Goal: Task Accomplishment & Management: Manage account settings

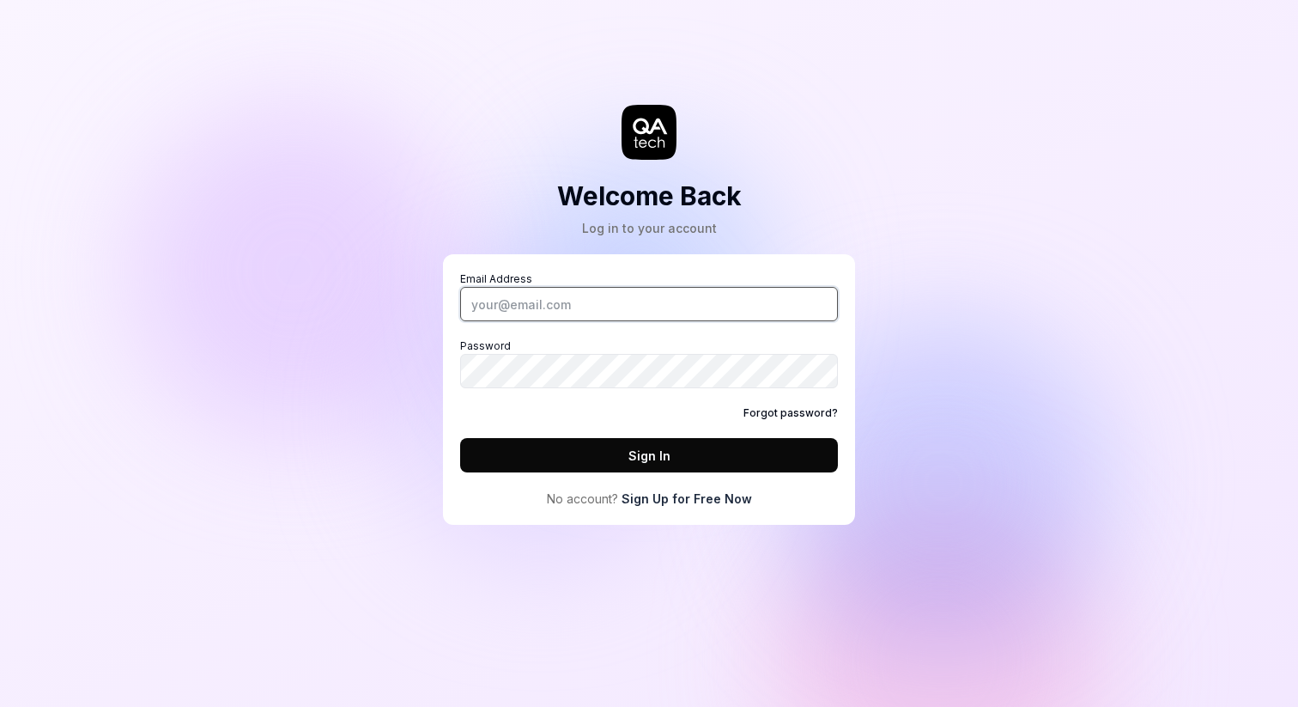
click at [645, 307] on input "Email Address" at bounding box center [649, 304] width 378 height 34
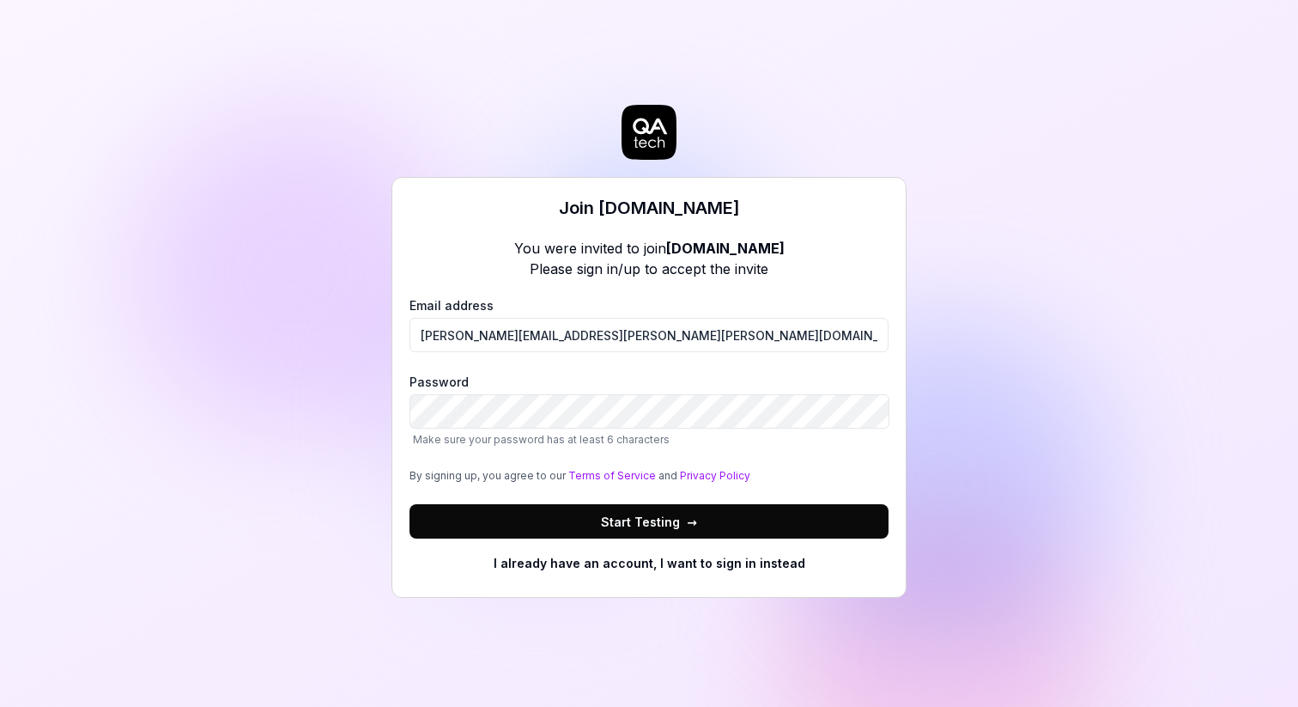
click at [625, 526] on span "Start Testing →" at bounding box center [649, 522] width 96 height 18
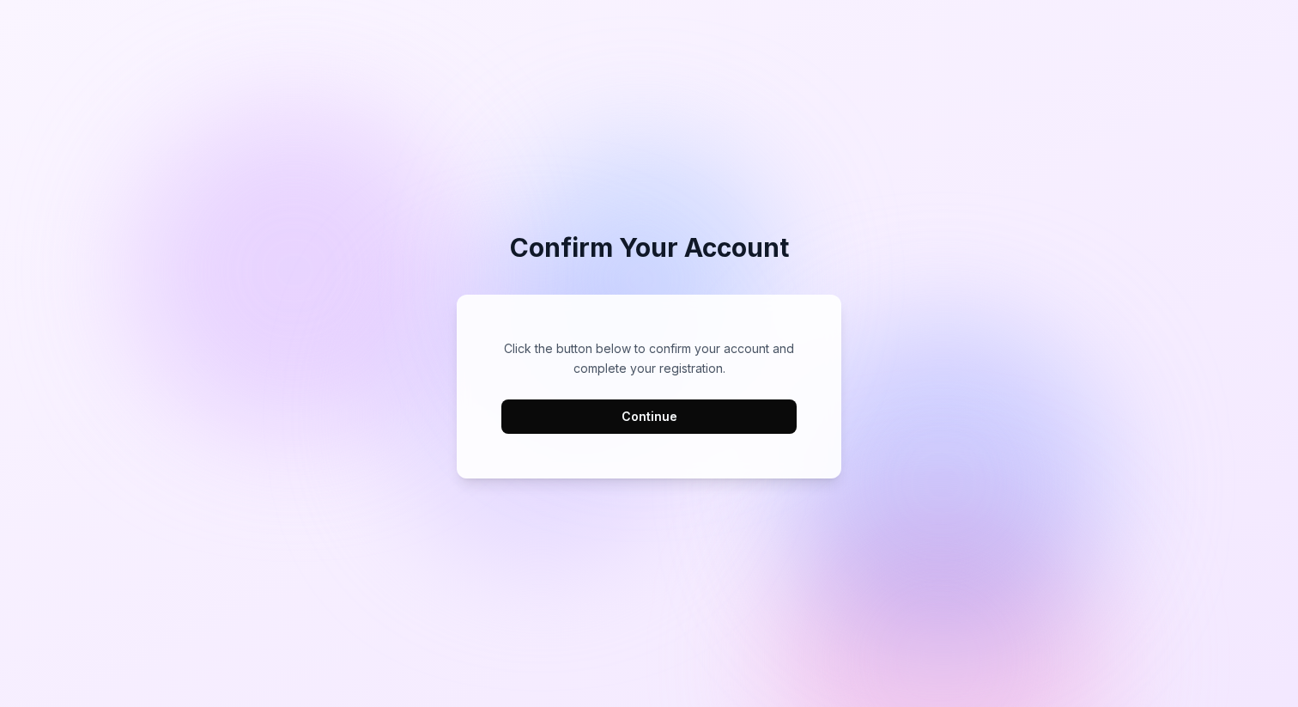
click at [747, 415] on button "Continue" at bounding box center [648, 416] width 295 height 34
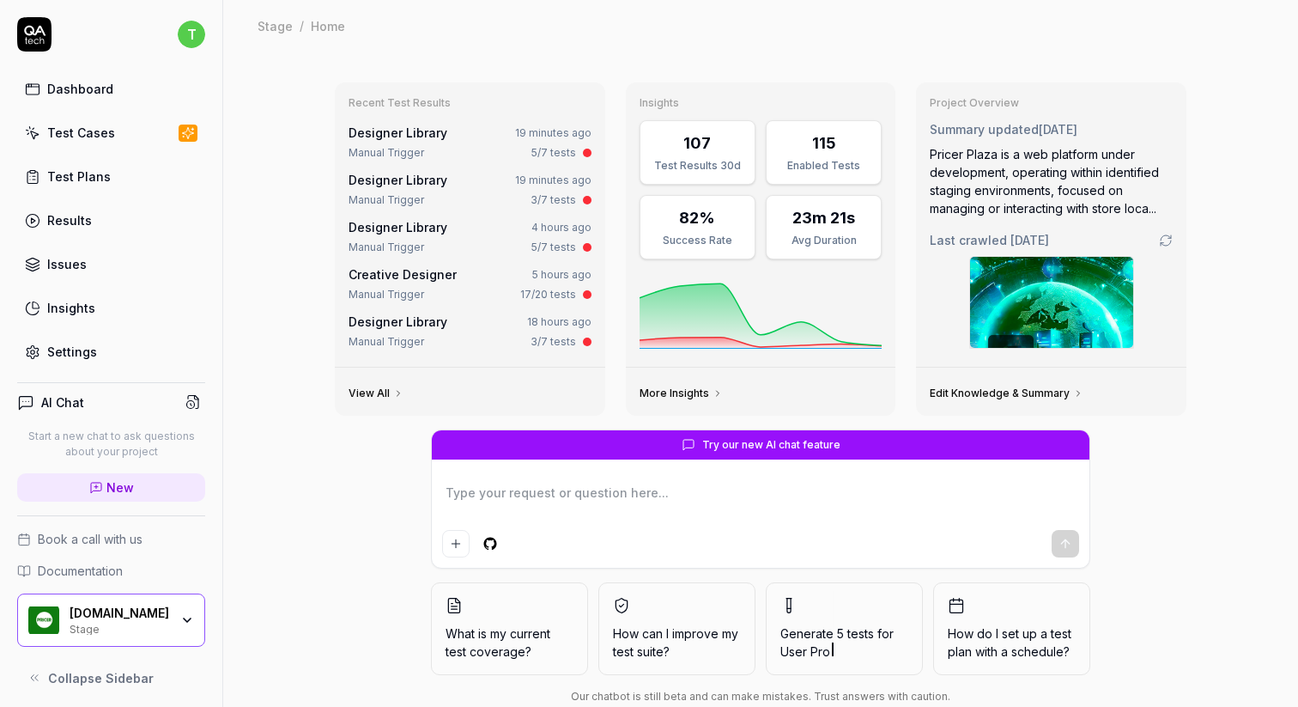
click at [92, 89] on div "Dashboard" at bounding box center [80, 89] width 66 height 18
click at [105, 141] on div "Test Cases" at bounding box center [81, 133] width 68 height 18
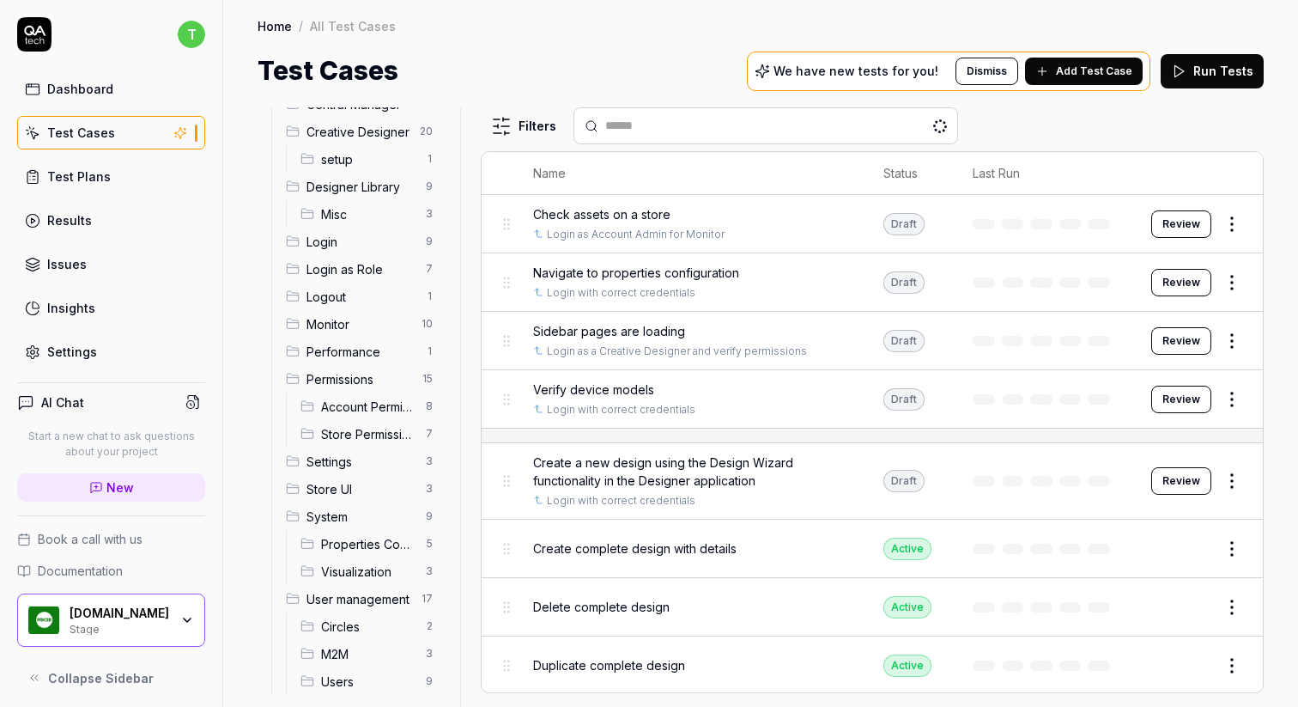
scroll to position [90, 0]
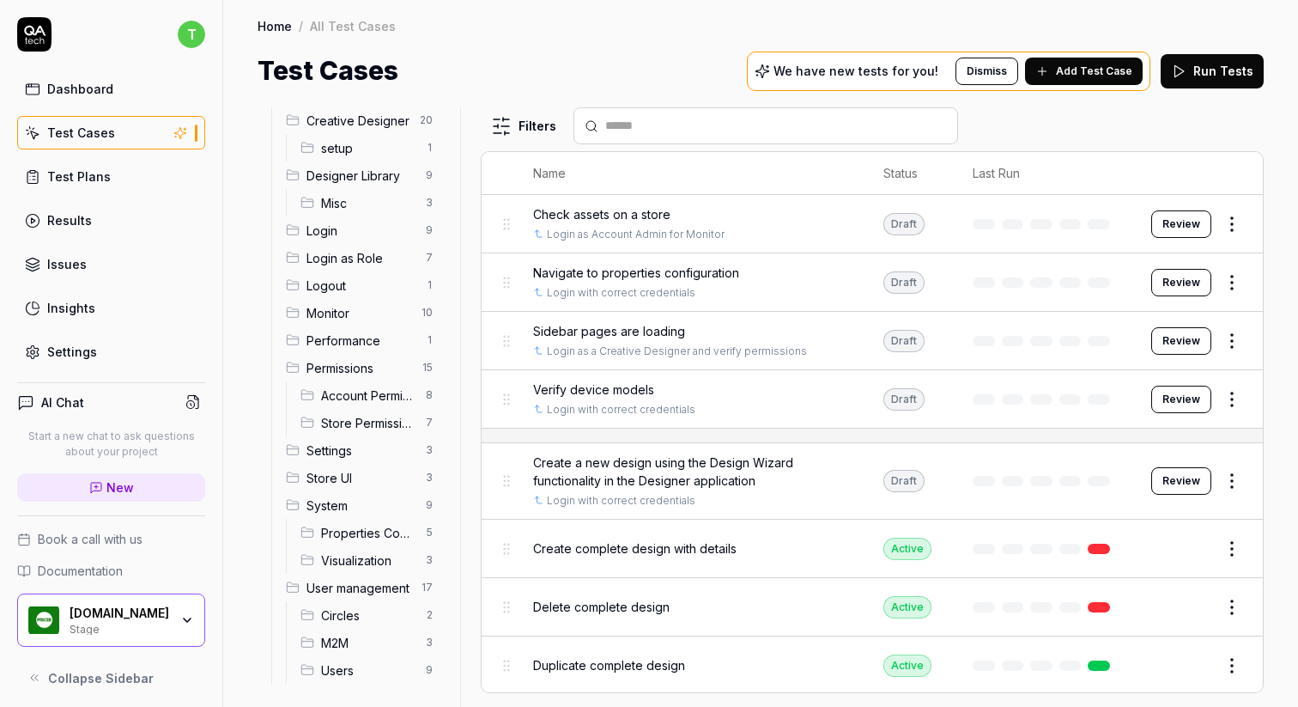
click at [367, 392] on span "Account Permission" at bounding box center [368, 395] width 94 height 18
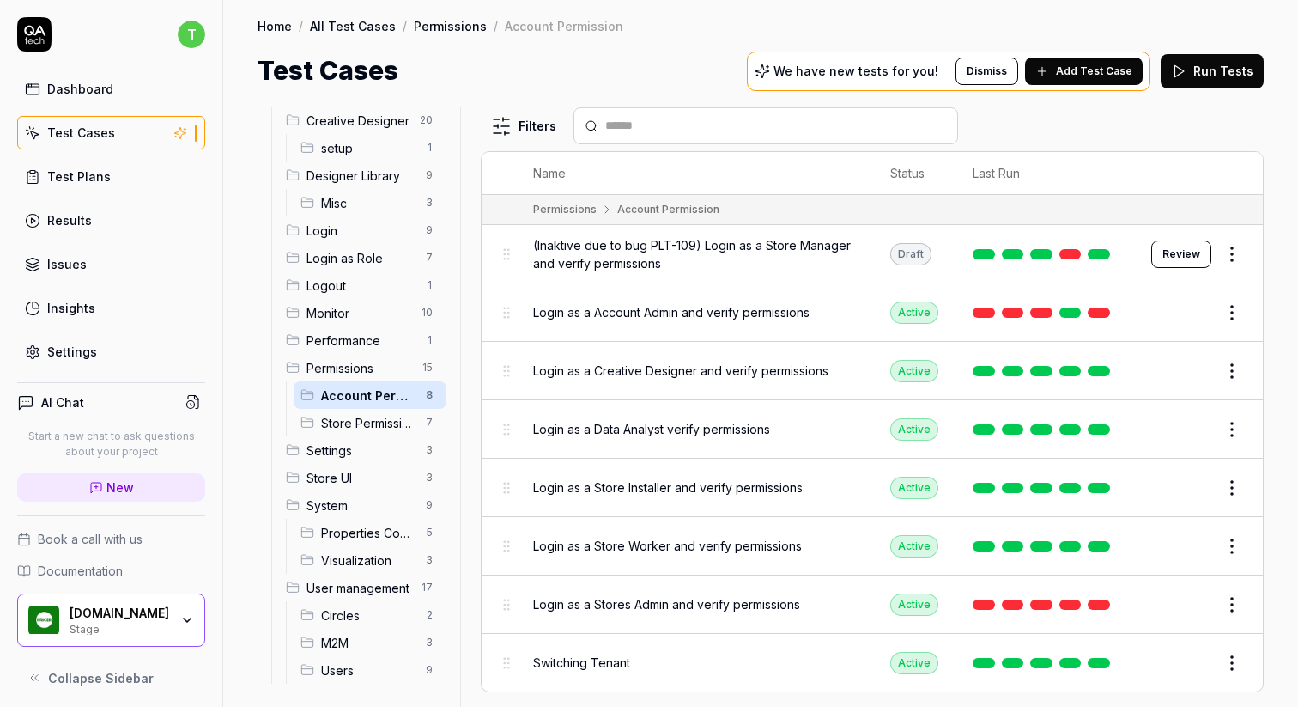
click at [360, 361] on span "Permissions" at bounding box center [360, 368] width 106 height 18
click at [350, 420] on span "Store Permissions" at bounding box center [368, 423] width 94 height 18
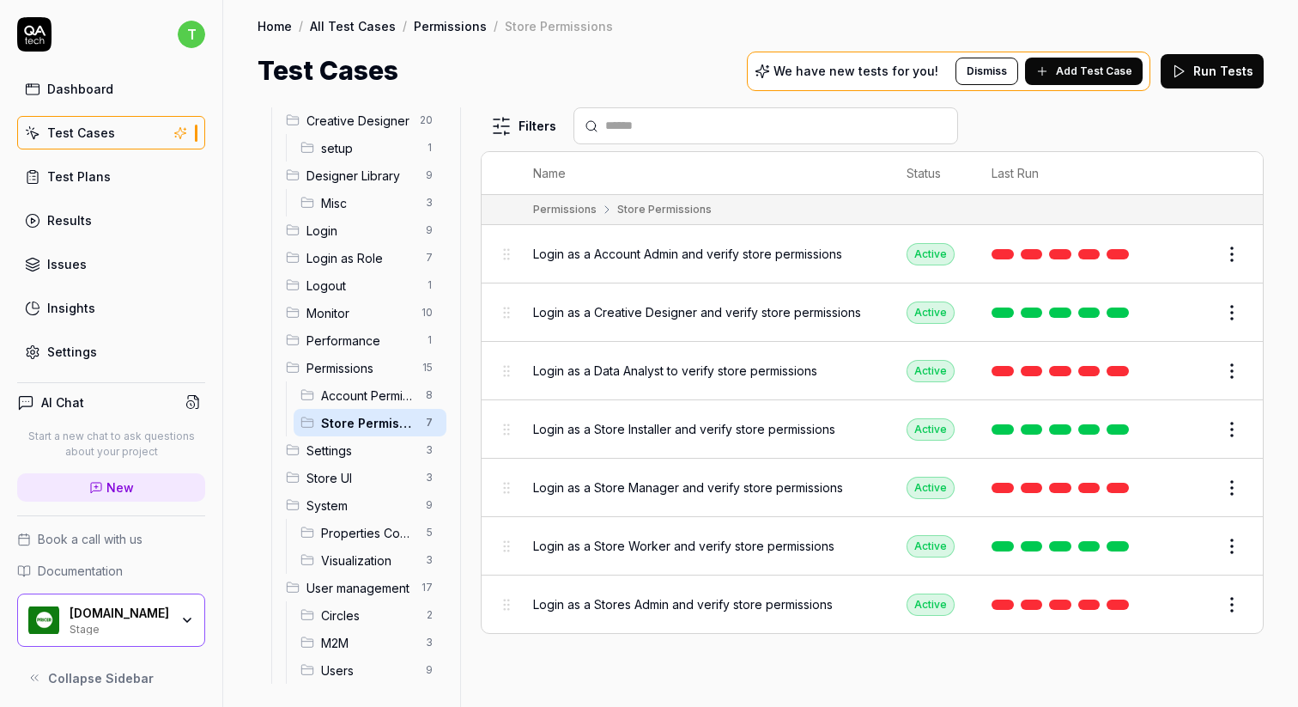
click at [361, 401] on span "Account Permission" at bounding box center [368, 395] width 94 height 18
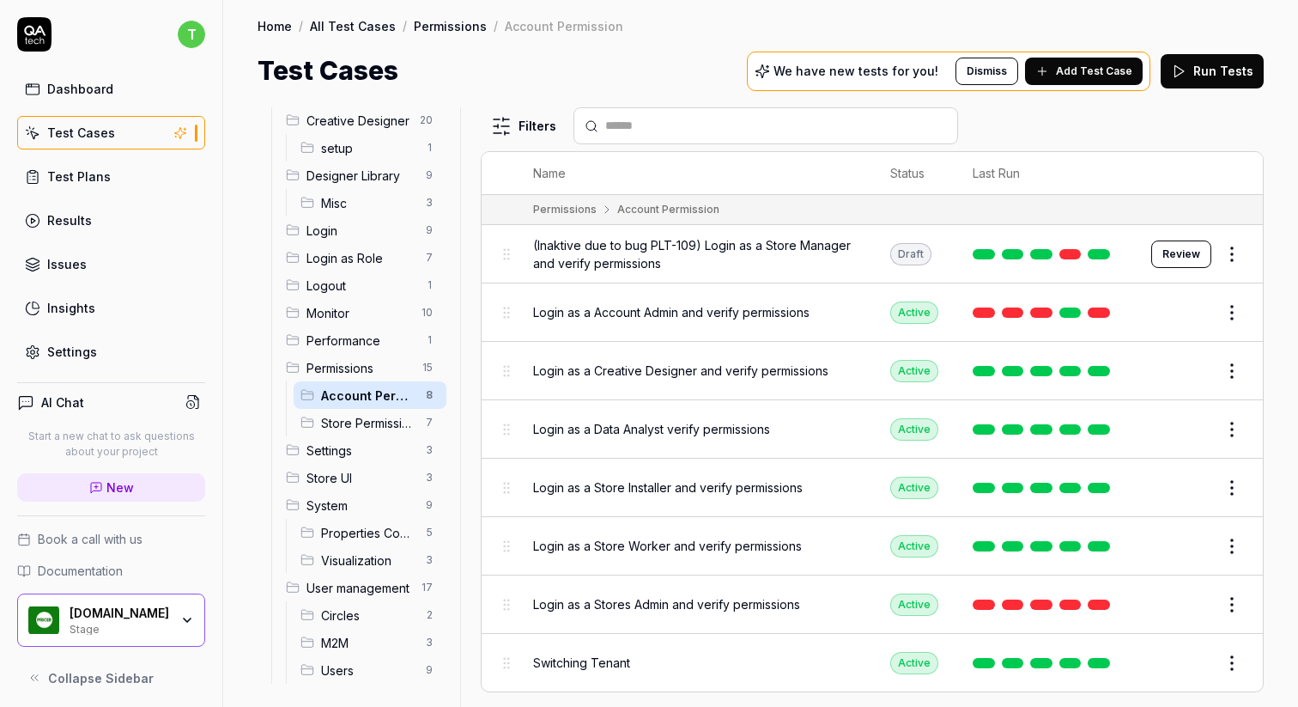
click at [370, 346] on span "Performance" at bounding box center [361, 340] width 109 height 18
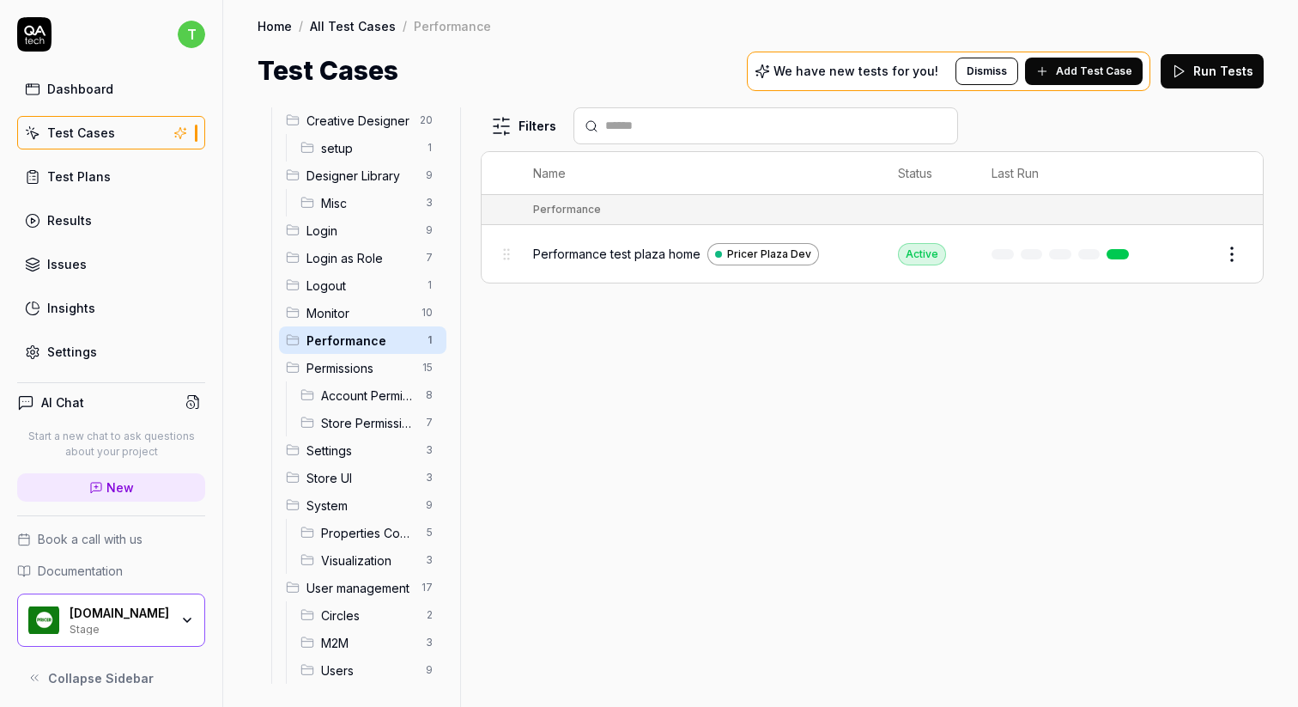
click at [364, 395] on span "Account Permission" at bounding box center [368, 395] width 94 height 18
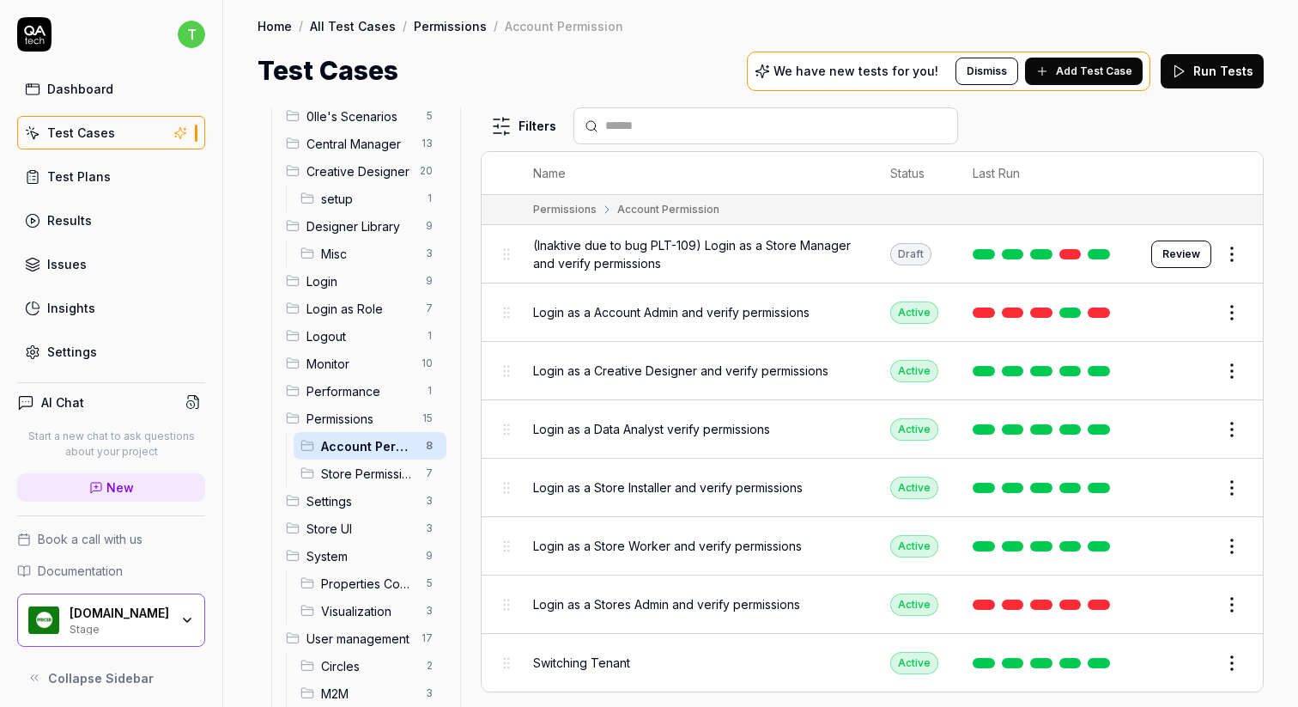
scroll to position [12, 0]
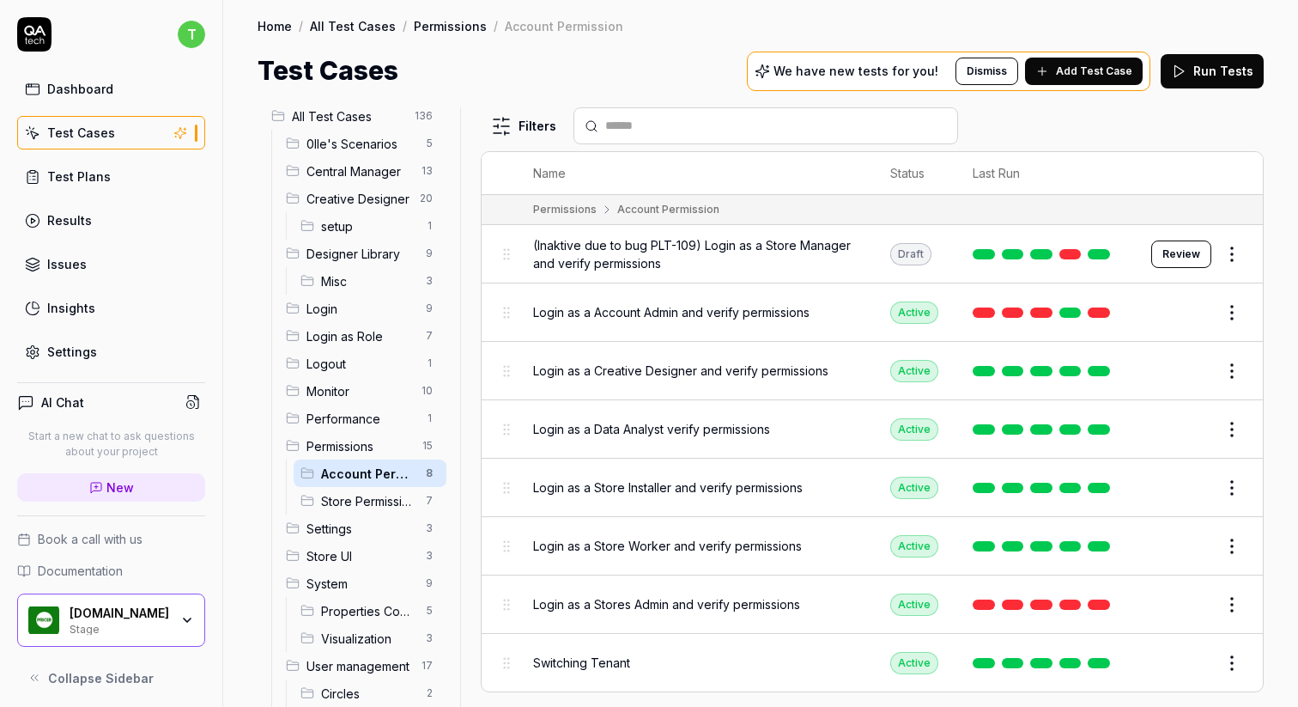
click at [367, 275] on span "Misc" at bounding box center [368, 281] width 94 height 18
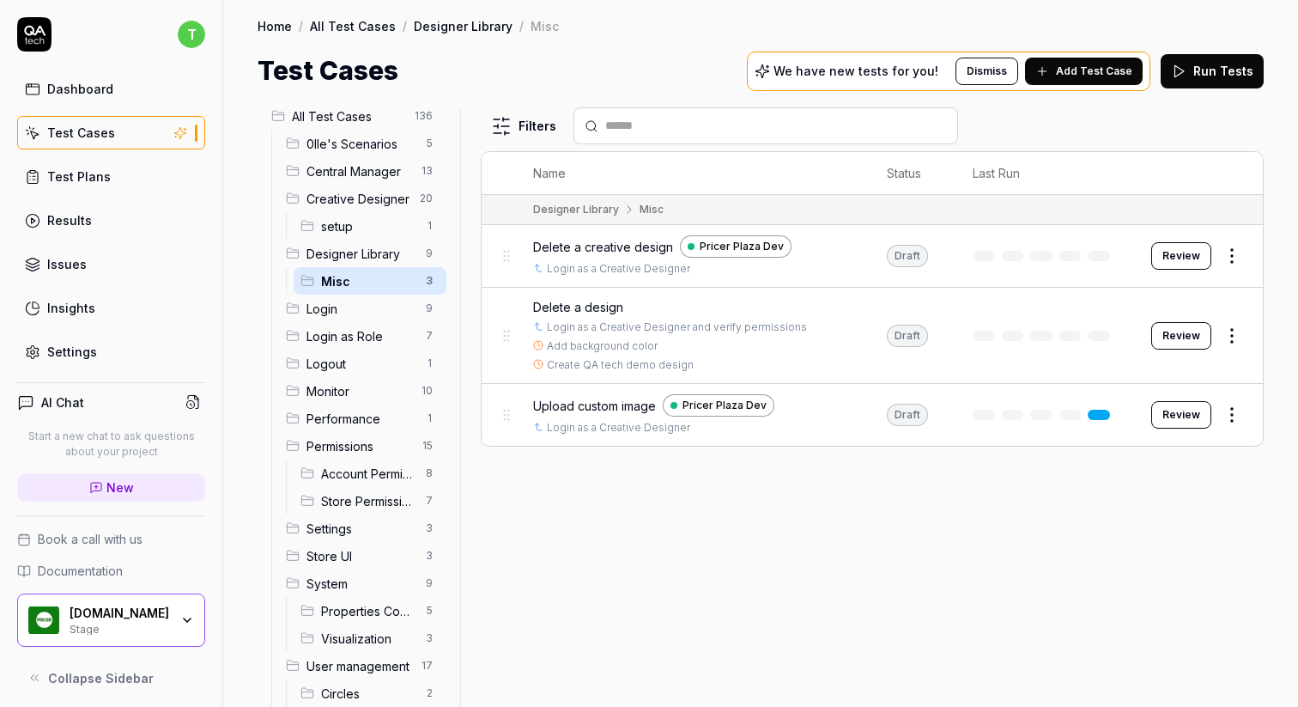
click at [377, 247] on span "Designer Library" at bounding box center [361, 254] width 109 height 18
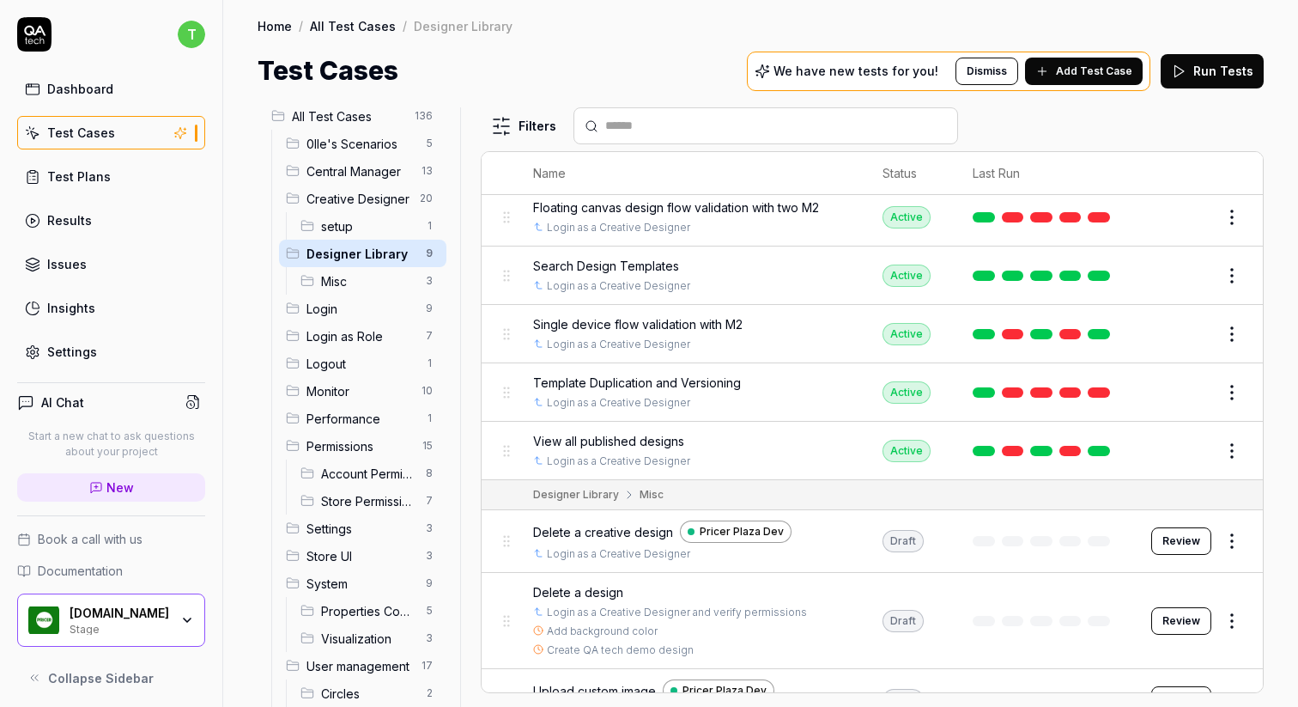
scroll to position [90, 0]
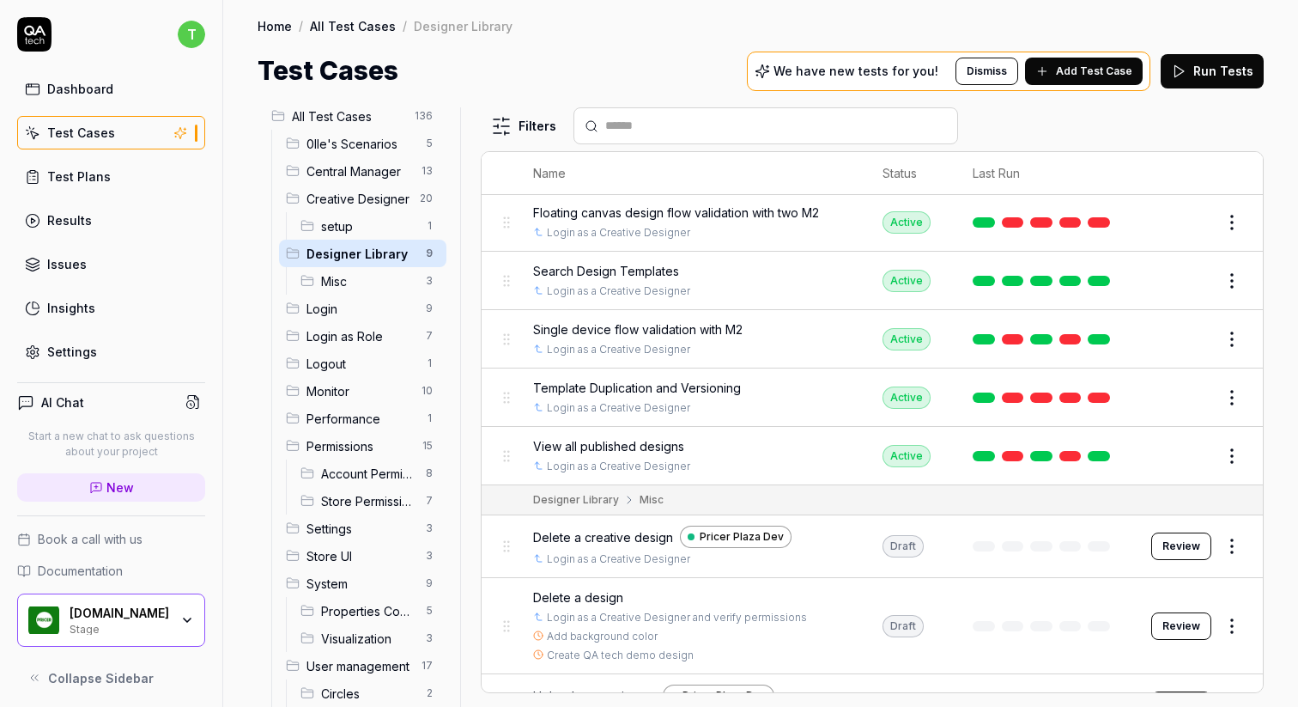
click at [352, 230] on span "setup" at bounding box center [368, 226] width 94 height 18
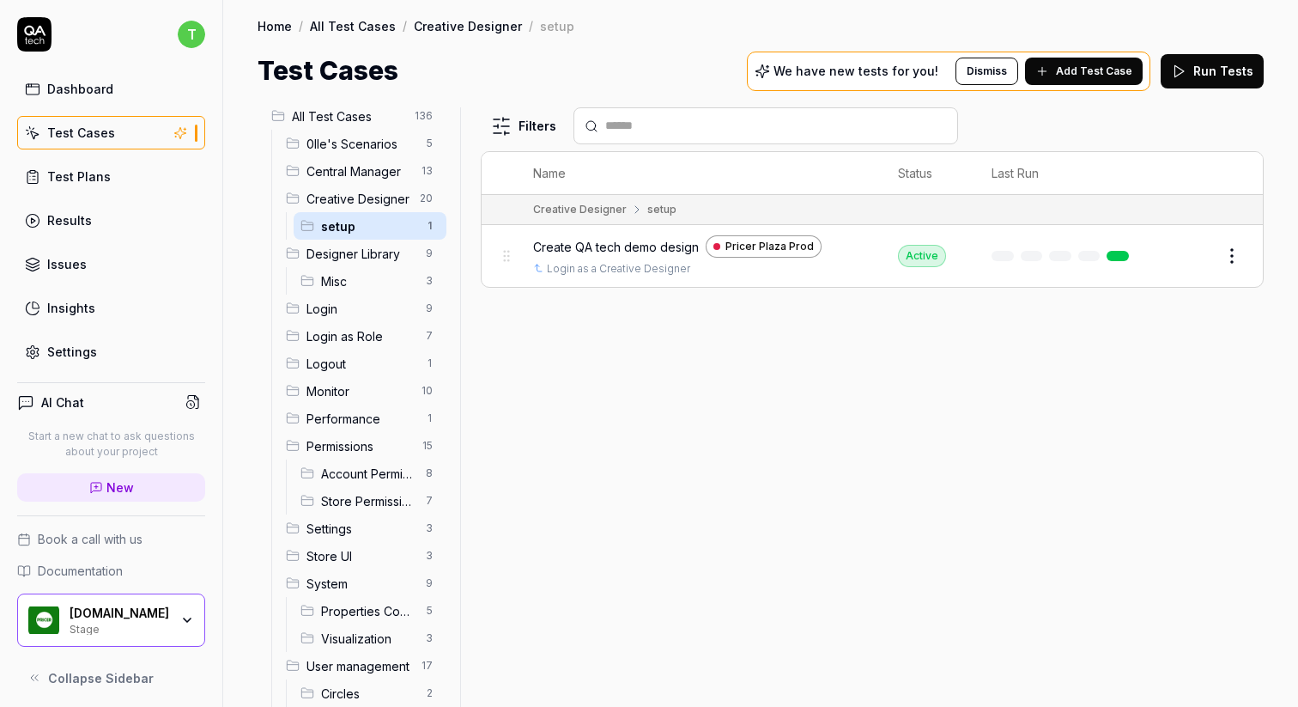
click at [375, 200] on span "Creative Designer" at bounding box center [358, 199] width 103 height 18
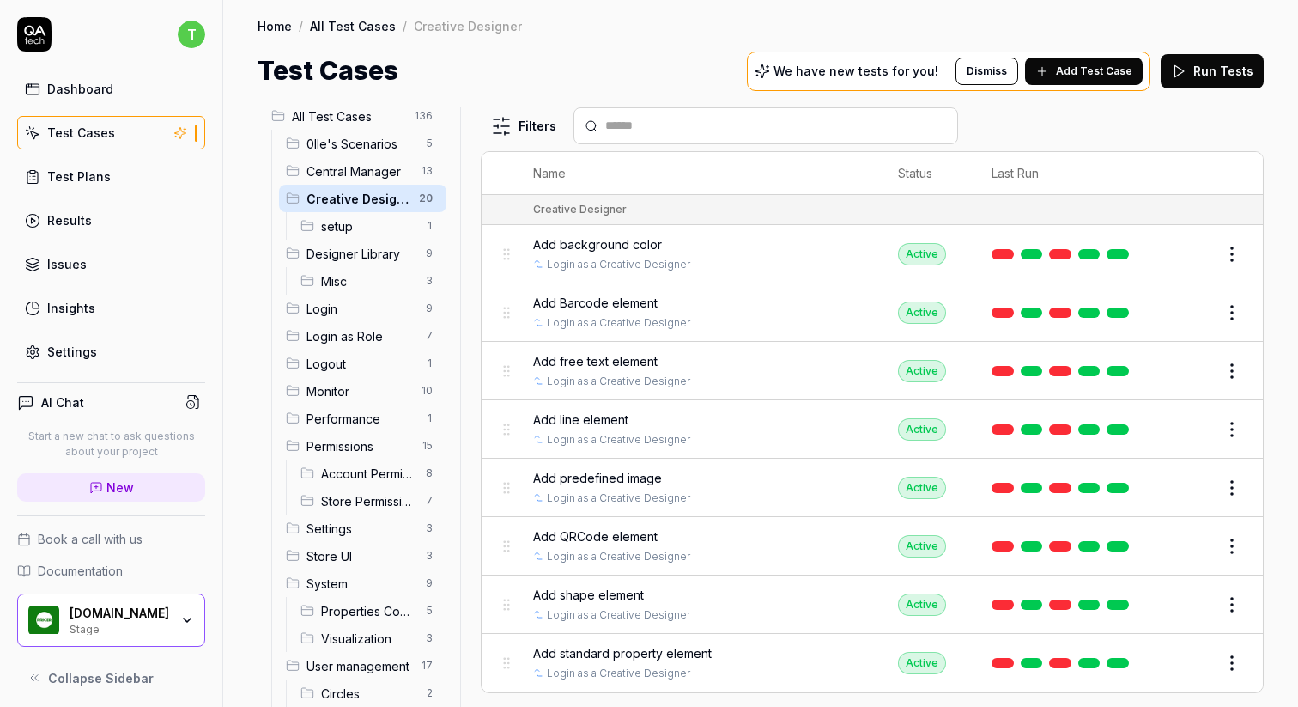
click at [320, 442] on span "Permissions" at bounding box center [360, 446] width 106 height 18
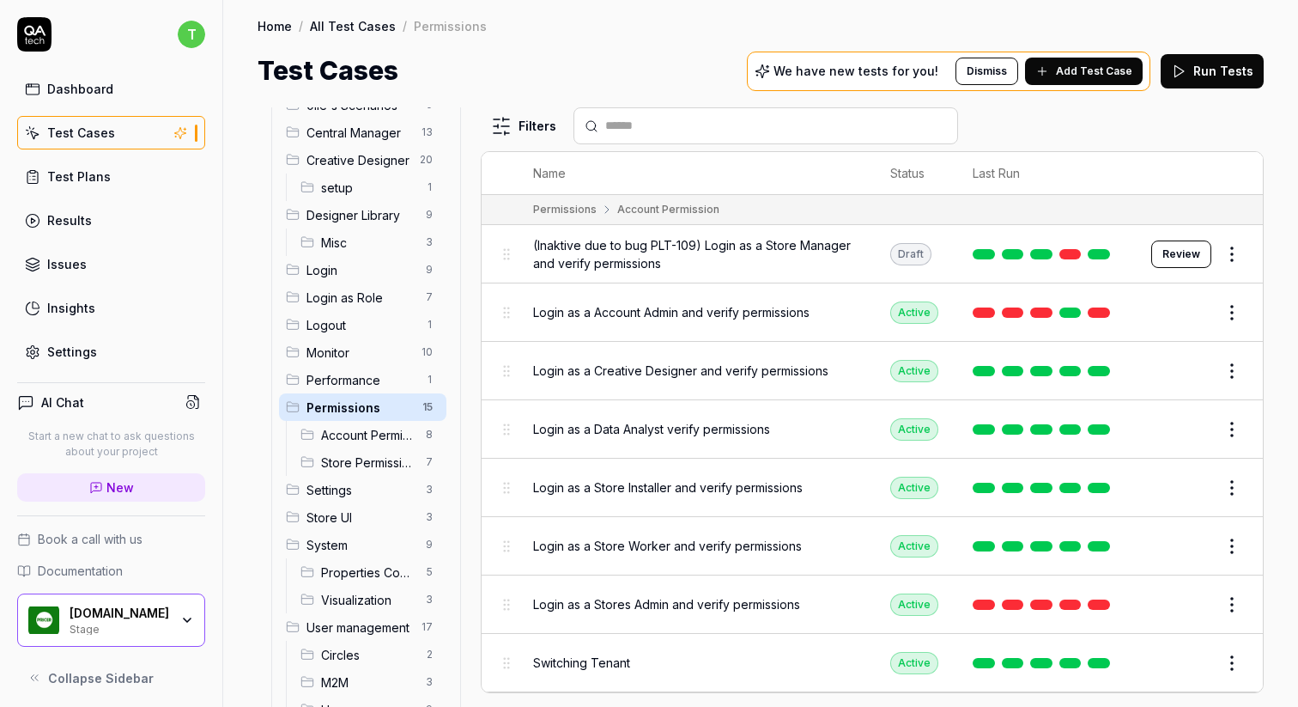
scroll to position [94, 0]
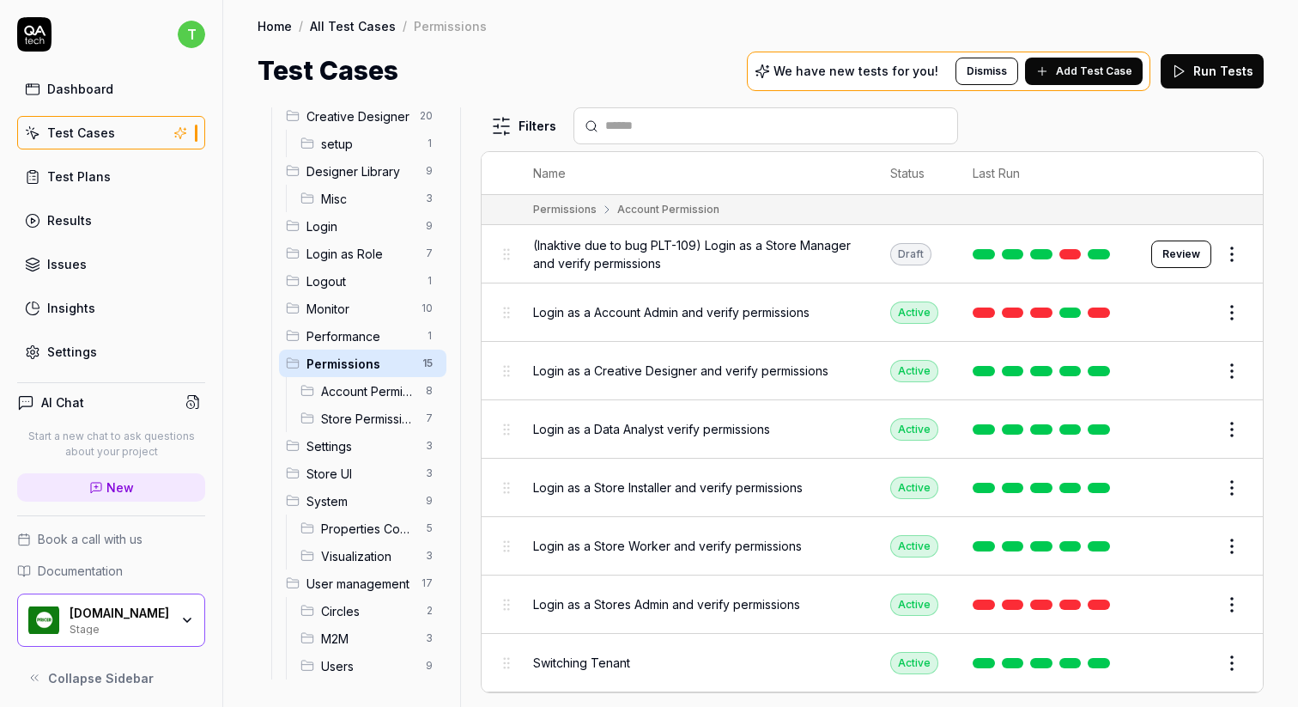
click at [363, 460] on div "Store UI 3" at bounding box center [362, 472] width 167 height 27
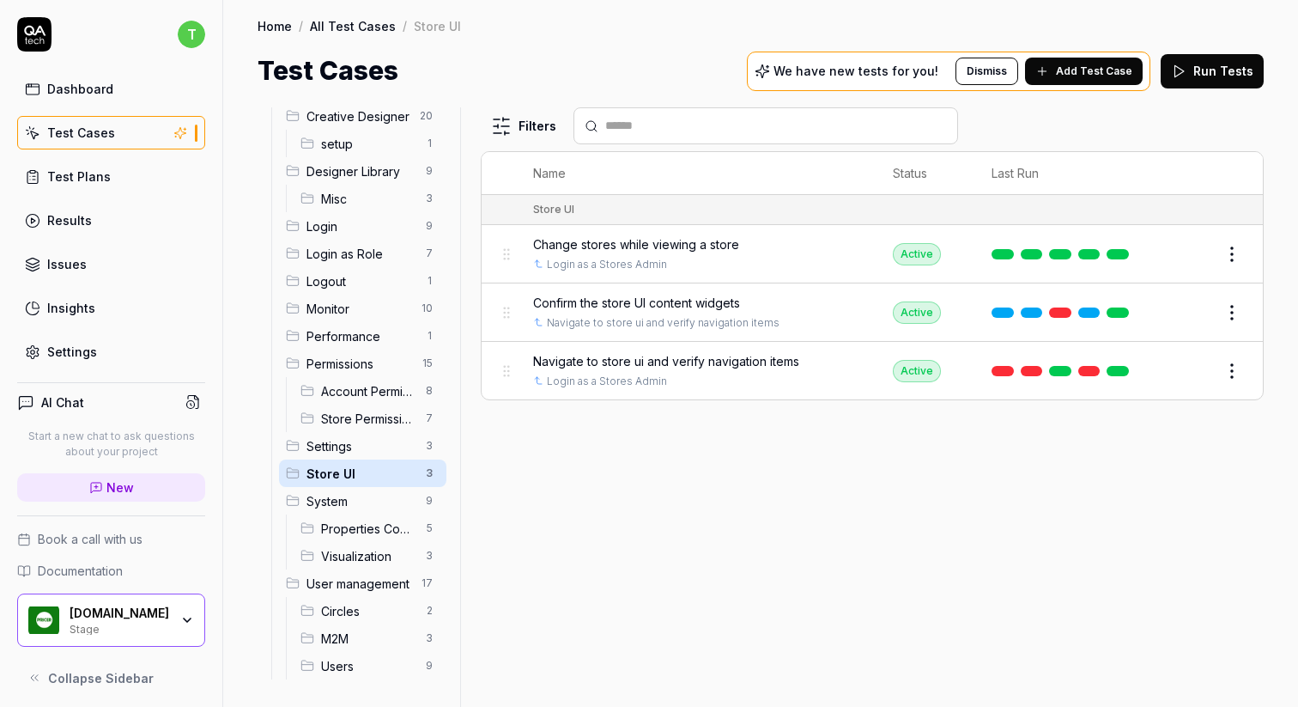
click at [66, 172] on div "Test Plans" at bounding box center [79, 176] width 64 height 18
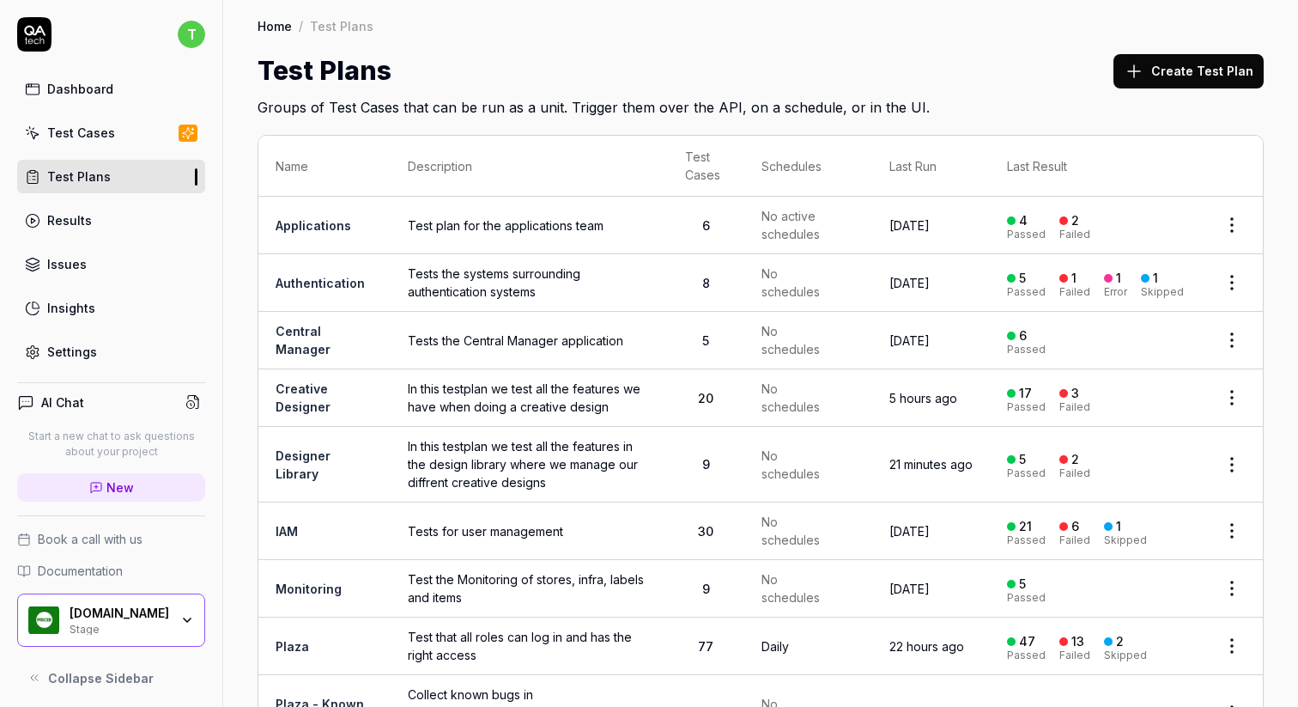
click at [306, 454] on link "Designer Library" at bounding box center [303, 464] width 55 height 33
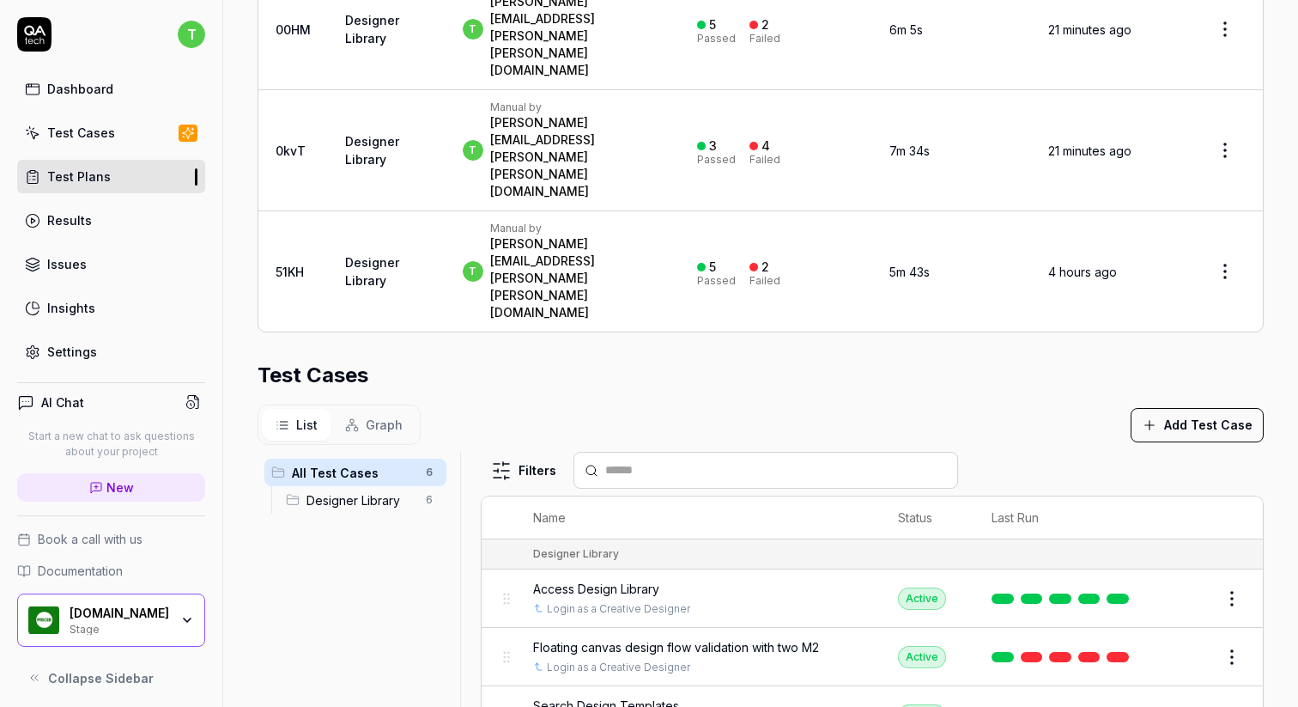
scroll to position [475, 0]
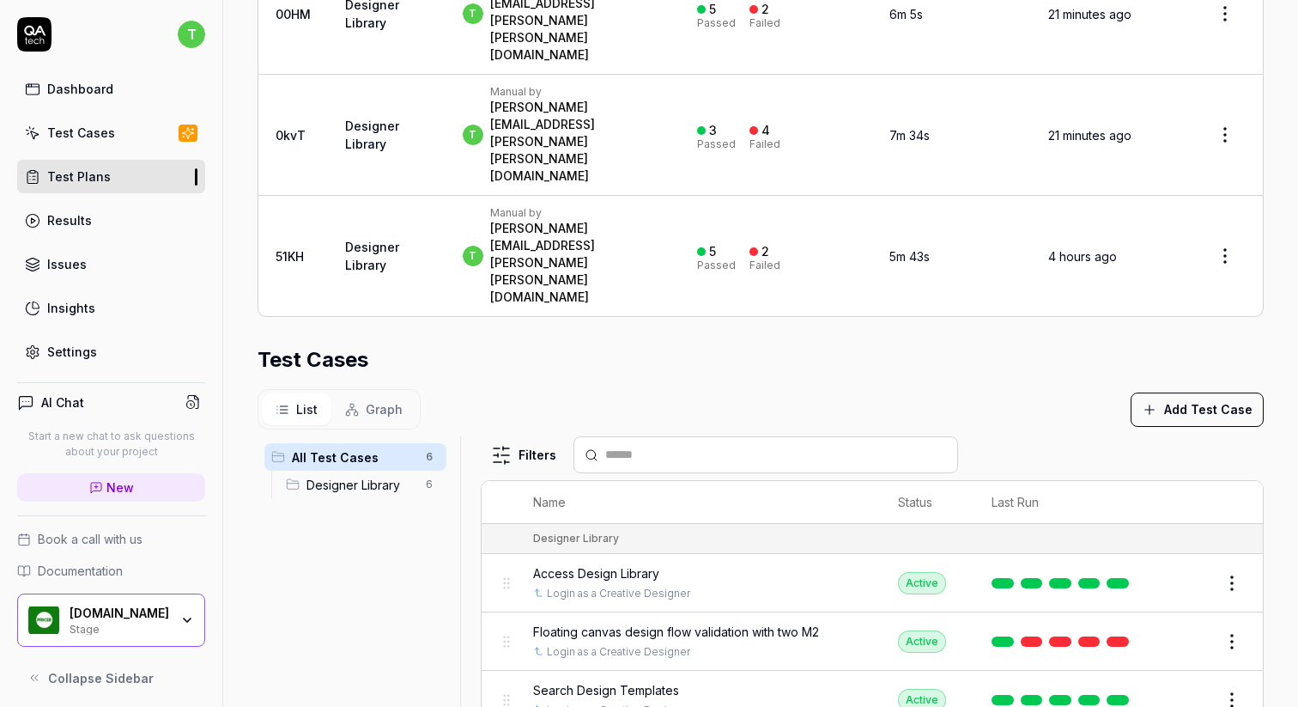
click at [367, 476] on span "Designer Library" at bounding box center [361, 485] width 109 height 18
click at [362, 448] on span "All Test Cases" at bounding box center [354, 457] width 124 height 18
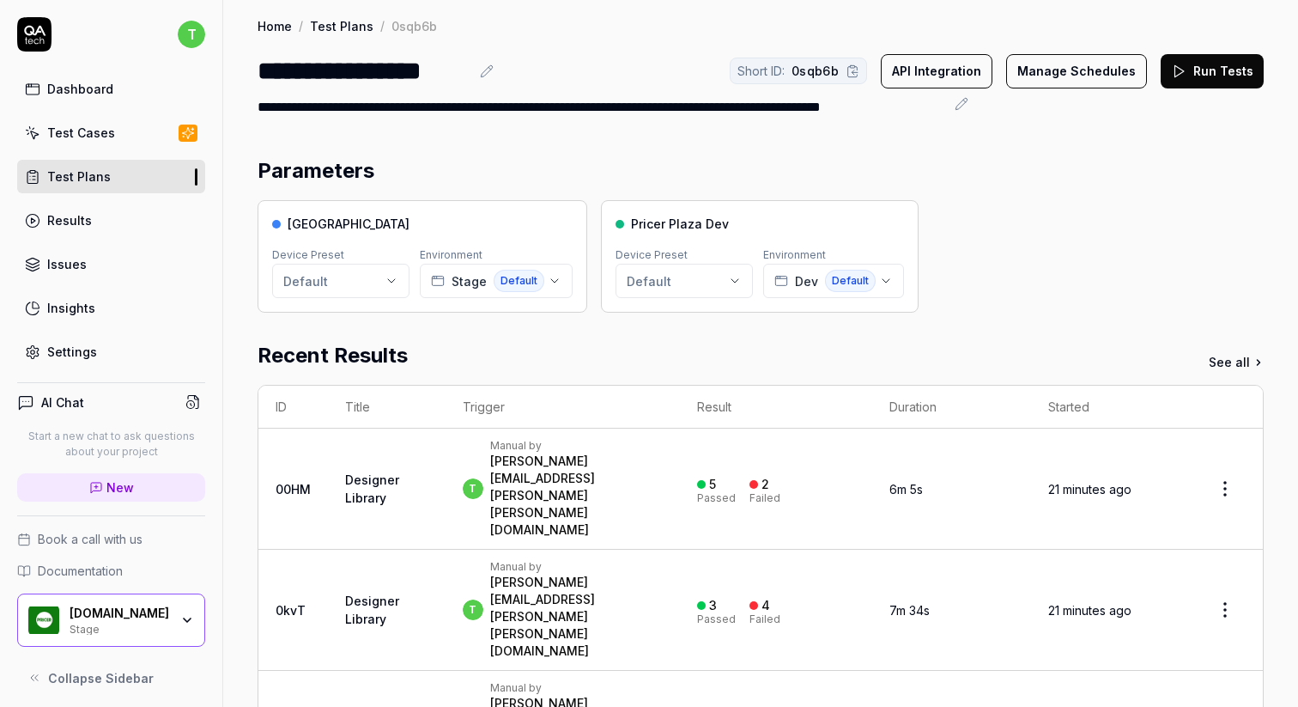
click at [342, 28] on link "Test Plans" at bounding box center [342, 25] width 64 height 17
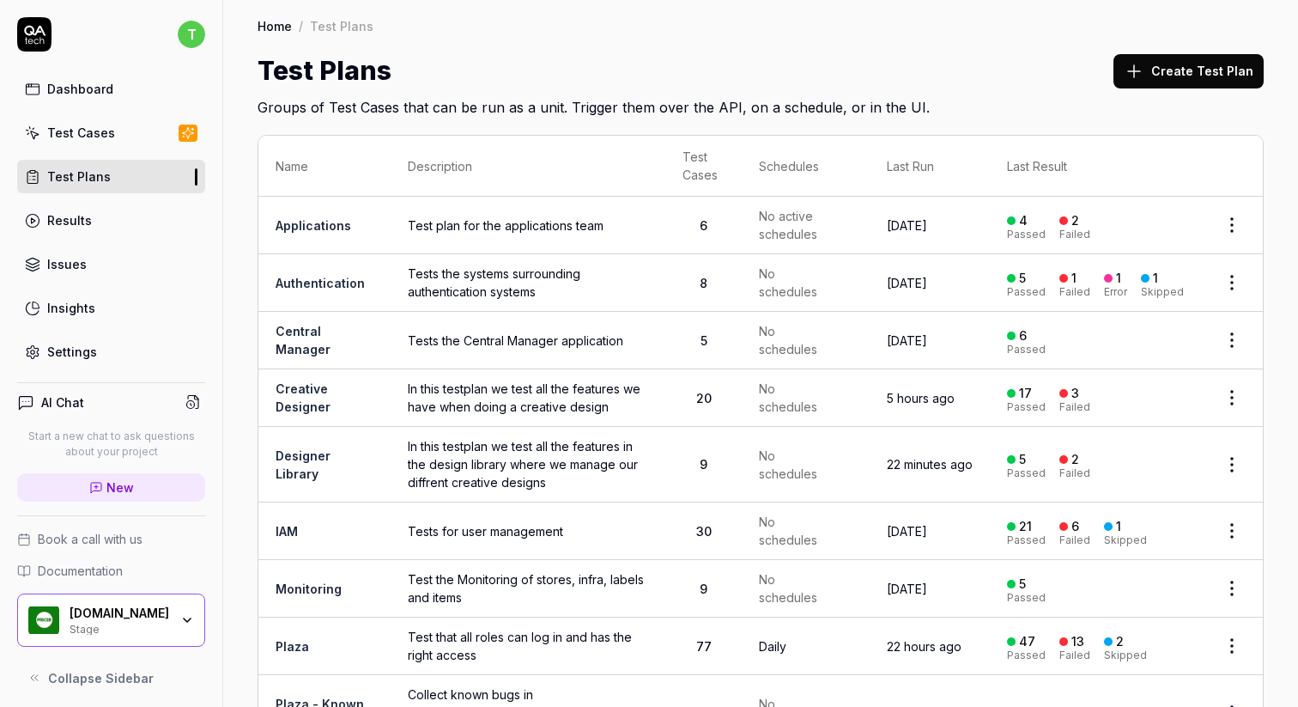
click at [305, 394] on td "Creative Designer" at bounding box center [324, 398] width 132 height 58
click at [307, 390] on link "Creative Designer" at bounding box center [303, 397] width 55 height 33
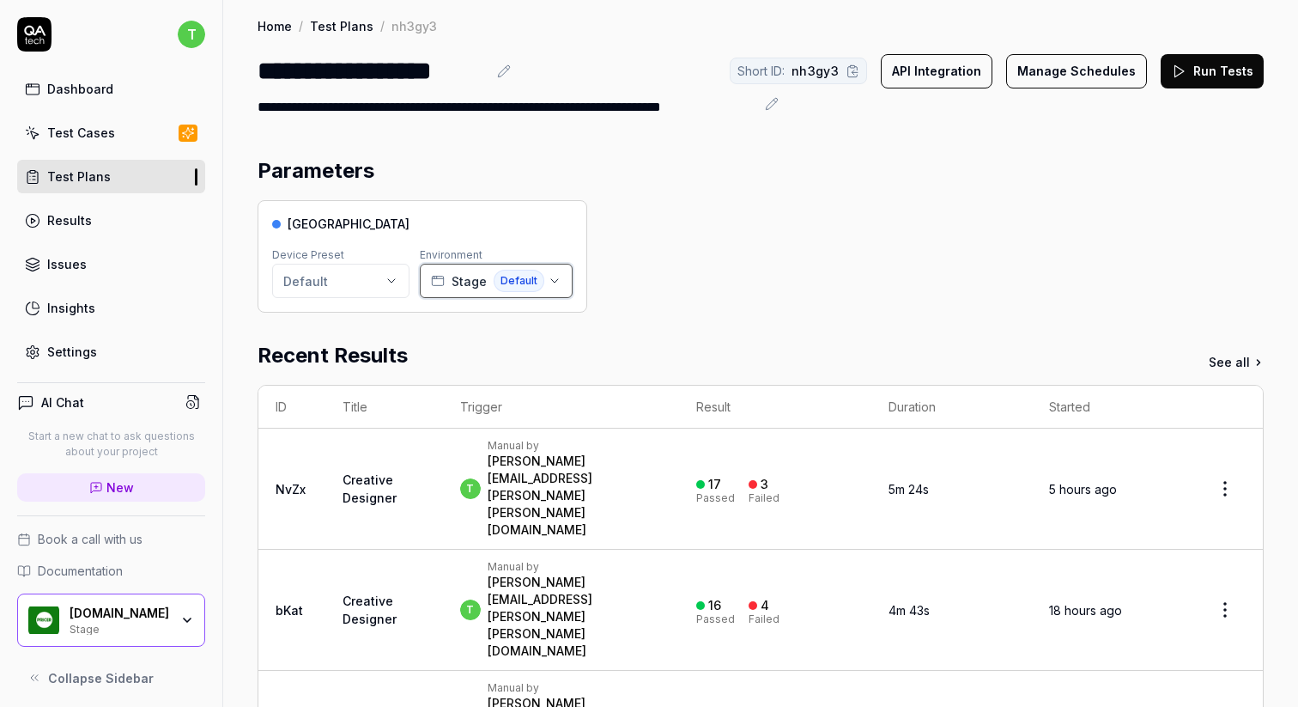
click at [554, 289] on button "Stage Default" at bounding box center [496, 281] width 153 height 34
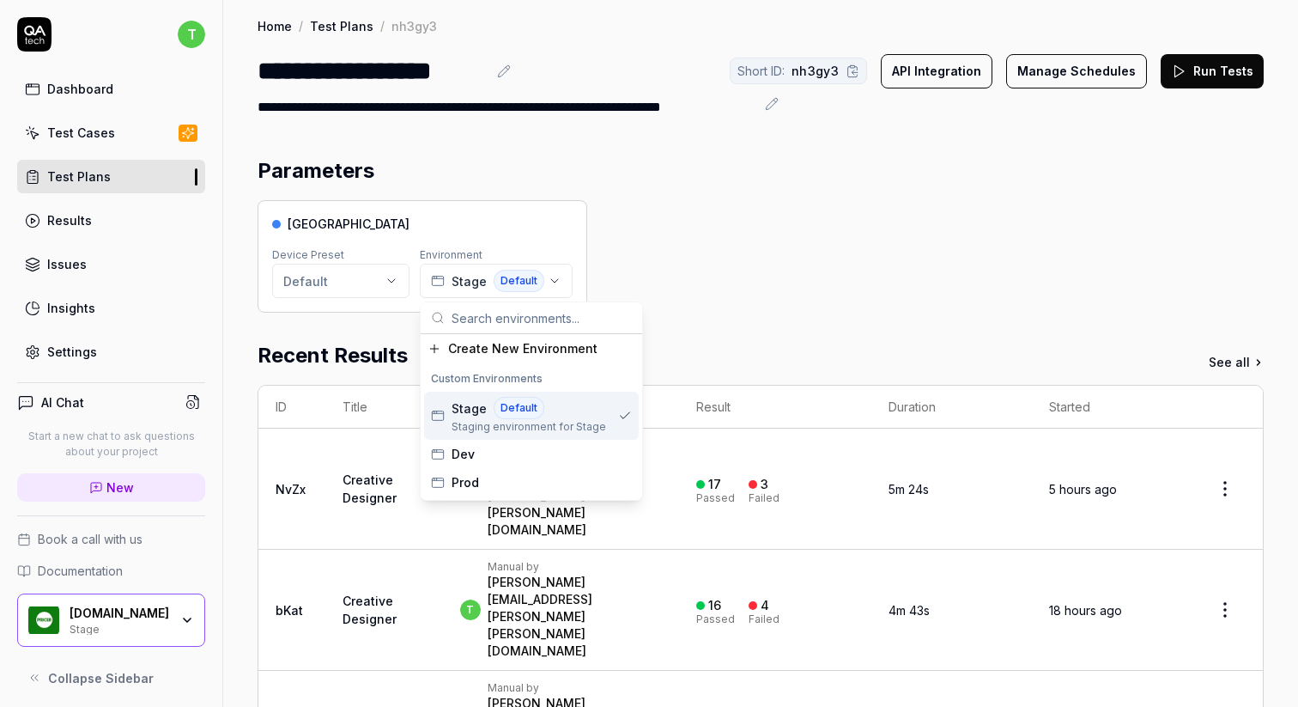
click at [734, 181] on div "Parameters" at bounding box center [761, 170] width 1006 height 31
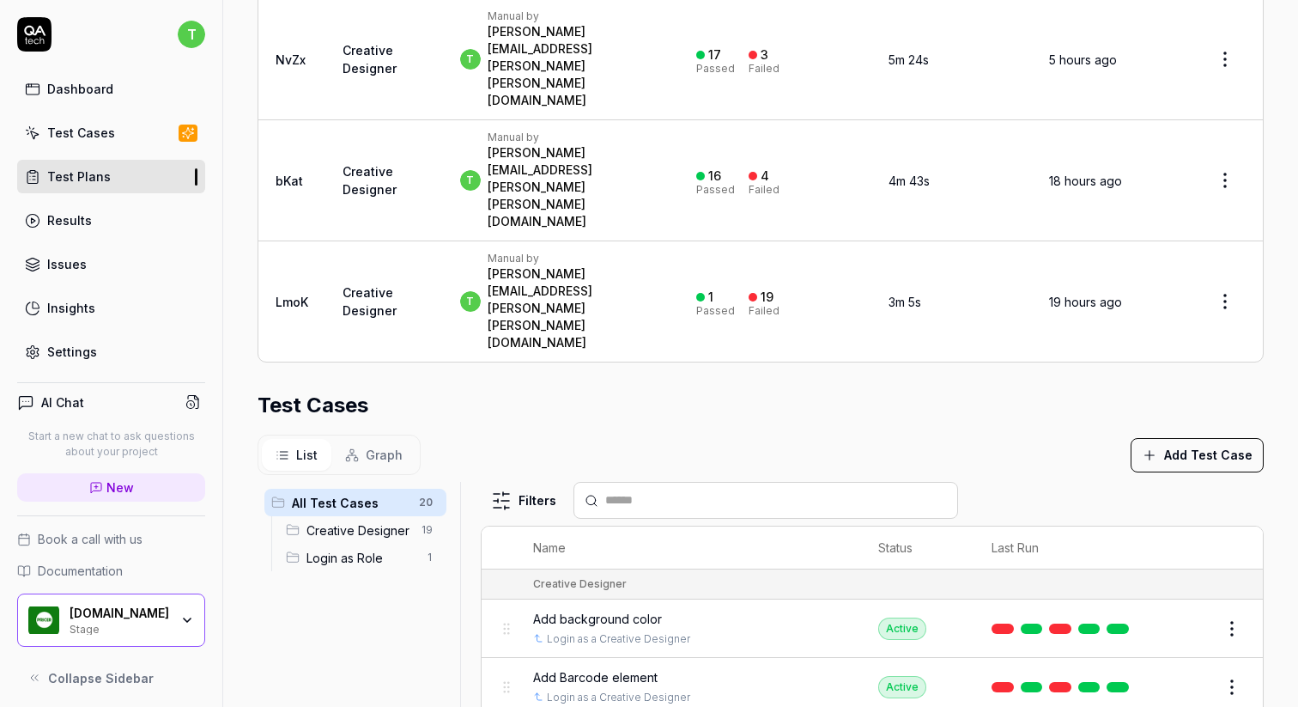
scroll to position [475, 0]
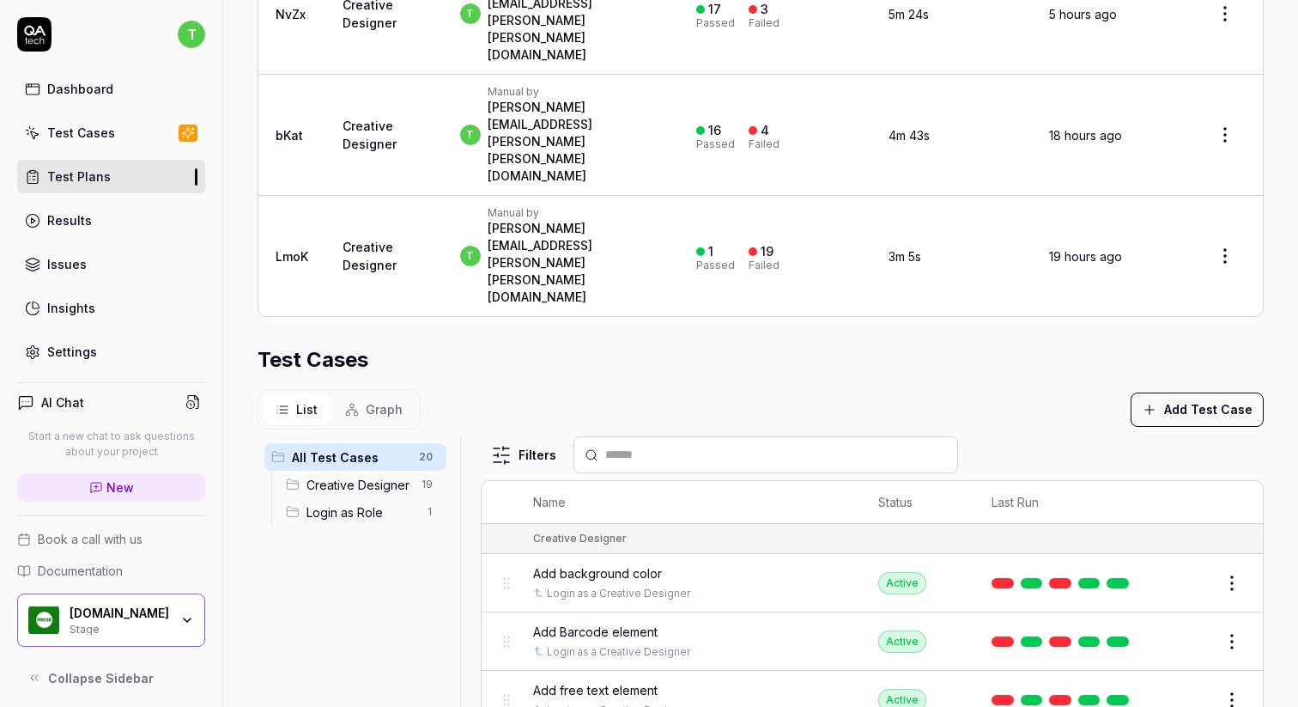
click at [610, 622] on span "Add Barcode element" at bounding box center [595, 631] width 124 height 18
click at [613, 440] on body "**********" at bounding box center [649, 353] width 1298 height 707
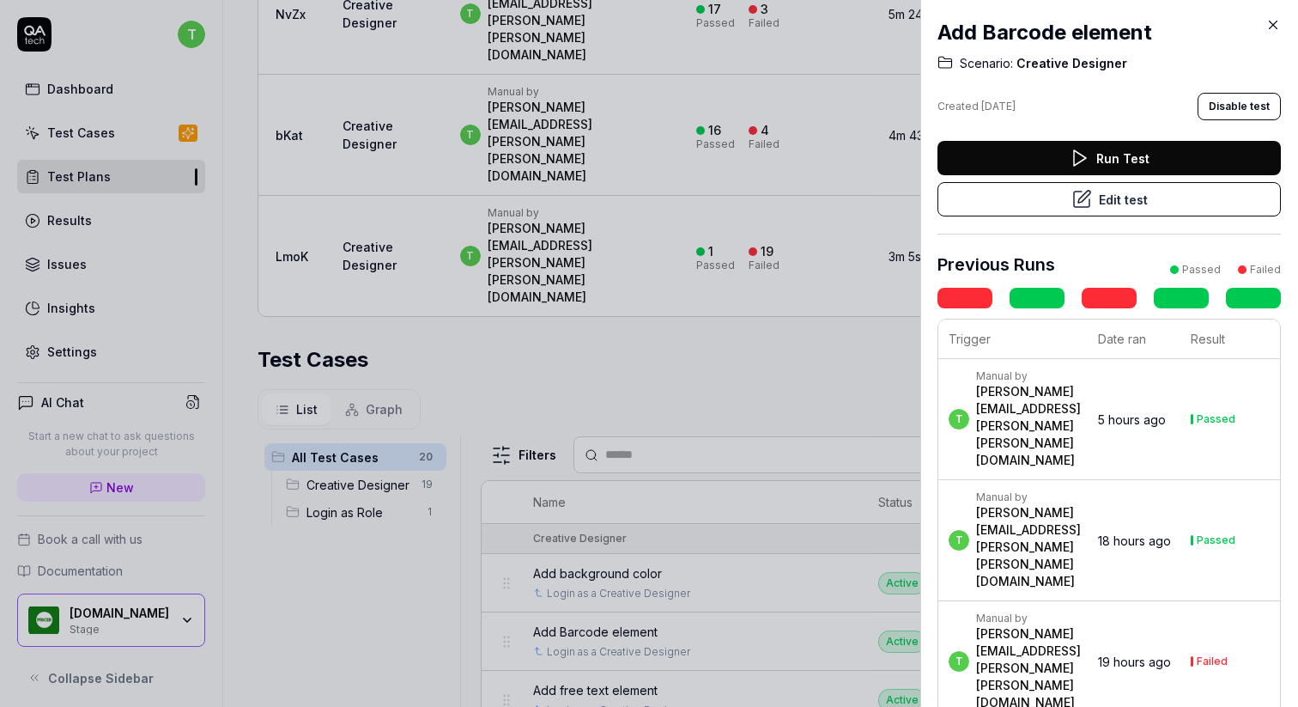
click at [1109, 150] on button "Run Test" at bounding box center [1109, 158] width 343 height 34
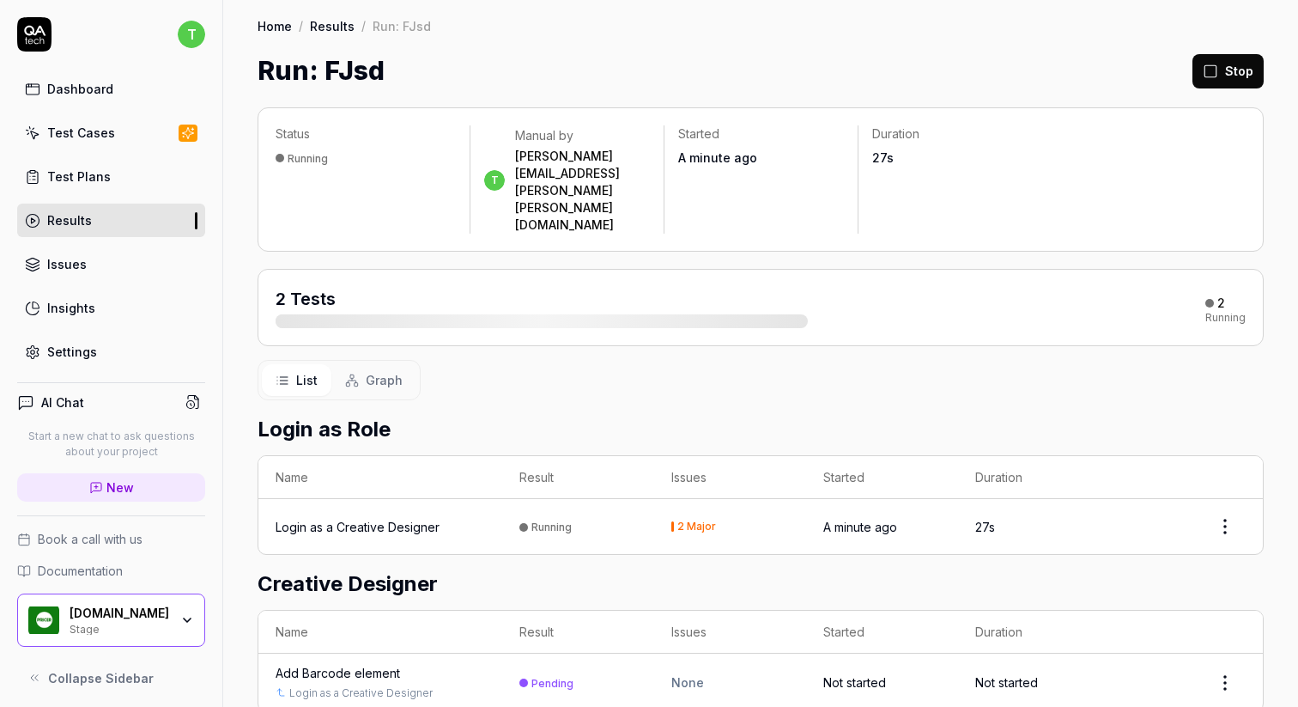
scroll to position [16, 0]
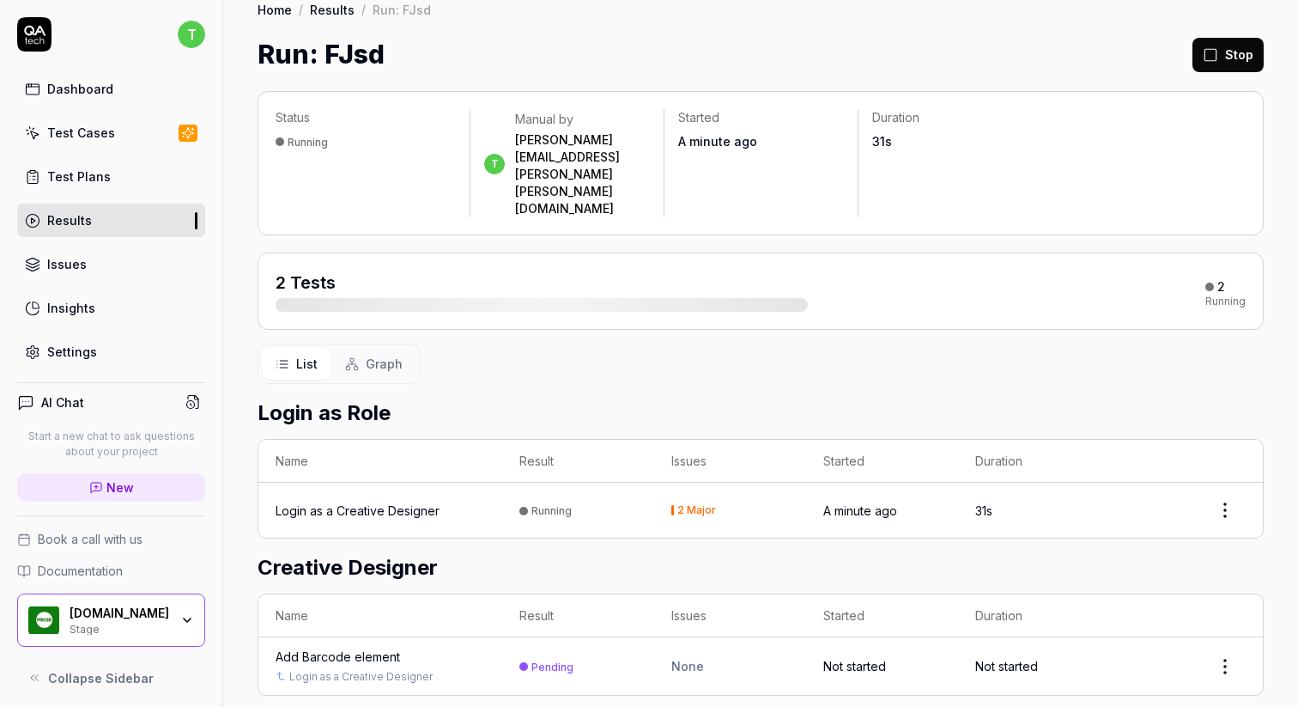
click at [437, 647] on div "Add Barcode element" at bounding box center [380, 656] width 209 height 18
click at [354, 647] on div "Add Barcode element" at bounding box center [338, 656] width 124 height 18
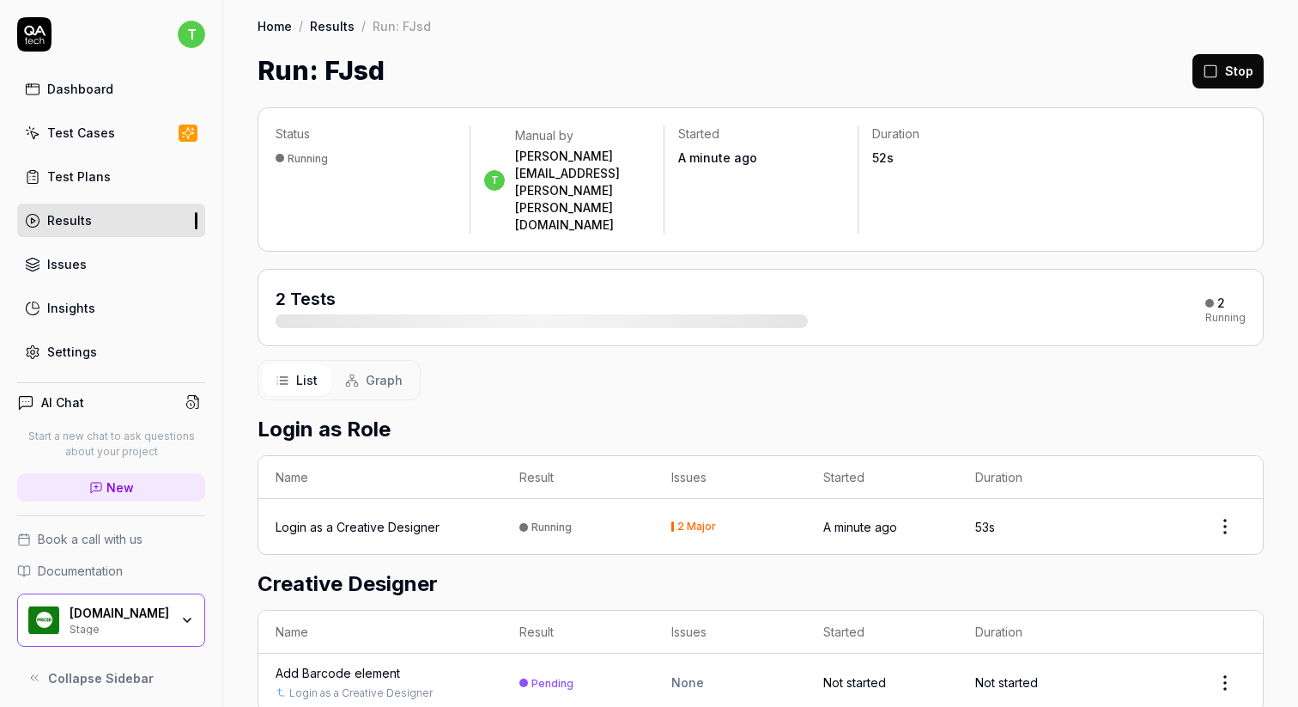
click at [1235, 82] on button "Stop" at bounding box center [1228, 71] width 71 height 34
click at [327, 25] on link "Results" at bounding box center [332, 25] width 45 height 17
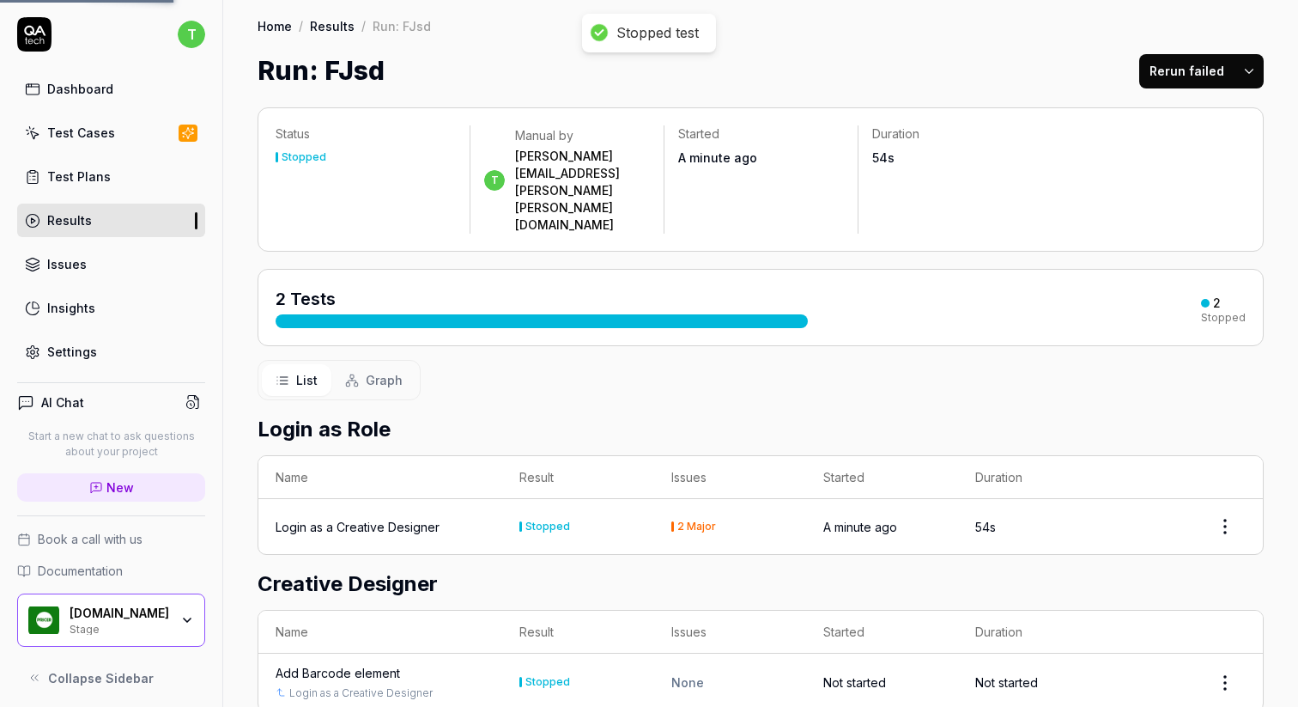
click at [268, 27] on link "Home" at bounding box center [275, 25] width 34 height 17
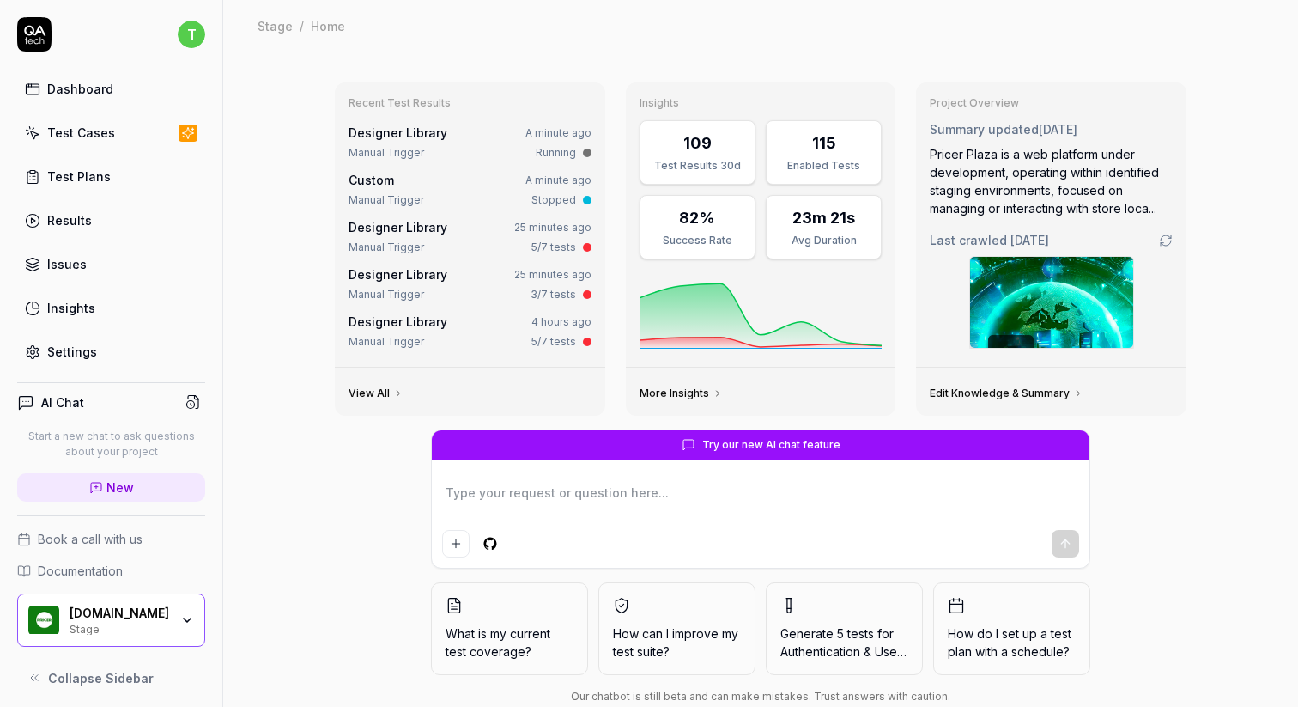
type textarea "*"
click at [80, 184] on div "Test Plans" at bounding box center [79, 176] width 64 height 18
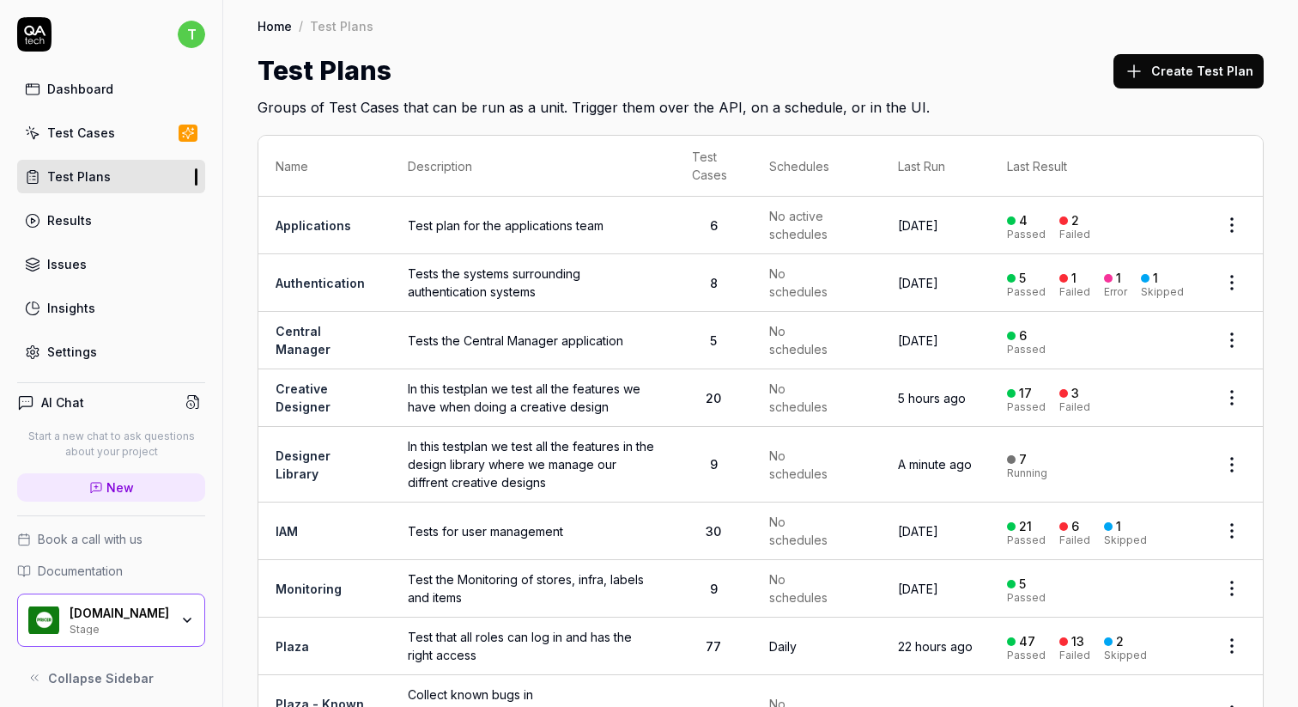
click at [304, 454] on link "Designer Library" at bounding box center [303, 464] width 55 height 33
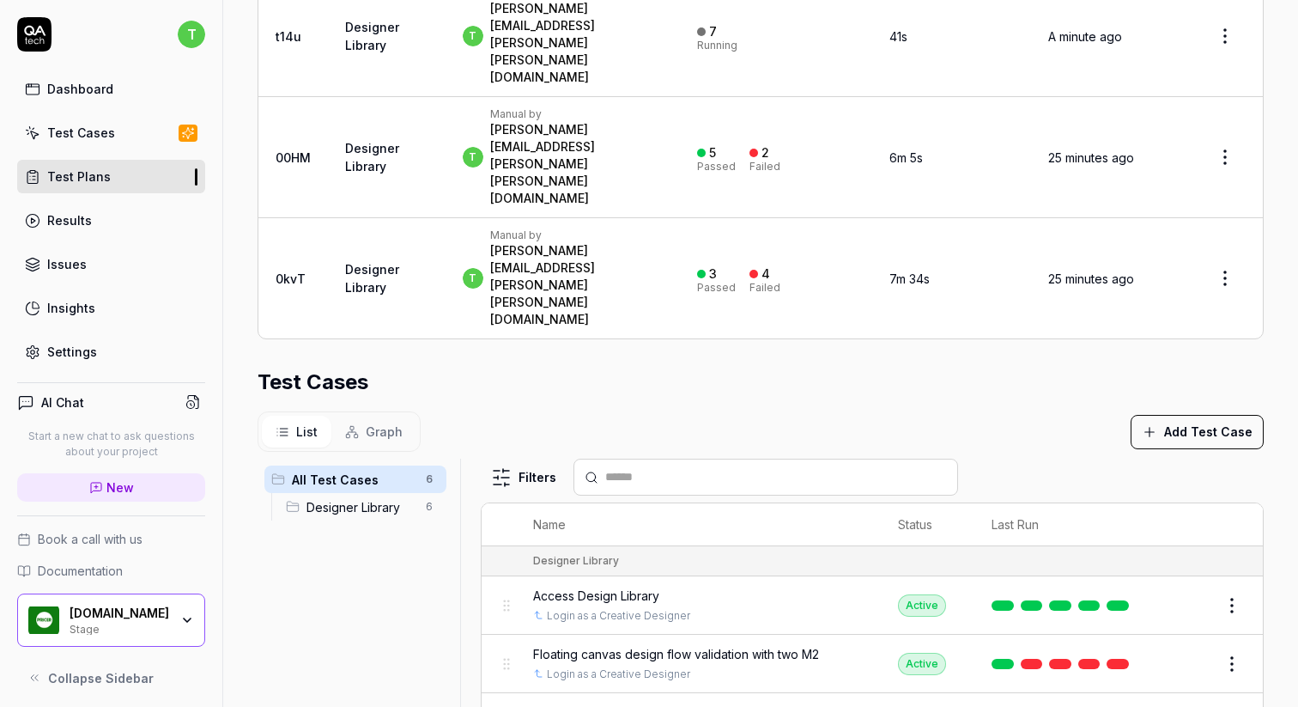
scroll to position [475, 0]
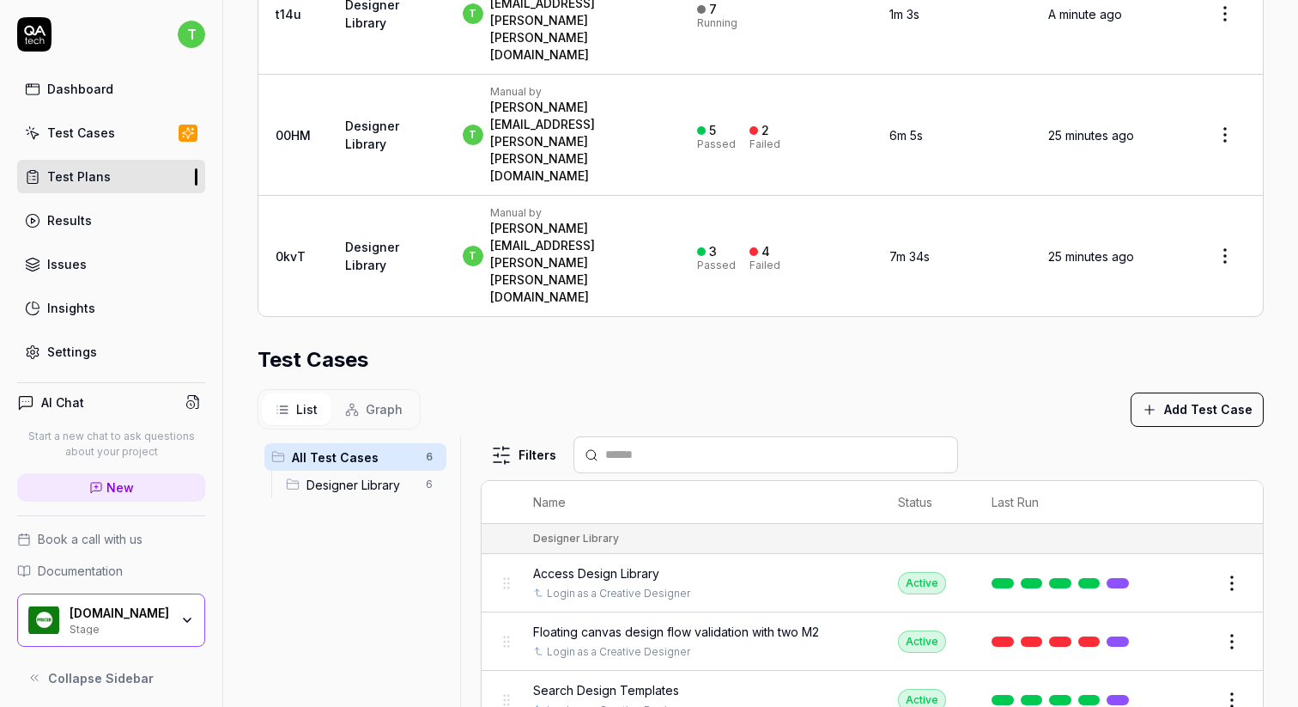
click at [768, 622] on span "Floating canvas design flow validation with two M2" at bounding box center [676, 631] width 286 height 18
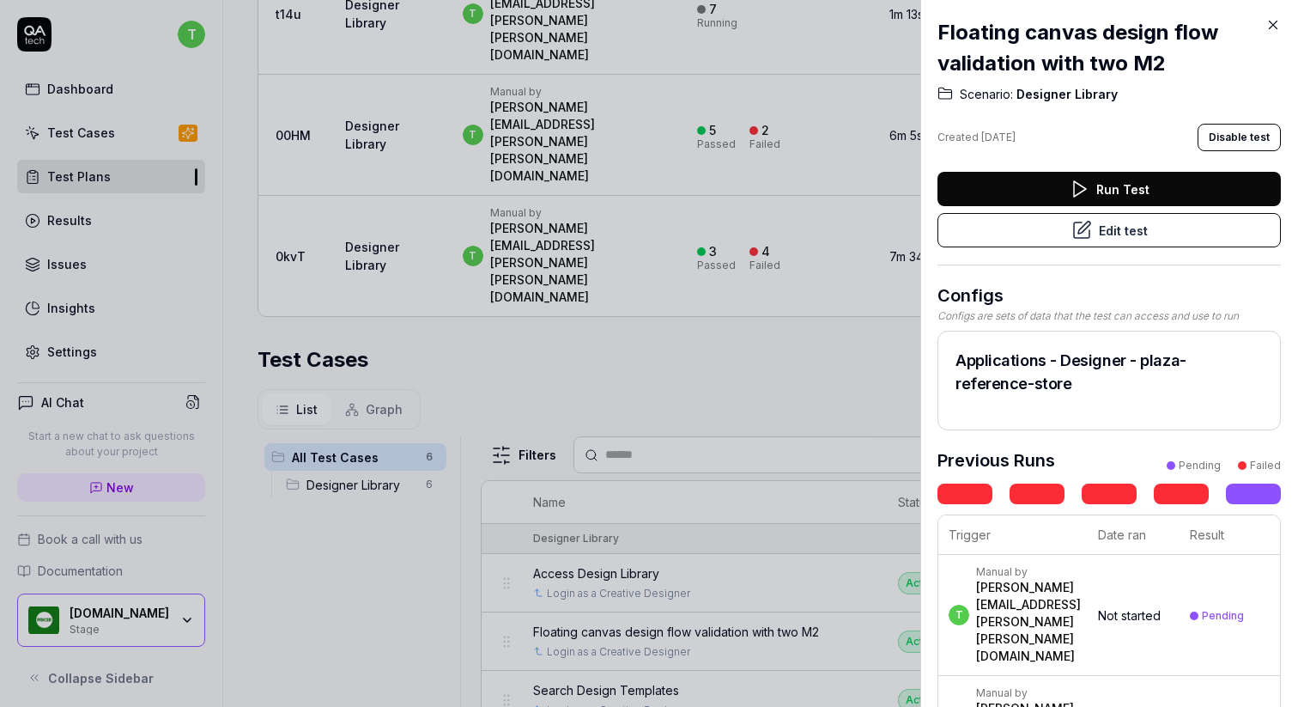
click at [1268, 25] on icon at bounding box center [1273, 24] width 15 height 15
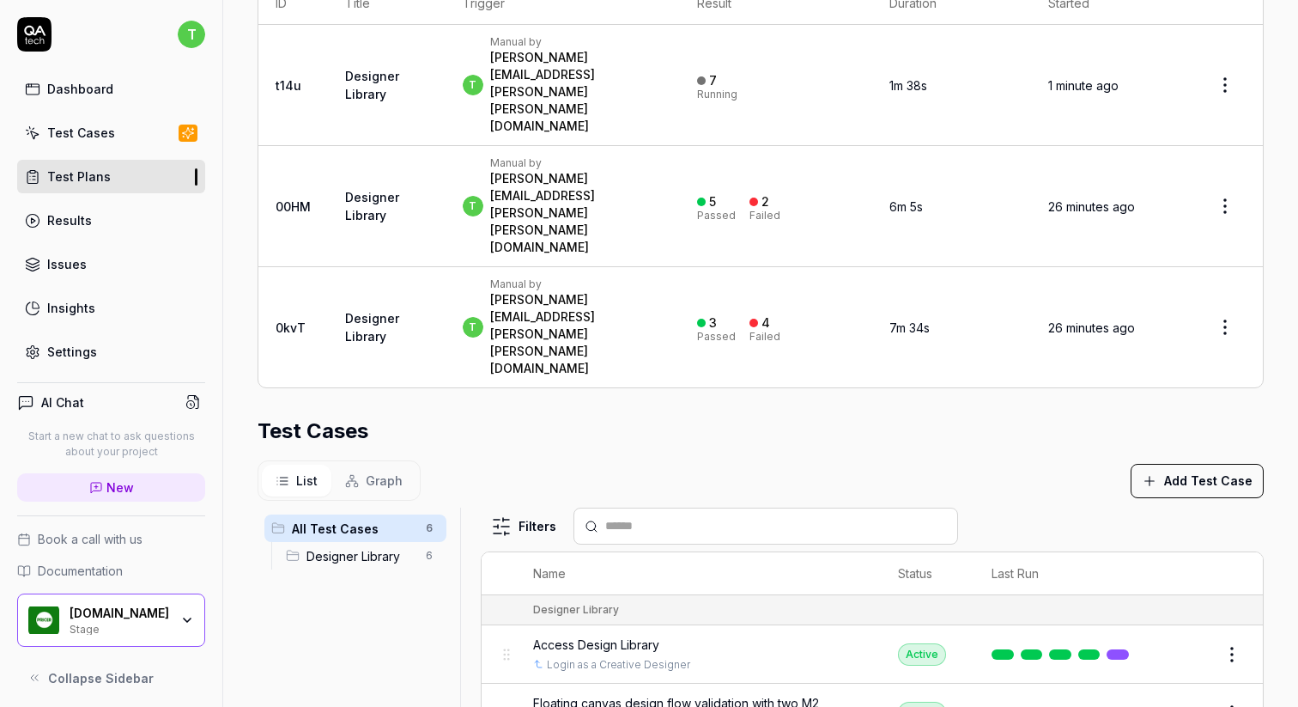
scroll to position [475, 0]
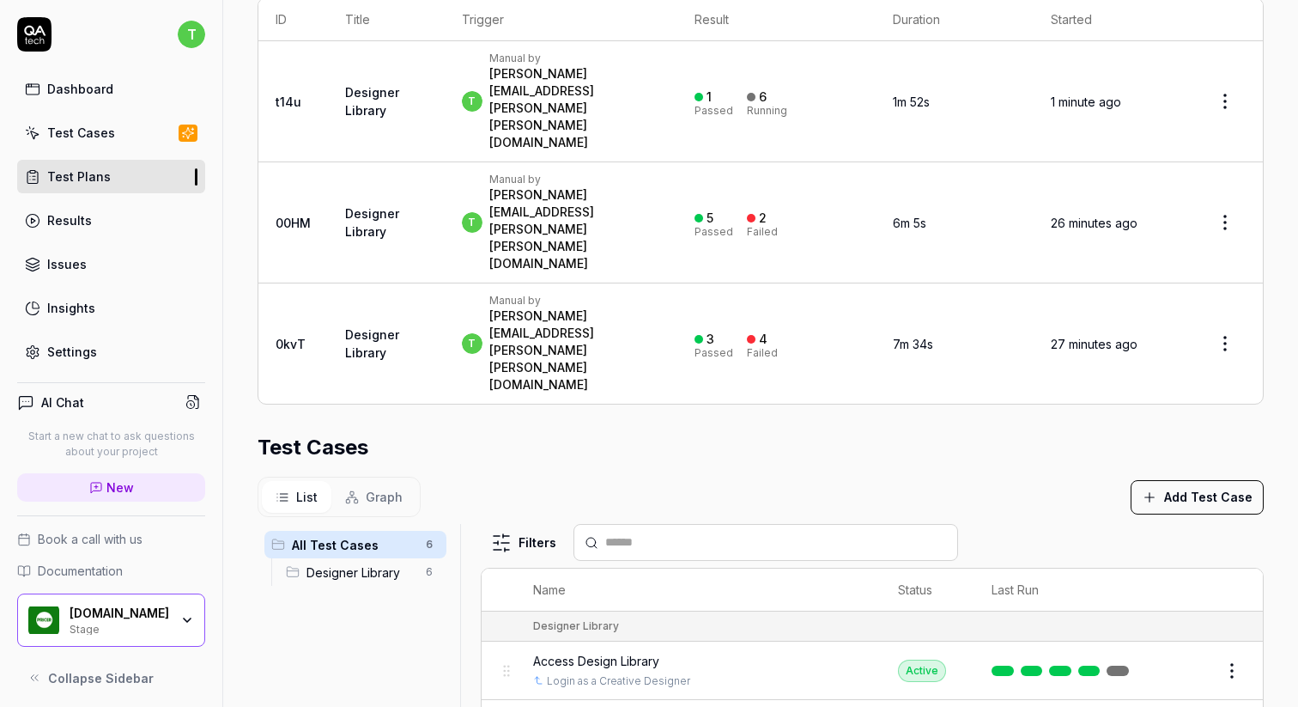
scroll to position [475, 0]
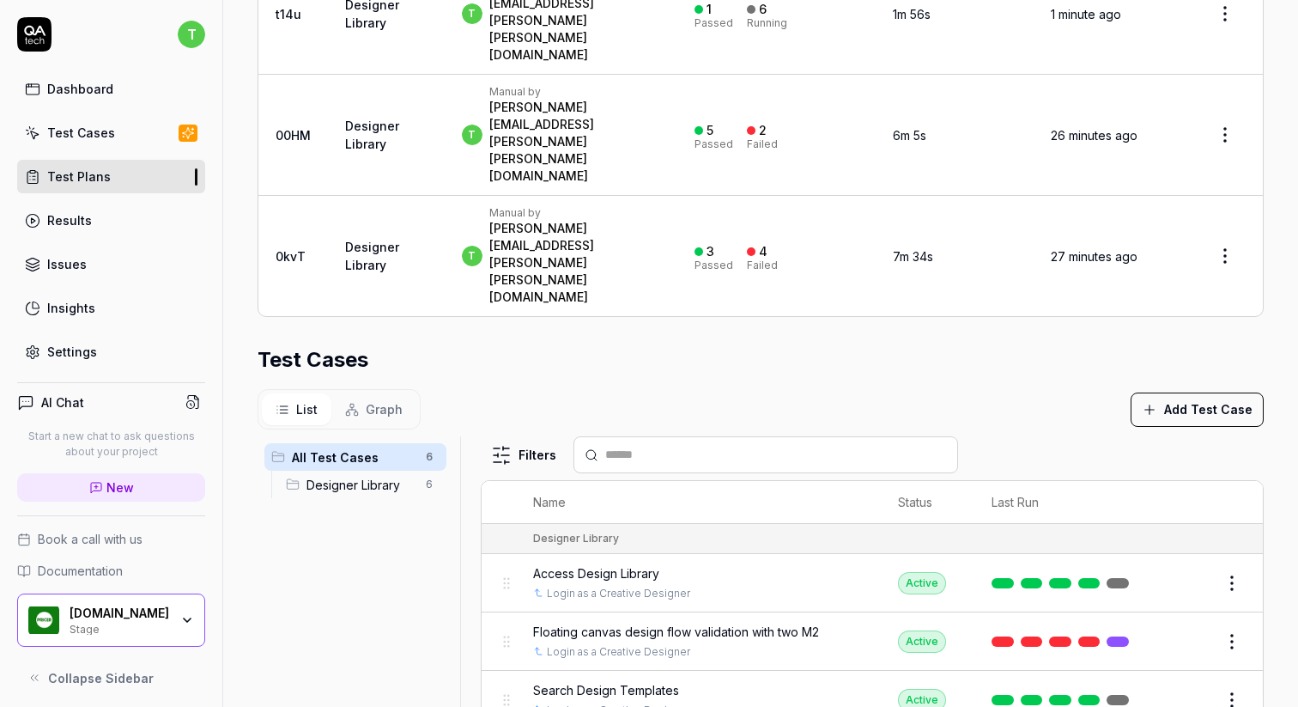
click at [324, 476] on span "Designer Library" at bounding box center [361, 485] width 109 height 18
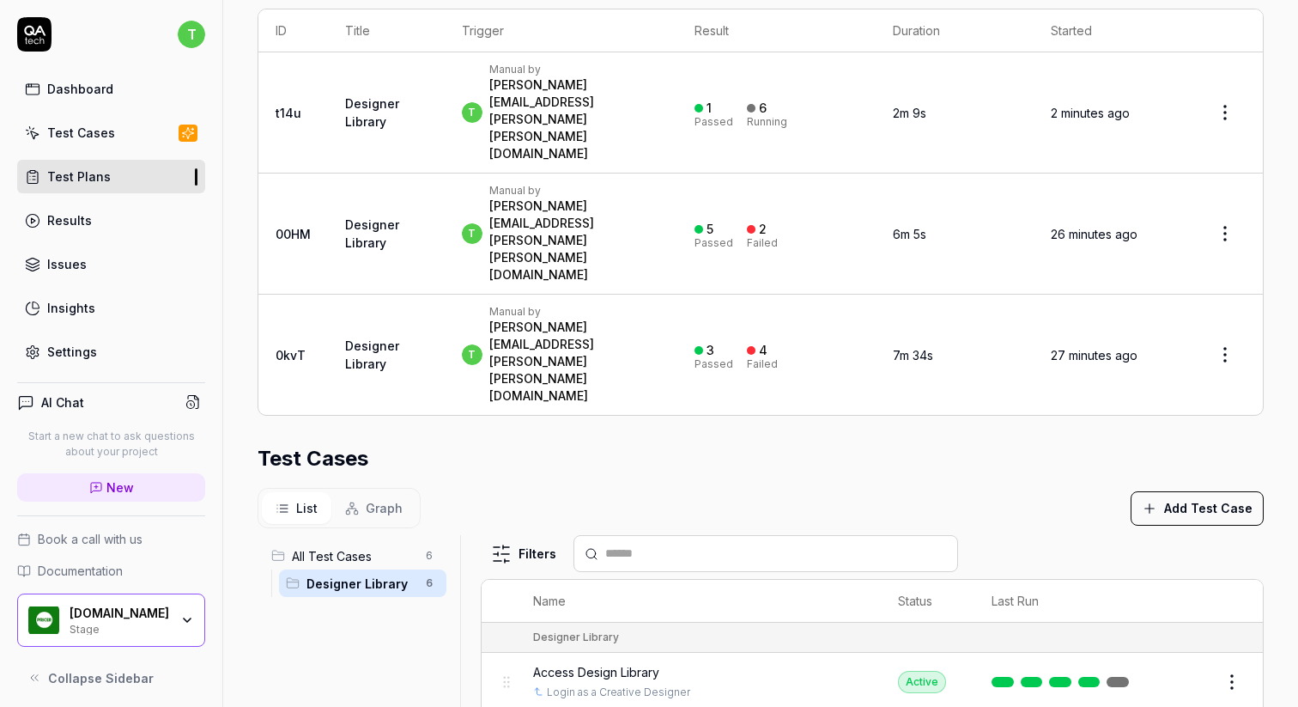
scroll to position [18, 0]
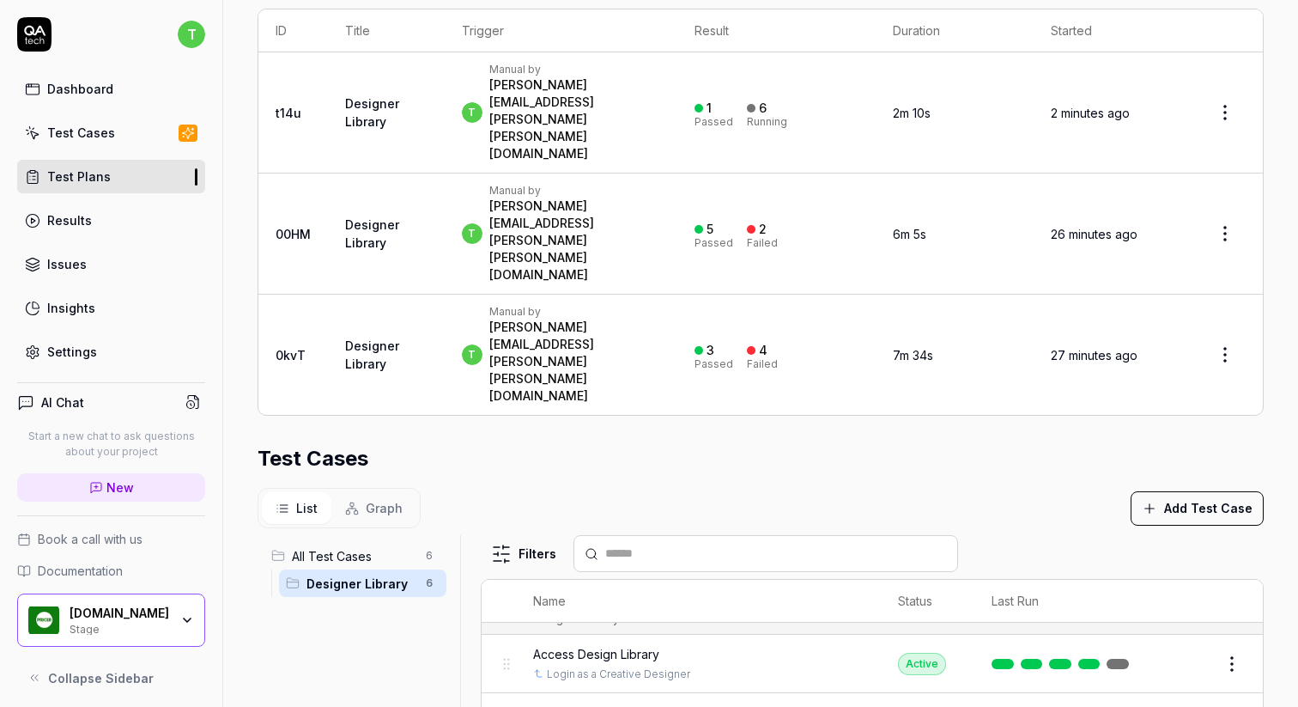
click at [355, 547] on span "All Test Cases" at bounding box center [354, 556] width 124 height 18
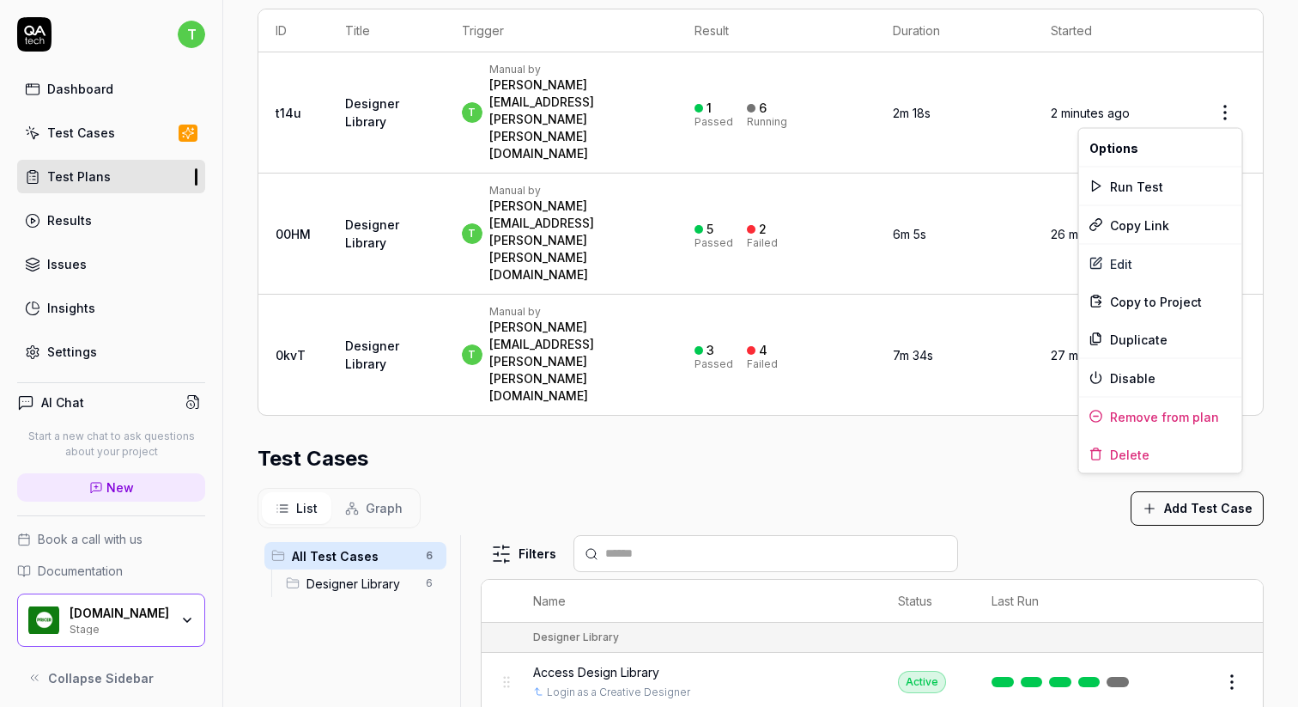
click at [1229, 483] on html "**********" at bounding box center [649, 353] width 1298 height 707
click at [720, 460] on html "**********" at bounding box center [649, 353] width 1298 height 707
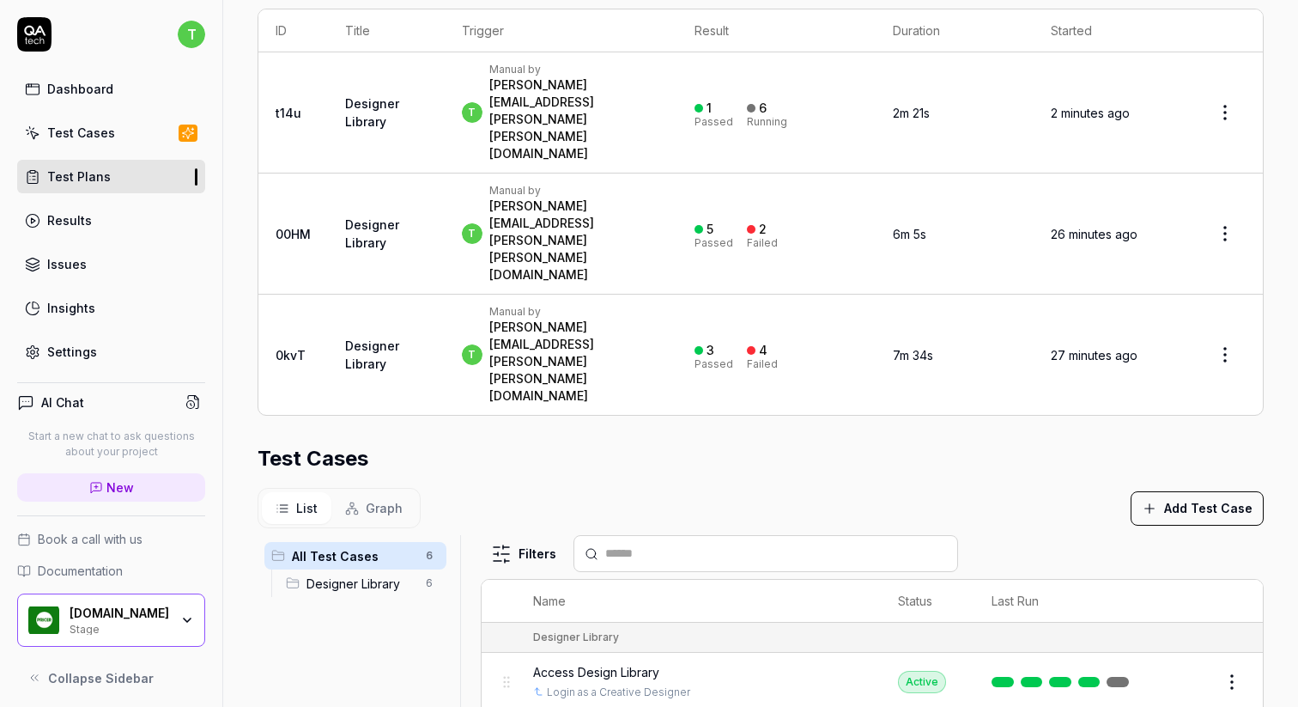
click at [610, 663] on span "Access Design Library" at bounding box center [596, 672] width 126 height 18
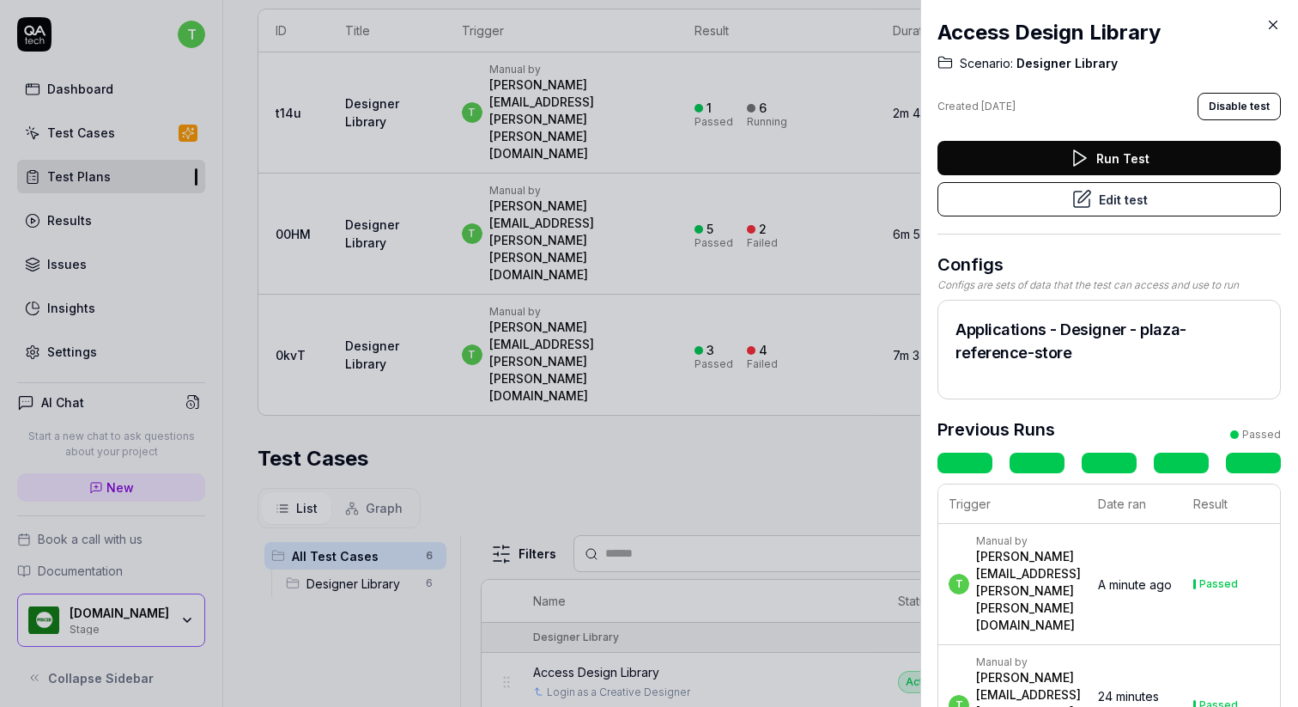
click at [1088, 203] on icon at bounding box center [1081, 199] width 21 height 21
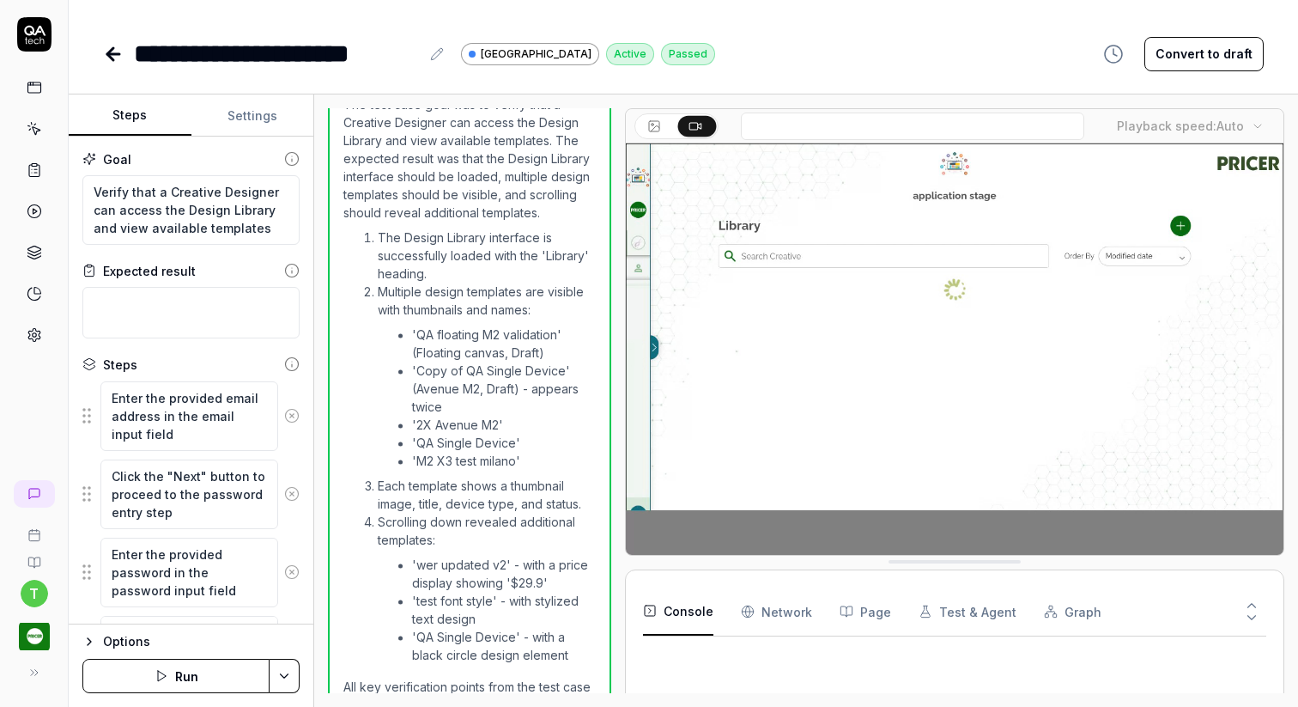
click at [113, 54] on icon at bounding box center [113, 54] width 12 height 0
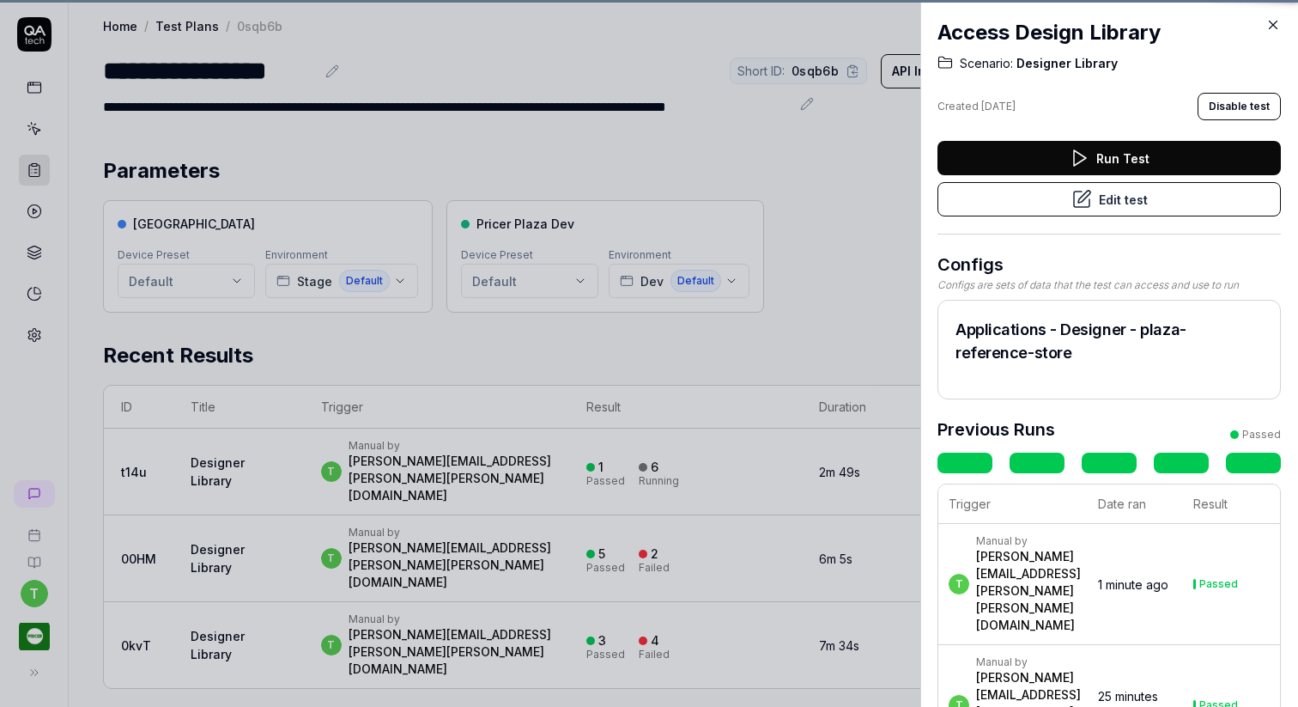
scroll to position [383, 0]
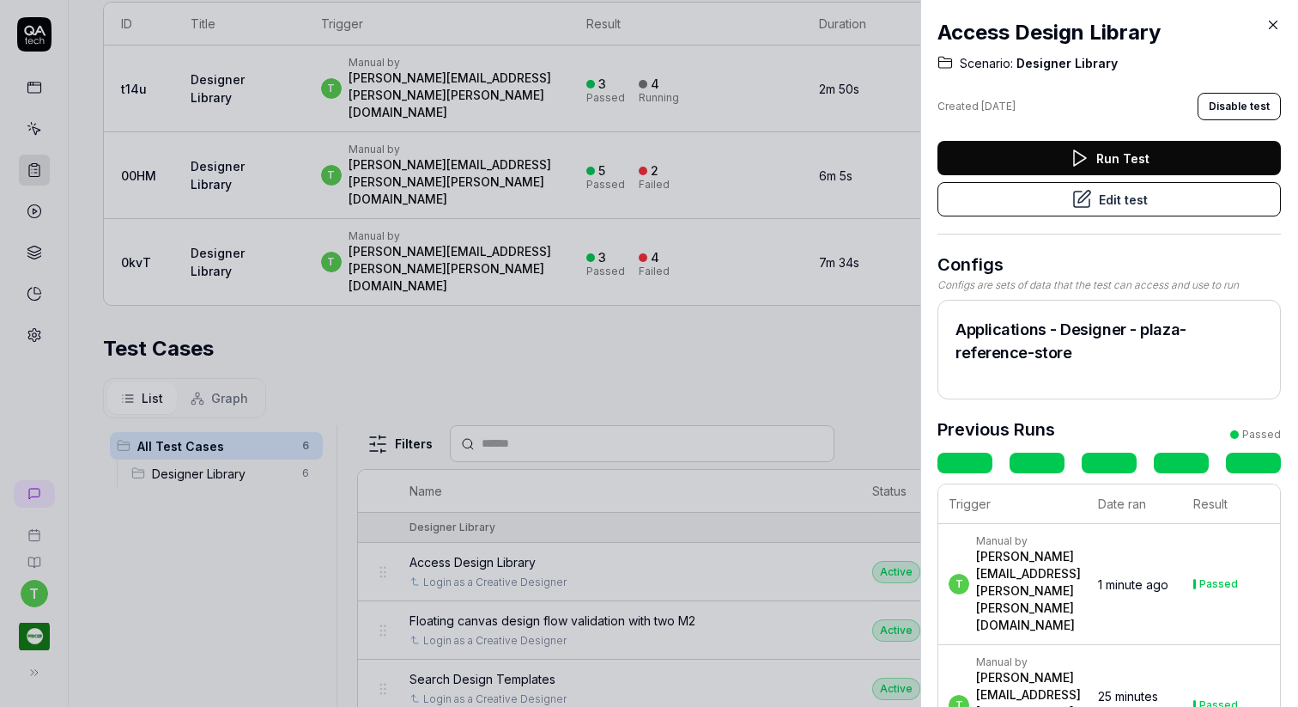
click at [528, 377] on div at bounding box center [649, 353] width 1298 height 707
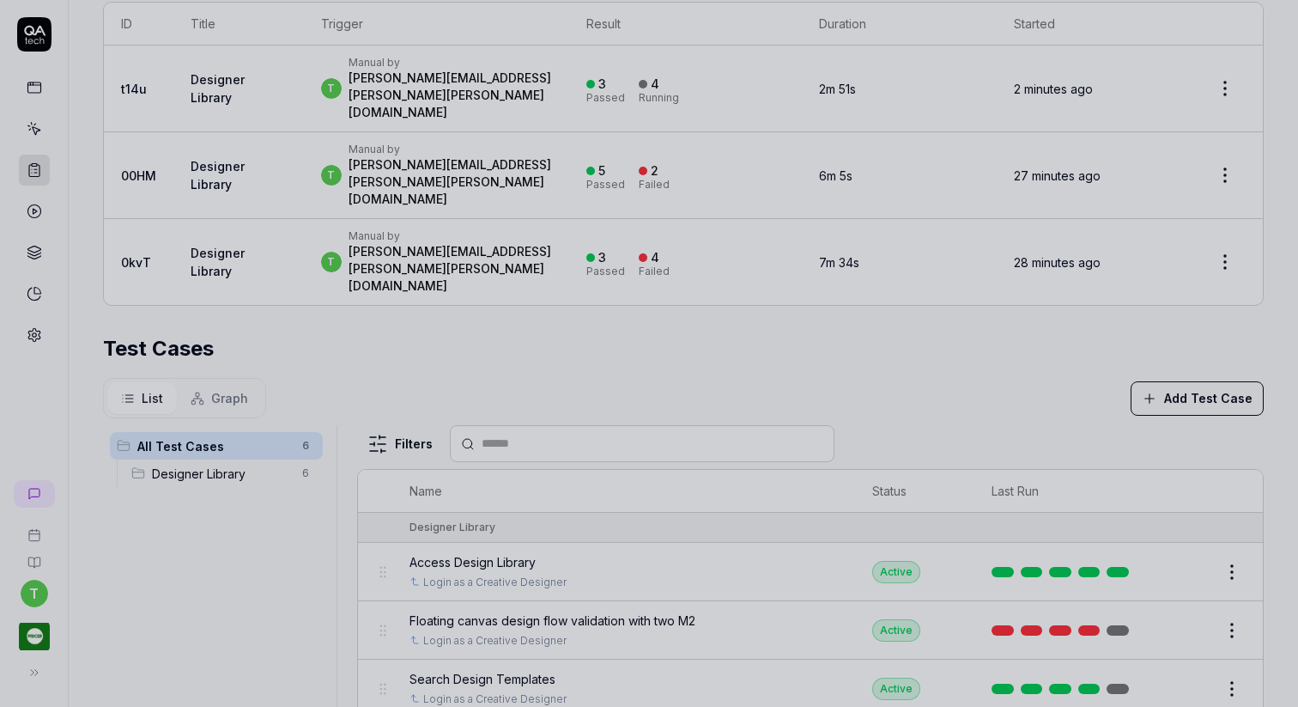
click at [893, 321] on div at bounding box center [649, 353] width 1298 height 707
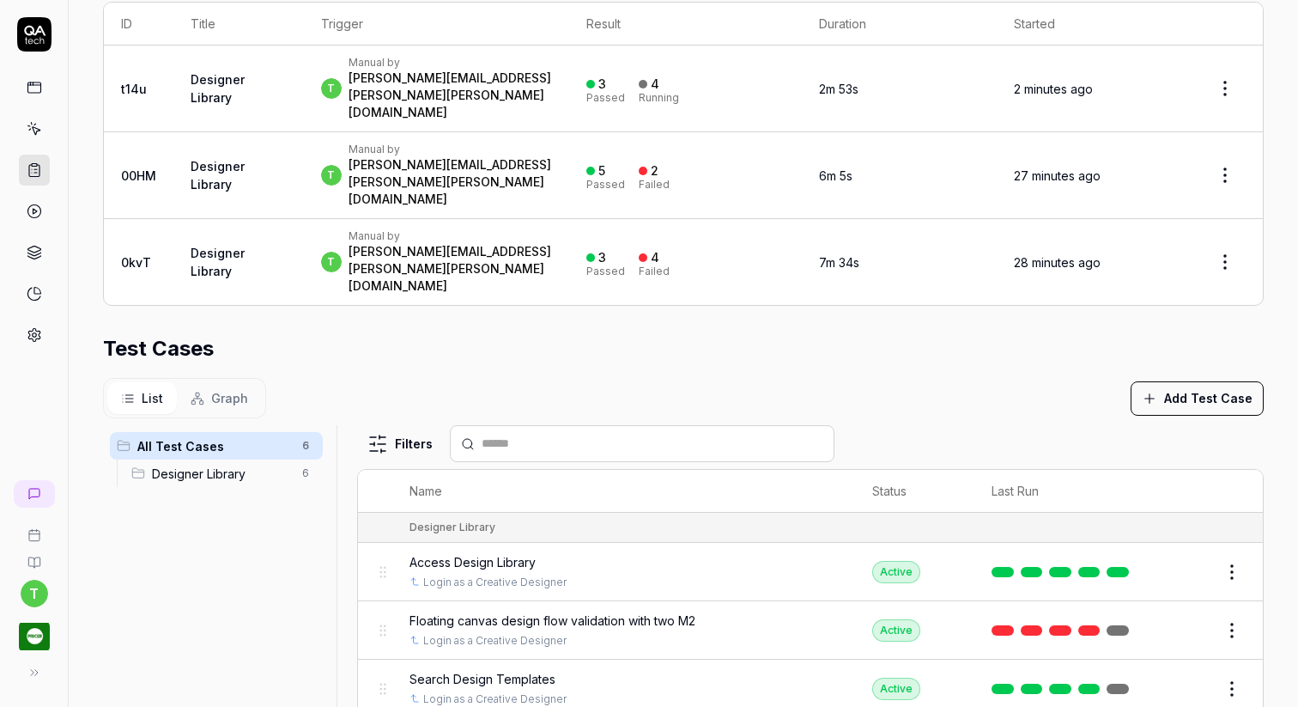
click at [1196, 558] on button "Edit" at bounding box center [1190, 571] width 41 height 27
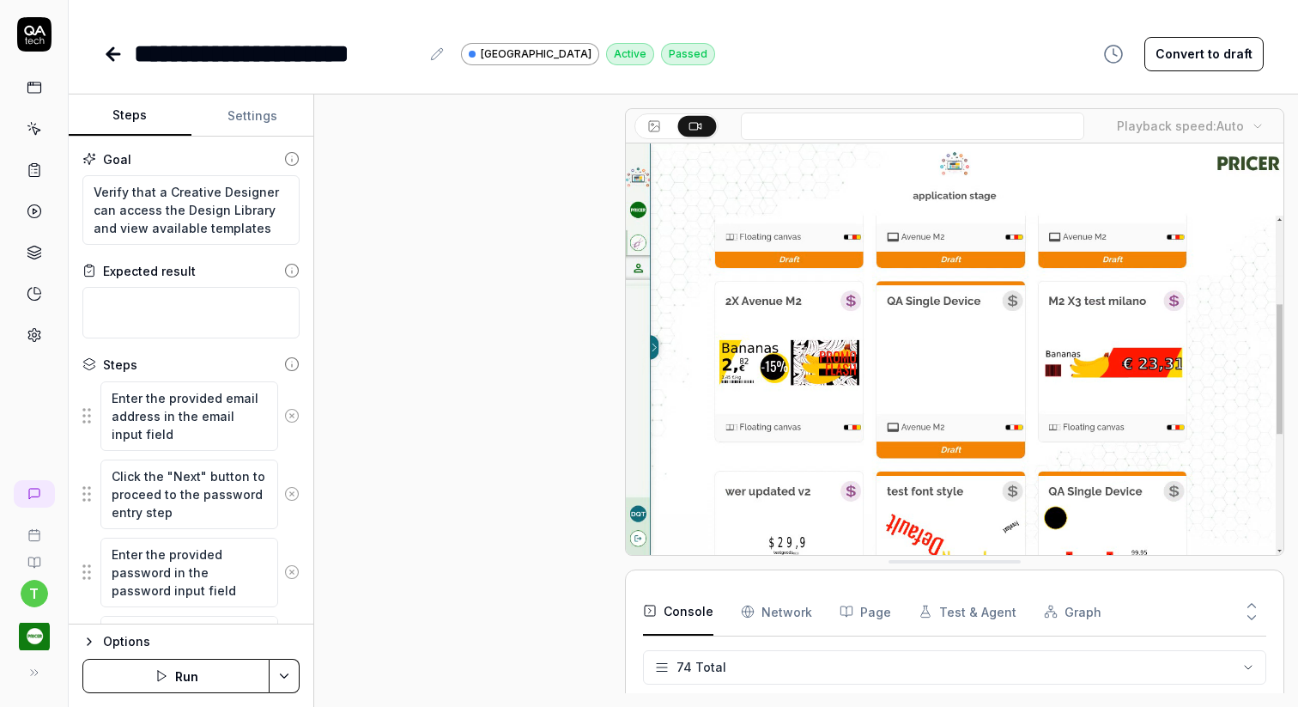
scroll to position [640, 0]
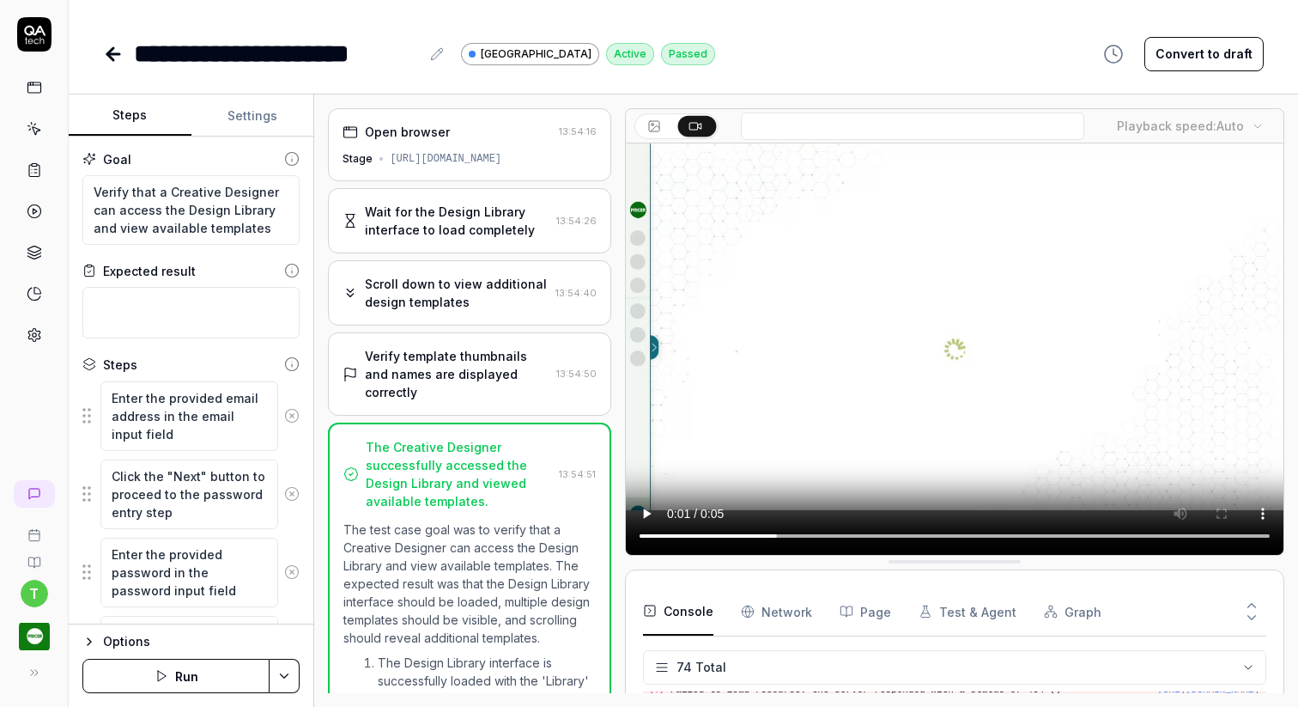
click at [117, 52] on icon at bounding box center [113, 54] width 21 height 21
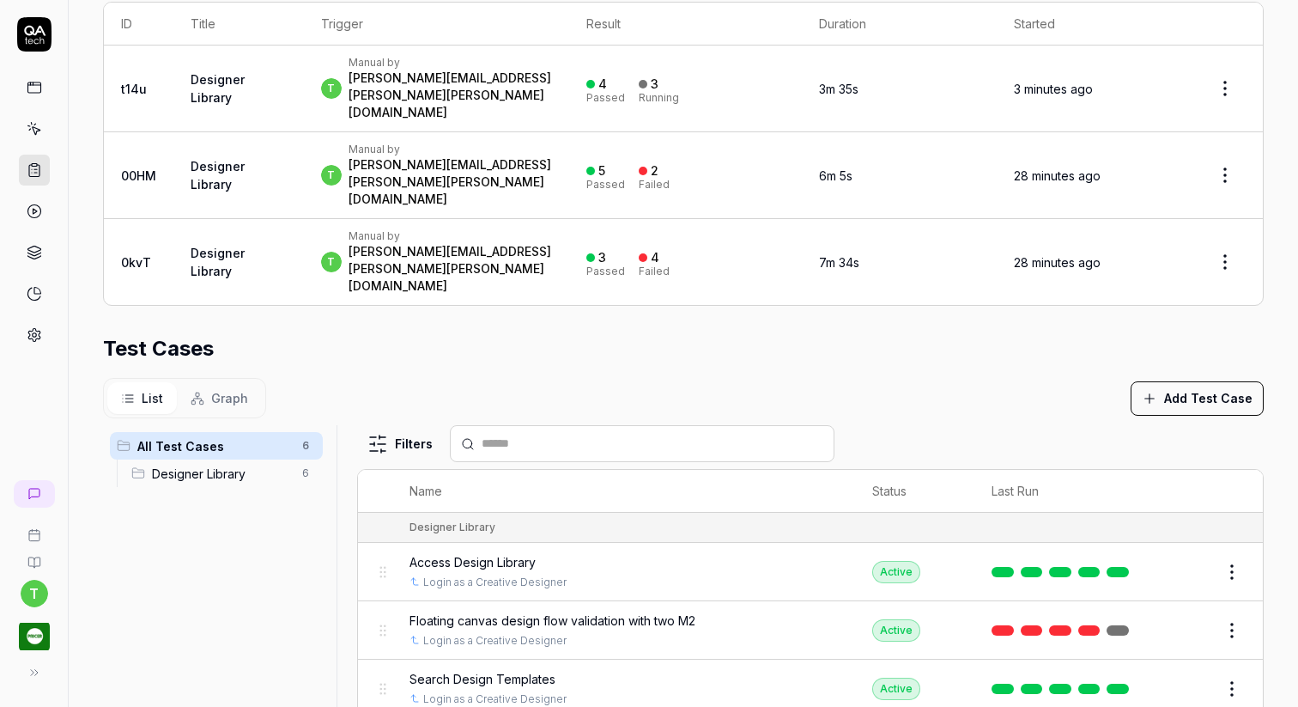
click at [1193, 616] on button "Edit" at bounding box center [1190, 629] width 41 height 27
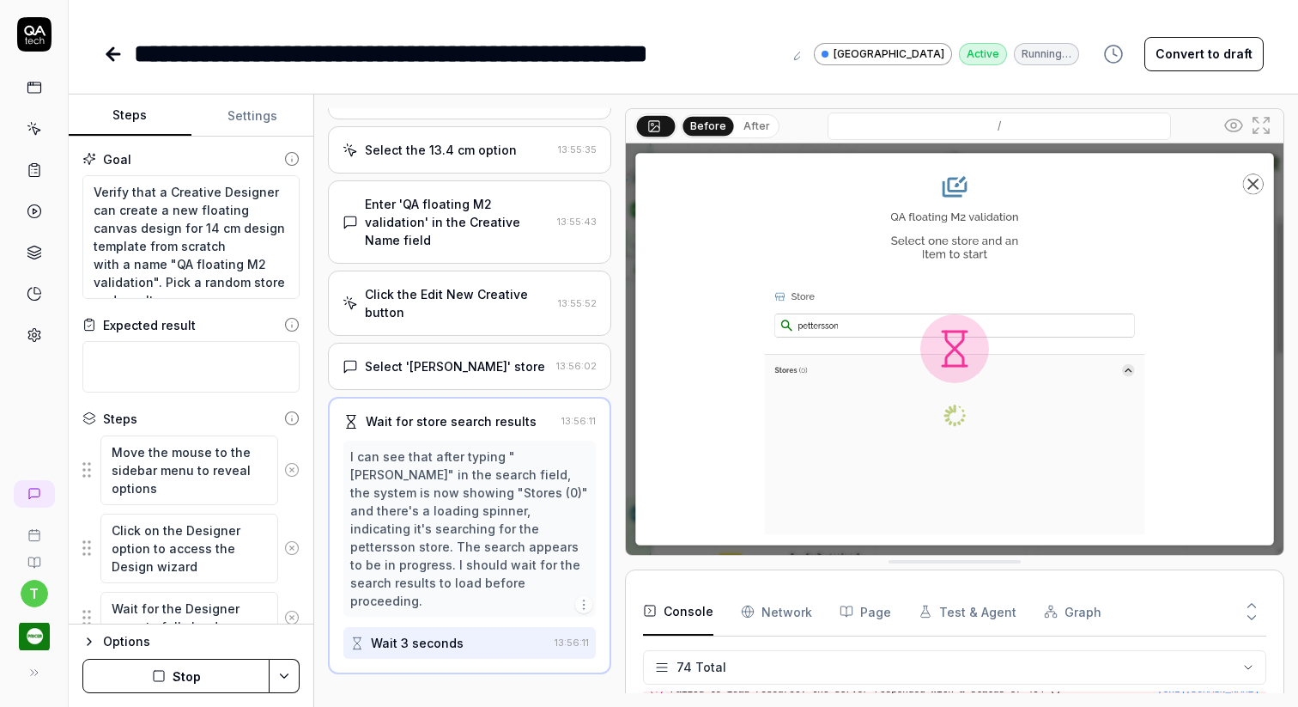
scroll to position [2971, 0]
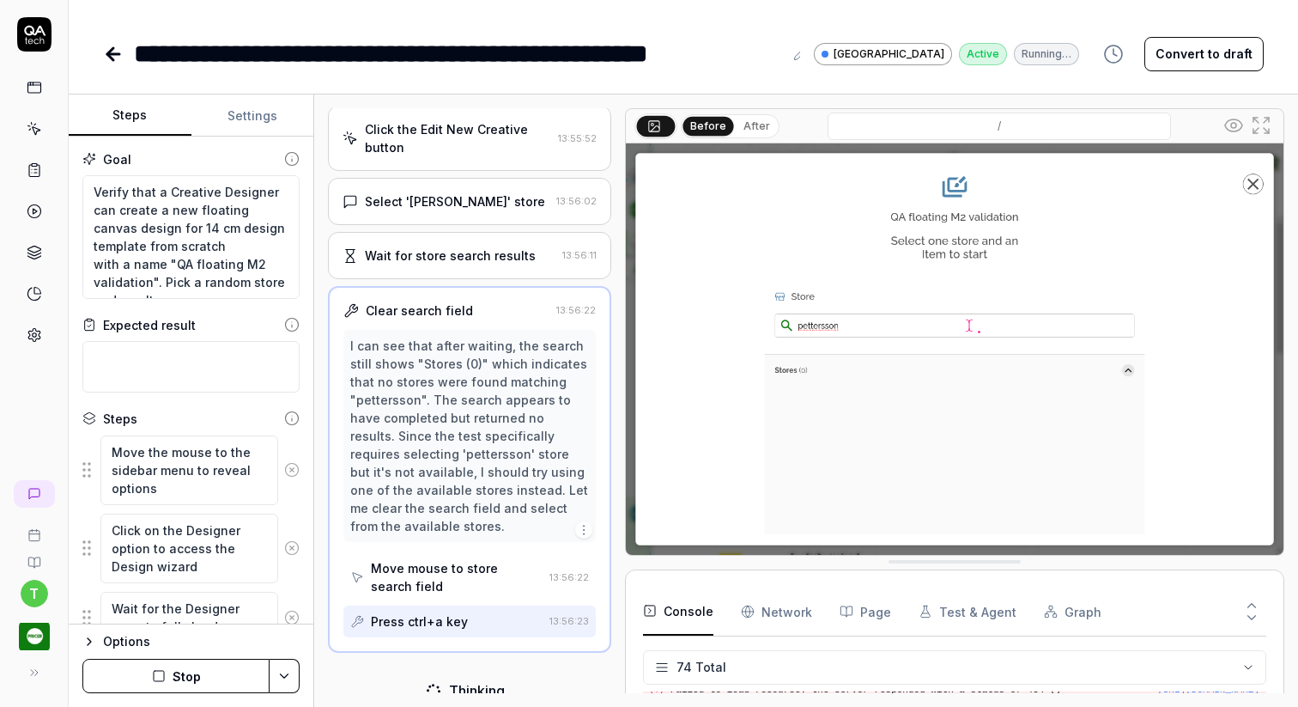
scroll to position [566, 0]
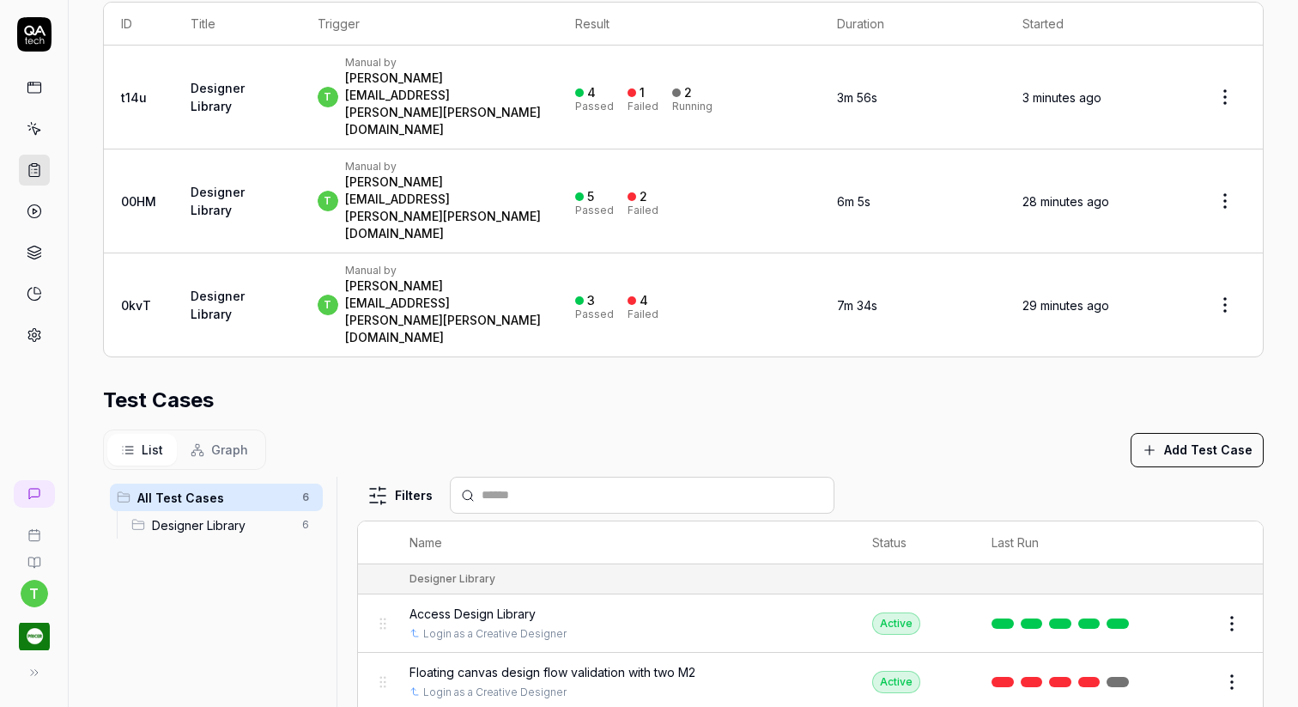
scroll to position [47, 0]
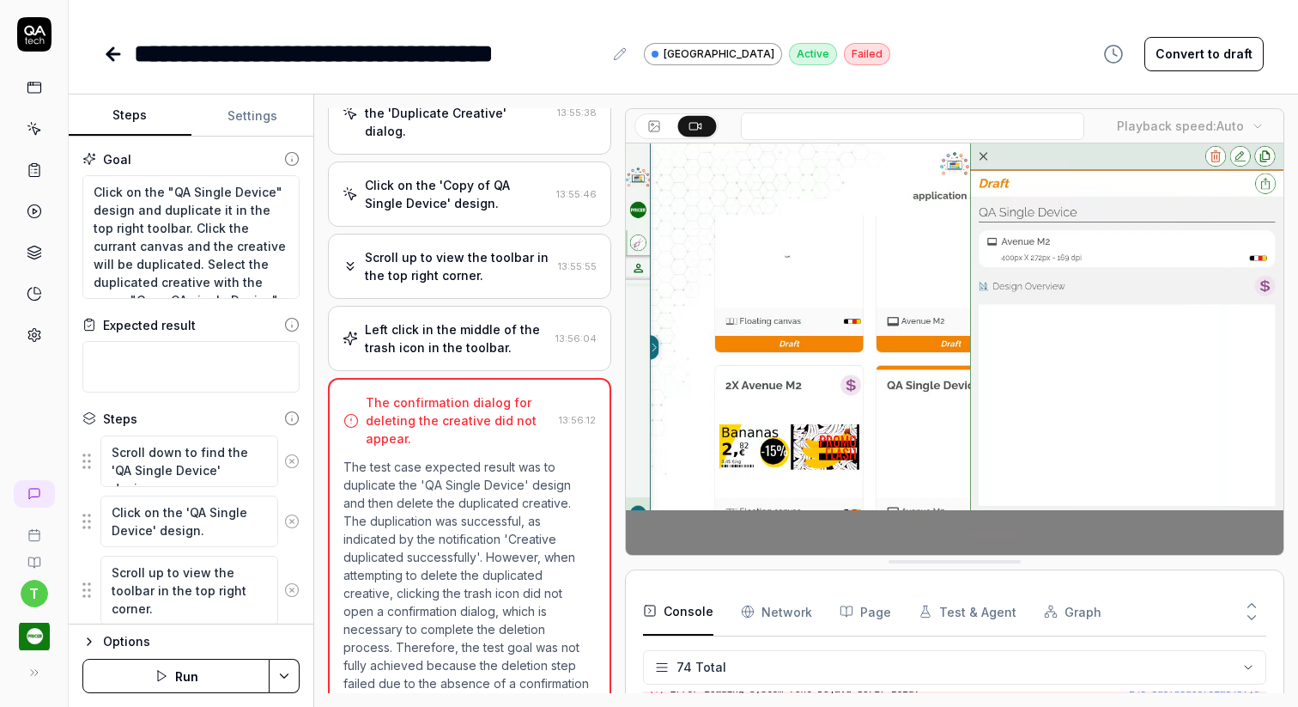
scroll to position [2971, 0]
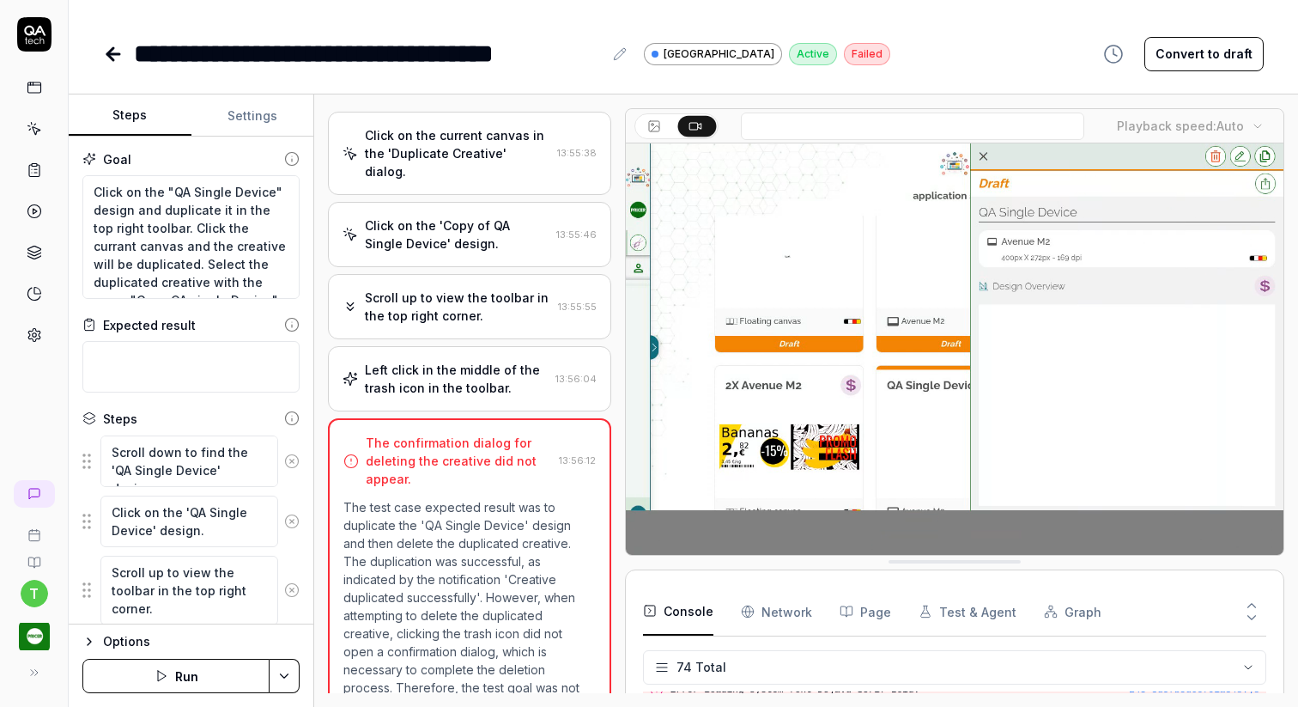
scroll to position [405, 0]
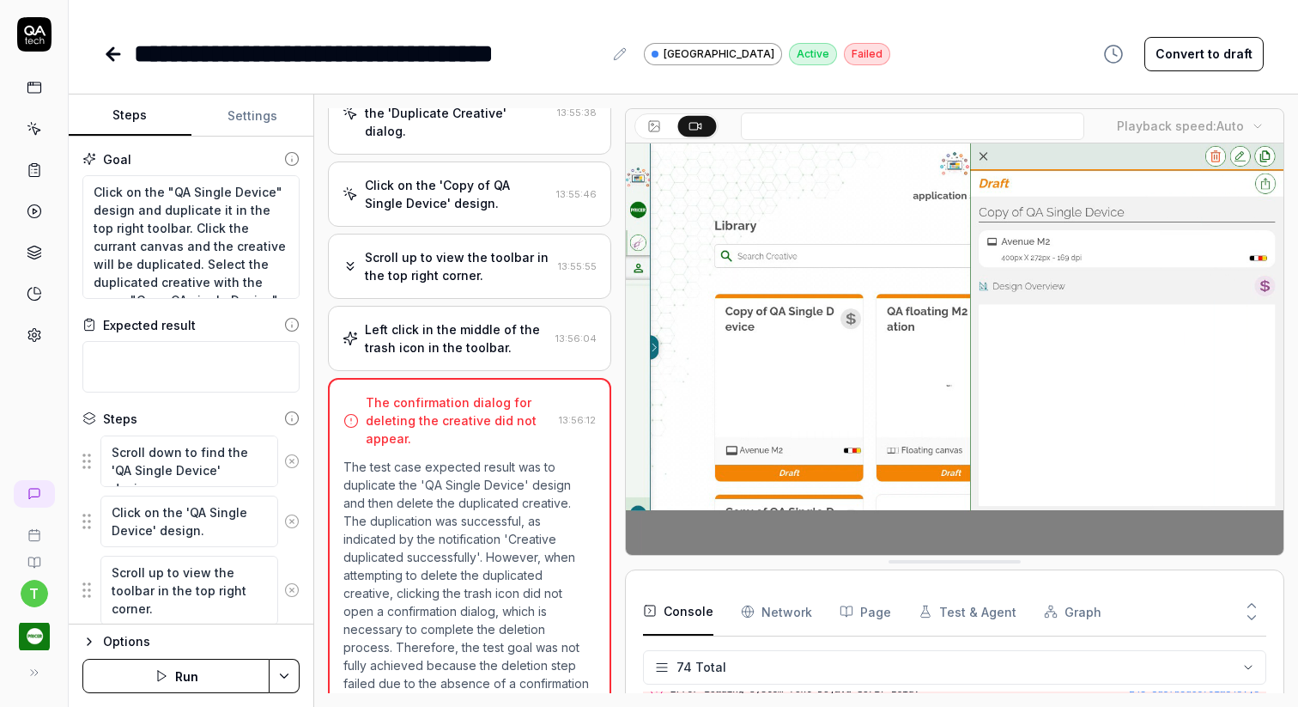
type textarea "*"
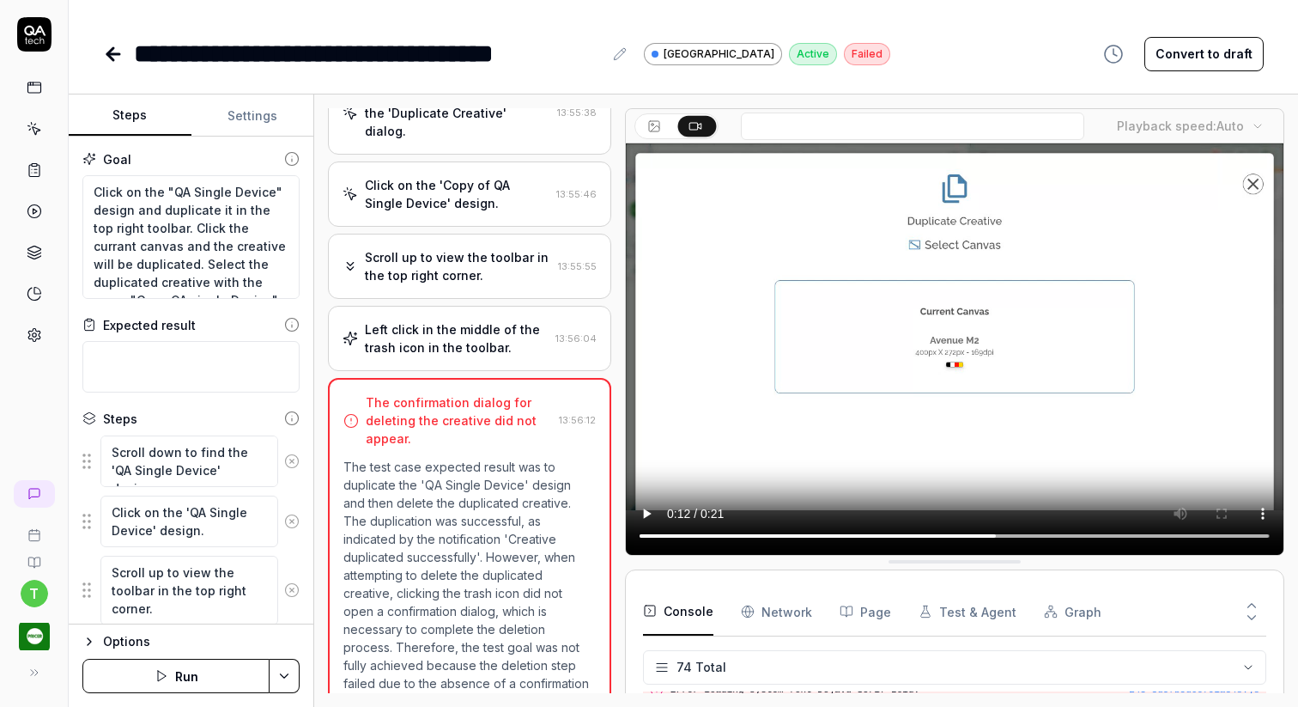
click at [430, 503] on p "The test case expected result was to duplicate the 'QA Single Device' design an…" at bounding box center [469, 584] width 252 height 252
click at [467, 509] on p "The test case expected result was to duplicate the 'QA Single Device' design an…" at bounding box center [469, 584] width 252 height 252
type textarea "*"
click at [107, 50] on icon at bounding box center [113, 54] width 21 height 21
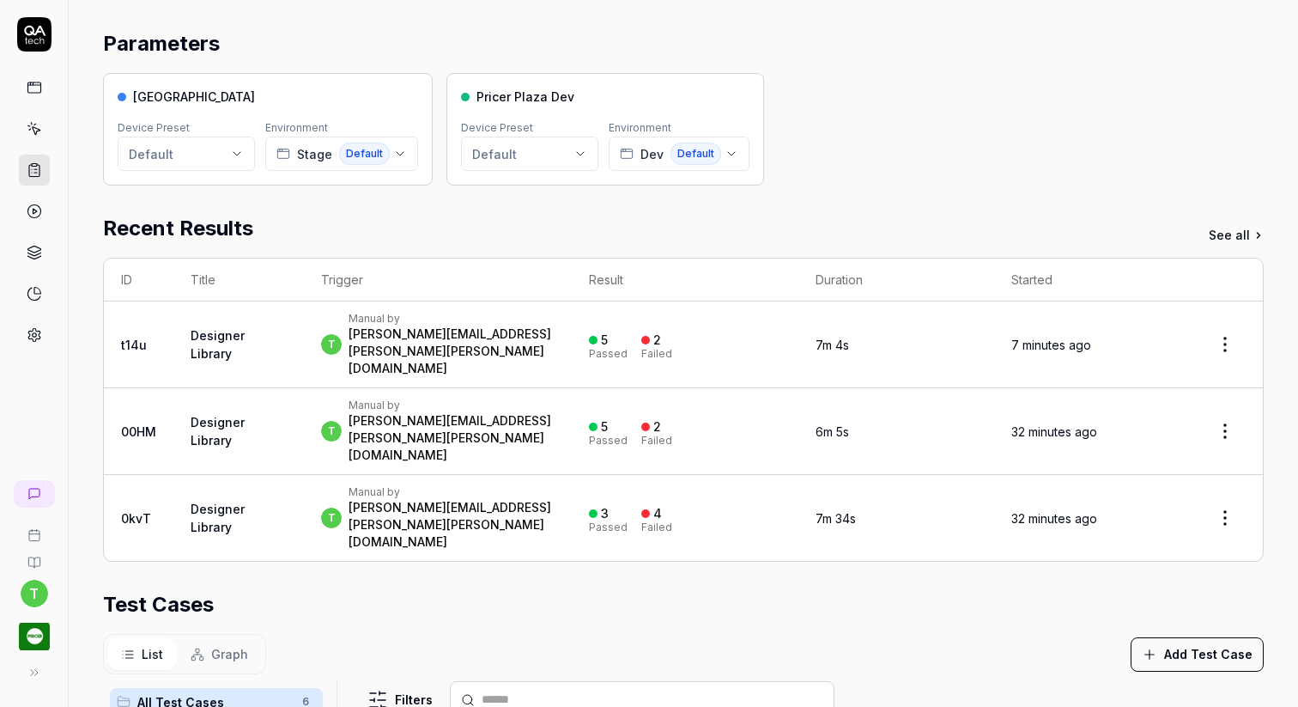
scroll to position [126, 0]
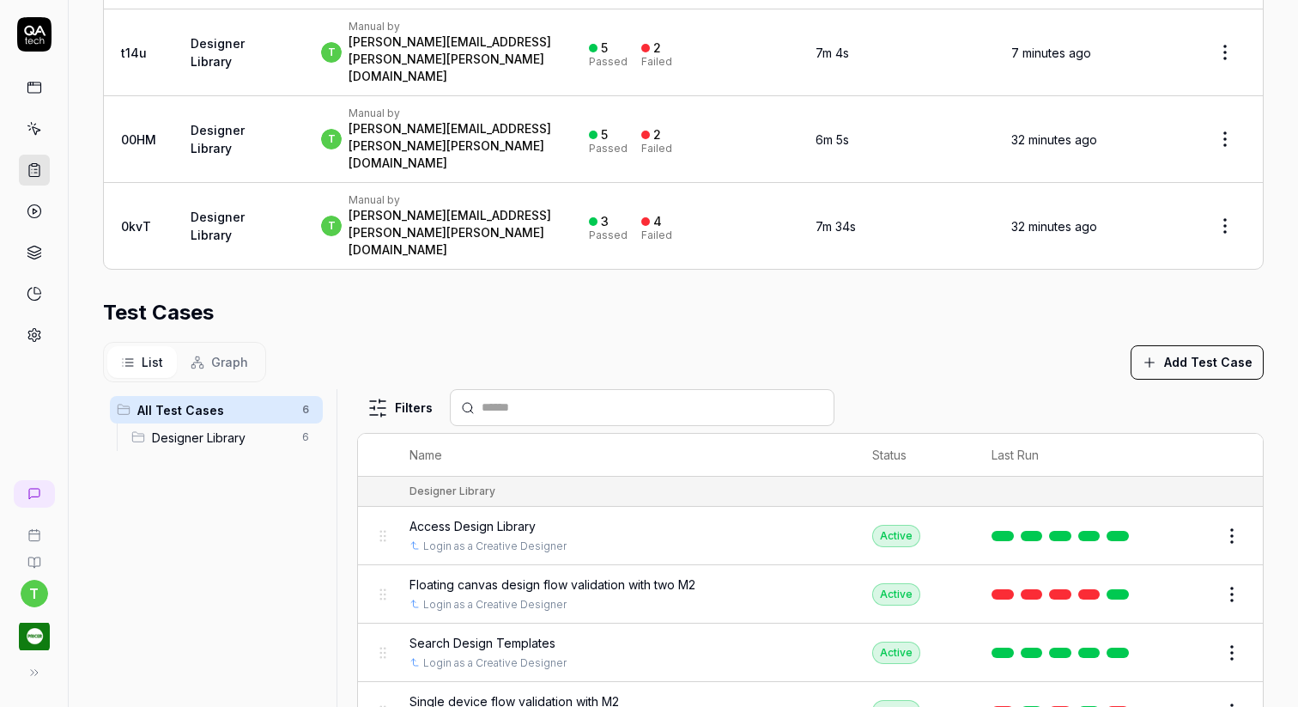
scroll to position [475, 0]
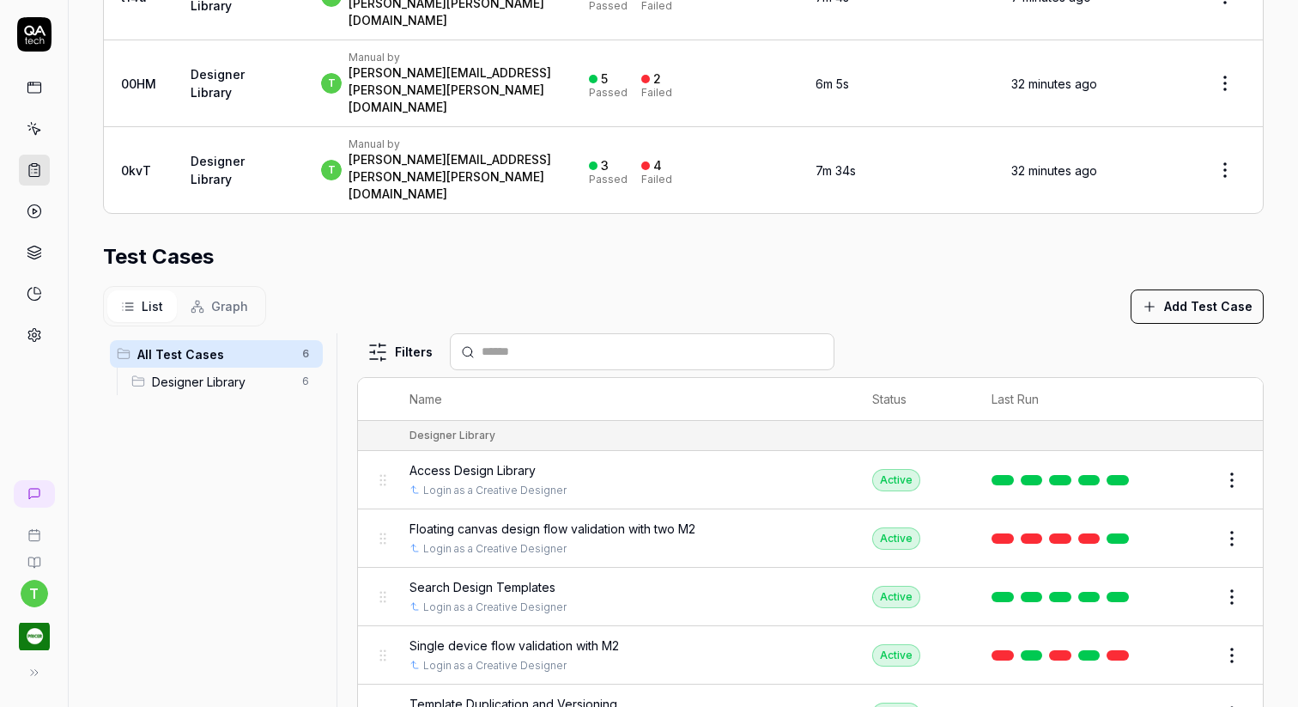
click at [532, 636] on span "Single device flow validation with M2" at bounding box center [514, 645] width 209 height 18
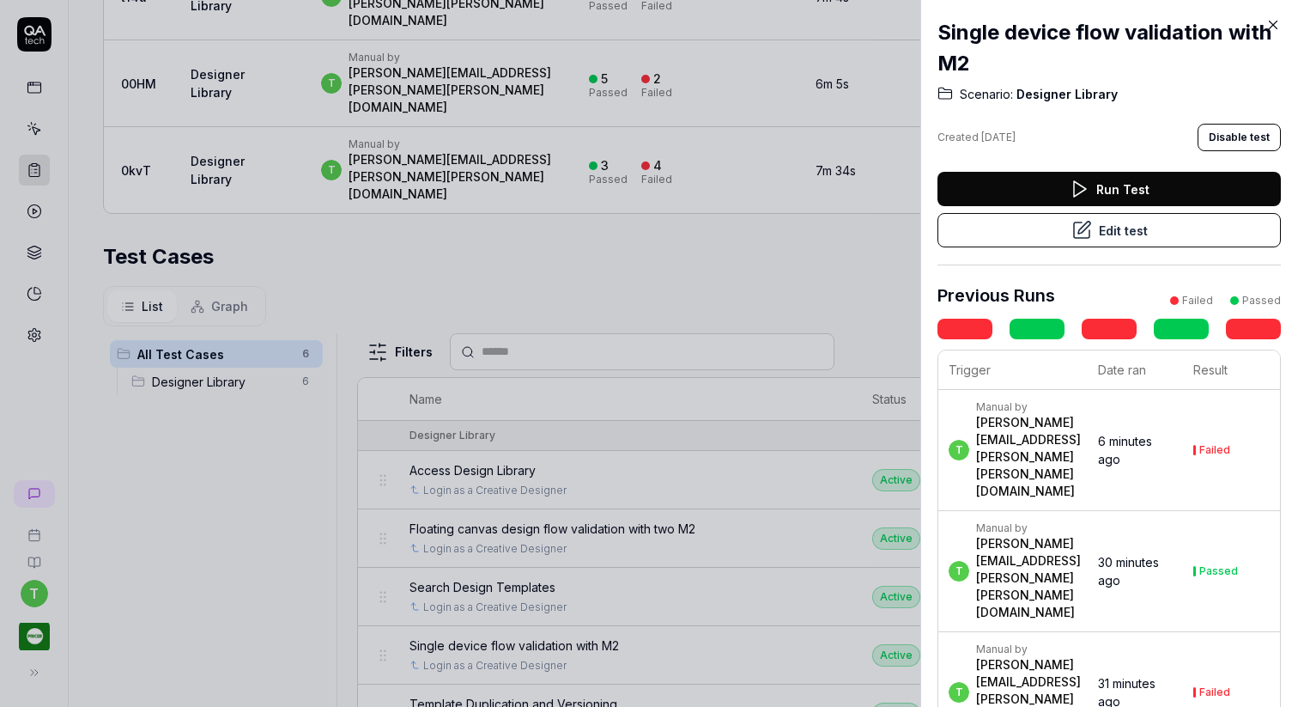
click at [546, 634] on div at bounding box center [649, 353] width 1298 height 707
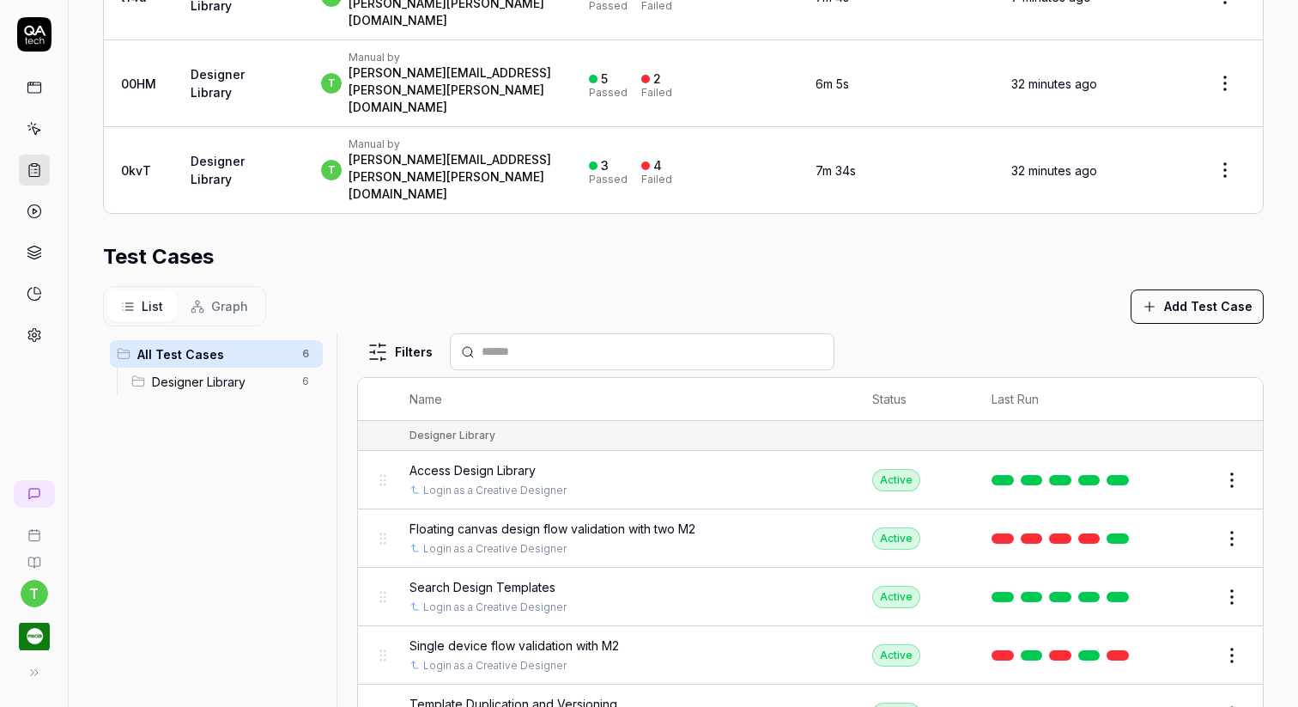
click at [1143, 684] on td at bounding box center [1063, 713] width 179 height 58
click at [1189, 700] on button "Edit" at bounding box center [1190, 713] width 41 height 27
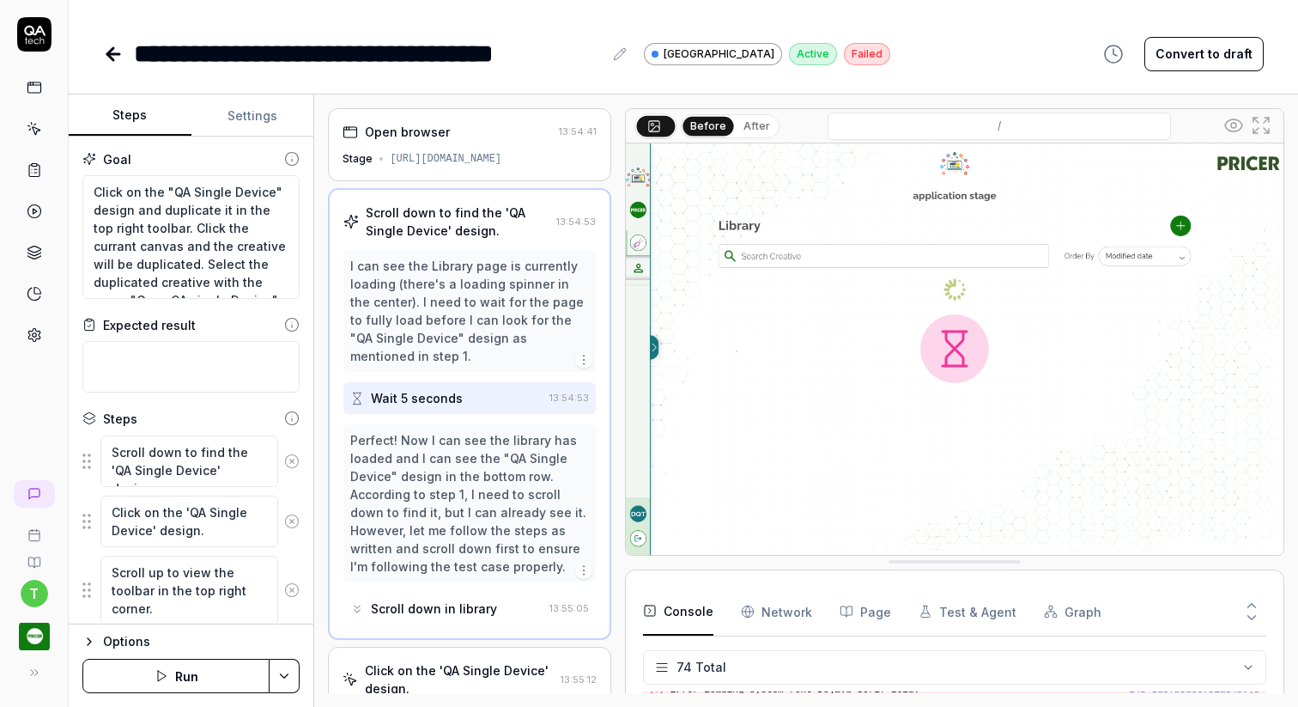
scroll to position [2971, 0]
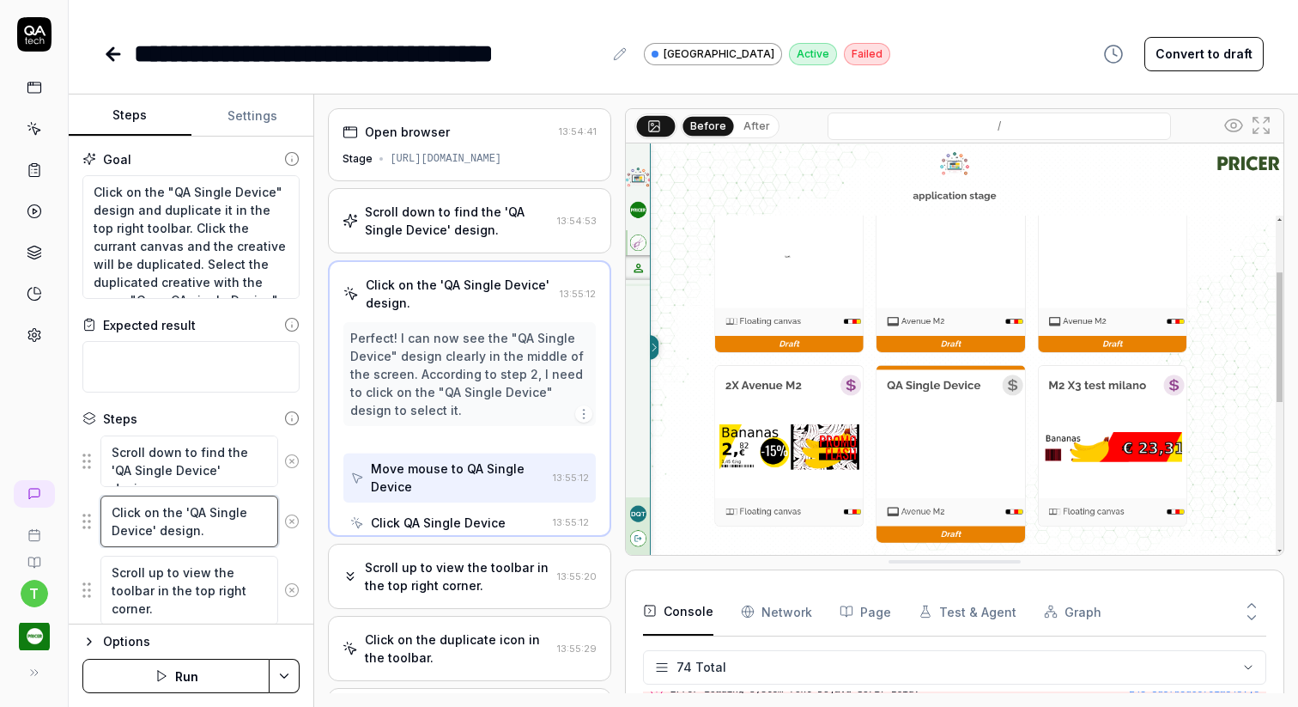
click at [153, 526] on textarea "Click on the 'QA Single Device' design." at bounding box center [189, 521] width 178 height 52
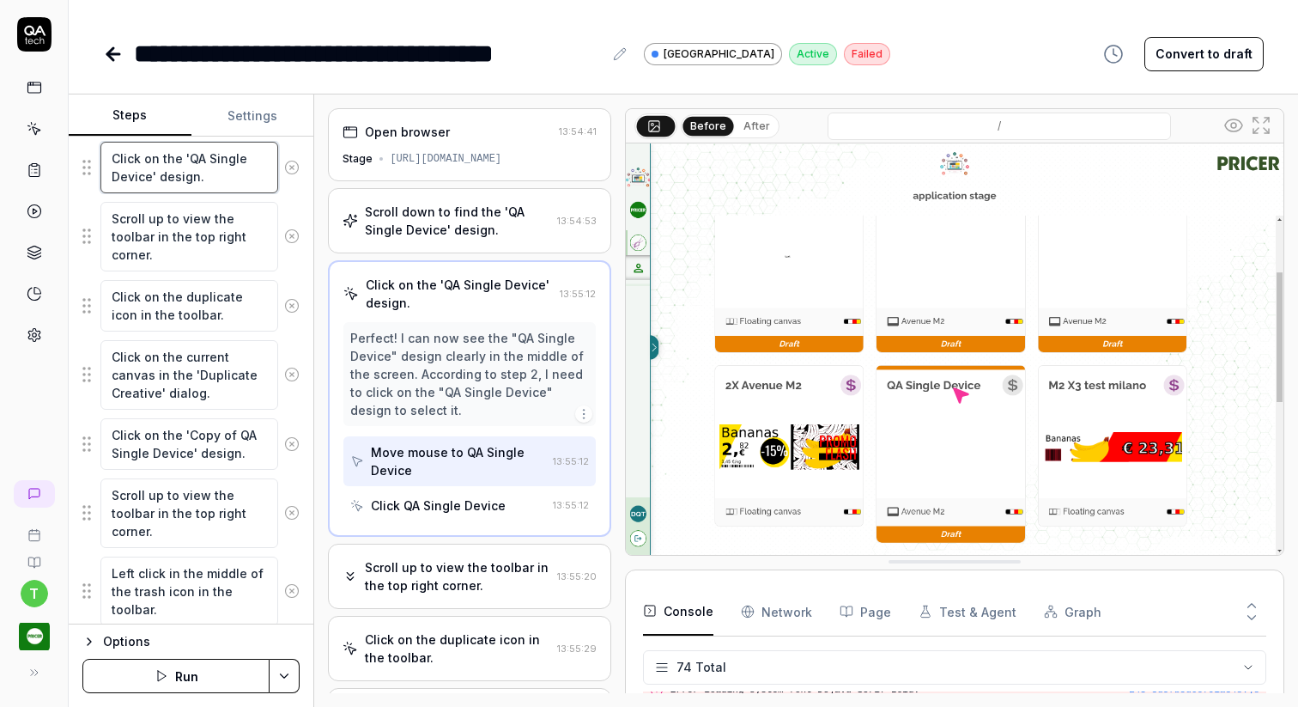
scroll to position [470, 0]
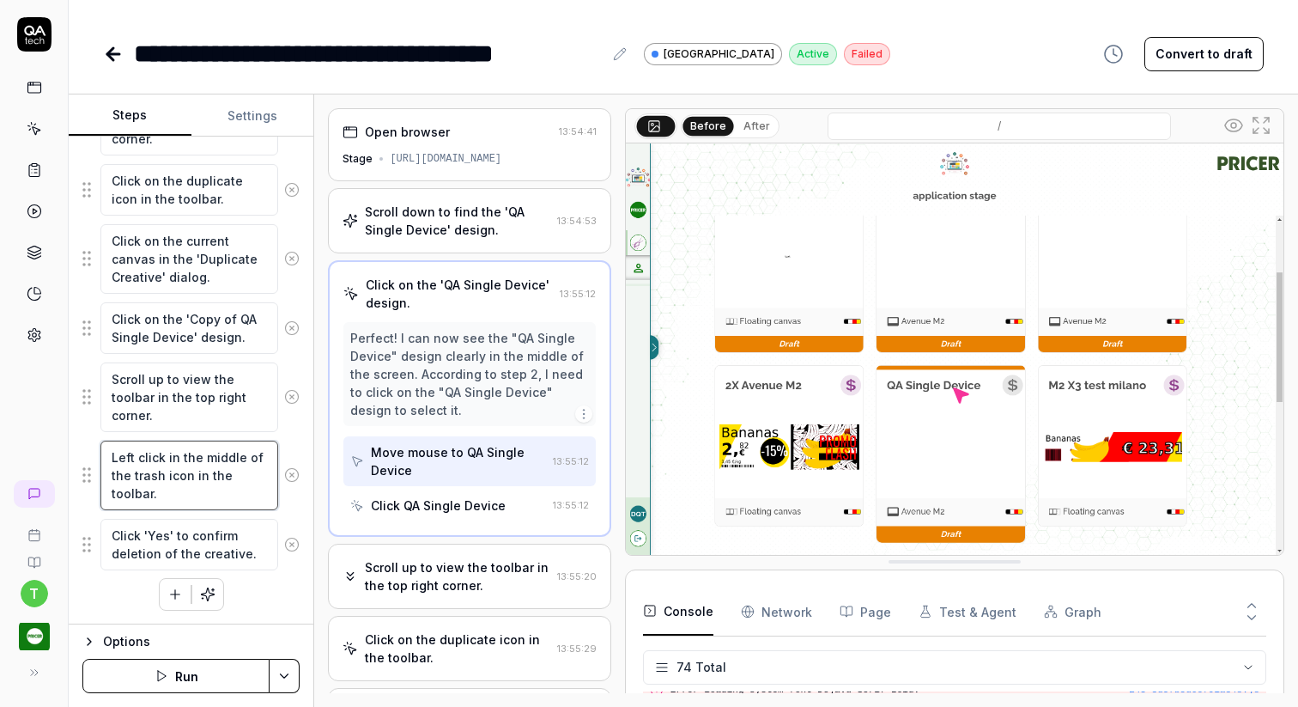
click at [173, 458] on textarea "Left click in the middle of the trash icon in the toolbar." at bounding box center [189, 475] width 178 height 70
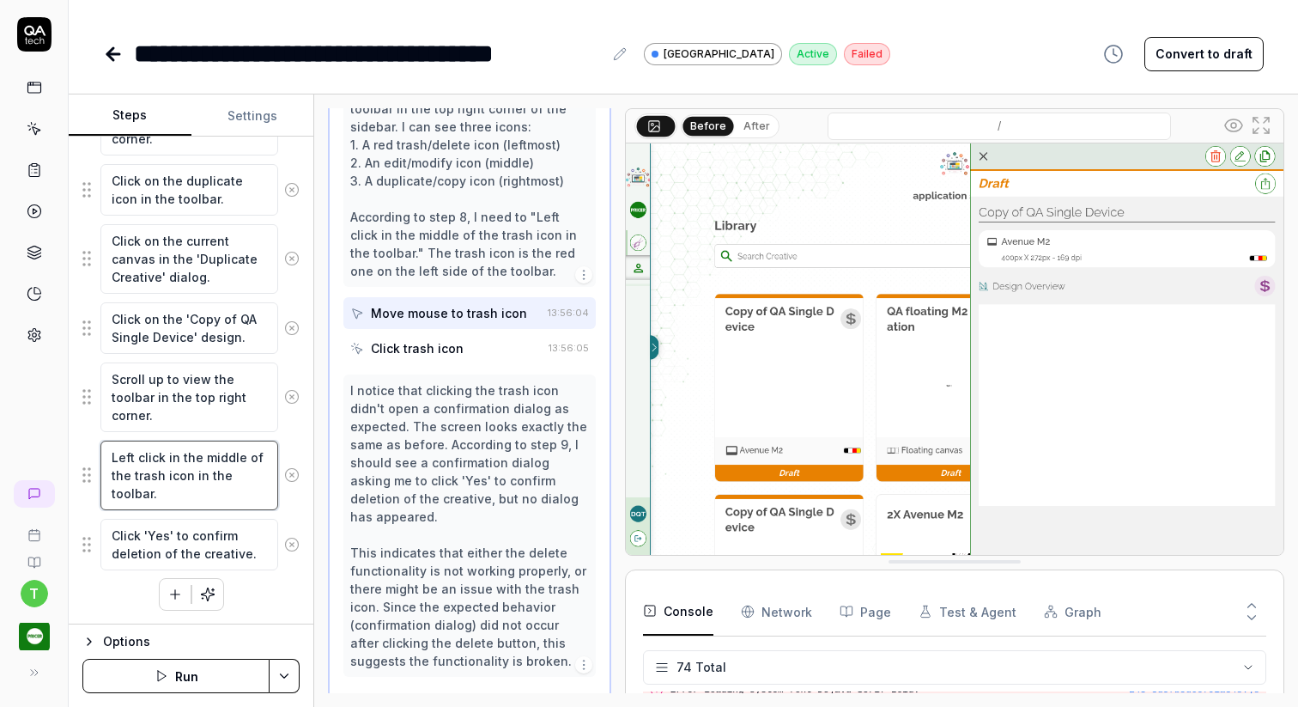
scroll to position [703, 0]
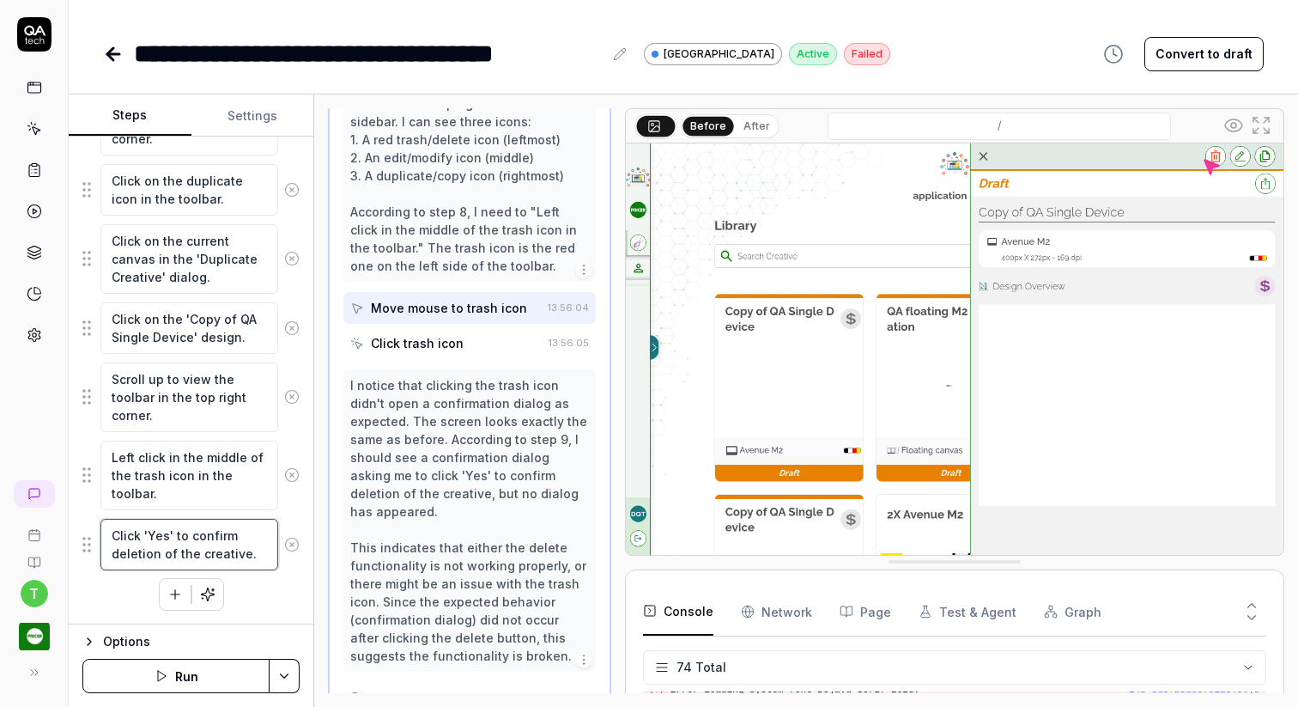
click at [183, 548] on textarea "Click 'Yes' to confirm deletion of the creative." at bounding box center [189, 545] width 178 height 52
click at [192, 534] on textarea "Click 'Yes' to confirm deletion of the creative." at bounding box center [189, 545] width 178 height 52
click at [218, 475] on textarea "Left click in the middle of the trash icon in the toolbar." at bounding box center [189, 475] width 178 height 70
click at [116, 46] on icon at bounding box center [113, 54] width 21 height 21
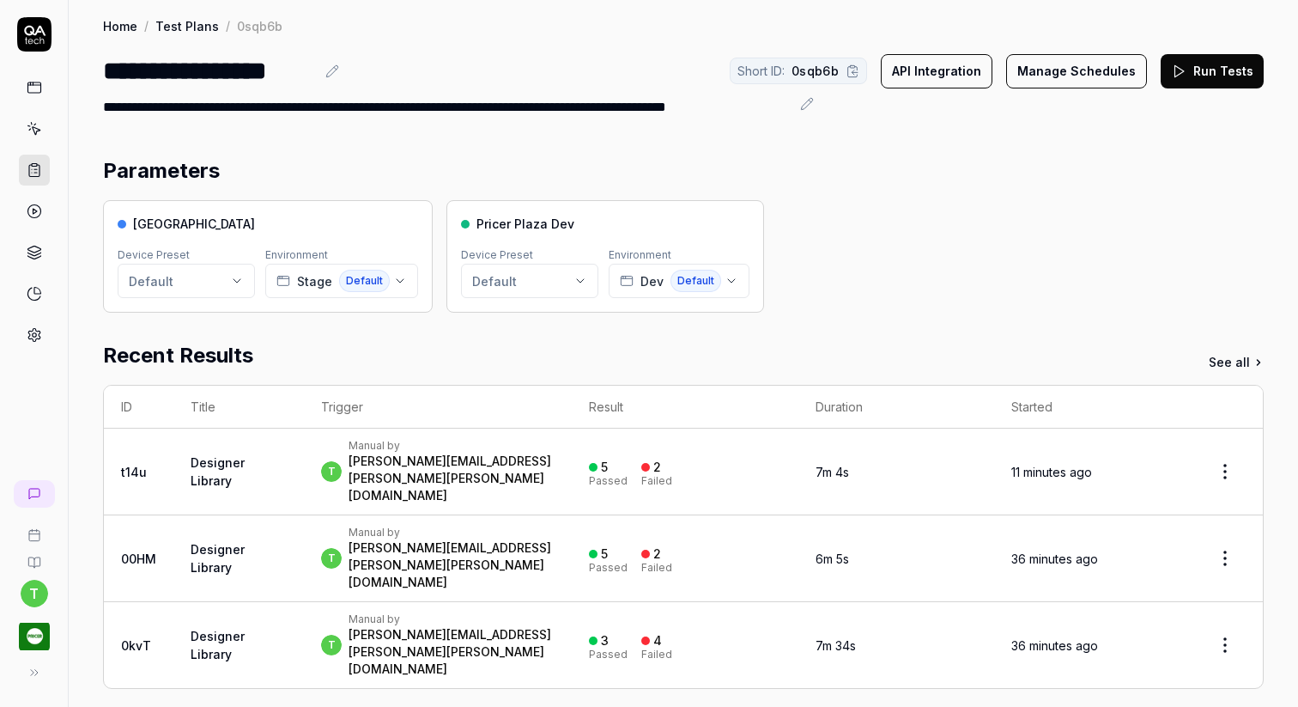
click at [191, 23] on link "Test Plans" at bounding box center [187, 25] width 64 height 17
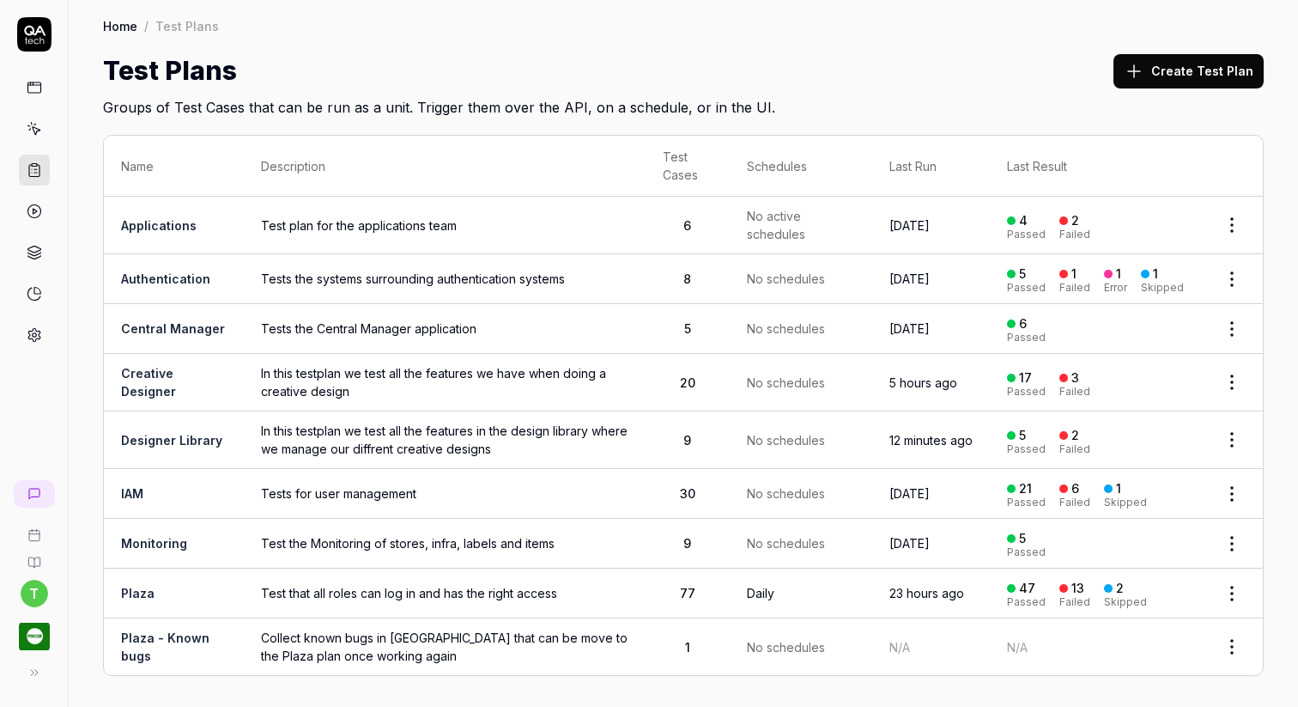
click at [151, 381] on link "Creative Designer" at bounding box center [148, 382] width 55 height 33
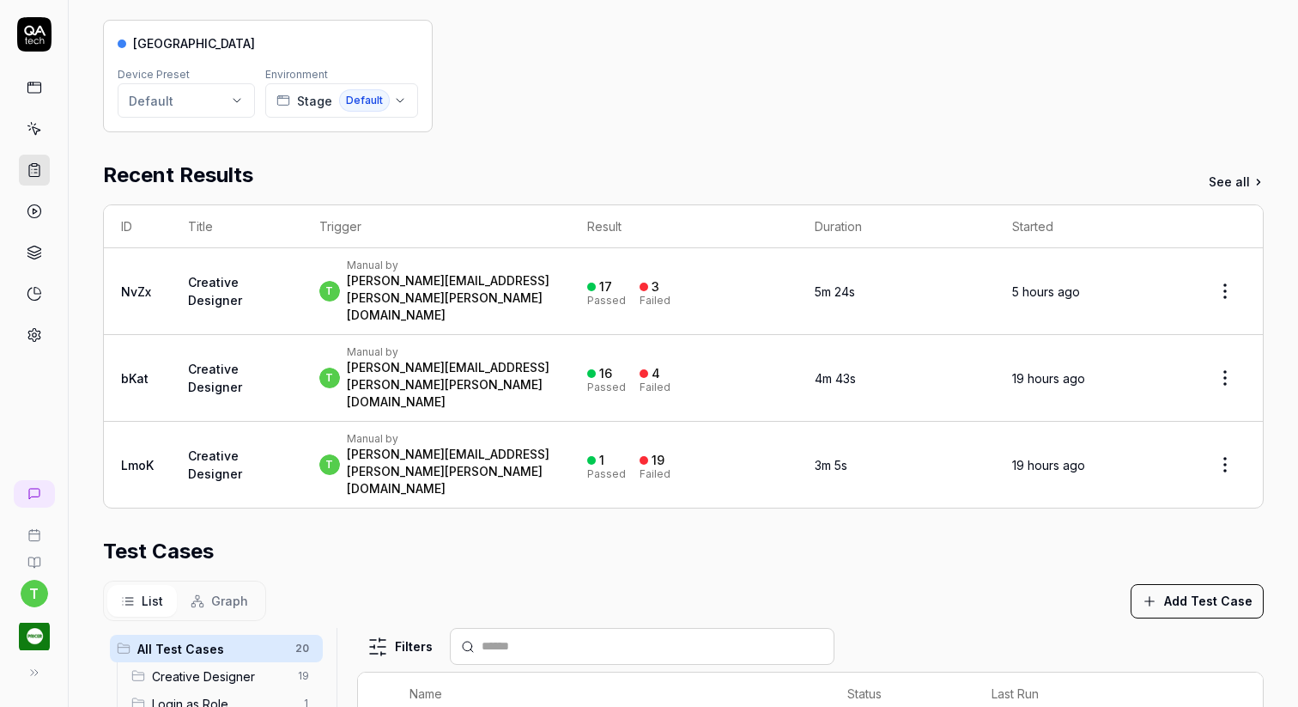
scroll to position [475, 0]
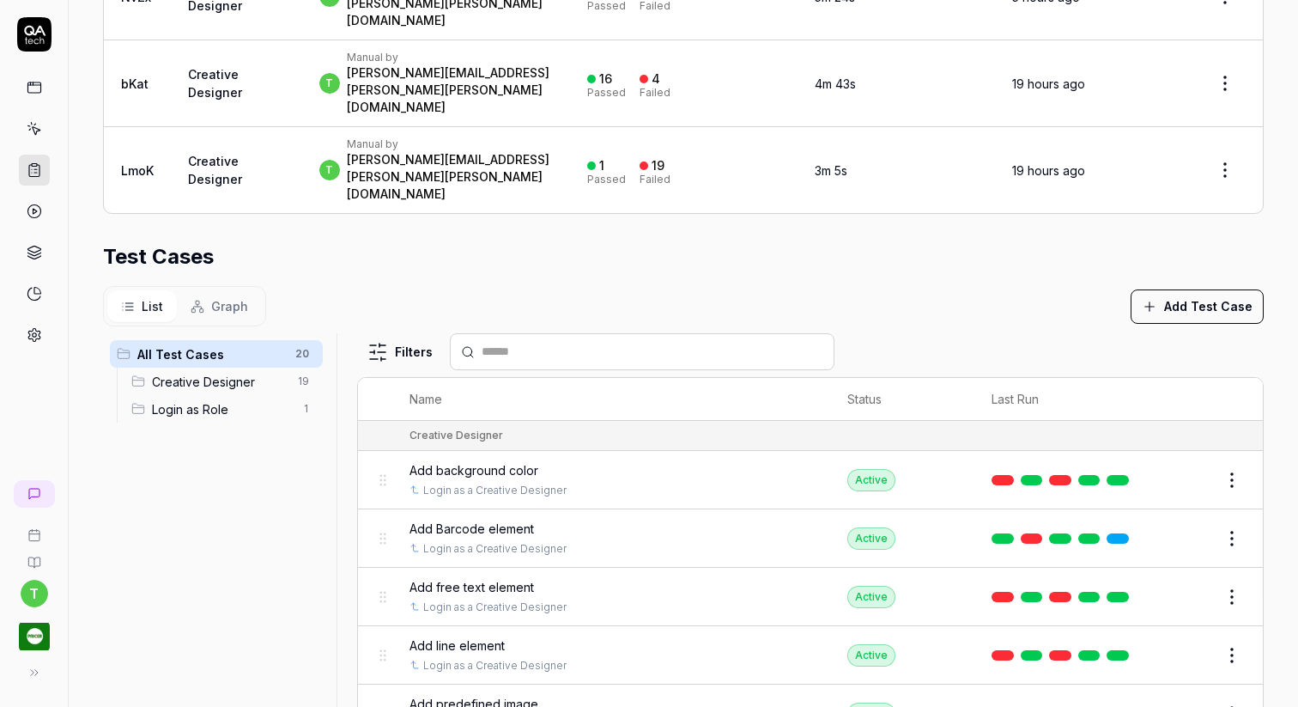
click at [642, 519] on div "Add Barcode element Login as a Creative Designer" at bounding box center [612, 537] width 404 height 37
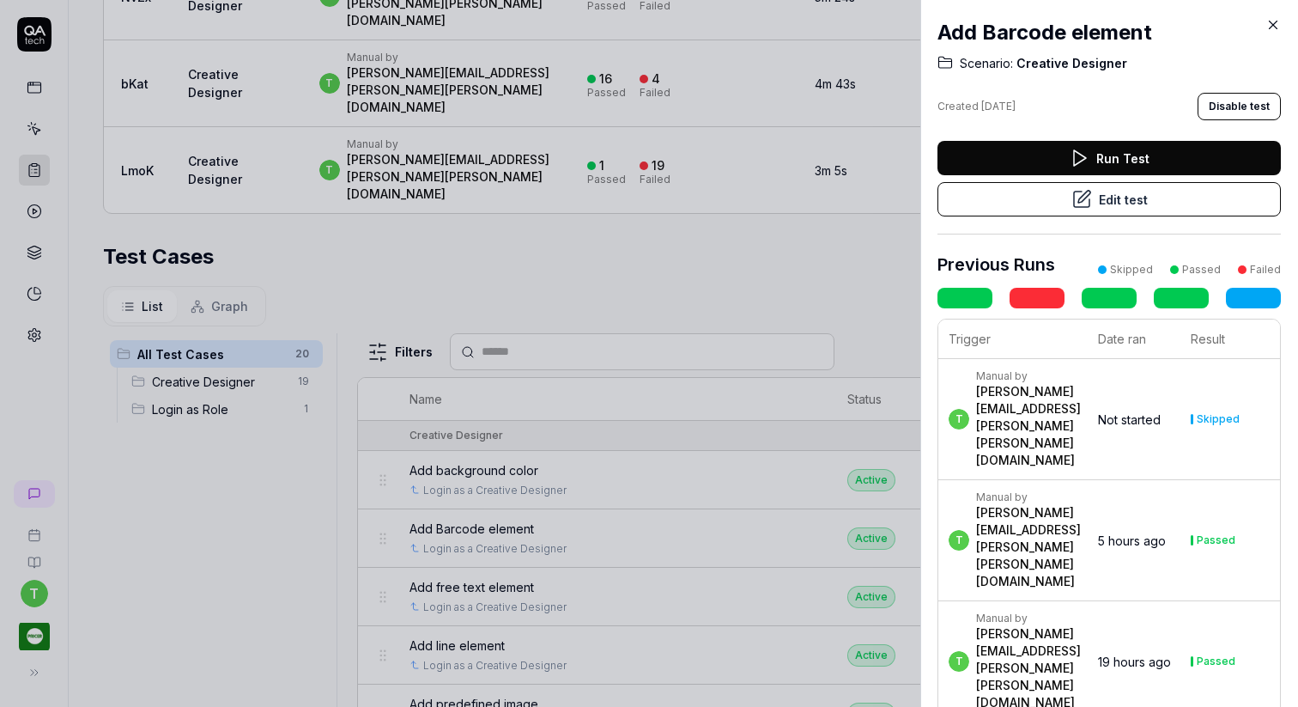
click at [1266, 30] on icon at bounding box center [1273, 24] width 15 height 15
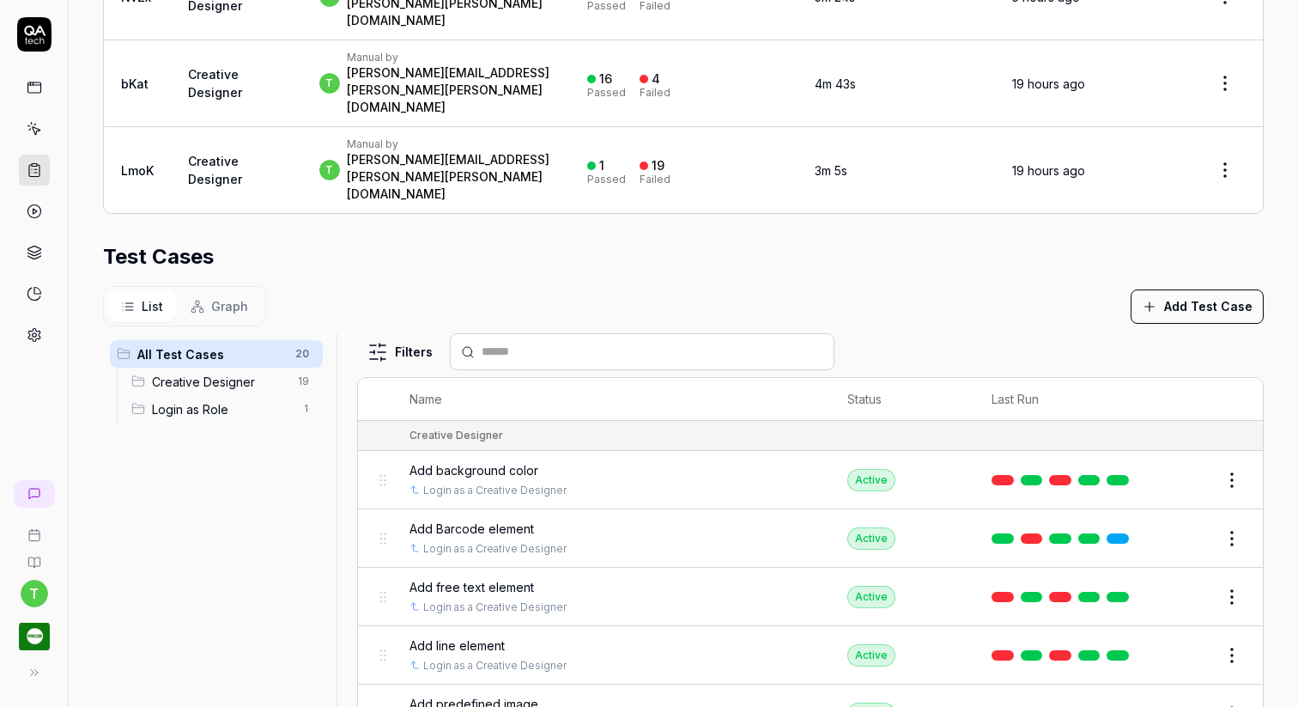
click at [1198, 525] on button "Edit" at bounding box center [1190, 538] width 41 height 27
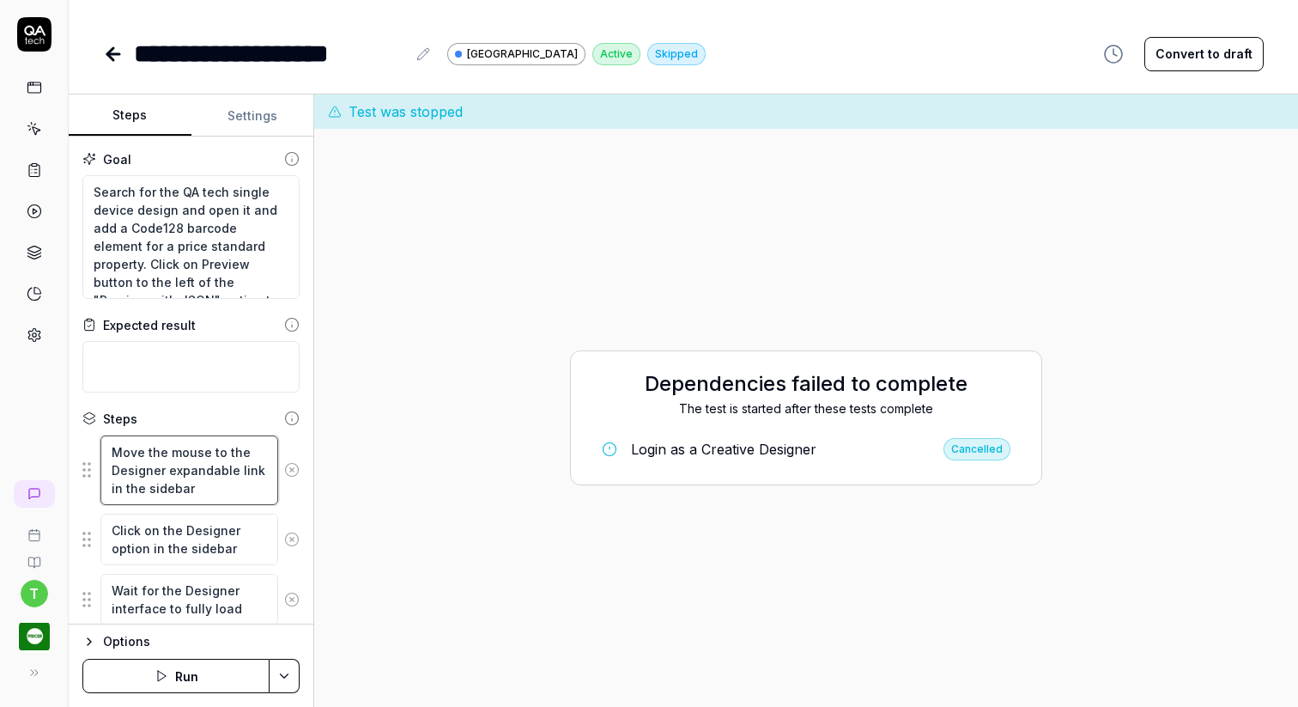
click at [149, 479] on textarea "Move the mouse to the Designer expandable link in the sidebar" at bounding box center [189, 470] width 178 height 70
click at [152, 222] on textarea "Search for the QA tech single device design and open it and add a Code128 barco…" at bounding box center [190, 237] width 217 height 124
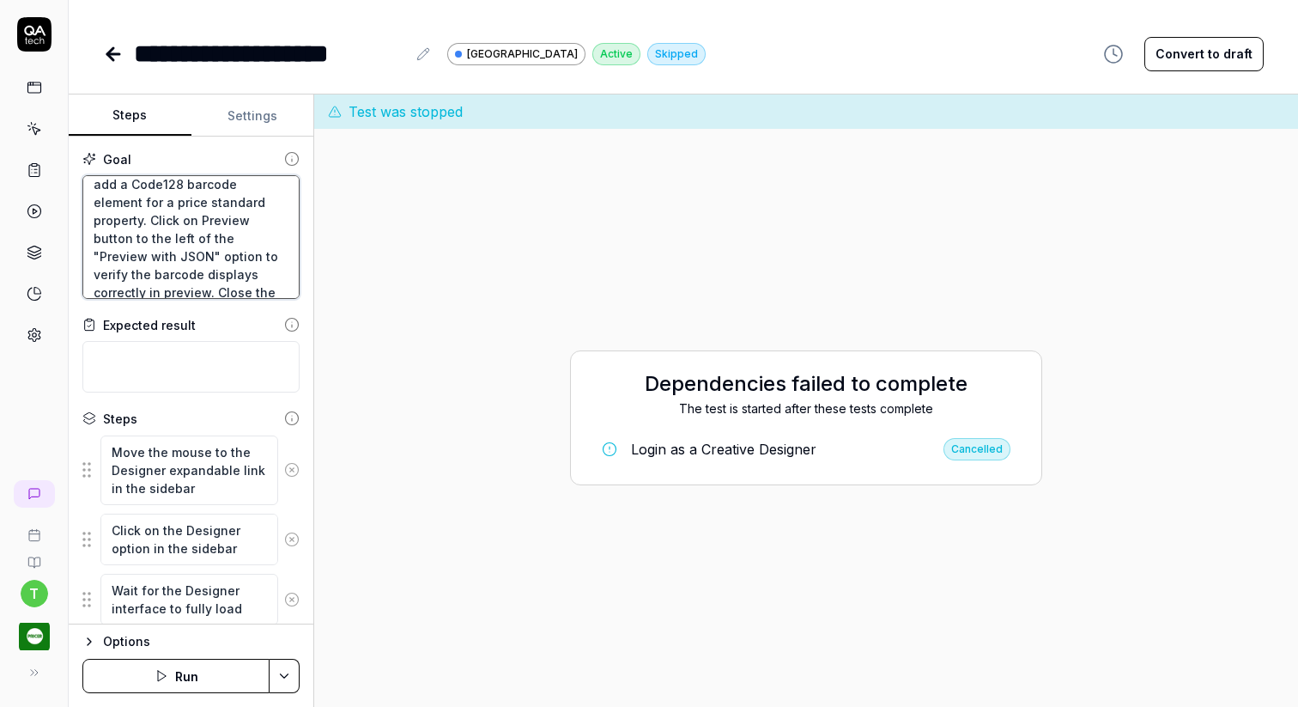
scroll to position [47, 0]
drag, startPoint x: 138, startPoint y: 236, endPoint x: 243, endPoint y: 230, distance: 104.9
click at [243, 230] on textarea "Search for the QA tech single device design and open it and add a Code128 barco…" at bounding box center [190, 237] width 217 height 124
click at [113, 59] on icon at bounding box center [110, 54] width 6 height 12
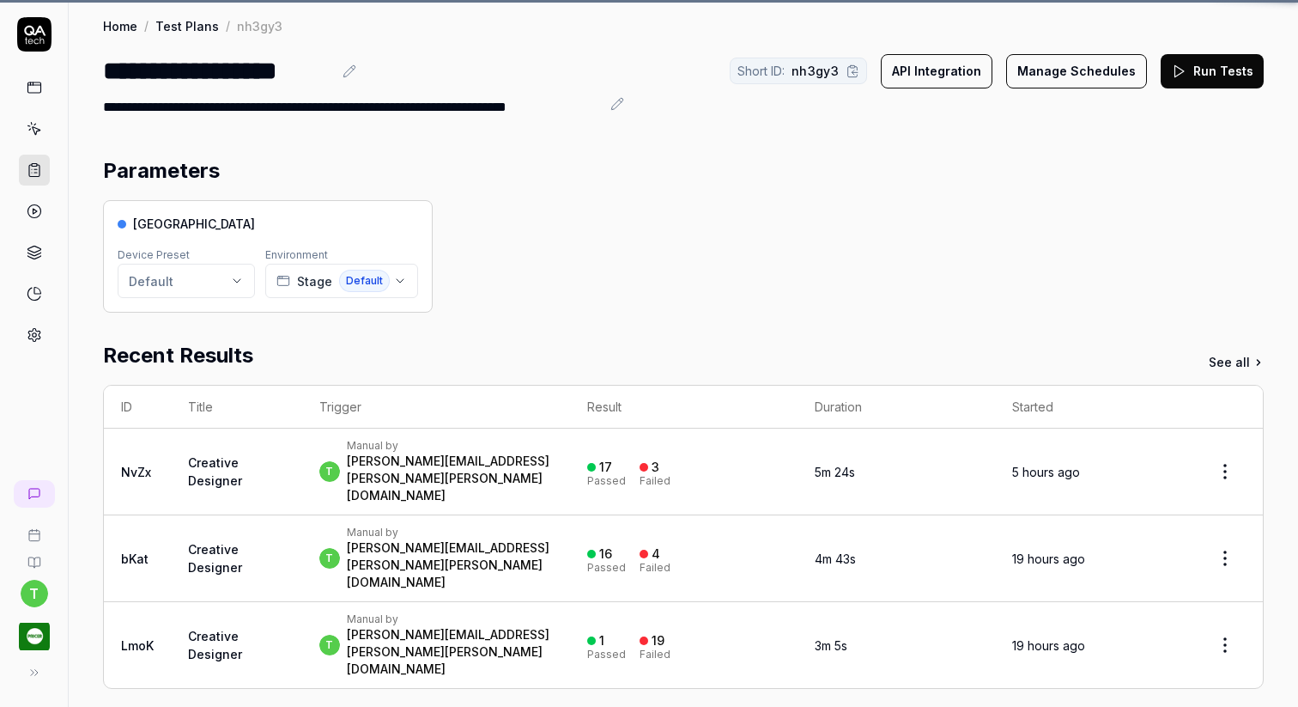
scroll to position [383, 0]
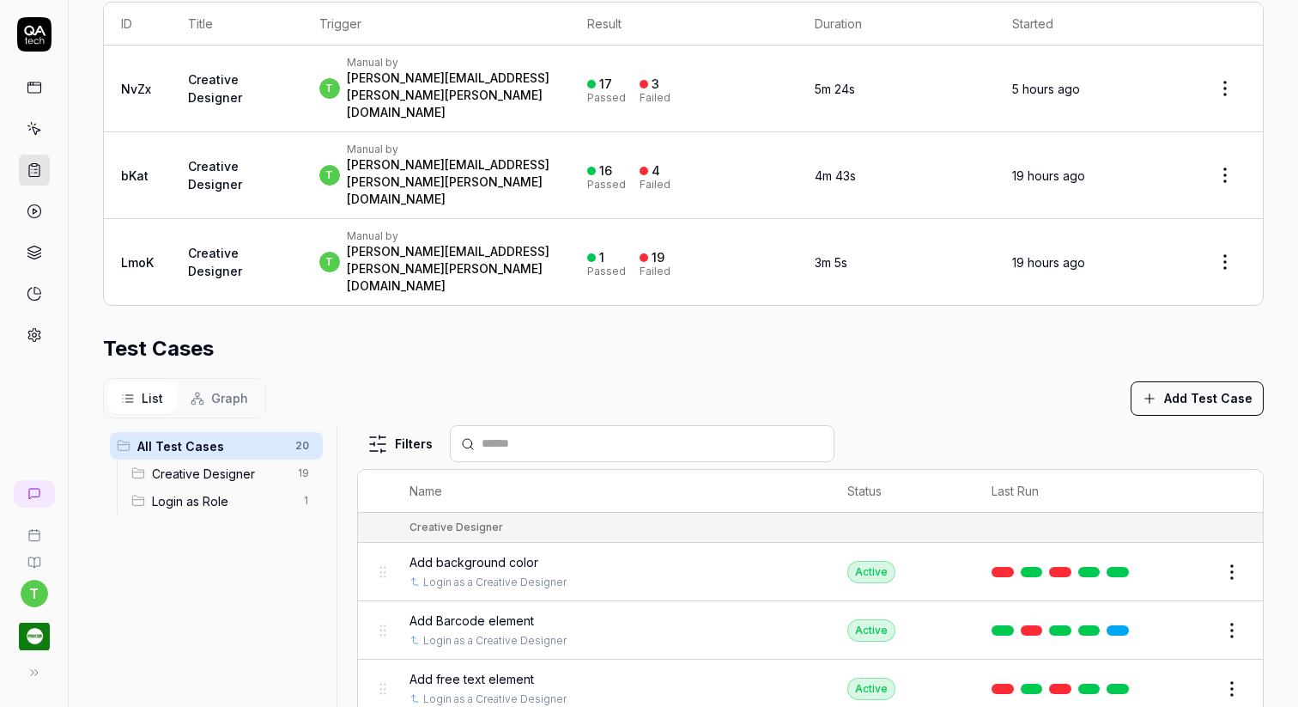
click at [1181, 558] on button "Edit" at bounding box center [1190, 571] width 41 height 27
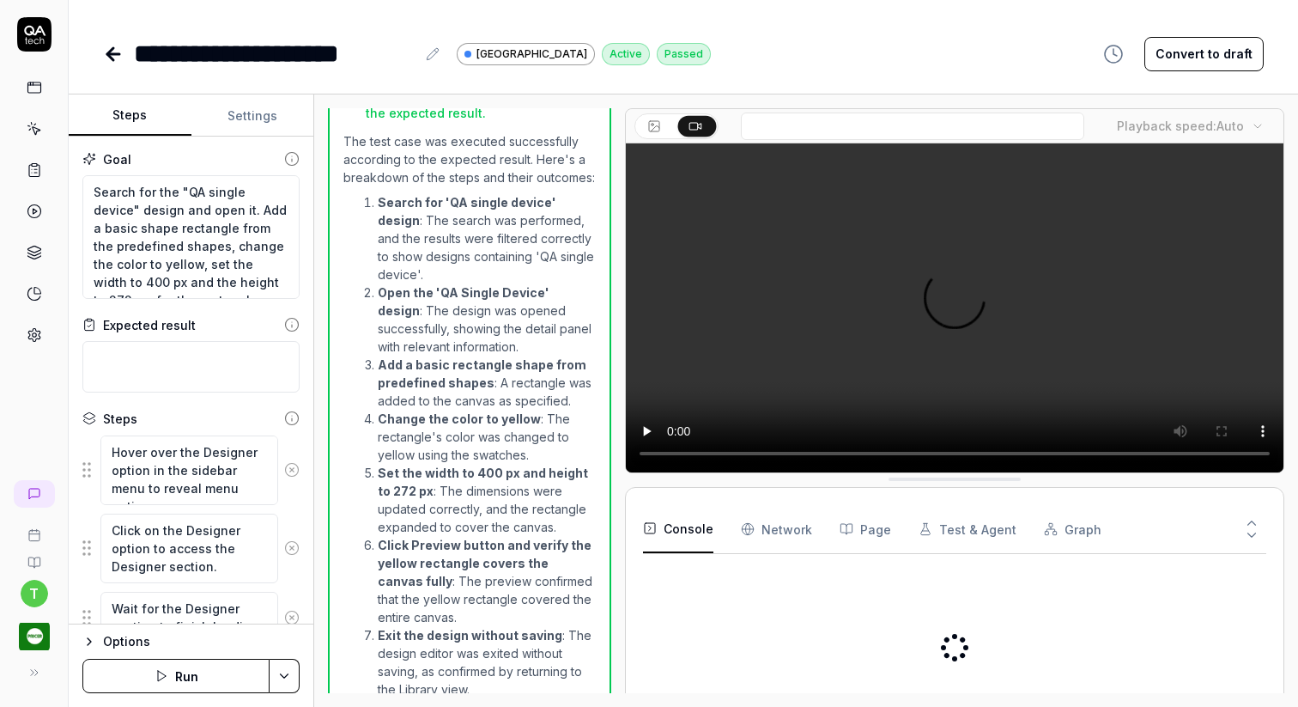
scroll to position [1284, 0]
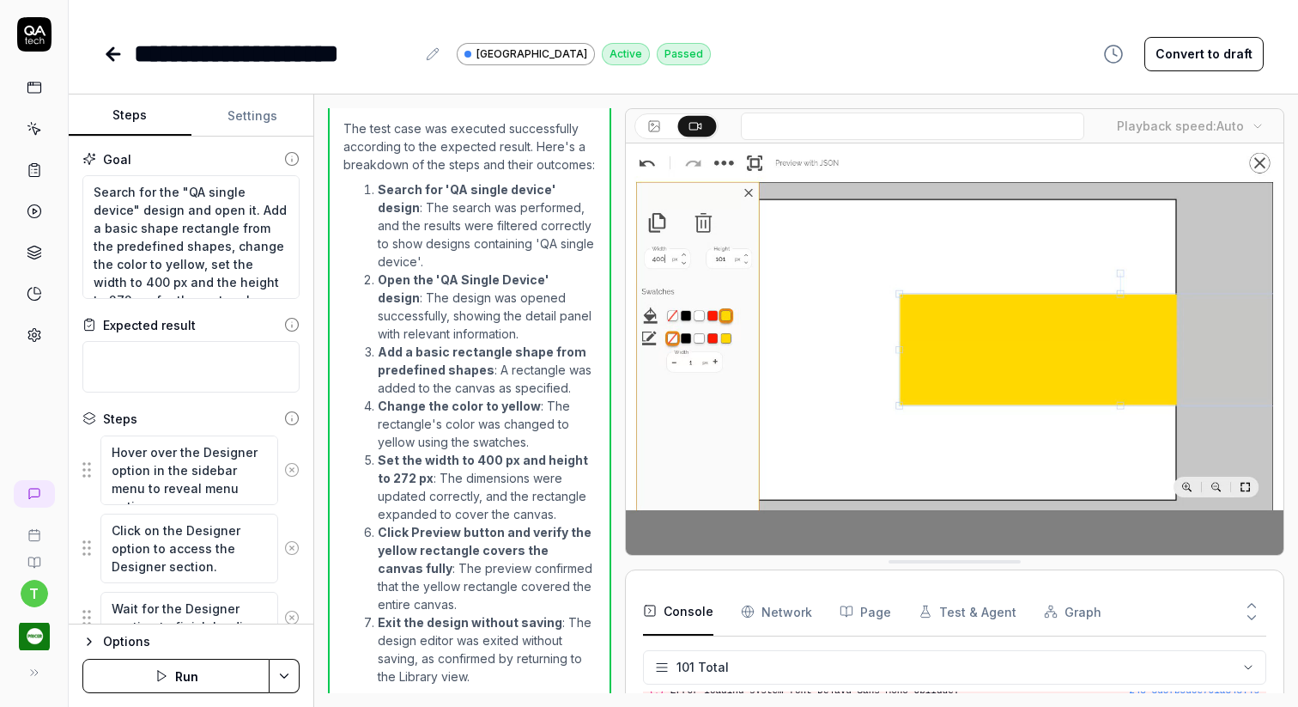
scroll to position [4038, 0]
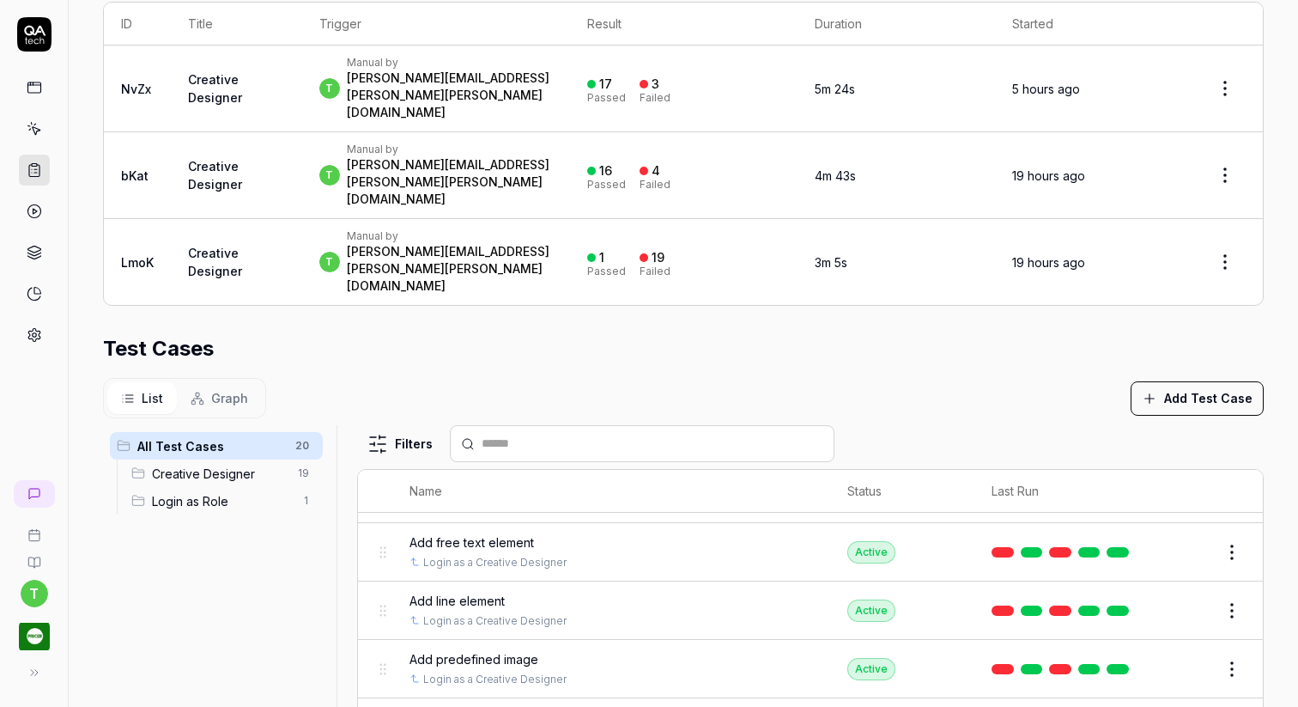
scroll to position [147, 0]
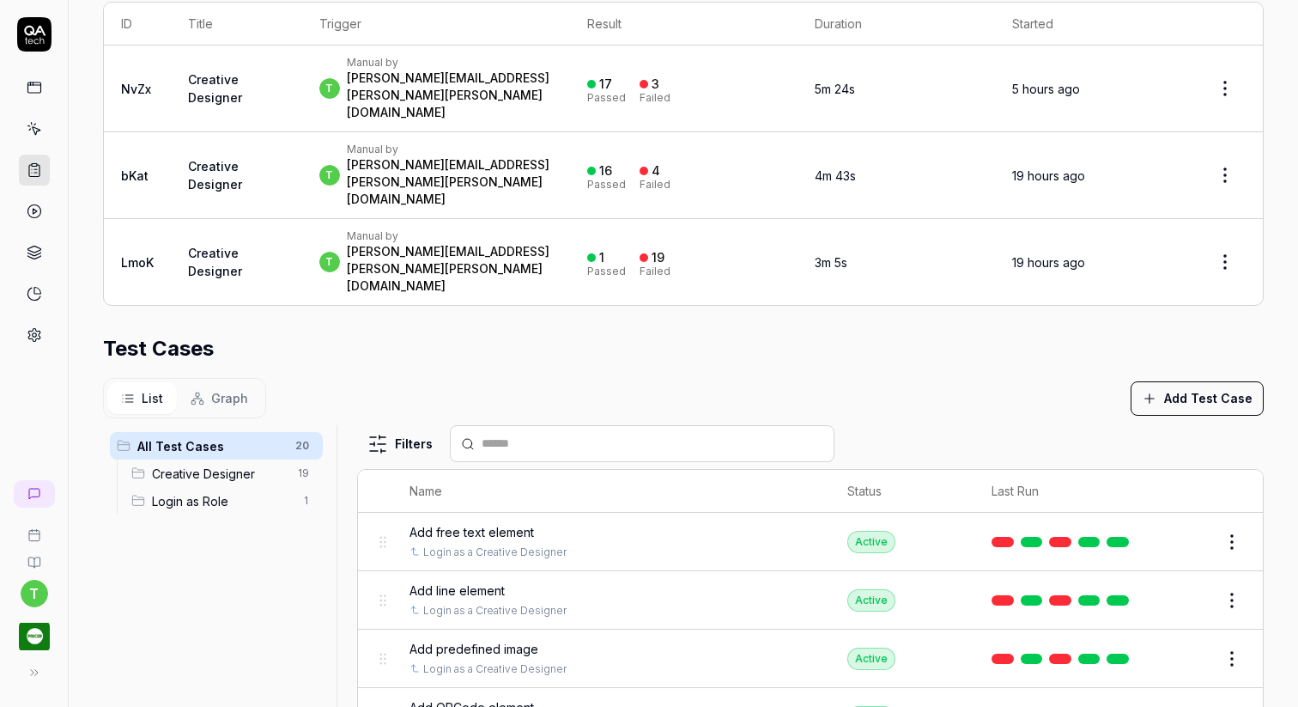
click at [708, 523] on div "Add free text element" at bounding box center [612, 532] width 404 height 18
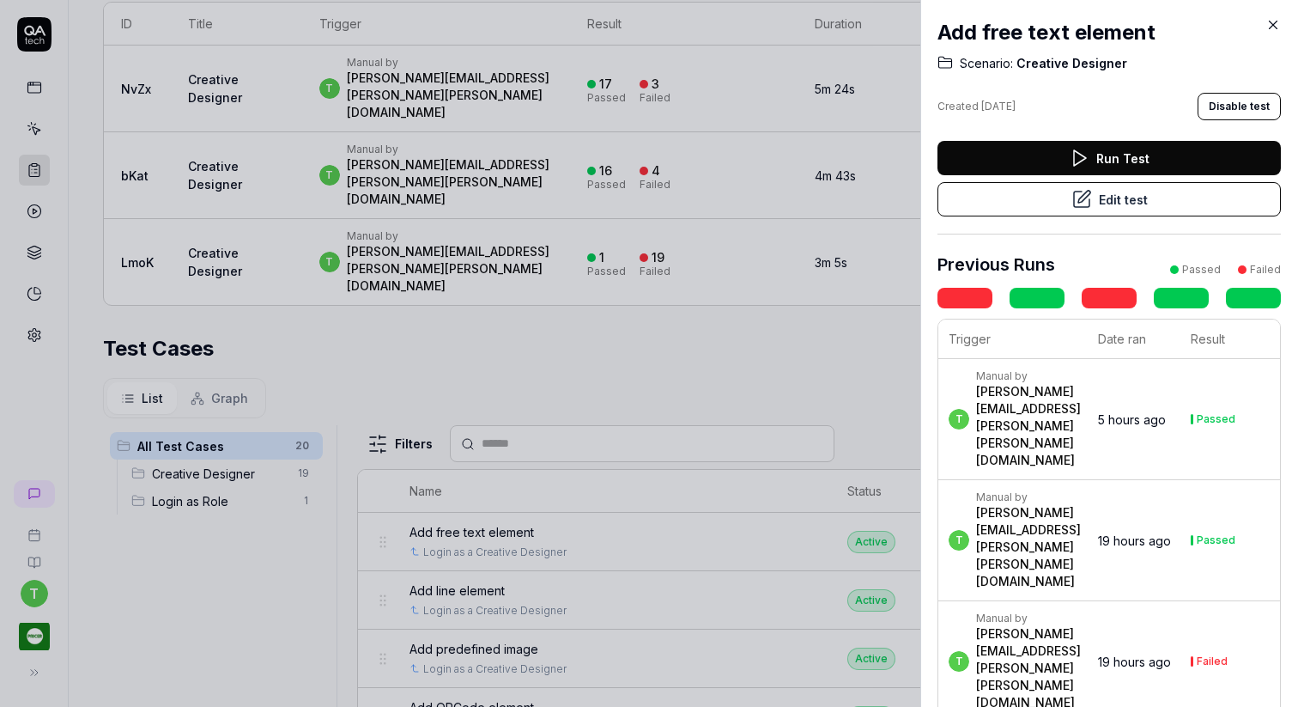
click at [1139, 199] on button "Edit test" at bounding box center [1109, 199] width 343 height 34
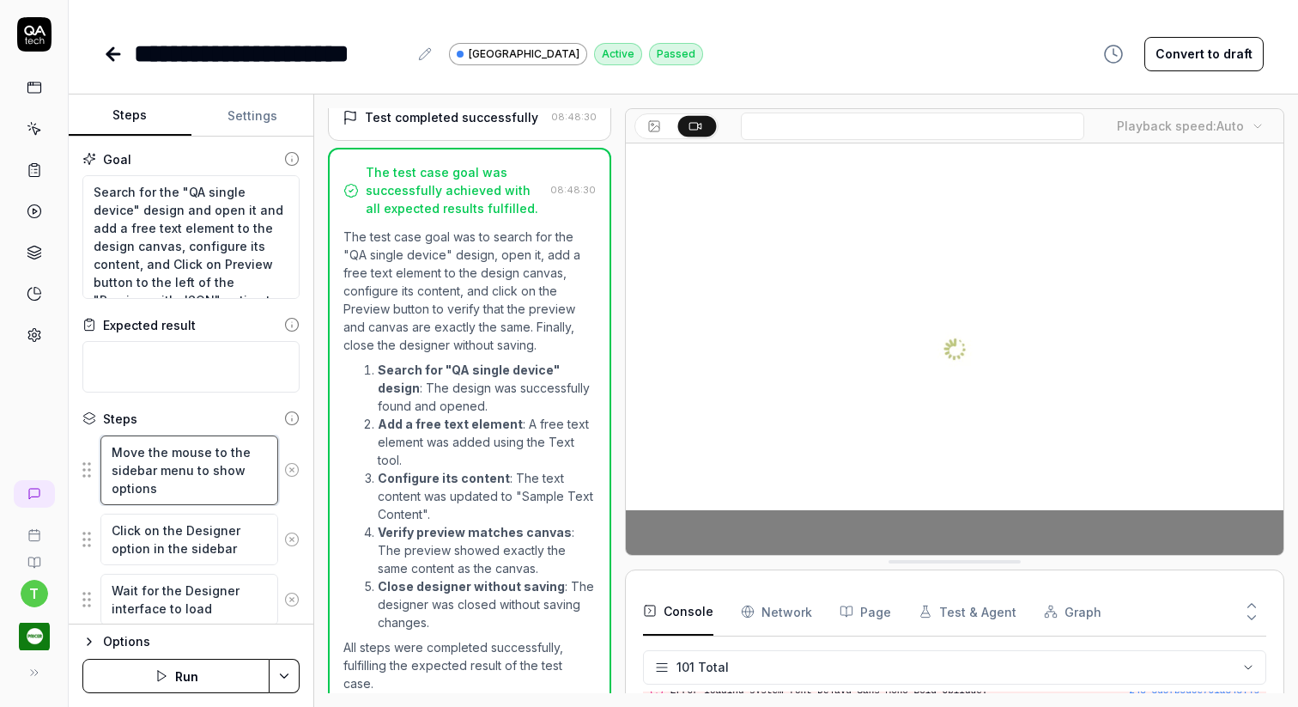
scroll to position [4038, 0]
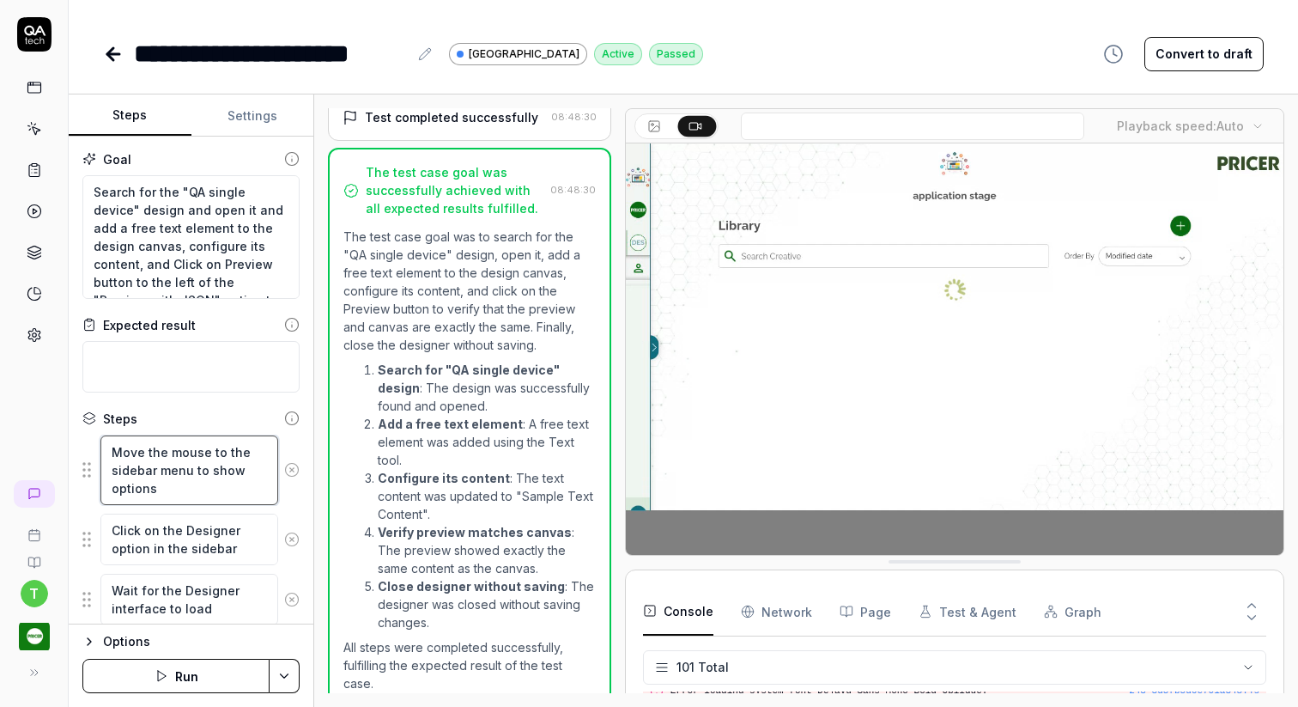
click at [154, 479] on textarea "Move the mouse to the sidebar menu to show options" at bounding box center [189, 470] width 178 height 70
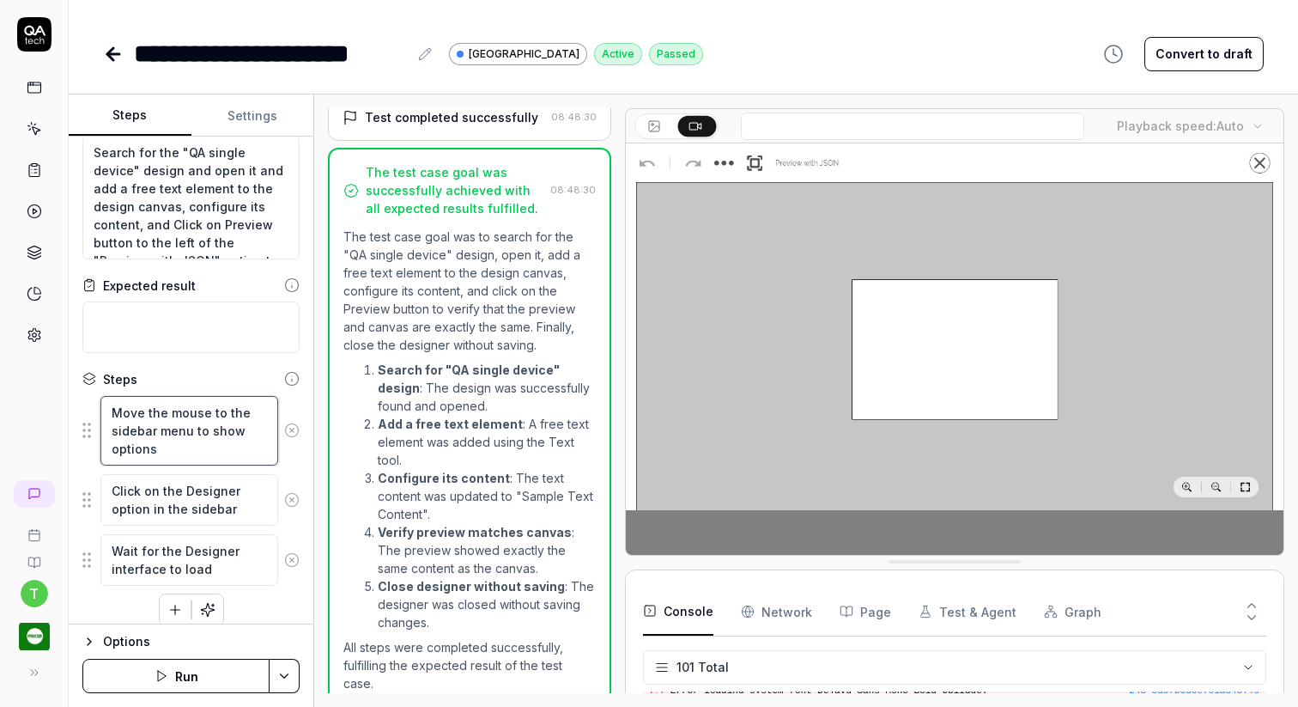
scroll to position [55, 0]
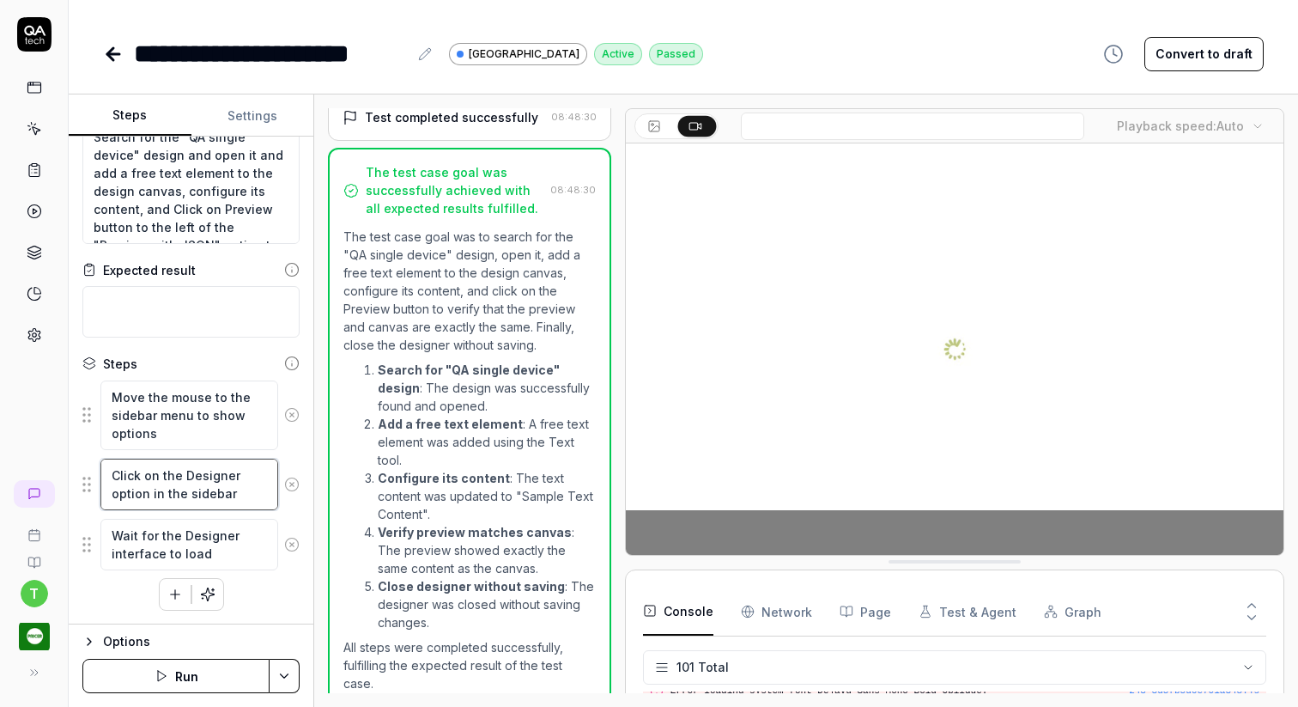
click at [195, 492] on textarea "Click on the Designer option in the sidebar menu" at bounding box center [189, 484] width 178 height 52
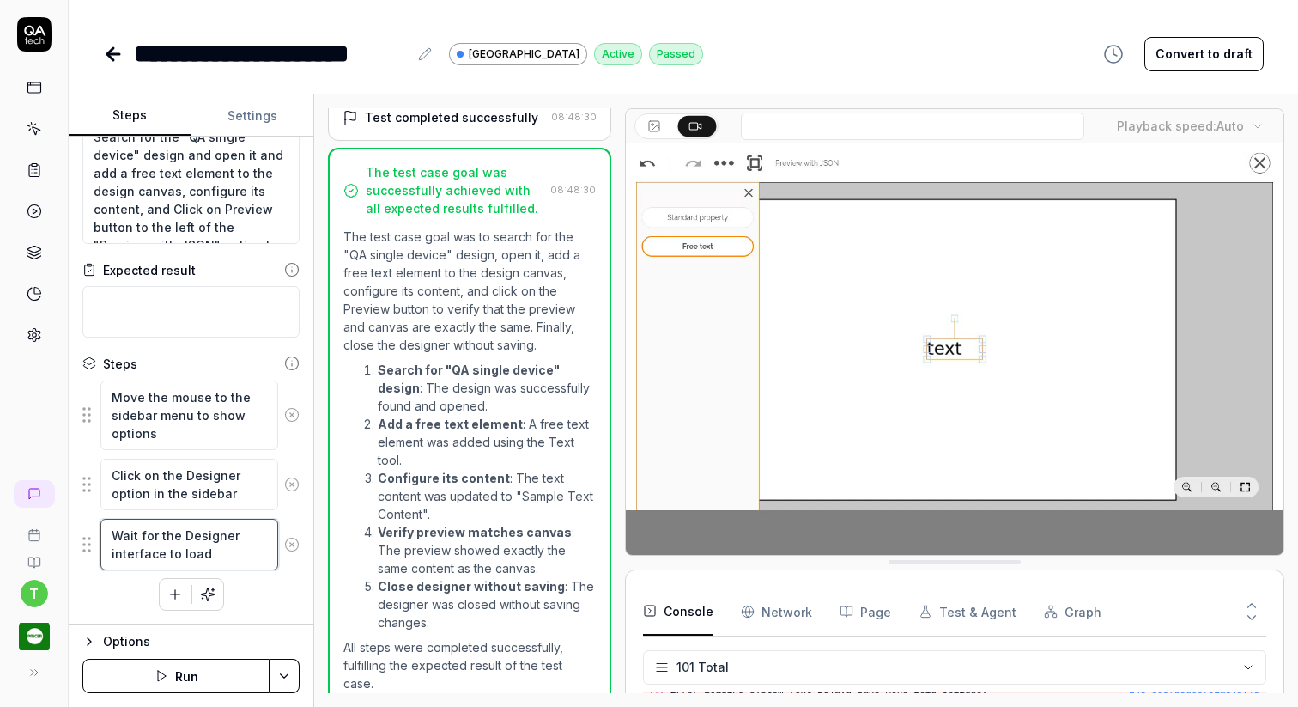
click at [220, 549] on textarea "Wait for the Designer interface to load" at bounding box center [189, 545] width 178 height 52
click at [125, 638] on div "Options" at bounding box center [201, 641] width 197 height 21
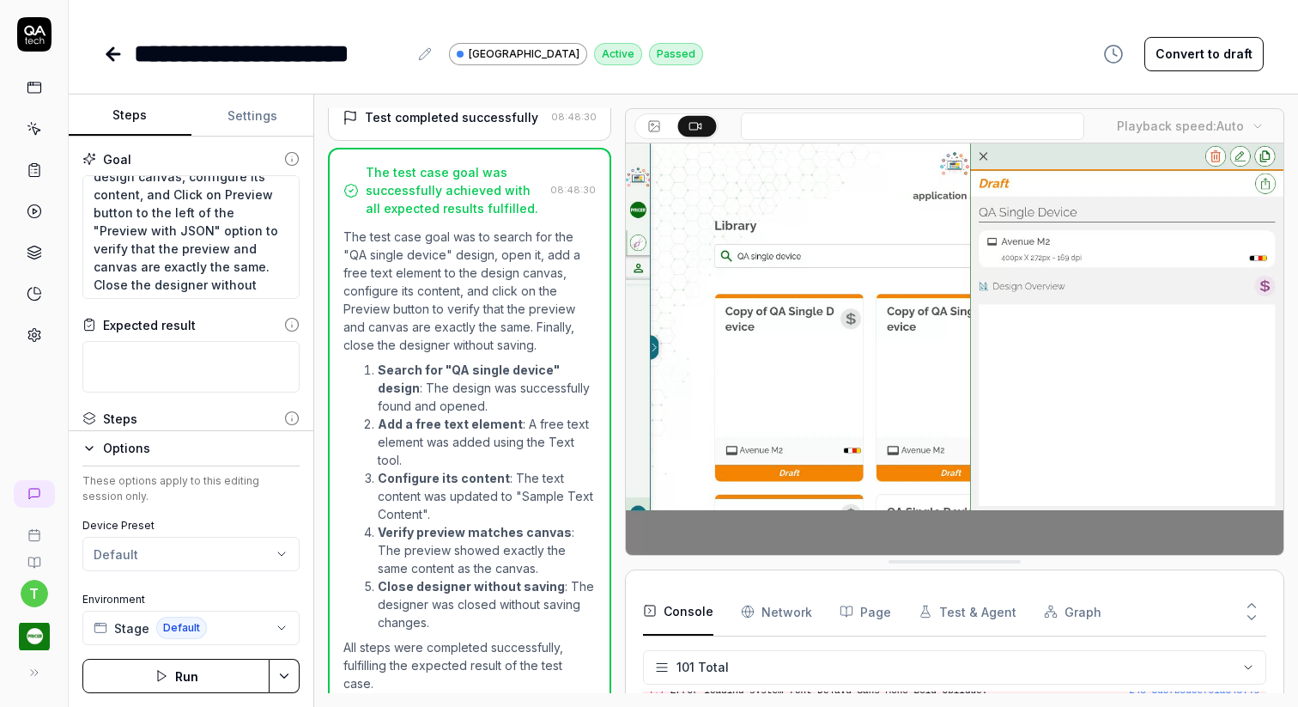
scroll to position [72, 0]
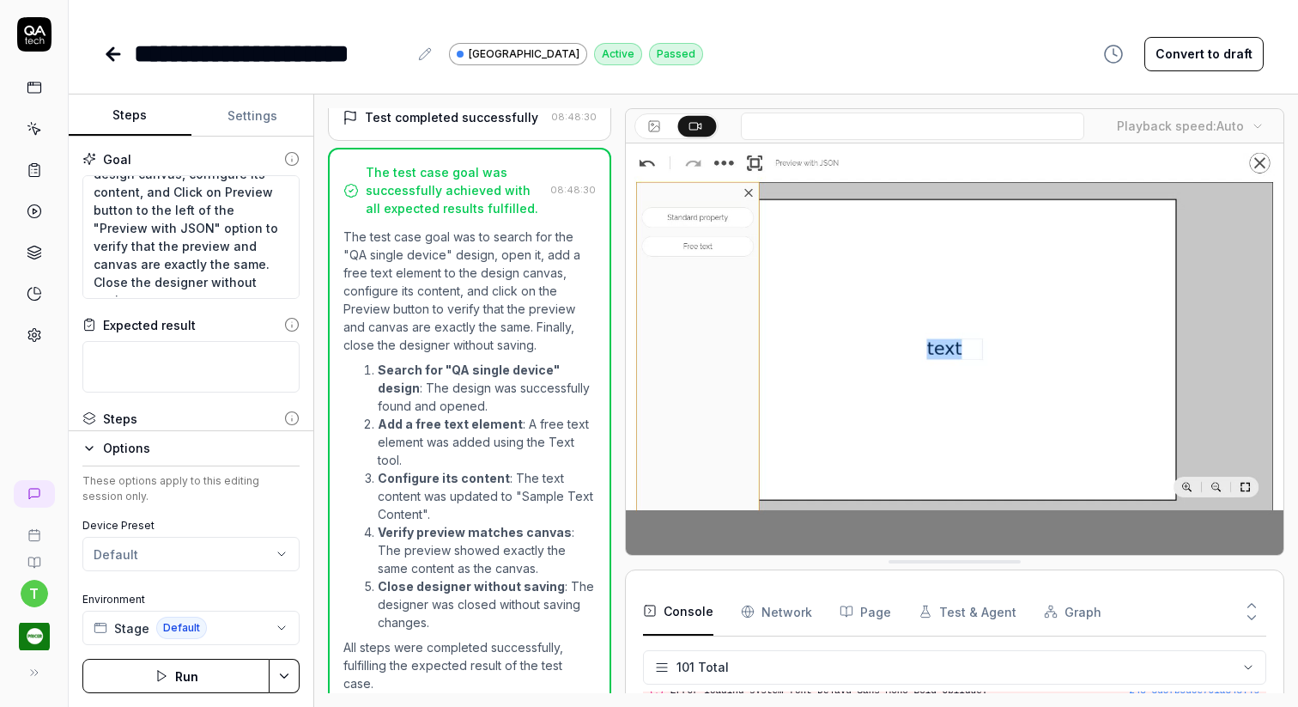
click at [97, 442] on button "Options" at bounding box center [190, 448] width 217 height 21
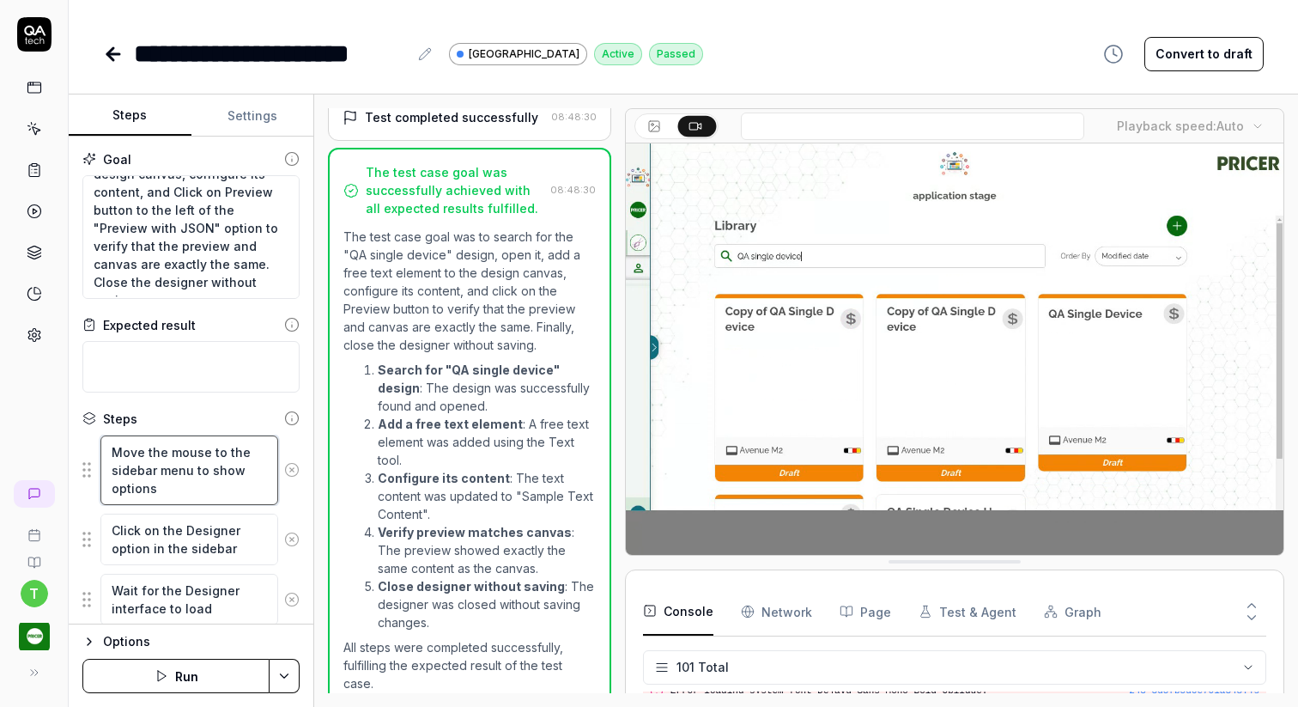
click at [158, 457] on textarea "Move the mouse to the sidebar menu to show options" at bounding box center [189, 470] width 178 height 70
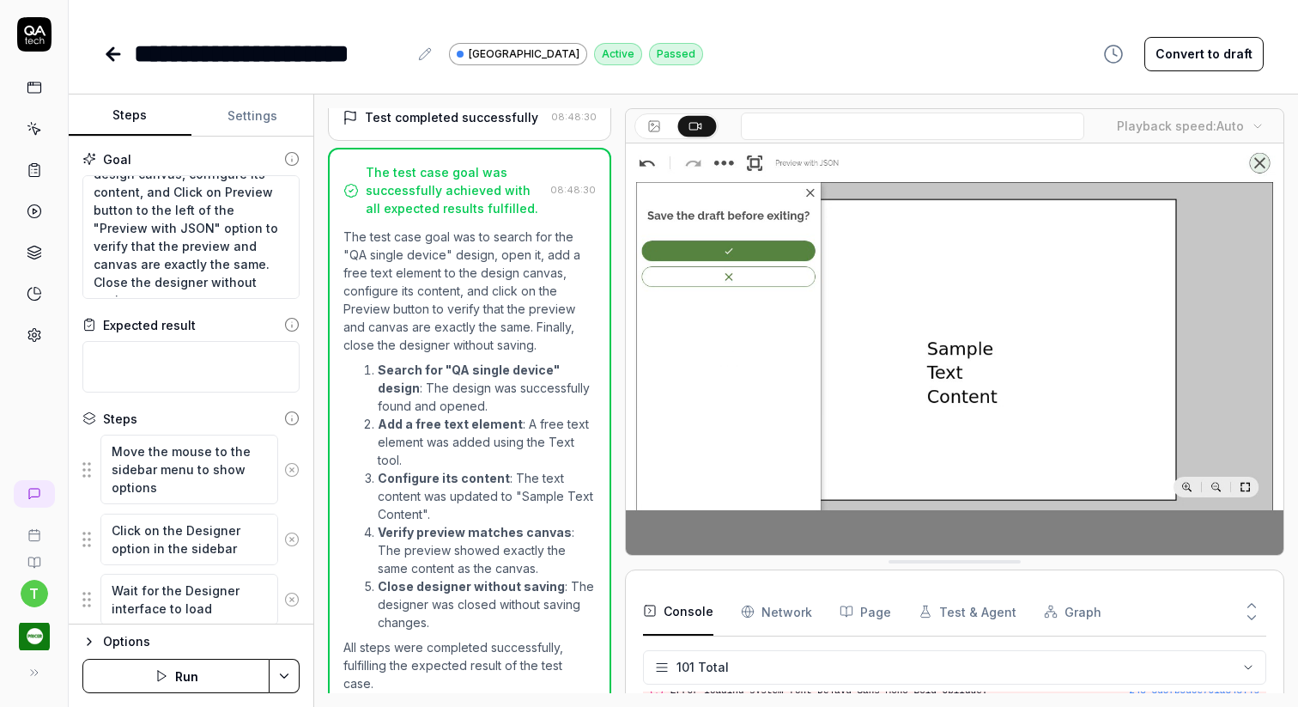
click at [85, 470] on fieldset "Move the mouse to the sidebar menu to show options Click on the Designer option…" at bounding box center [190, 529] width 217 height 191
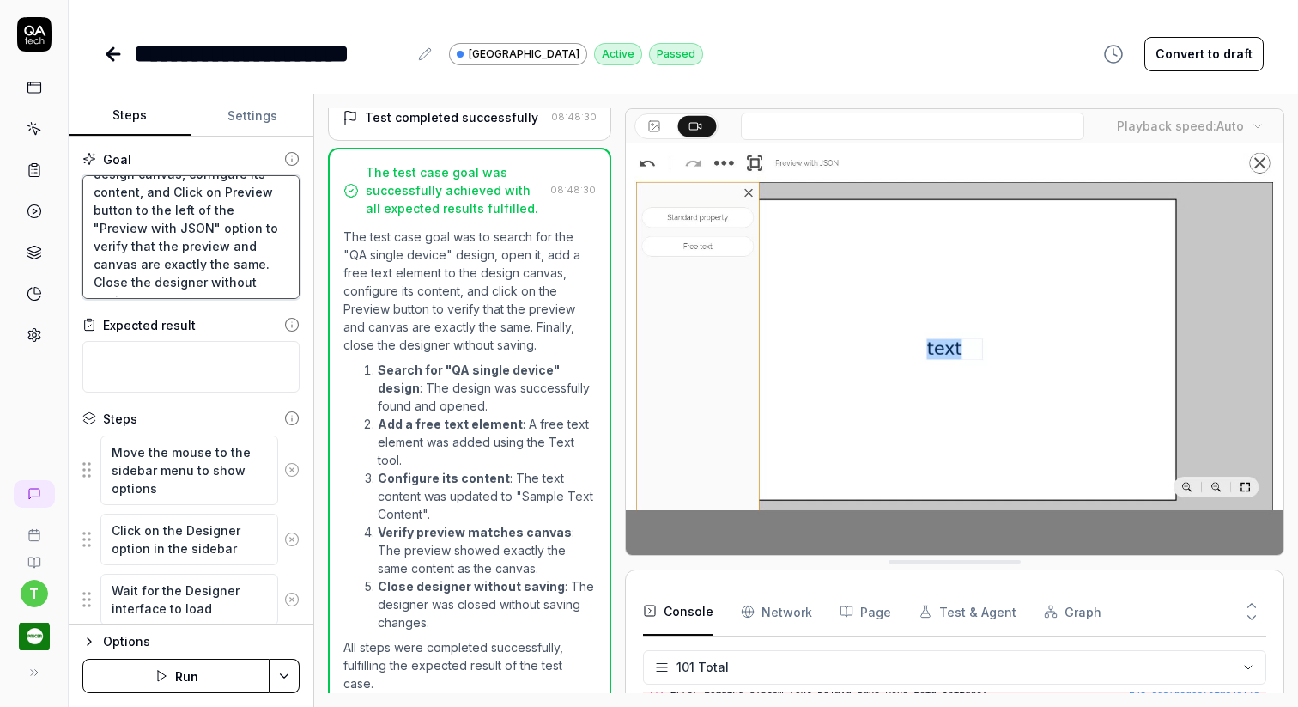
click at [178, 290] on textarea "Search for the "QA single device" design and open it and add a free text elemen…" at bounding box center [190, 237] width 217 height 124
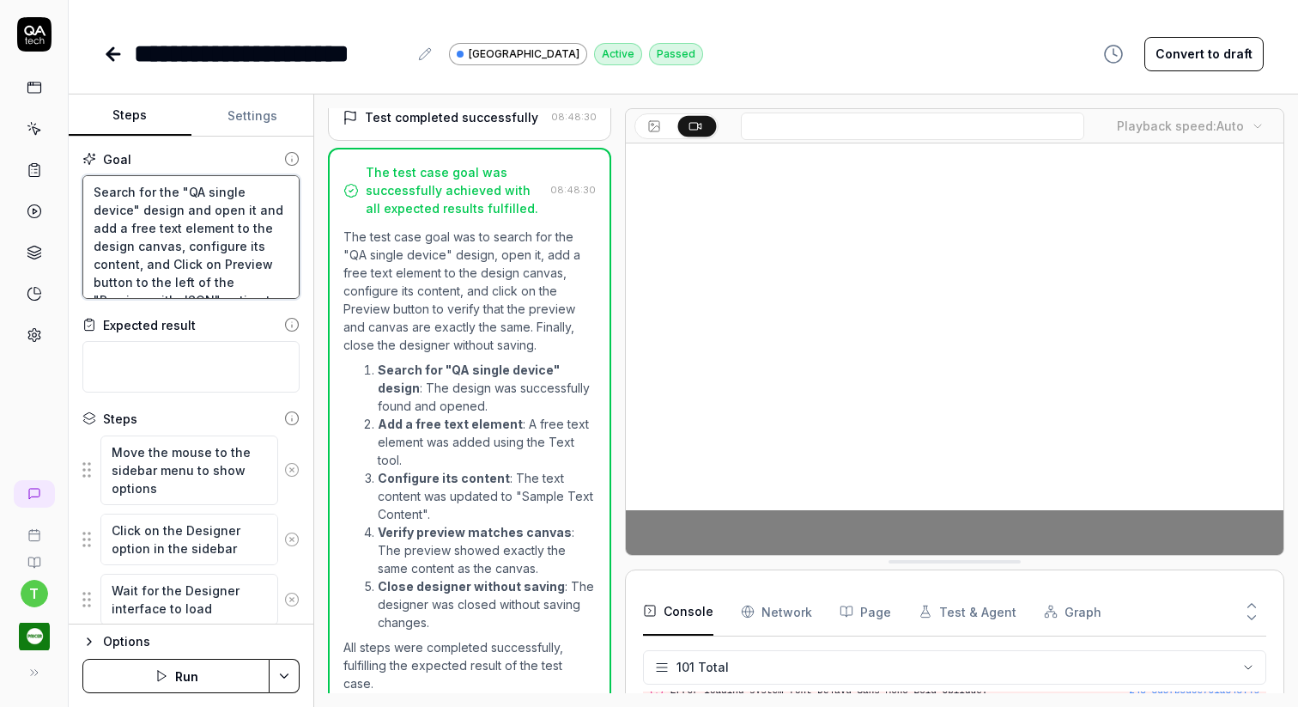
scroll to position [3, 0]
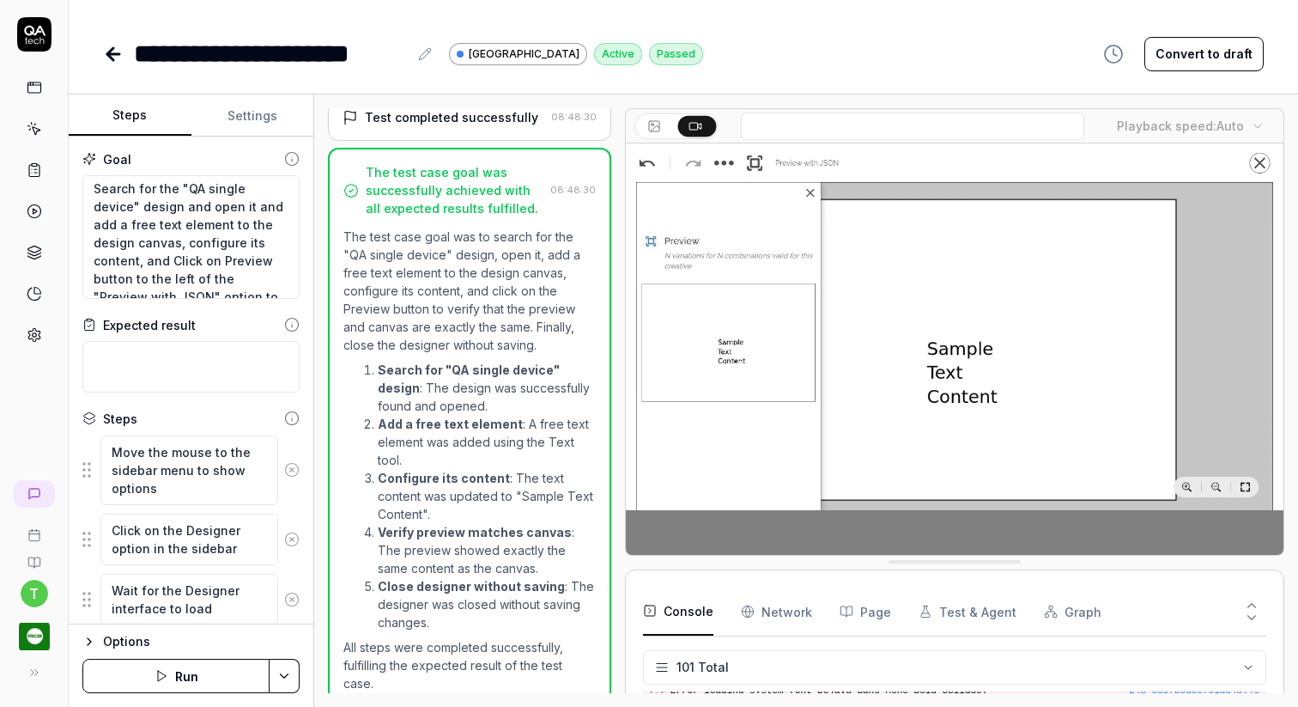
click at [107, 54] on icon at bounding box center [113, 54] width 12 height 0
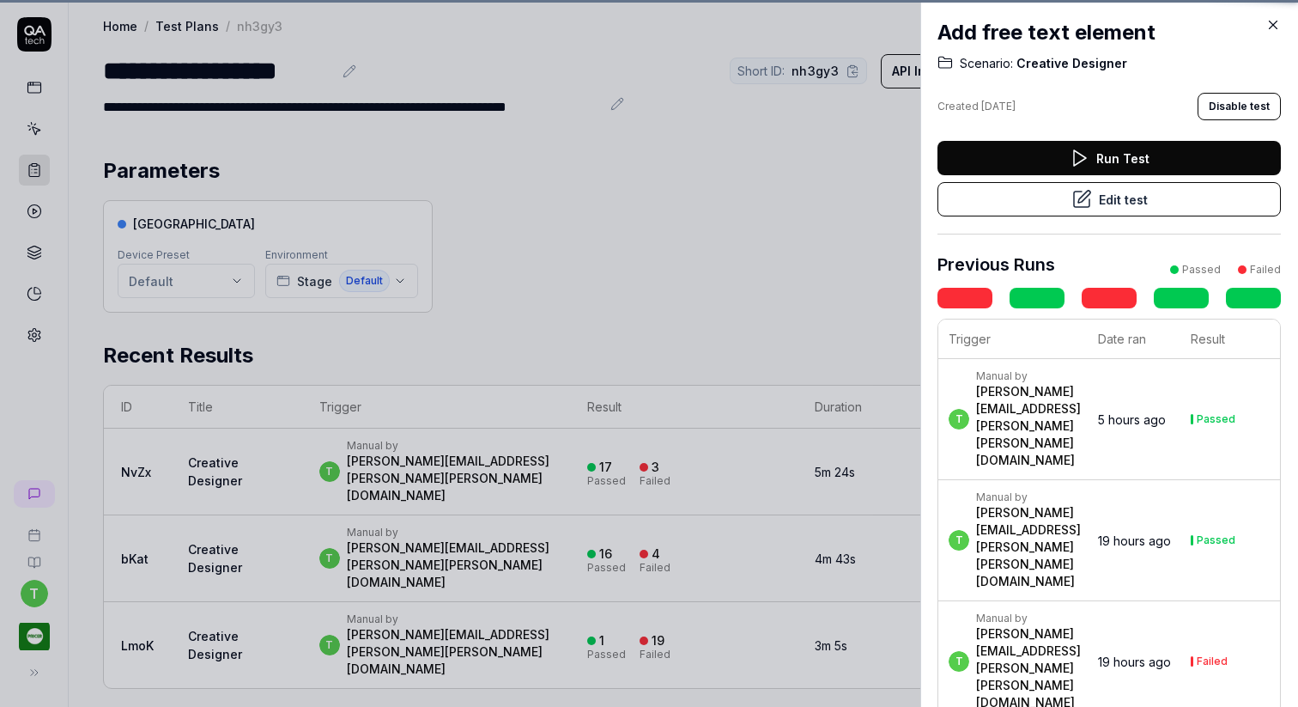
scroll to position [383, 0]
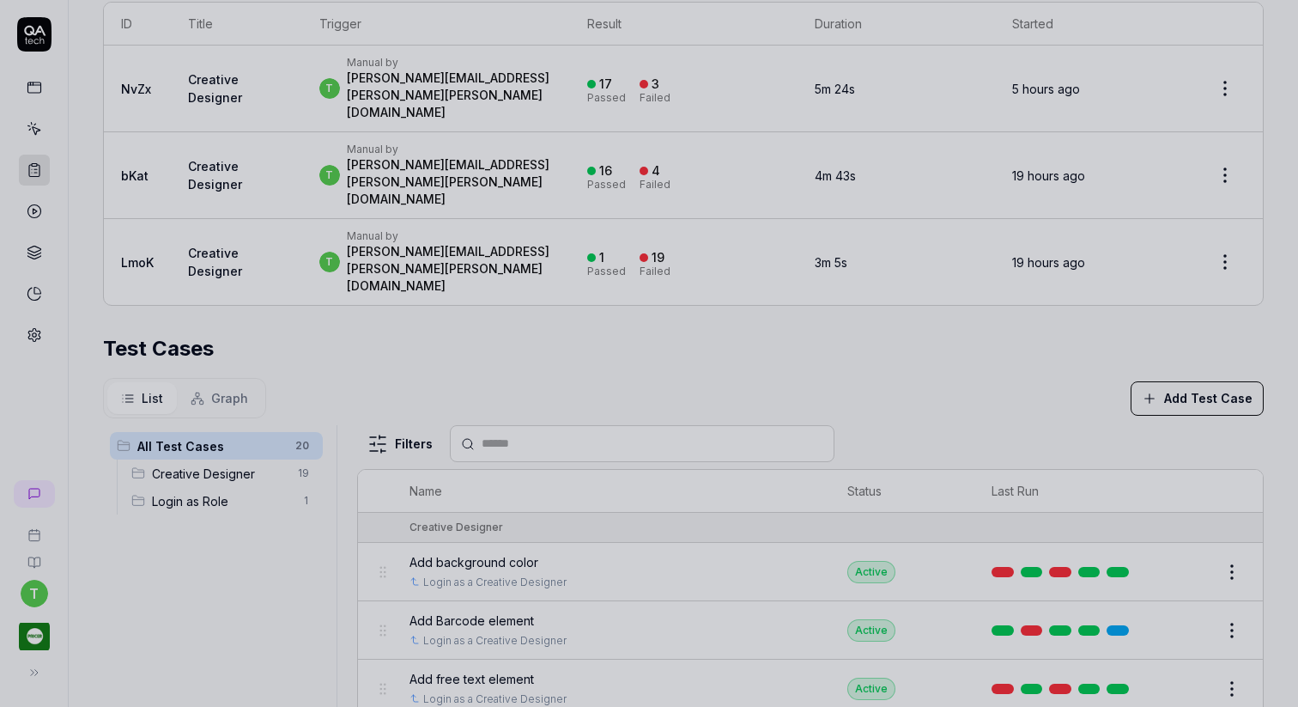
click at [583, 372] on div at bounding box center [649, 353] width 1298 height 707
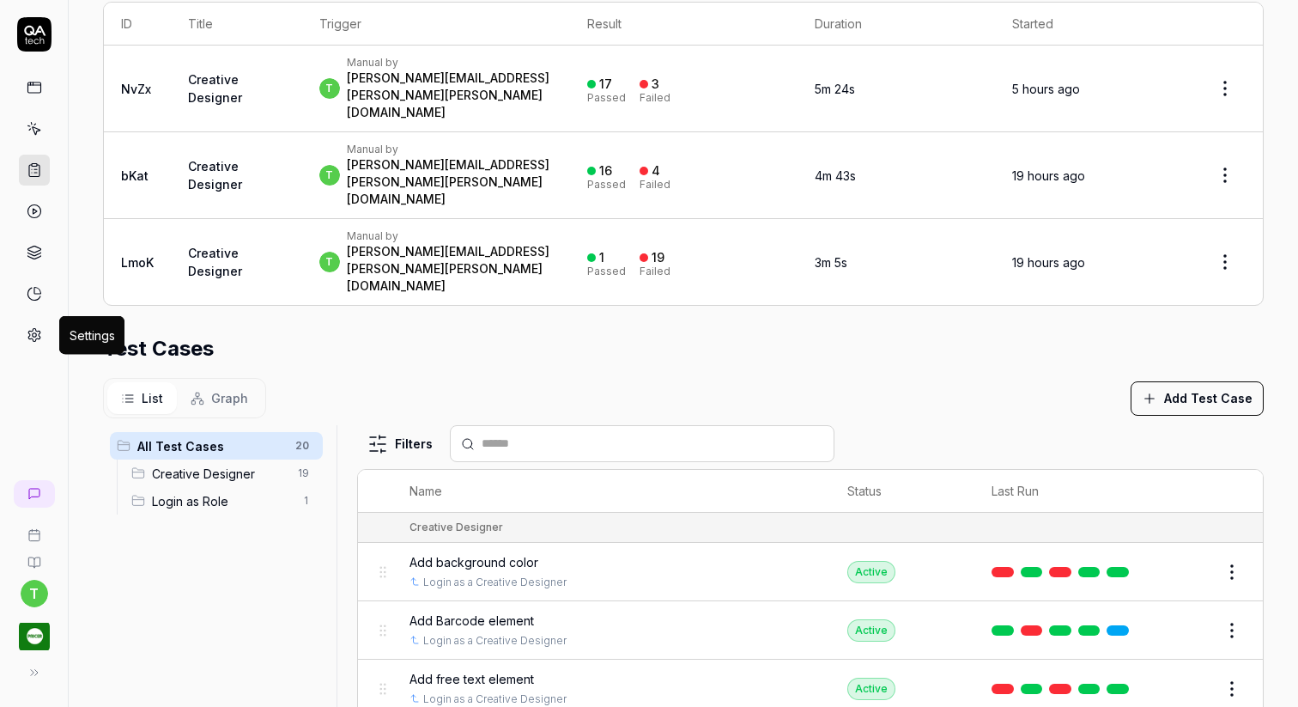
click at [38, 328] on icon at bounding box center [34, 334] width 15 height 15
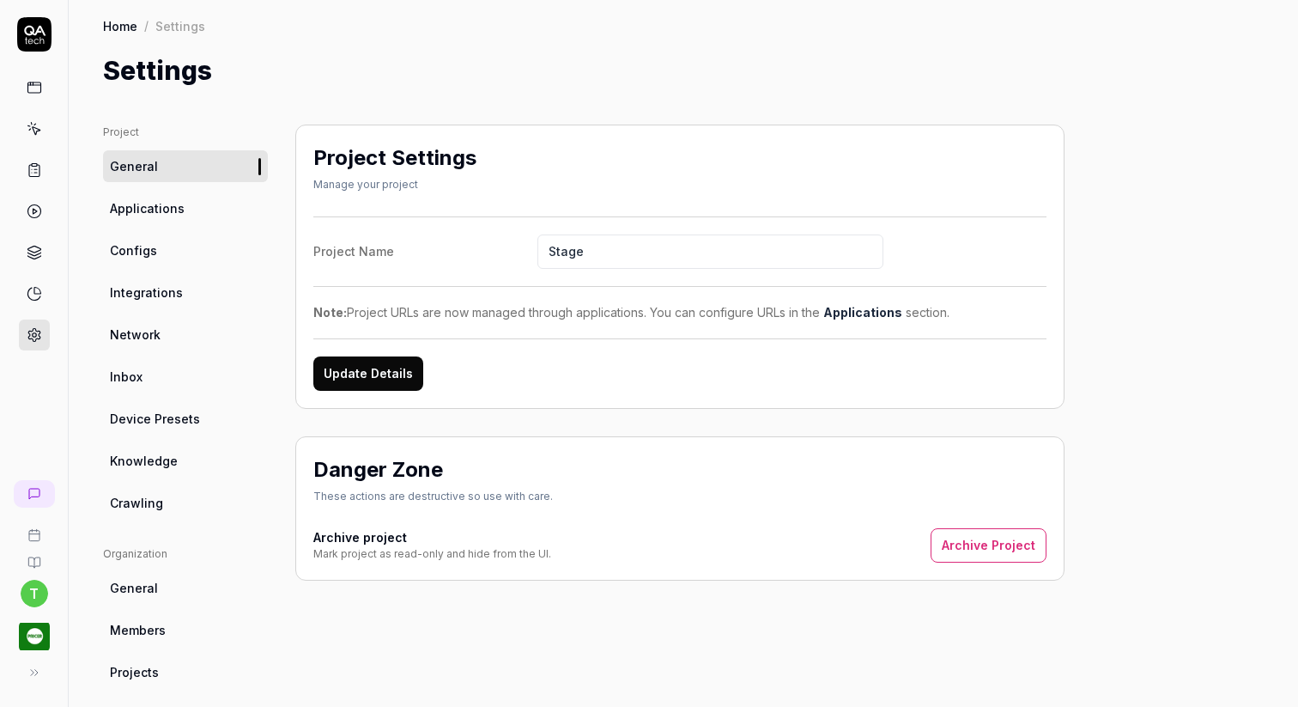
click at [155, 467] on span "Knowledge" at bounding box center [144, 461] width 68 height 18
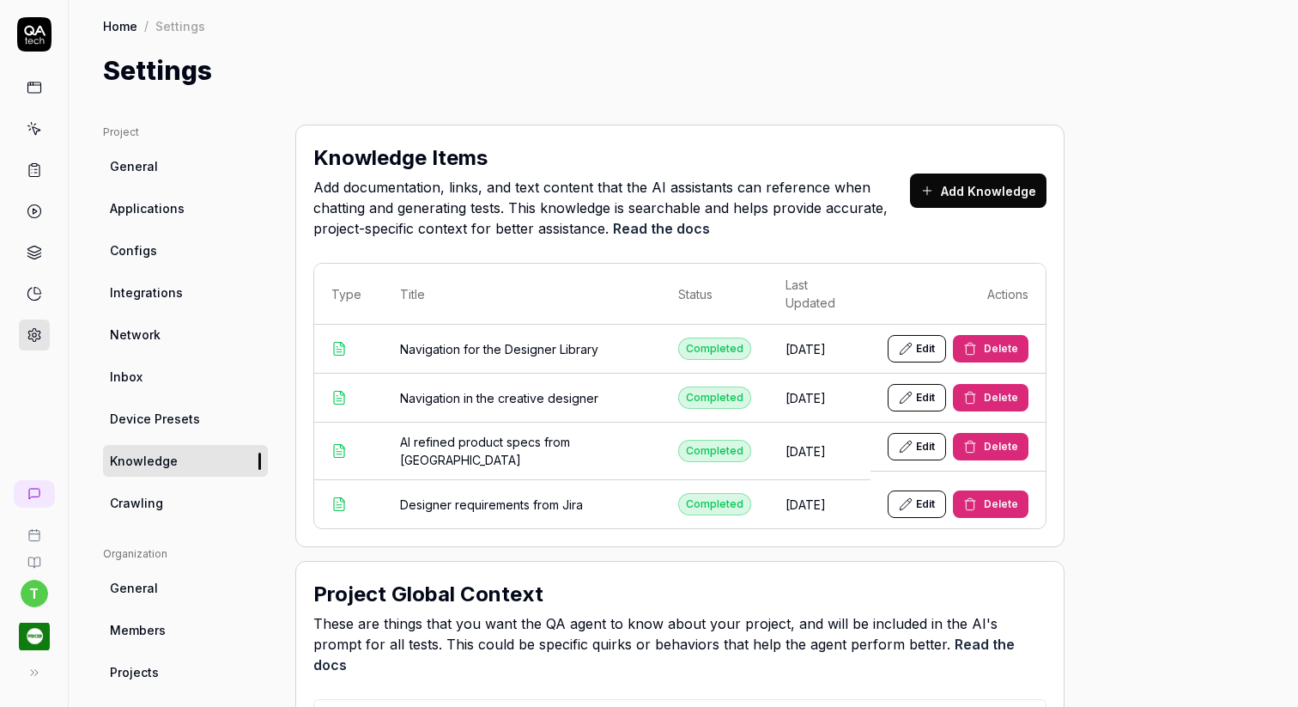
click at [916, 337] on button "Edit" at bounding box center [917, 348] width 58 height 27
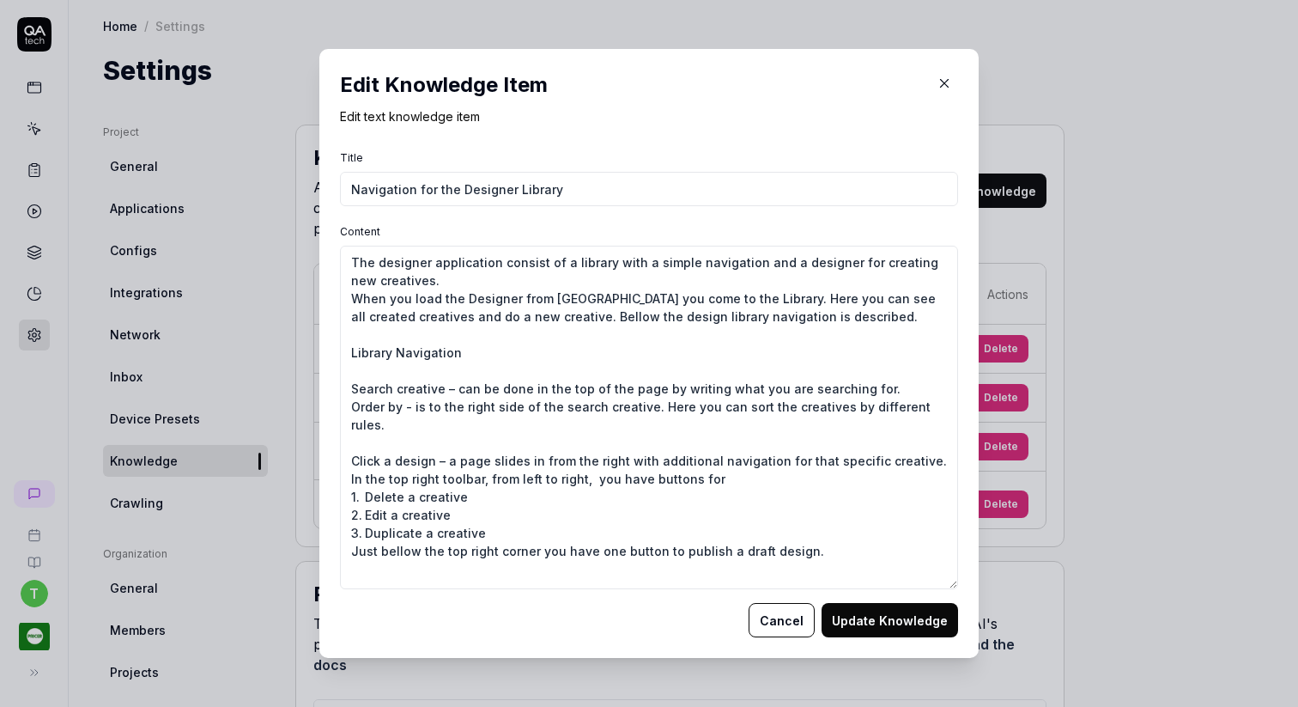
click at [949, 81] on icon "button" at bounding box center [944, 83] width 15 height 15
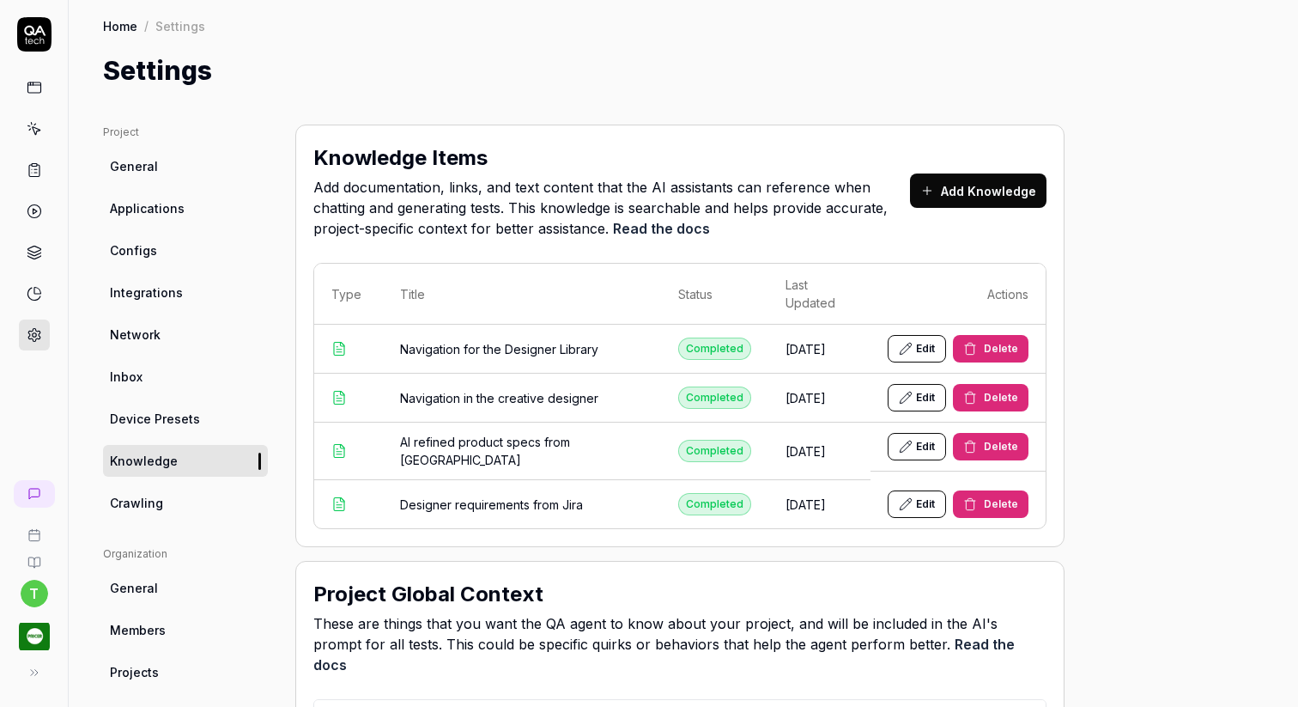
click at [920, 384] on button "Edit" at bounding box center [917, 397] width 58 height 27
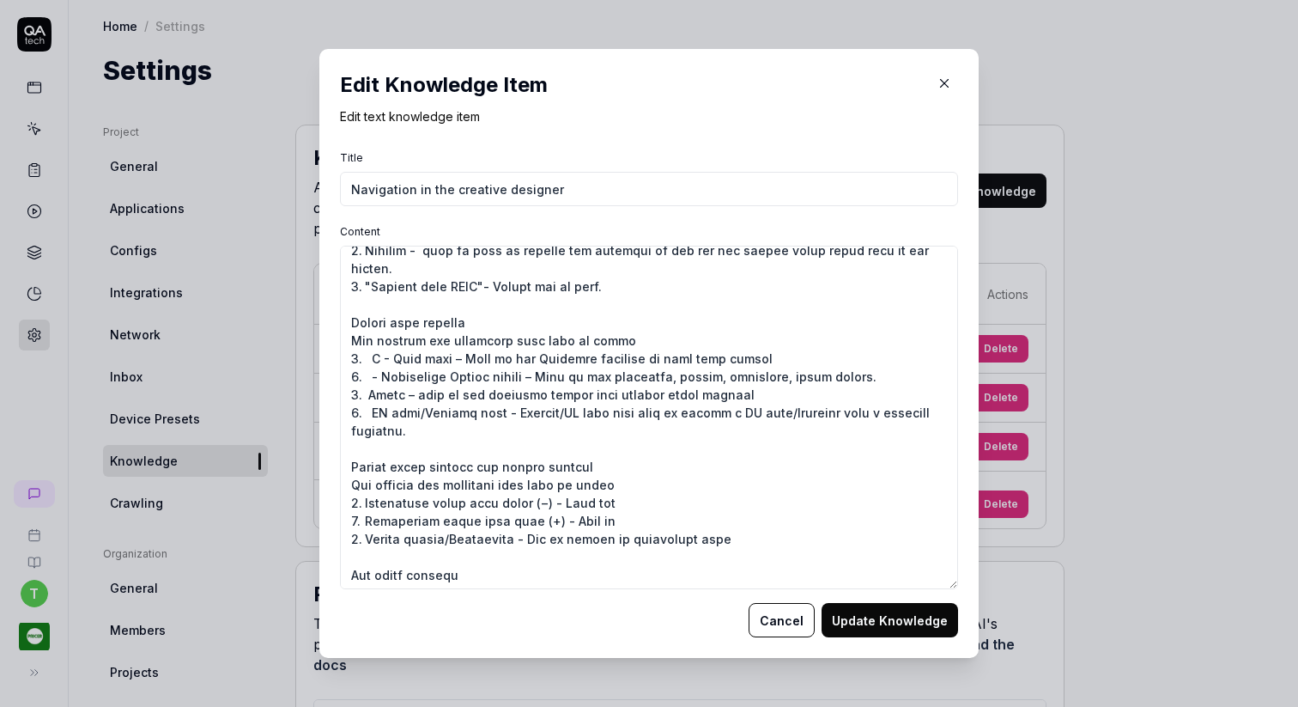
scroll to position [231, 0]
click at [944, 80] on icon "button" at bounding box center [944, 83] width 15 height 15
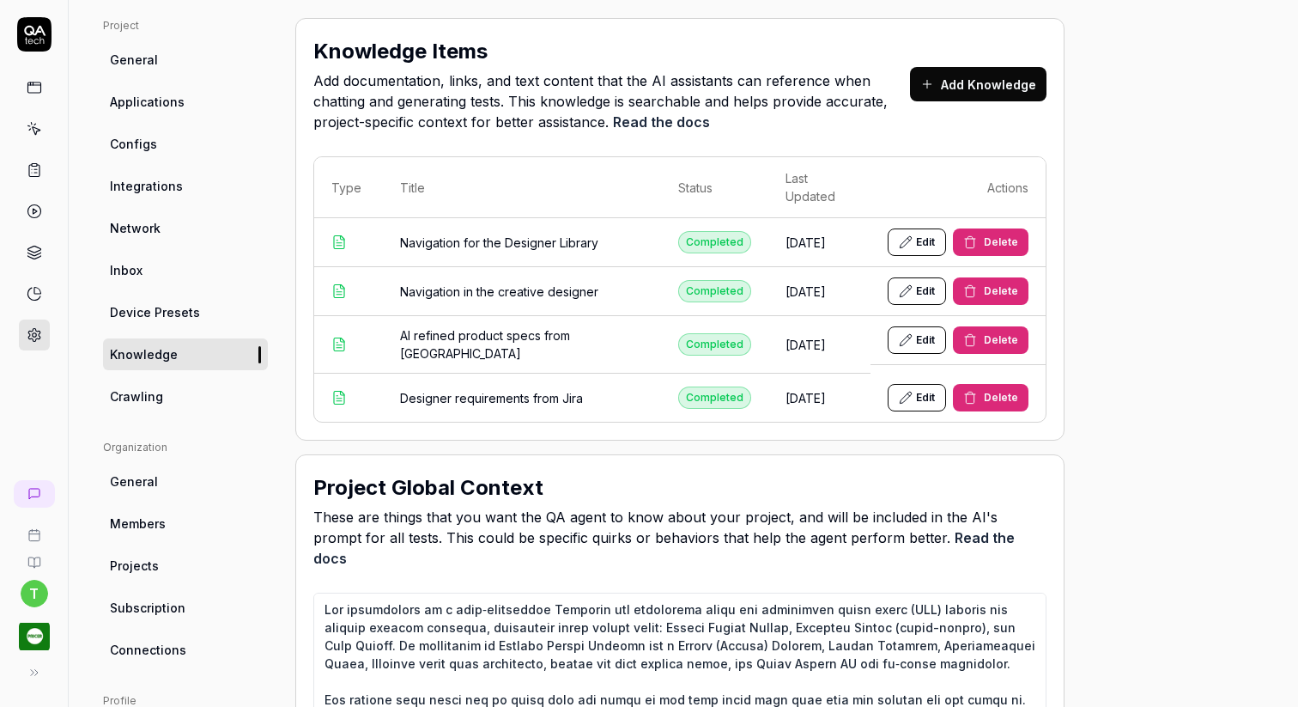
scroll to position [0, 0]
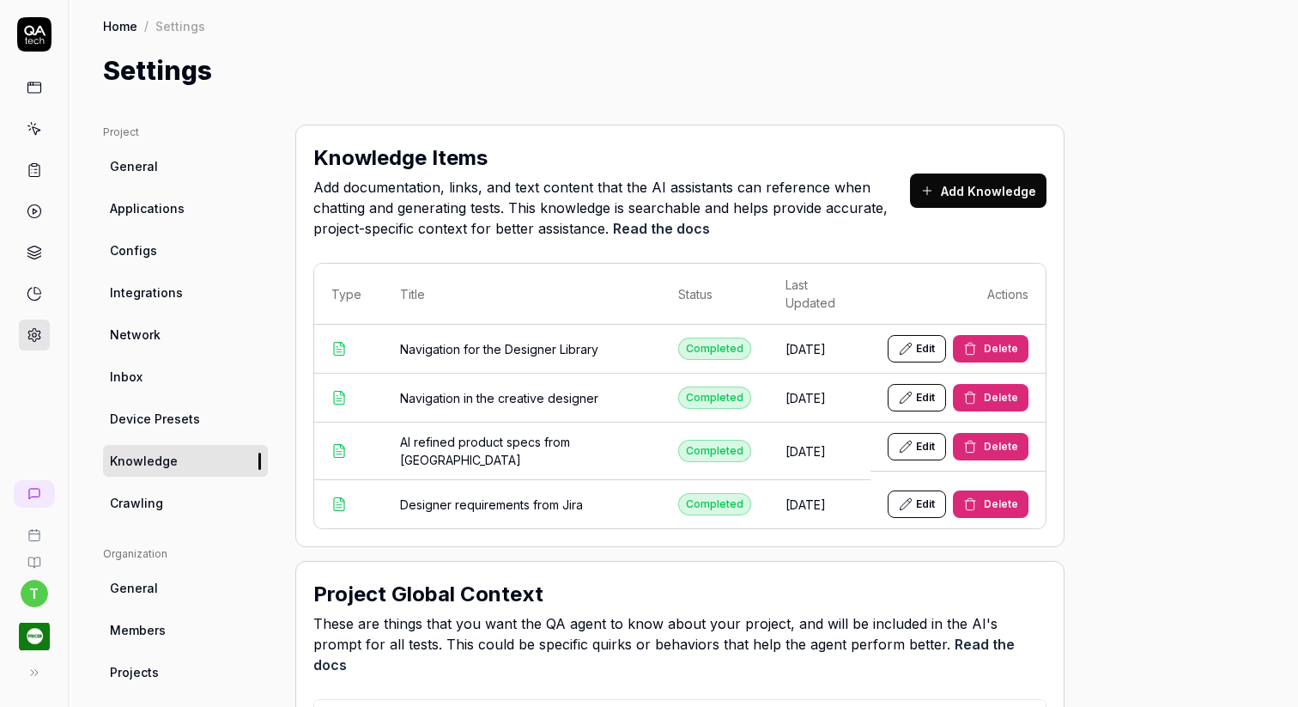
click at [181, 505] on link "Crawling" at bounding box center [185, 503] width 165 height 32
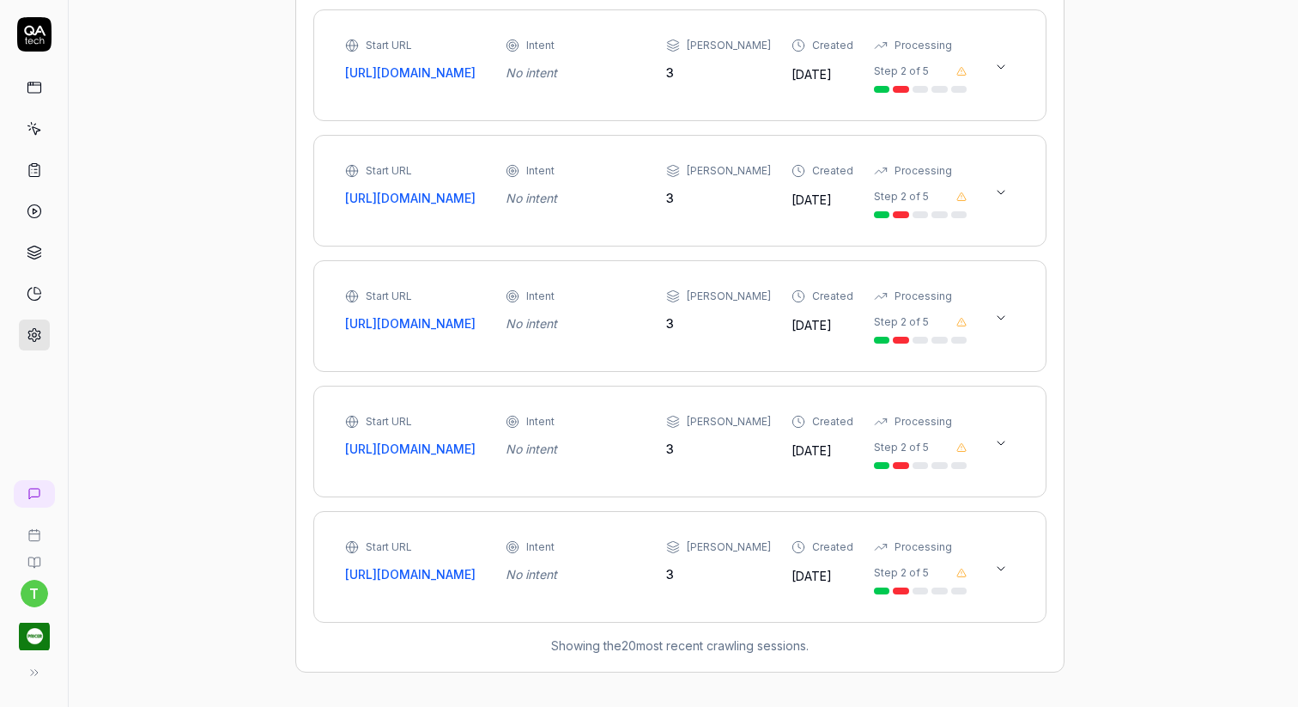
scroll to position [4034, 0]
click at [39, 328] on icon at bounding box center [34, 334] width 15 height 15
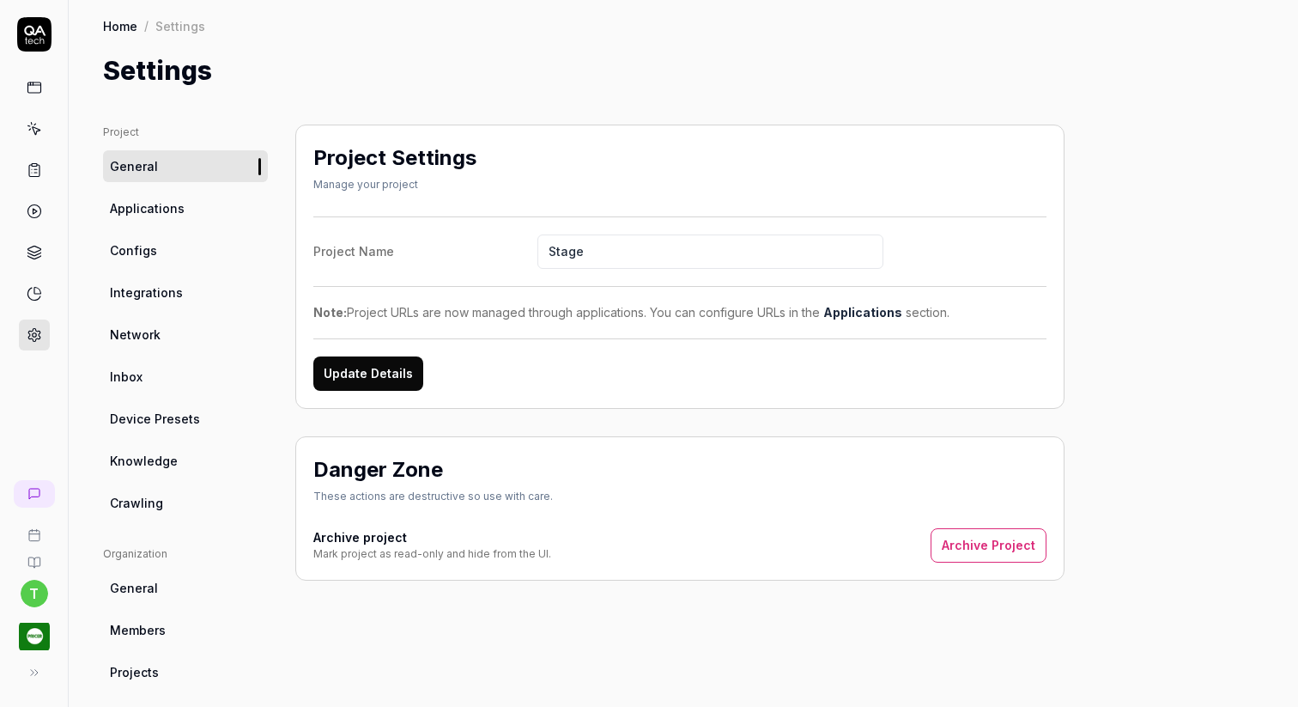
click at [154, 454] on span "Knowledge" at bounding box center [144, 461] width 68 height 18
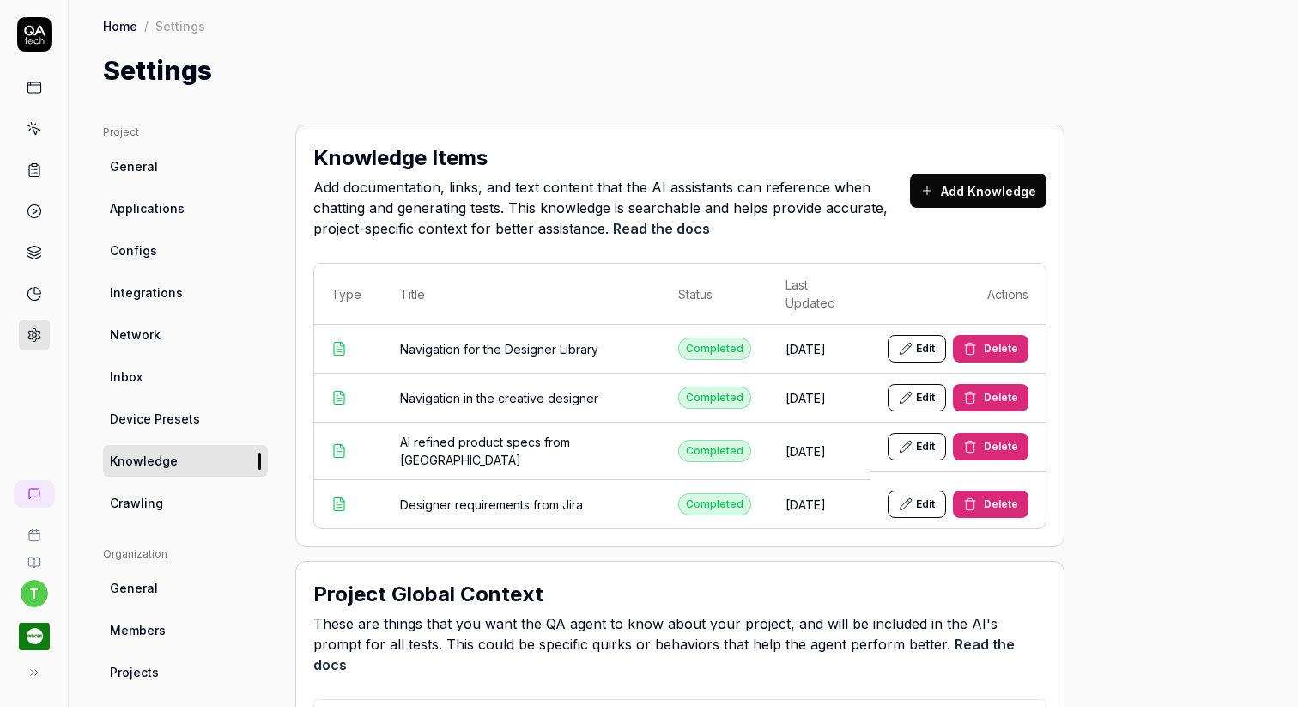
click at [120, 23] on link "Home" at bounding box center [120, 25] width 34 height 17
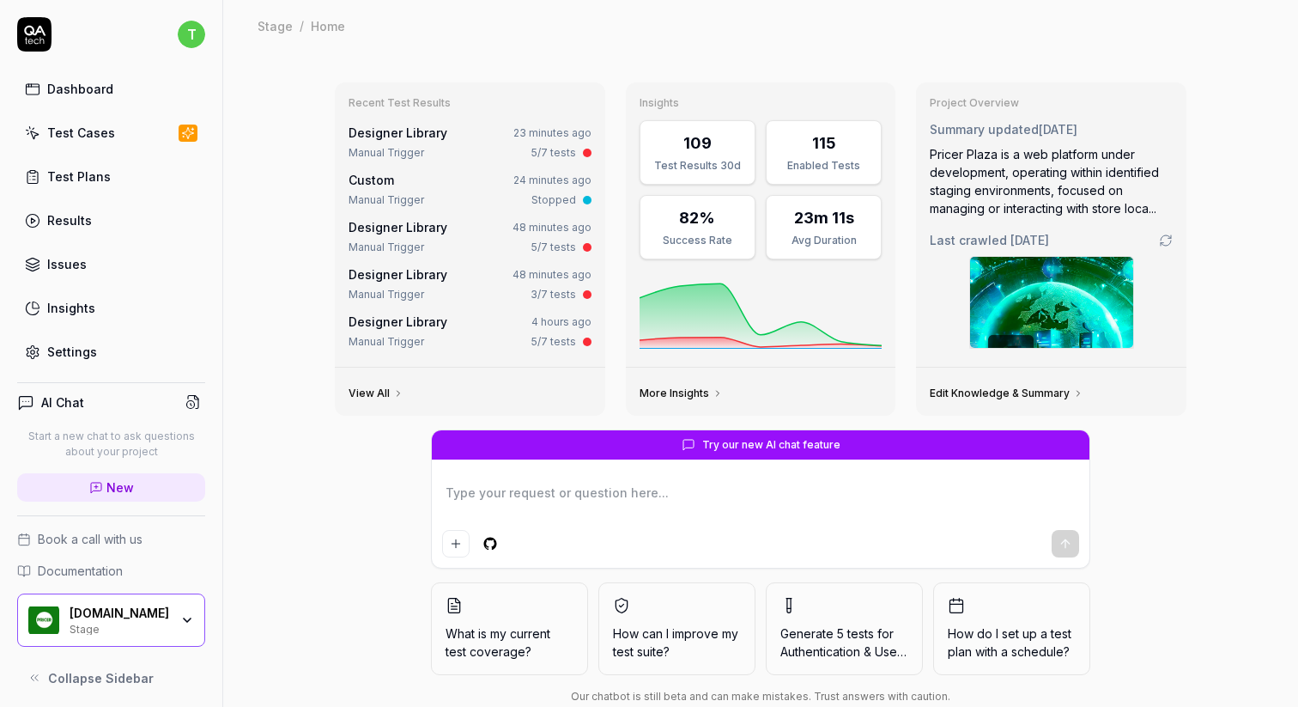
click at [134, 172] on link "Test Plans" at bounding box center [111, 176] width 188 height 33
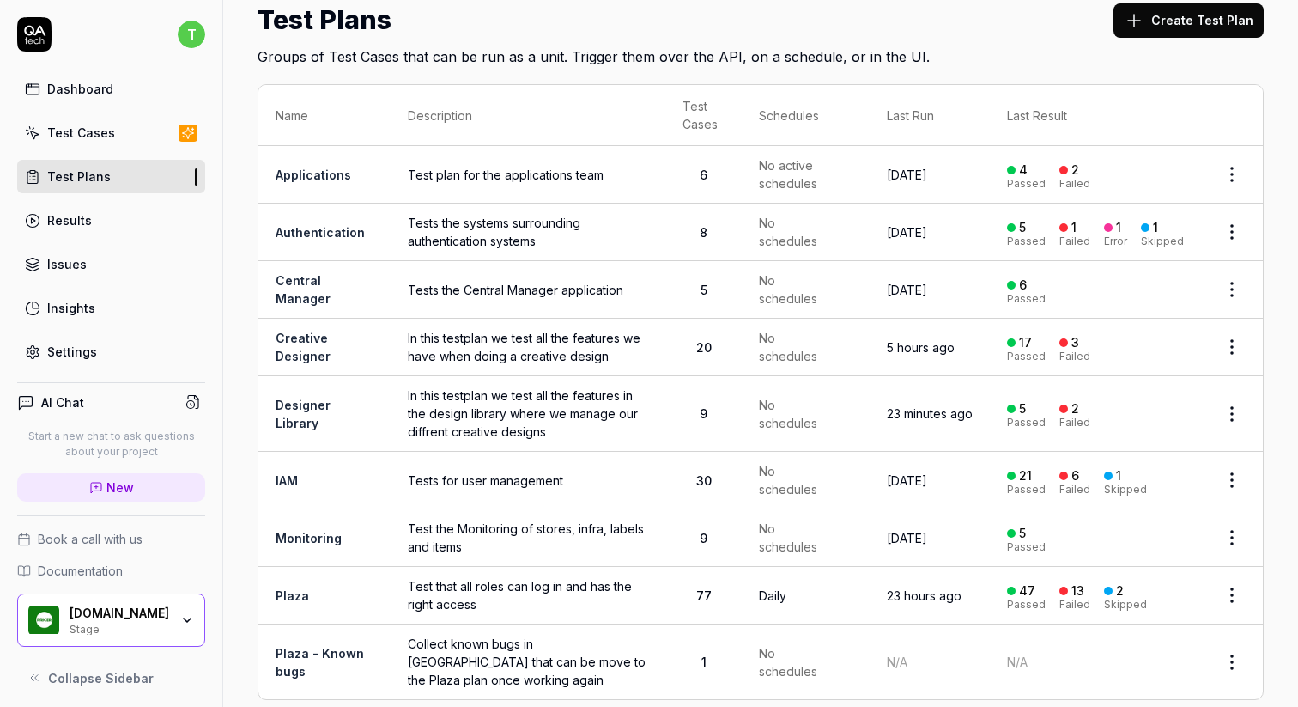
scroll to position [52, 0]
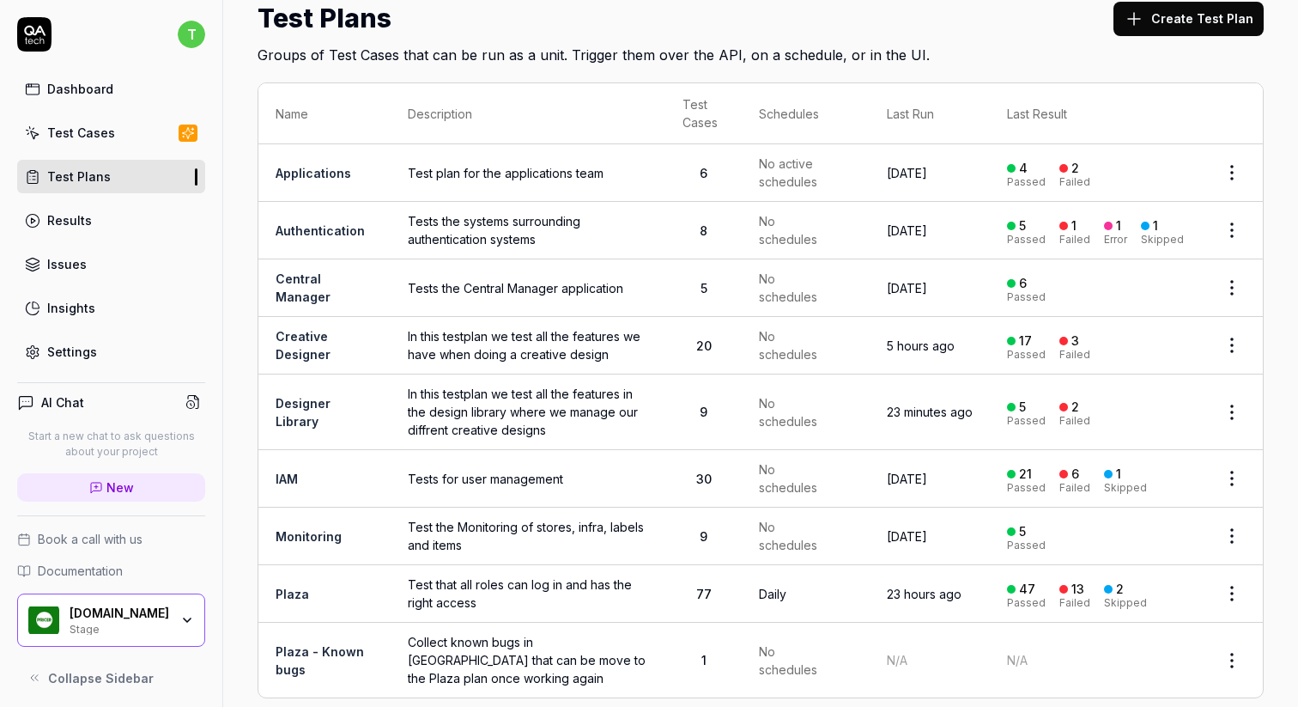
click at [288, 324] on td "Creative Designer" at bounding box center [324, 346] width 132 height 58
click at [288, 329] on link "Creative Designer" at bounding box center [303, 345] width 55 height 33
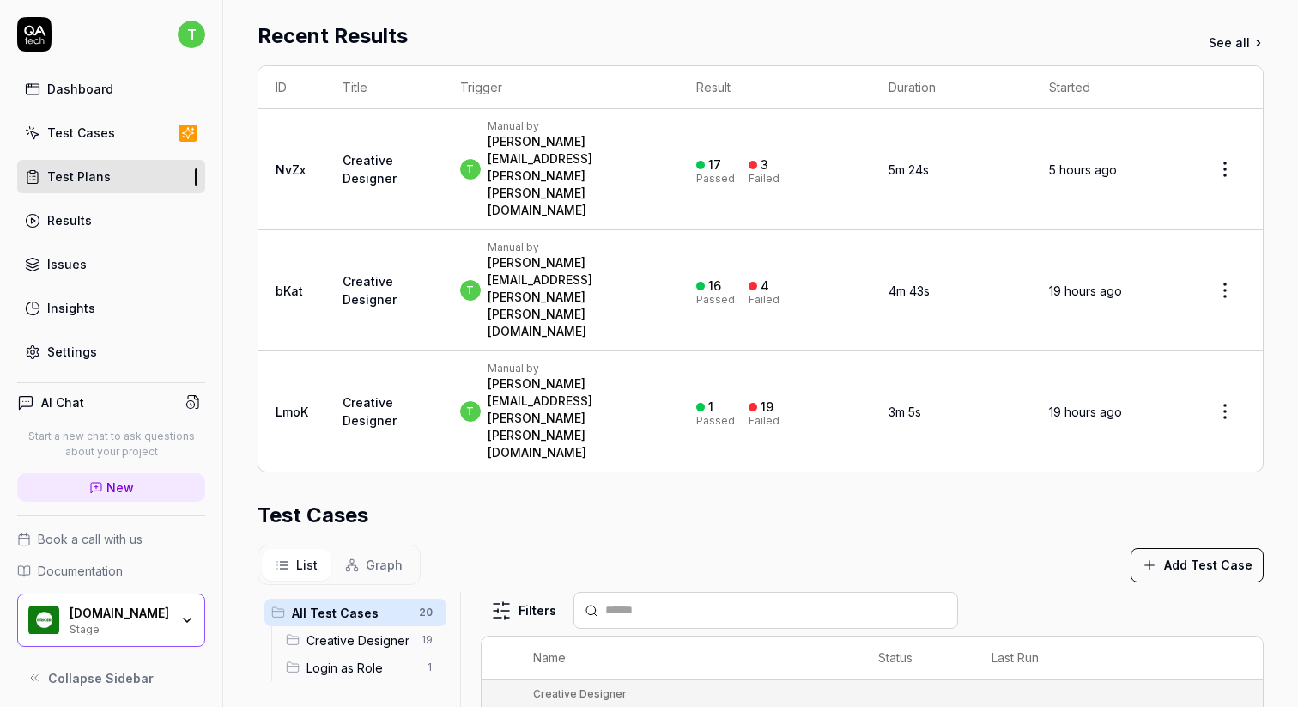
scroll to position [475, 0]
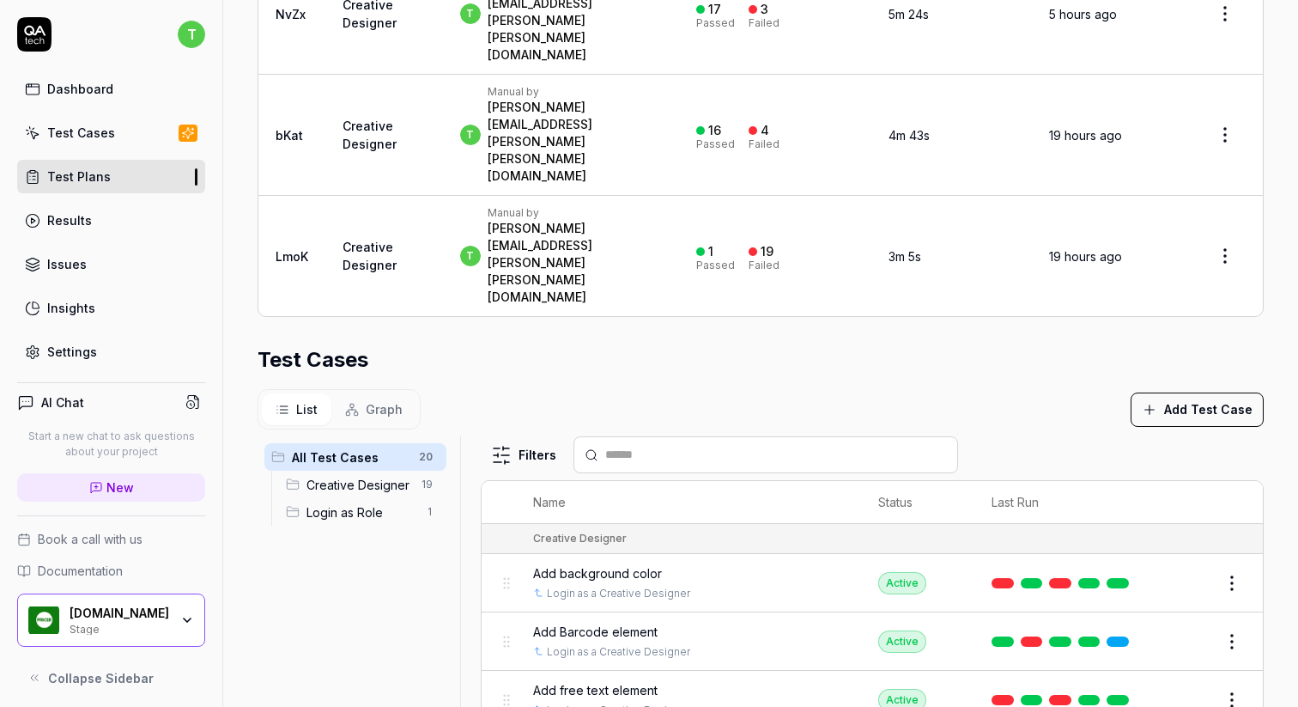
click at [581, 681] on span "Add free text element" at bounding box center [595, 690] width 124 height 18
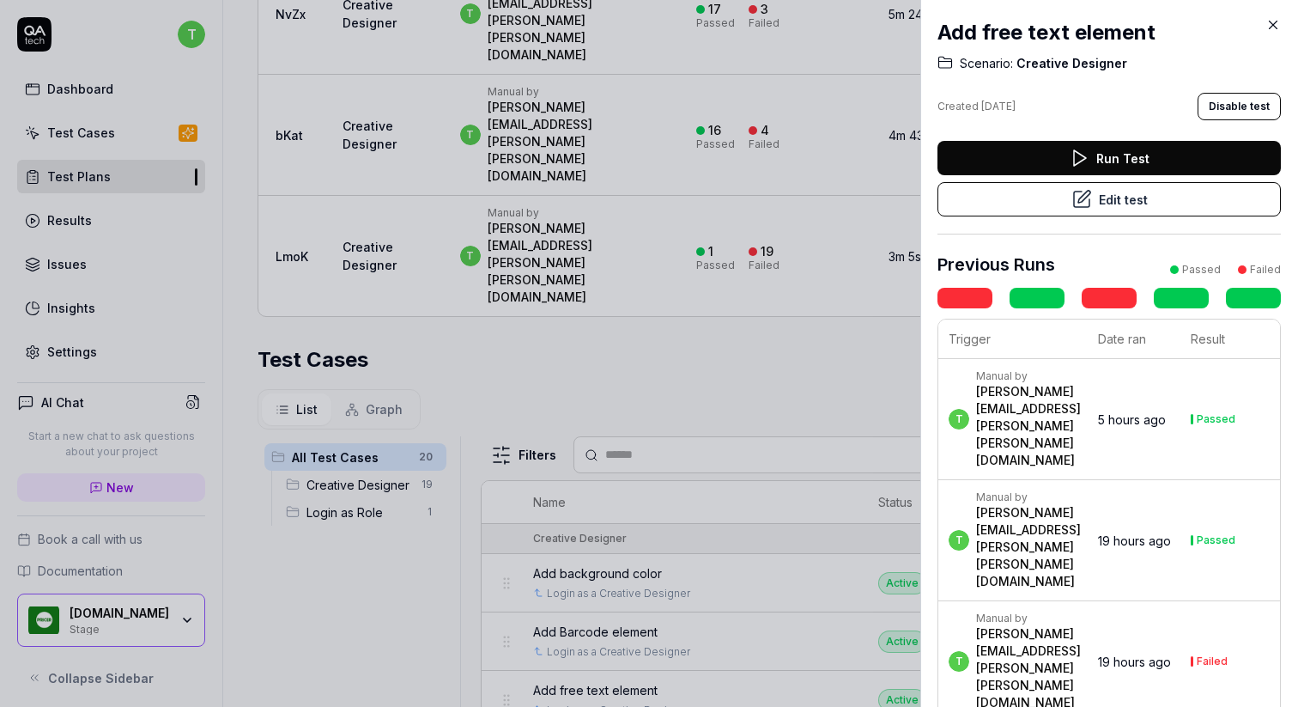
click at [1166, 207] on button "Edit test" at bounding box center [1109, 199] width 343 height 34
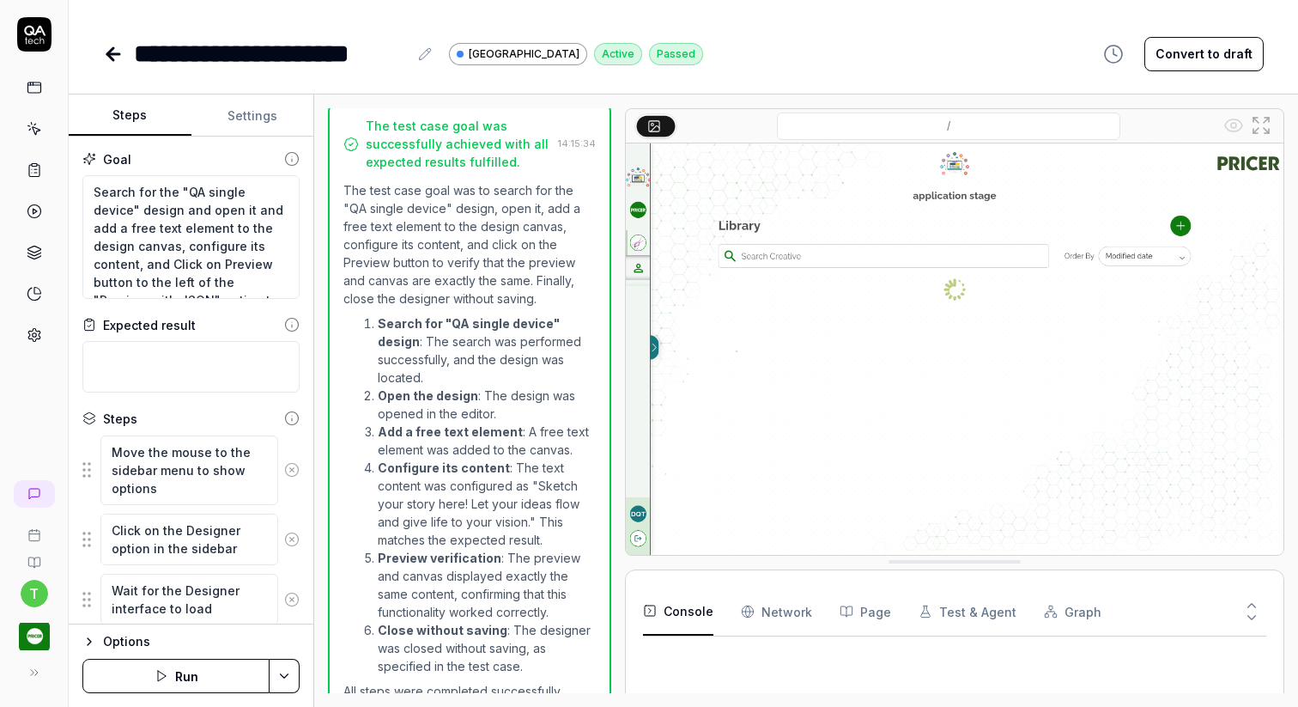
scroll to position [906, 0]
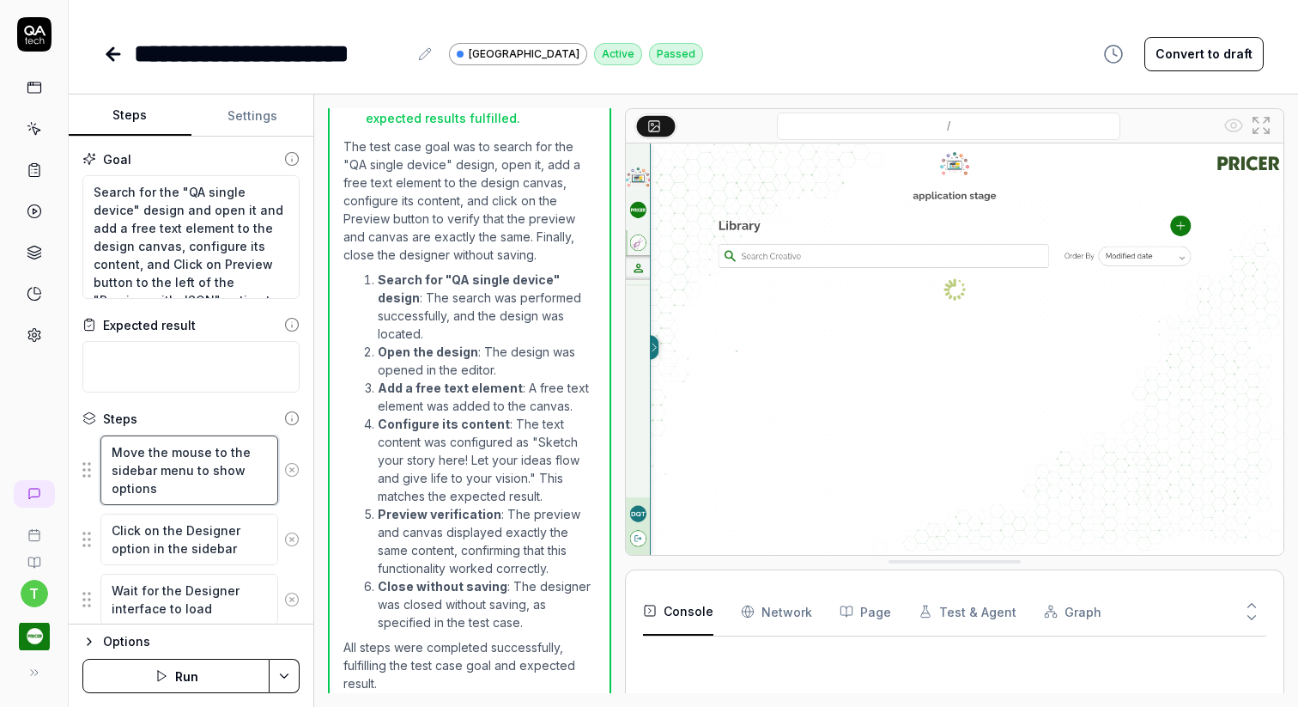
click at [149, 457] on textarea "Move the mouse to the sidebar menu to show options" at bounding box center [189, 470] width 178 height 70
click at [153, 534] on textarea "Click on the Designer option in the sidebar menu" at bounding box center [189, 539] width 178 height 52
click at [145, 547] on textarea "Click on the Designer option in the sidebar menu" at bounding box center [189, 539] width 178 height 52
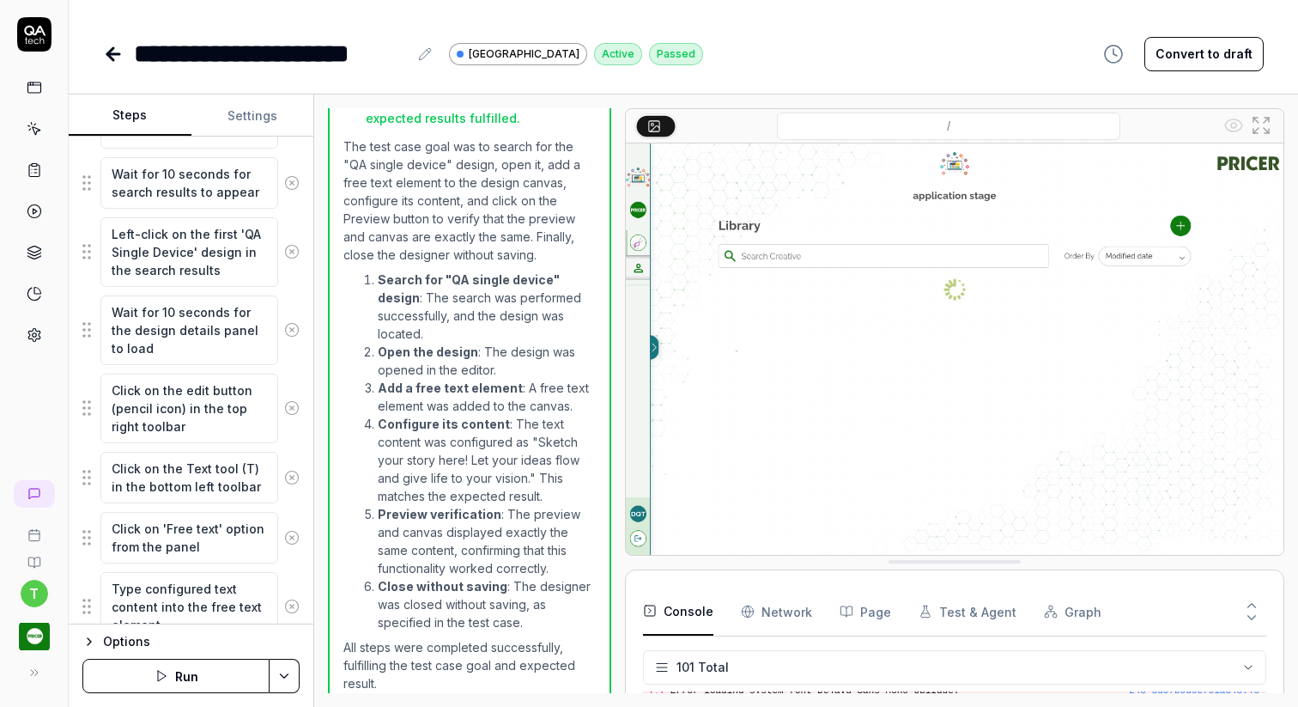
scroll to position [545, 0]
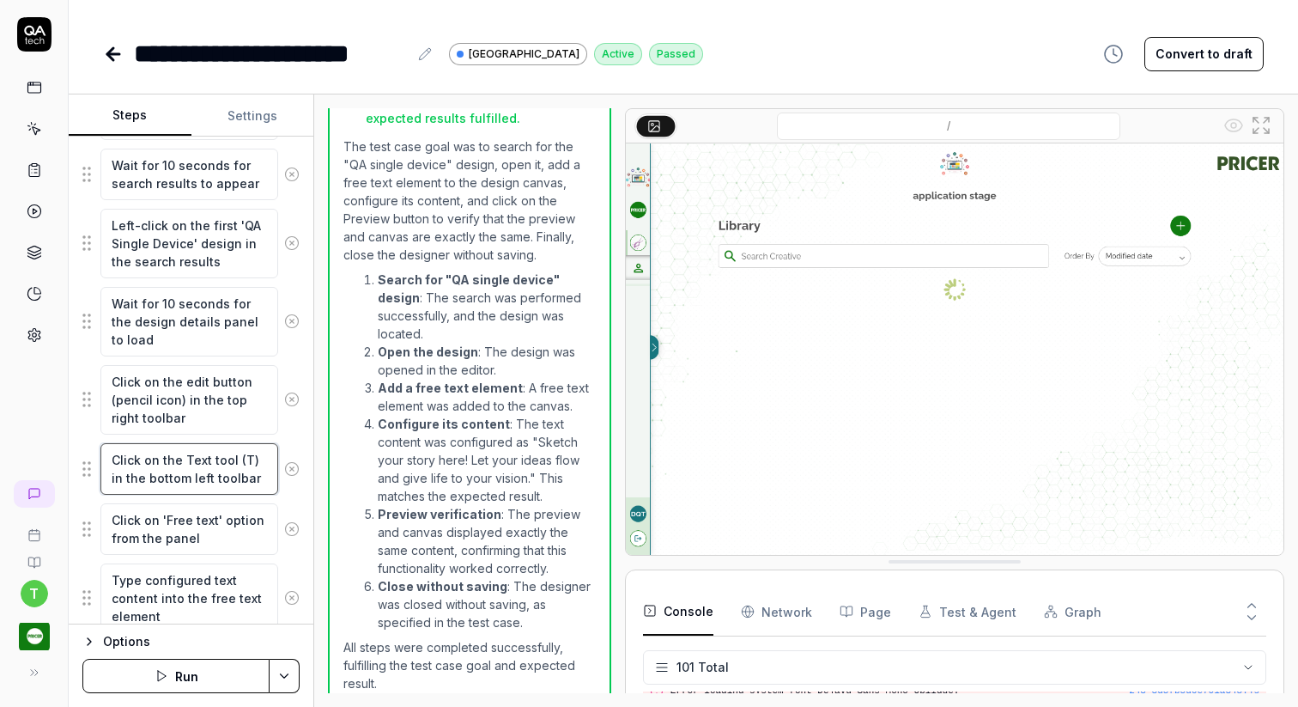
click at [198, 476] on textarea "Click on the Text tool (T) in the bottom left toolbar" at bounding box center [189, 469] width 178 height 52
click at [192, 517] on textarea "Click on 'Free text' option from the panel" at bounding box center [189, 529] width 178 height 52
click at [179, 577] on textarea "Type configured text content into the free text element" at bounding box center [189, 598] width 178 height 70
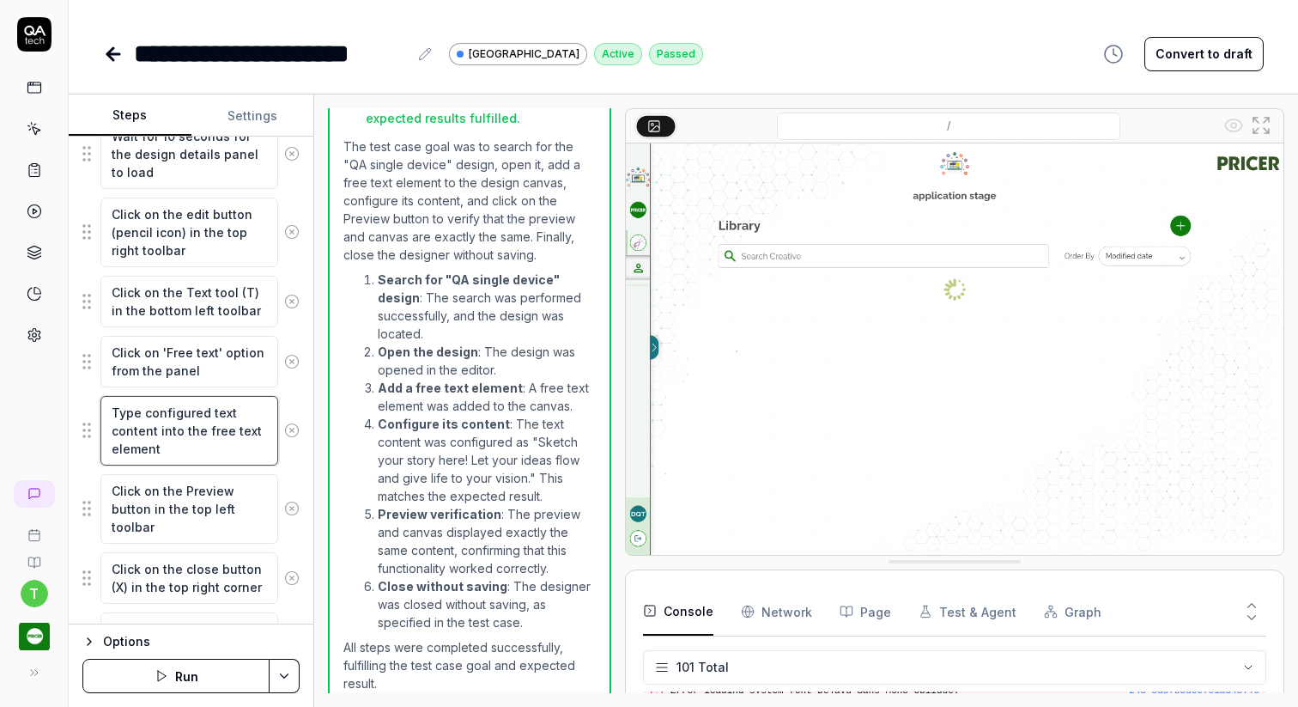
scroll to position [824, 0]
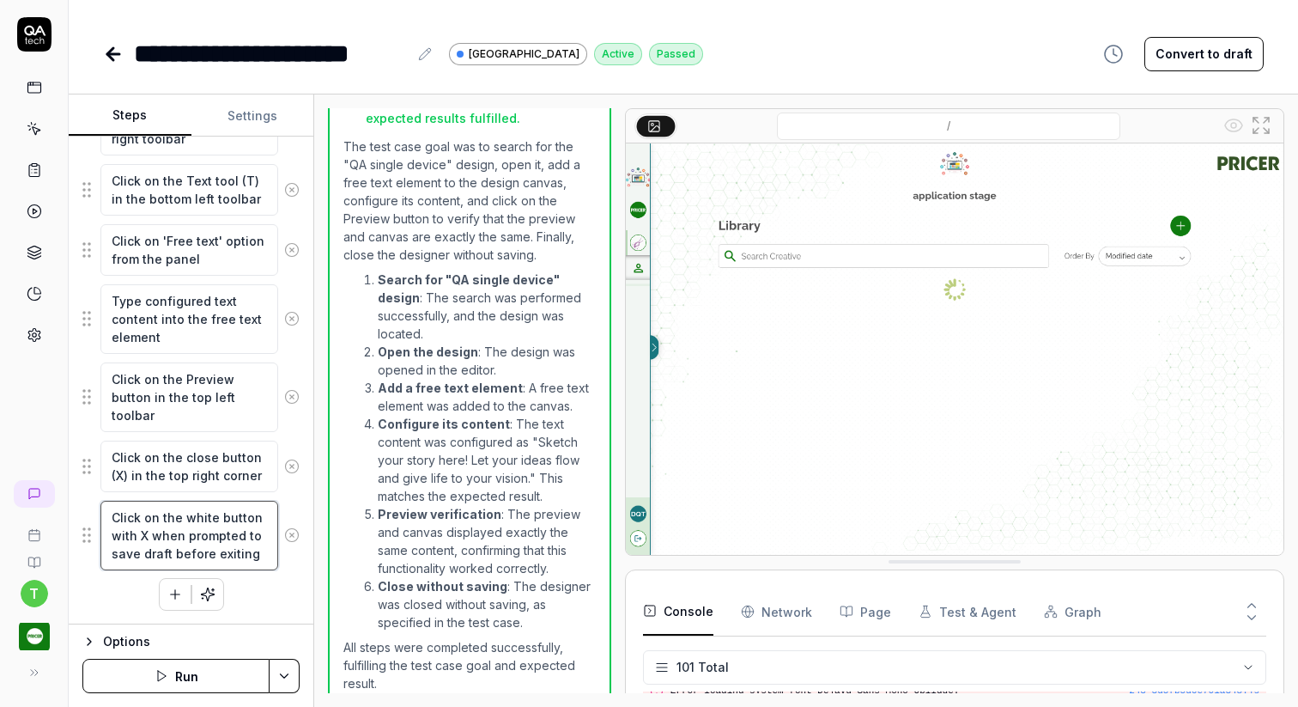
click at [169, 528] on textarea "Click on the white button with X when prompted to save draft before exiting" at bounding box center [189, 536] width 178 height 70
click at [268, 587] on div "Move the mouse to the sidebar menu to show options Click on the Designer option…" at bounding box center [190, 110] width 217 height 1000
click at [477, 507] on strong "Preview verification" at bounding box center [440, 514] width 124 height 15
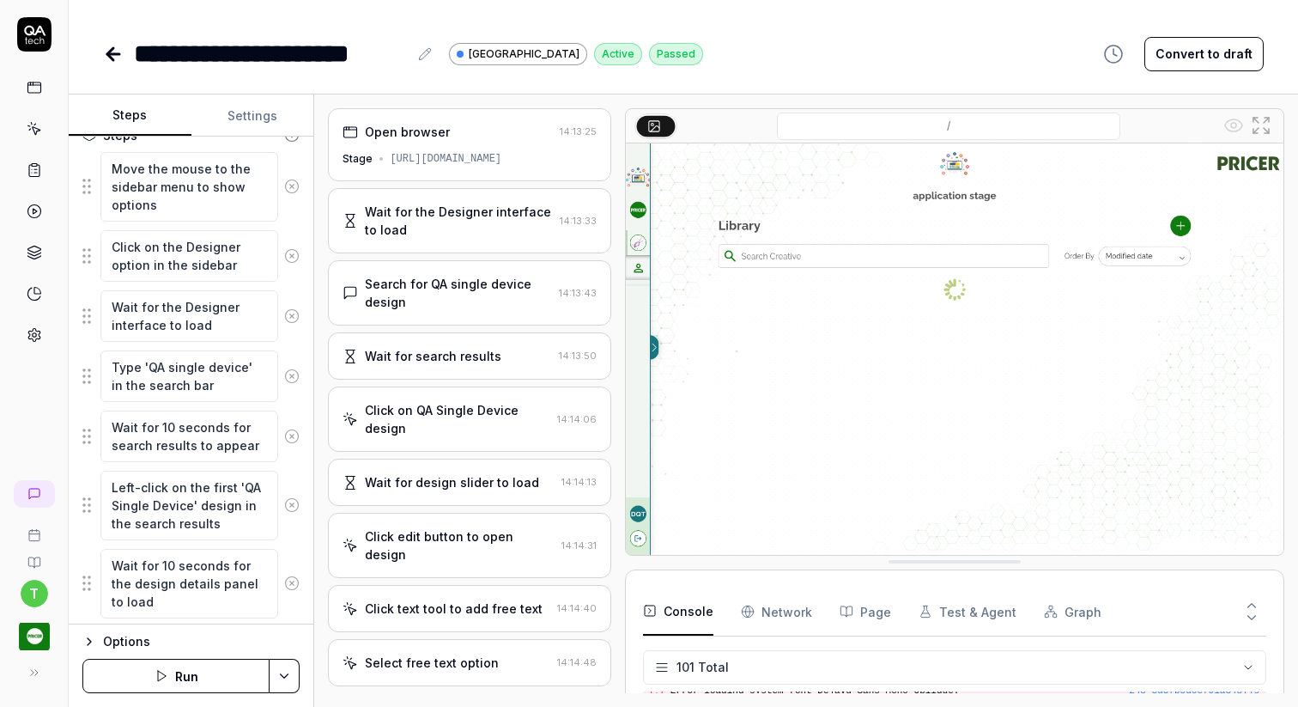
scroll to position [0, 0]
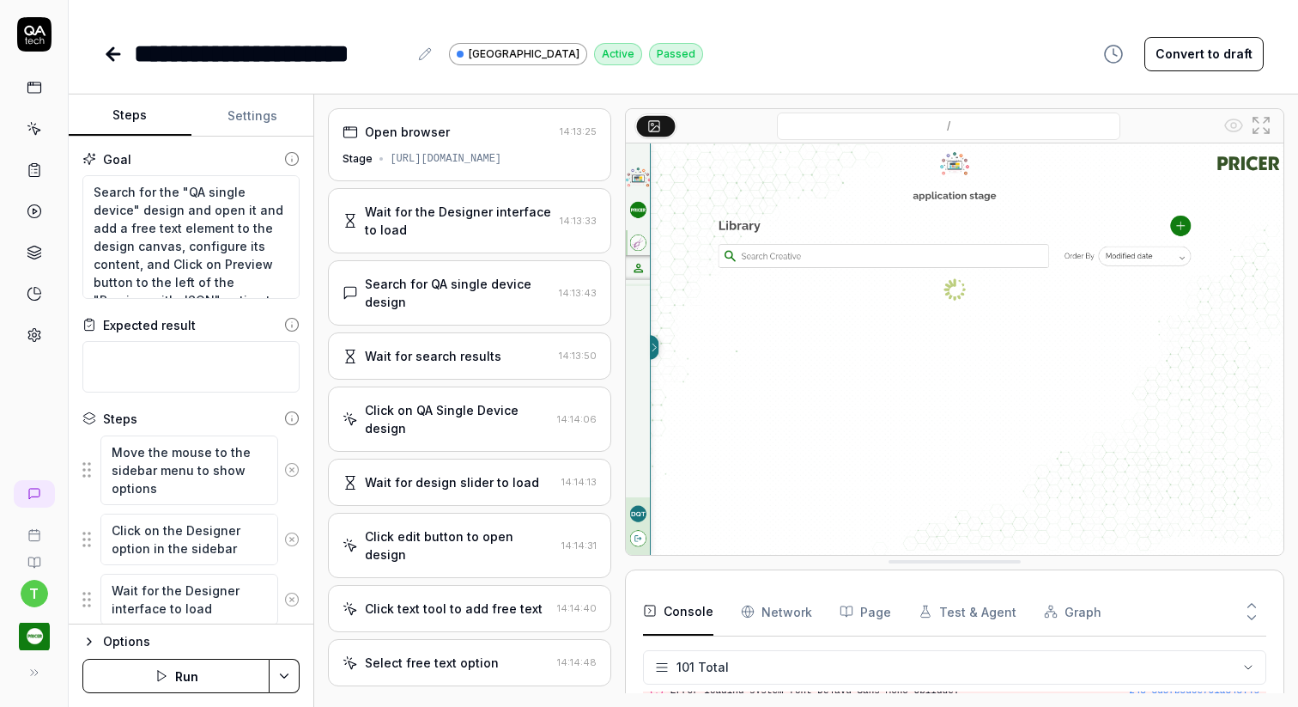
click at [117, 54] on icon at bounding box center [113, 54] width 12 height 0
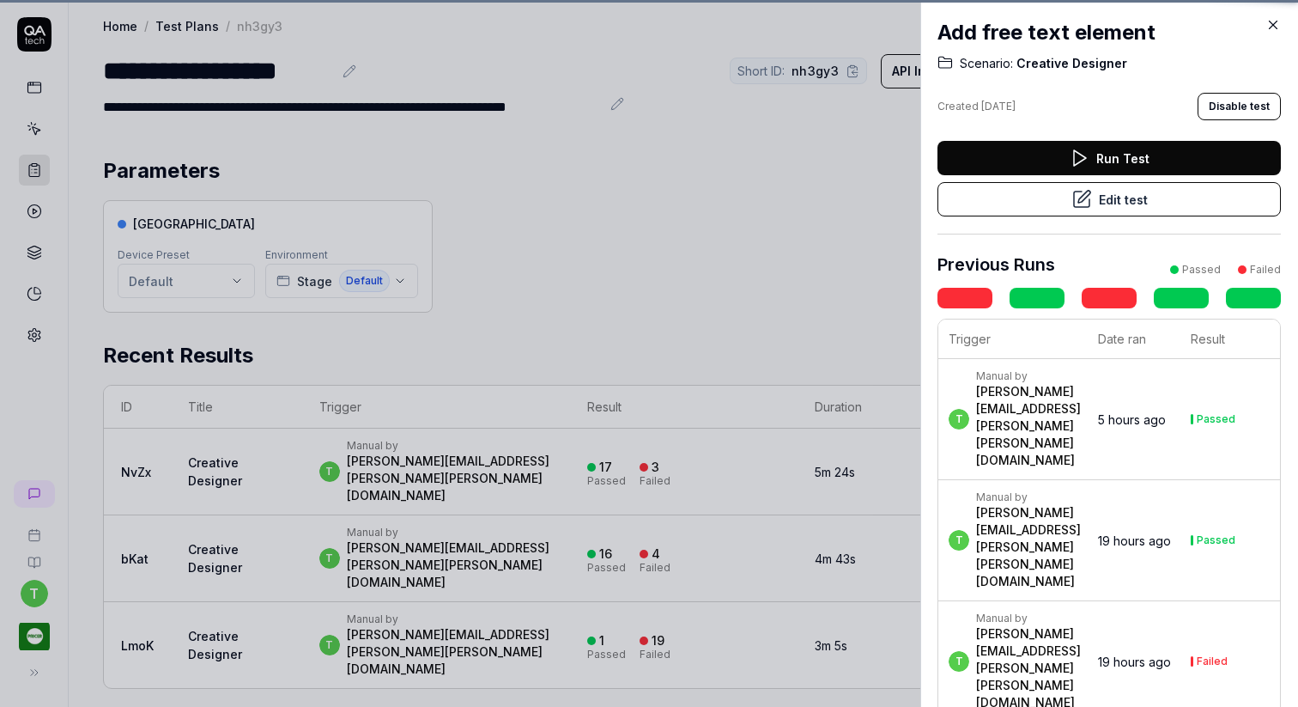
scroll to position [383, 0]
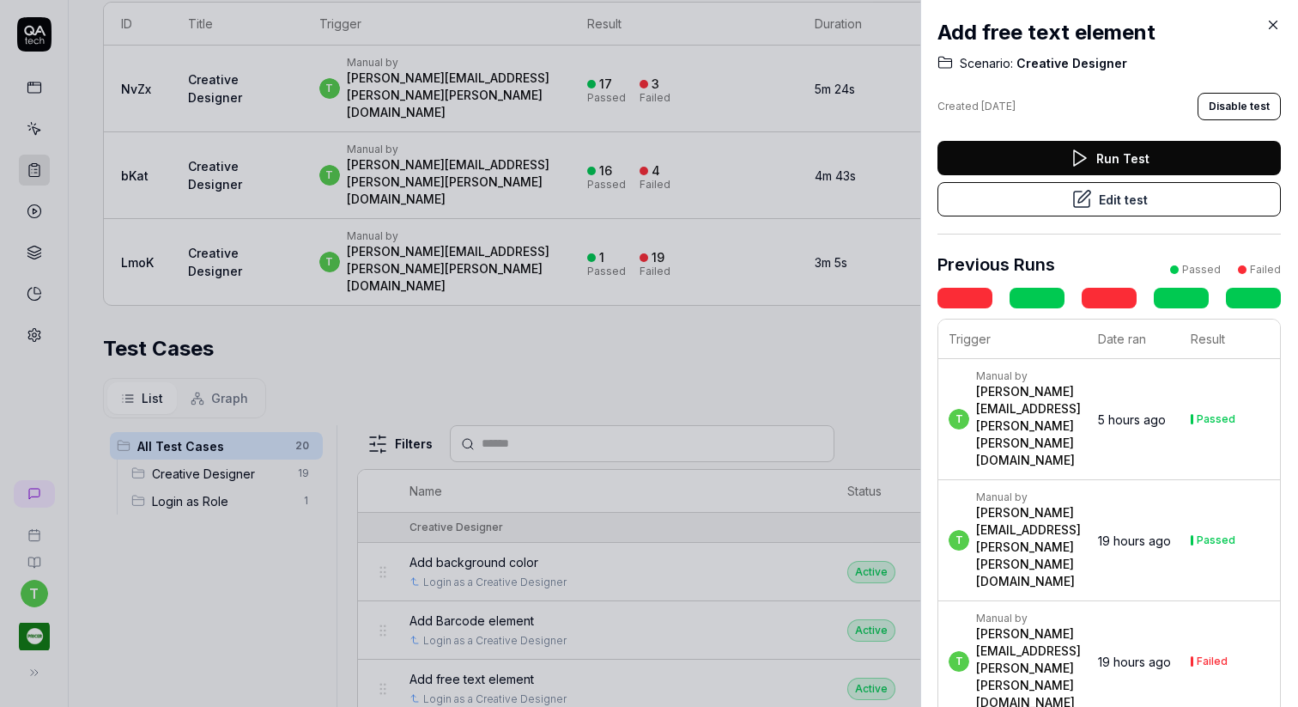
click at [1266, 21] on icon at bounding box center [1273, 24] width 15 height 15
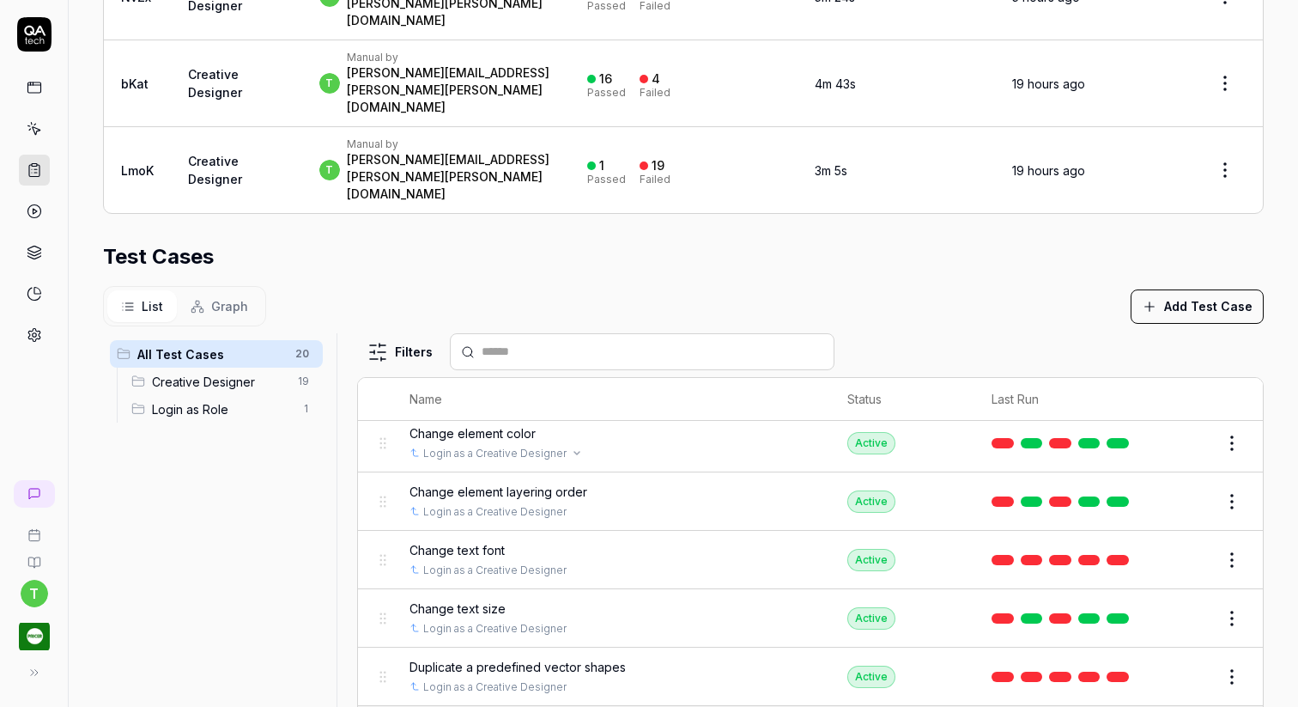
scroll to position [889, 0]
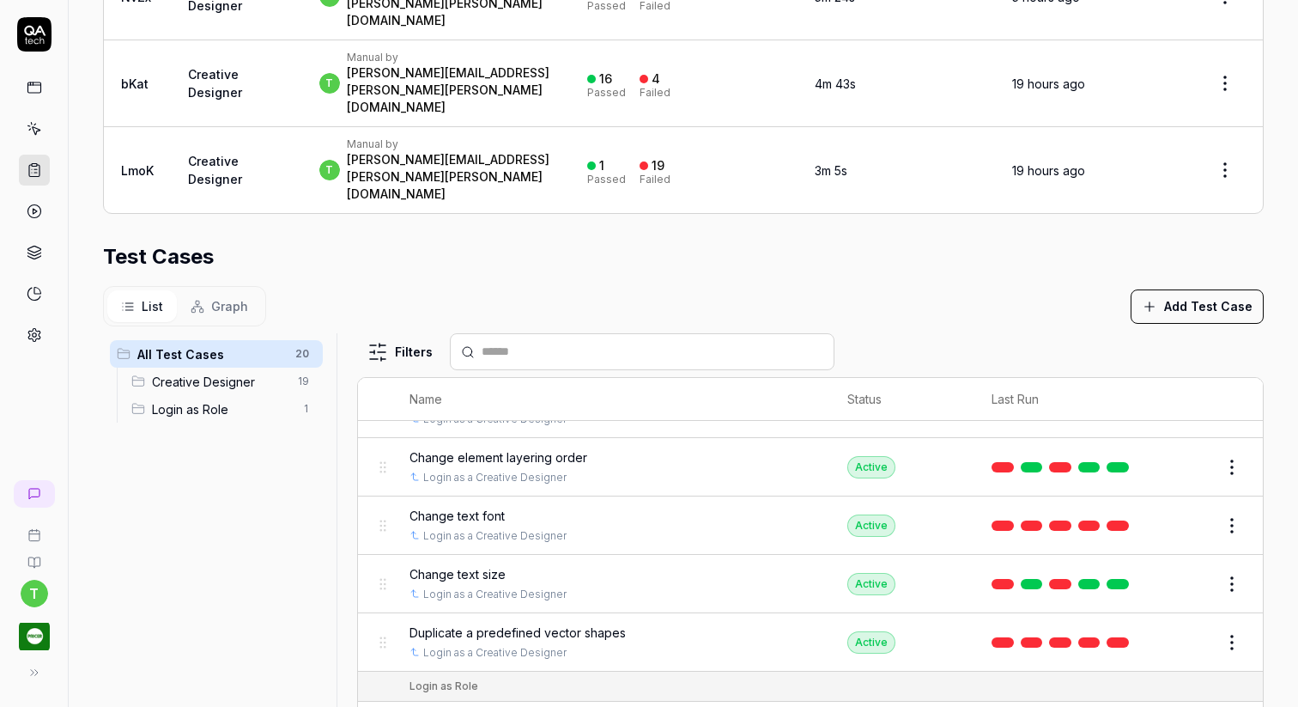
click at [601, 623] on span "Duplicate a predefined vector shapes" at bounding box center [518, 632] width 216 height 18
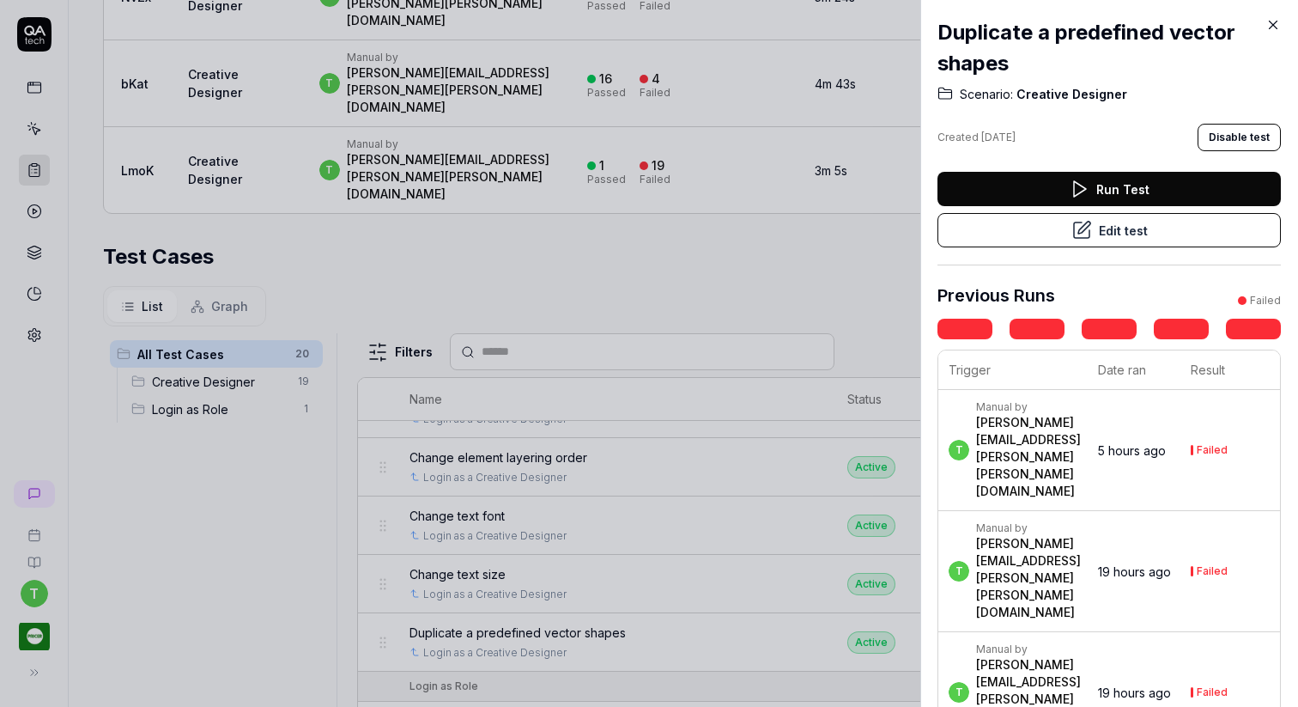
click at [1130, 235] on button "Edit test" at bounding box center [1109, 230] width 343 height 34
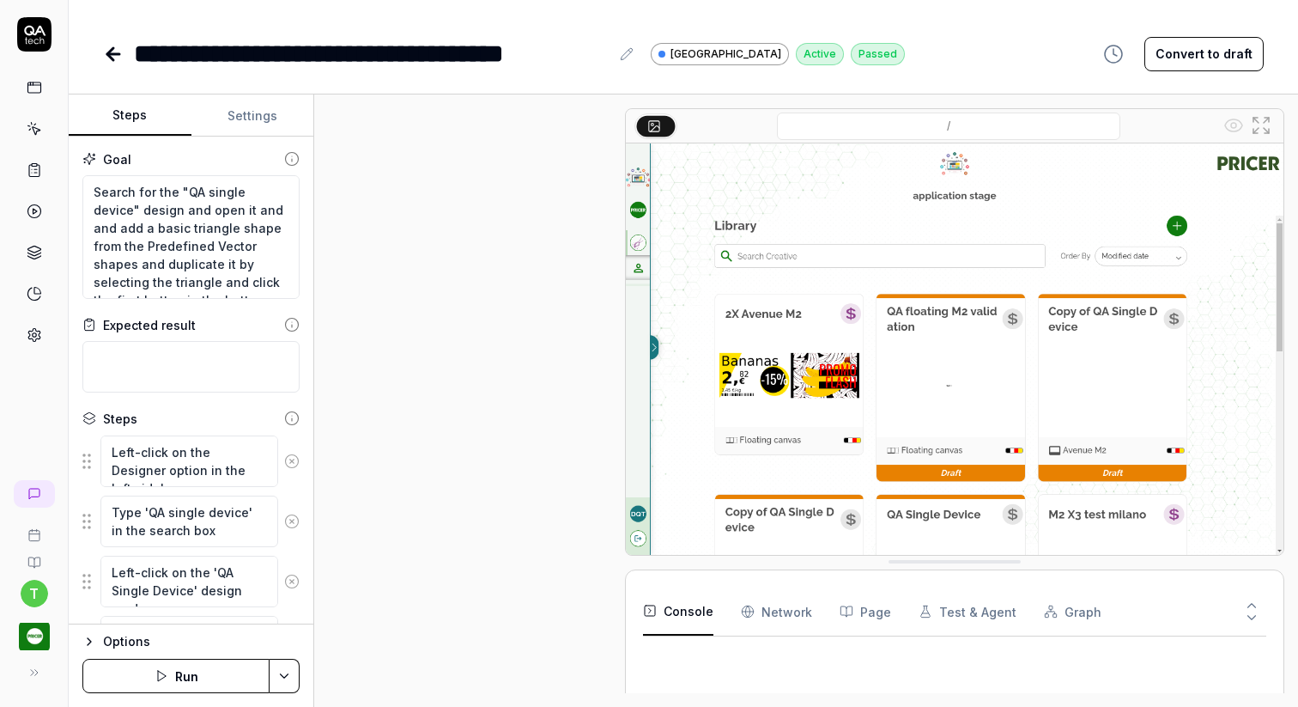
scroll to position [960, 0]
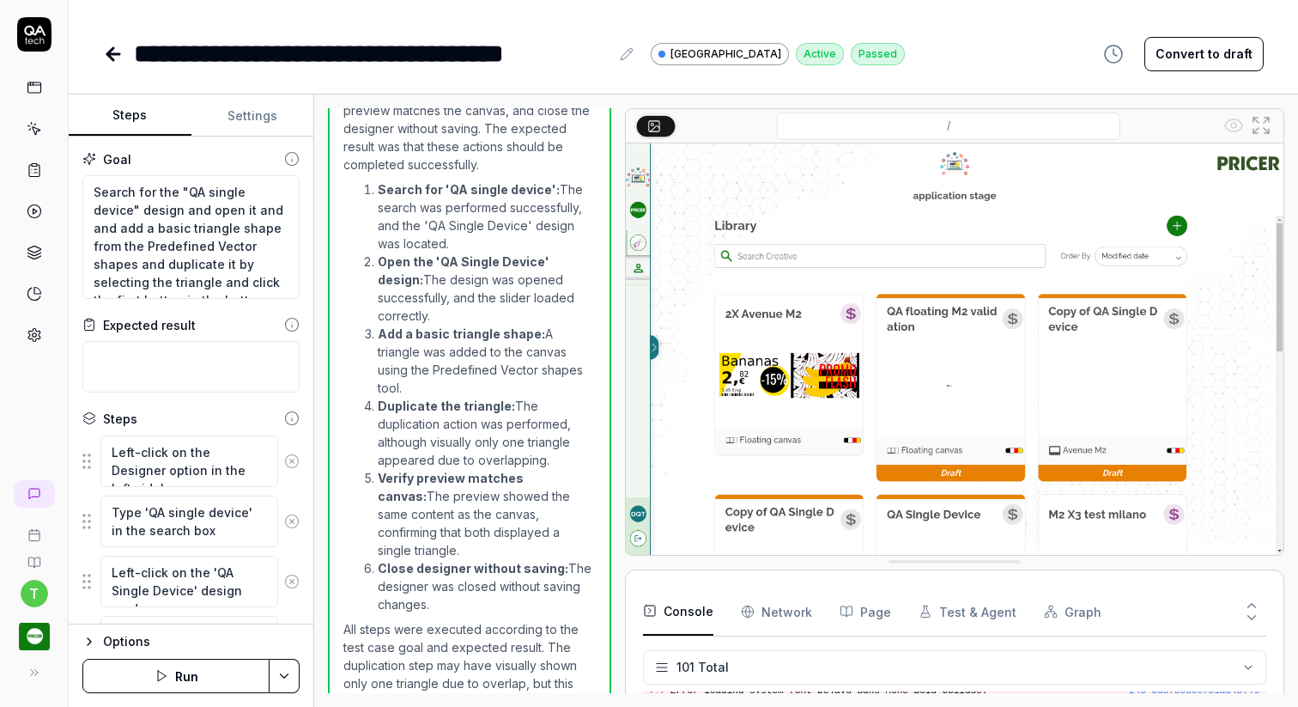
scroll to position [4038, 0]
click at [865, 414] on img at bounding box center [955, 348] width 658 height 411
click at [173, 460] on textarea "Left-click on the Designer option in the left sidebar" at bounding box center [189, 461] width 178 height 52
click at [194, 509] on textarea "Type 'QA single device' in the search box" at bounding box center [189, 521] width 178 height 52
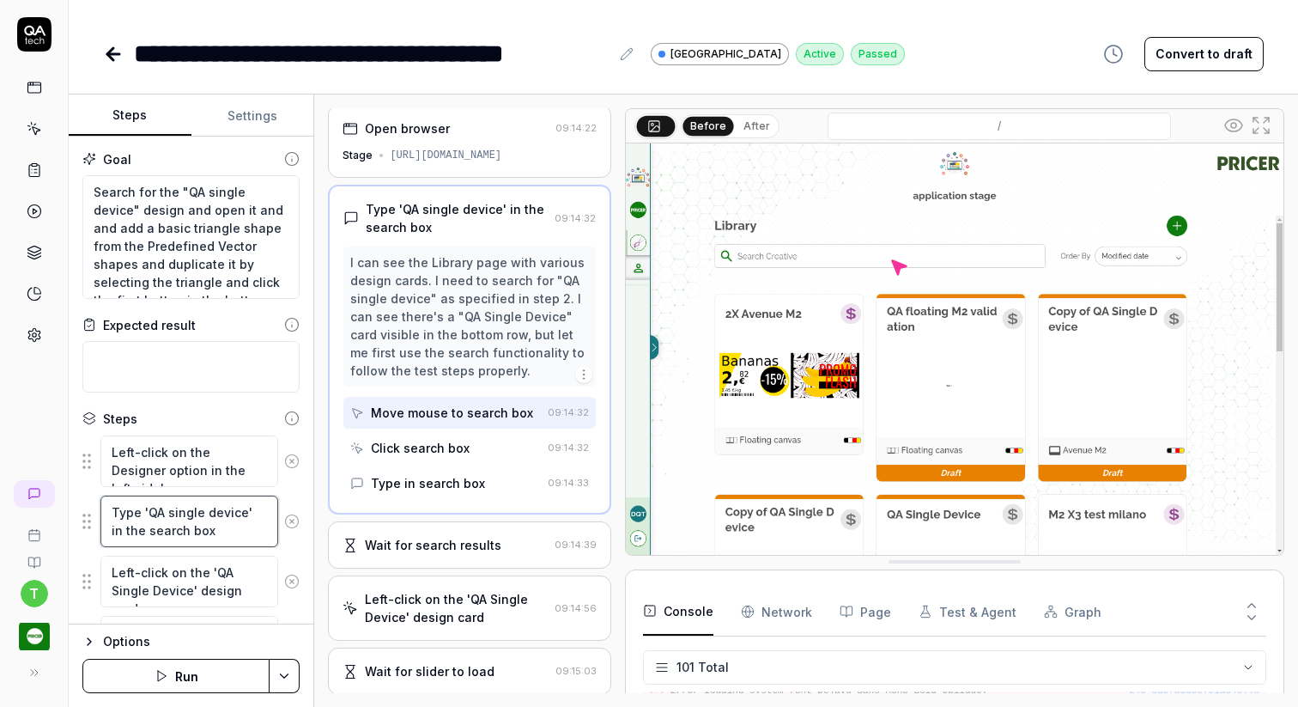
scroll to position [0, 0]
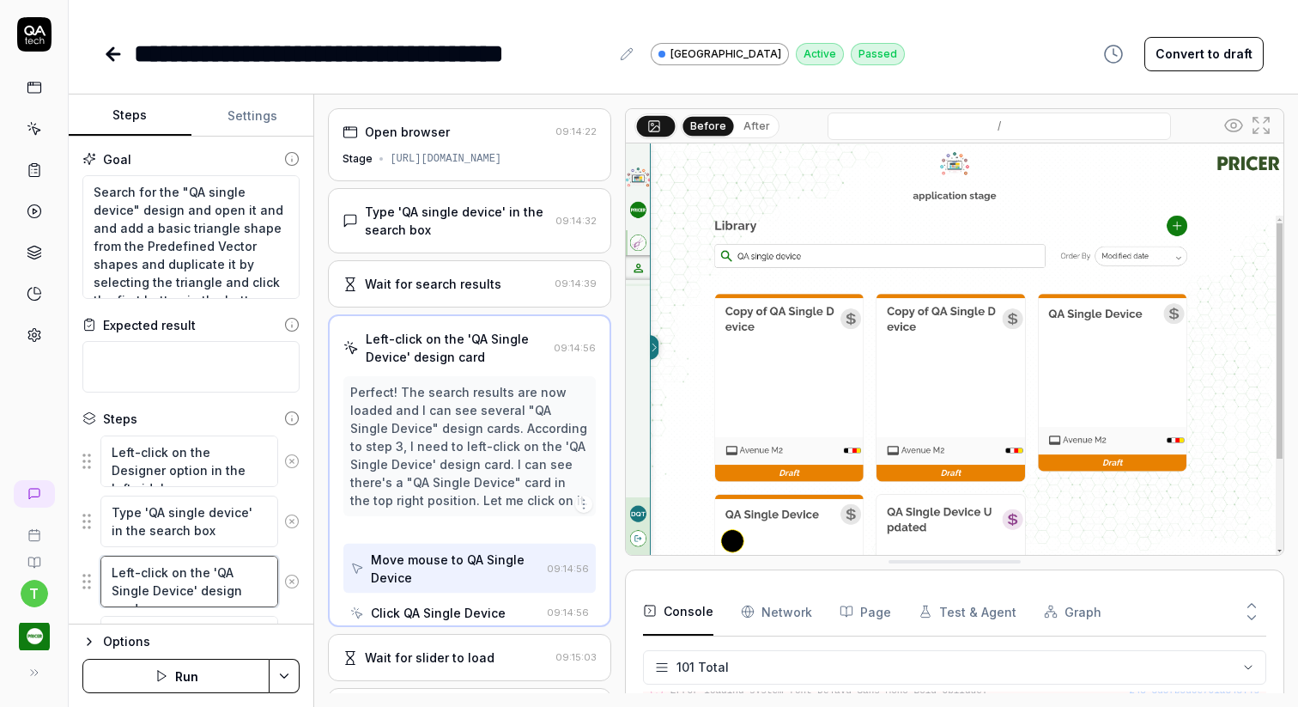
click at [189, 574] on textarea "Left-click on the 'QA Single Device' design card" at bounding box center [189, 581] width 178 height 52
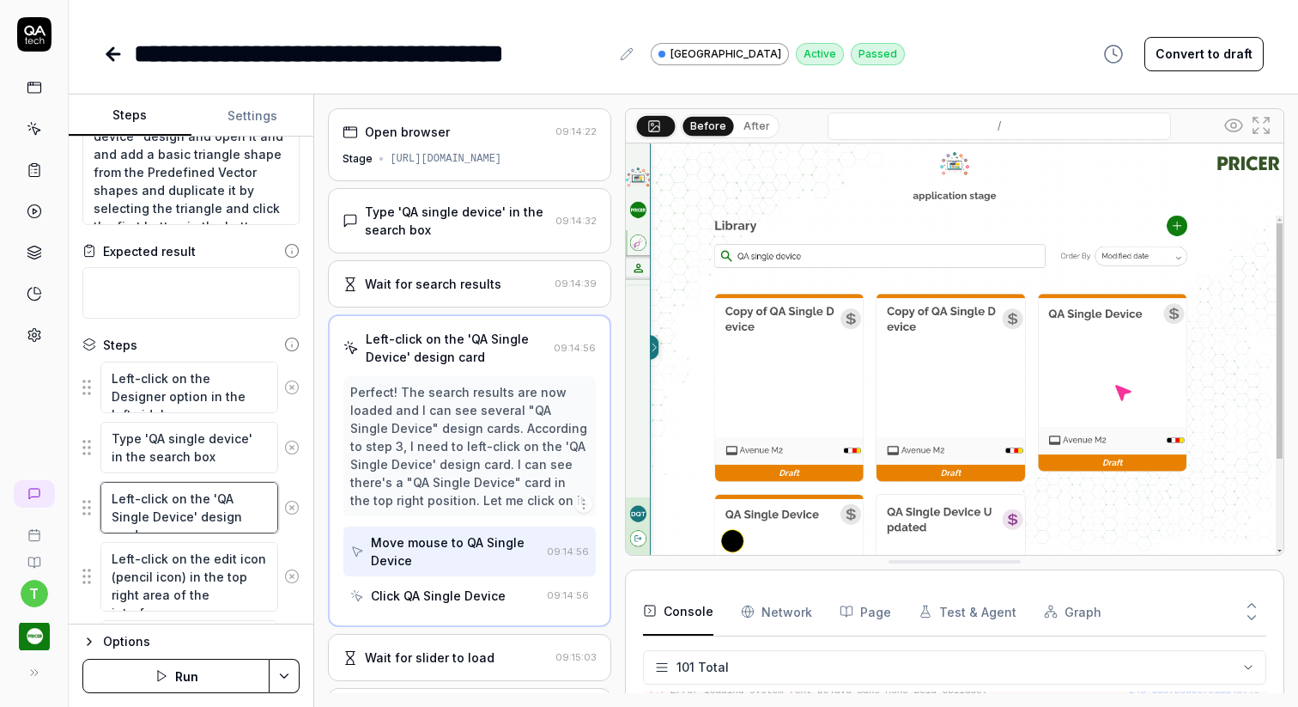
scroll to position [77, 0]
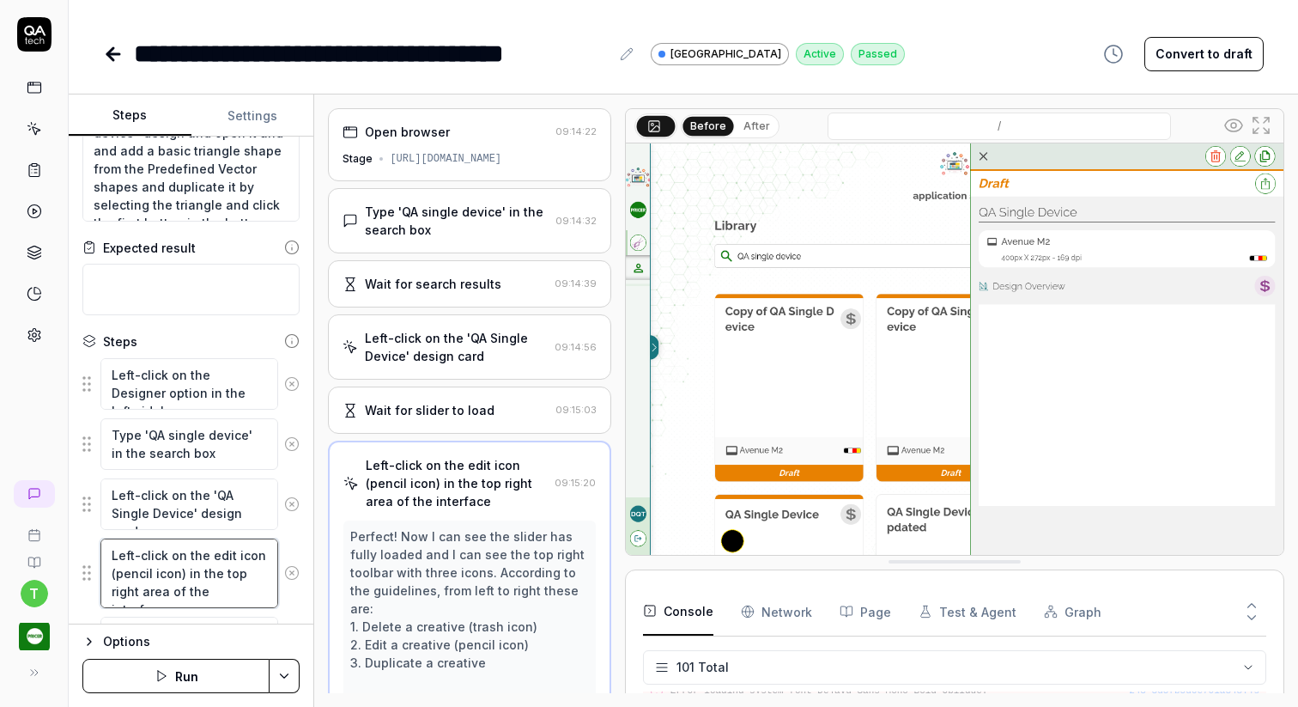
click at [215, 577] on textarea "Left-click on the edit icon (pencil icon) in the top right area of the interface" at bounding box center [189, 573] width 178 height 70
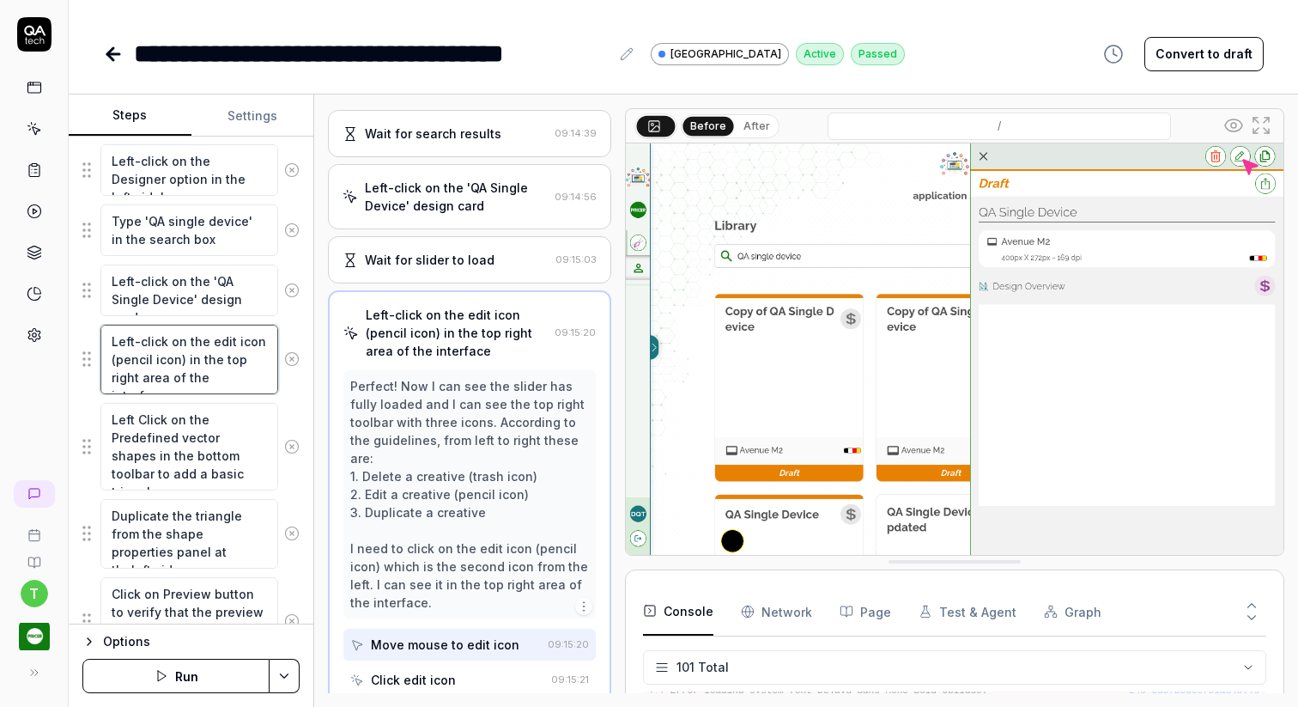
scroll to position [294, 0]
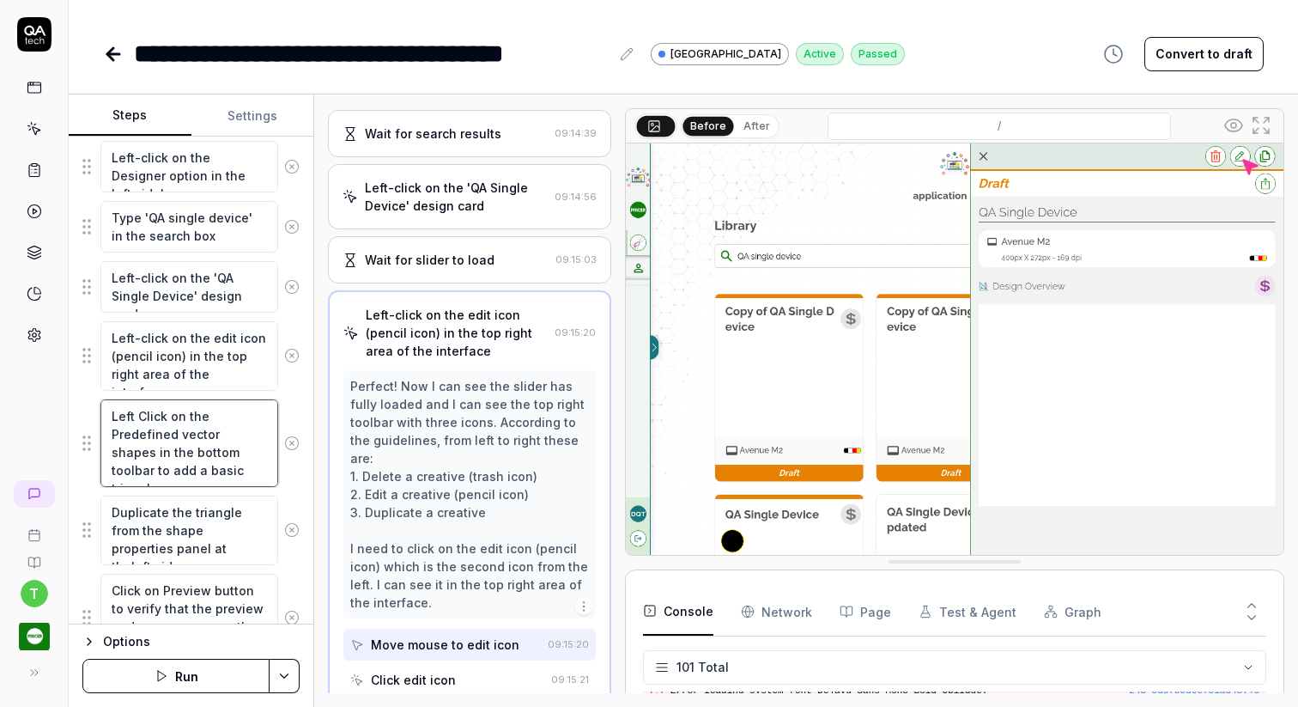
click at [221, 442] on textarea "Left Click on the Predefined vector shapes in the bottom toolbar to add a basic…" at bounding box center [189, 443] width 178 height 88
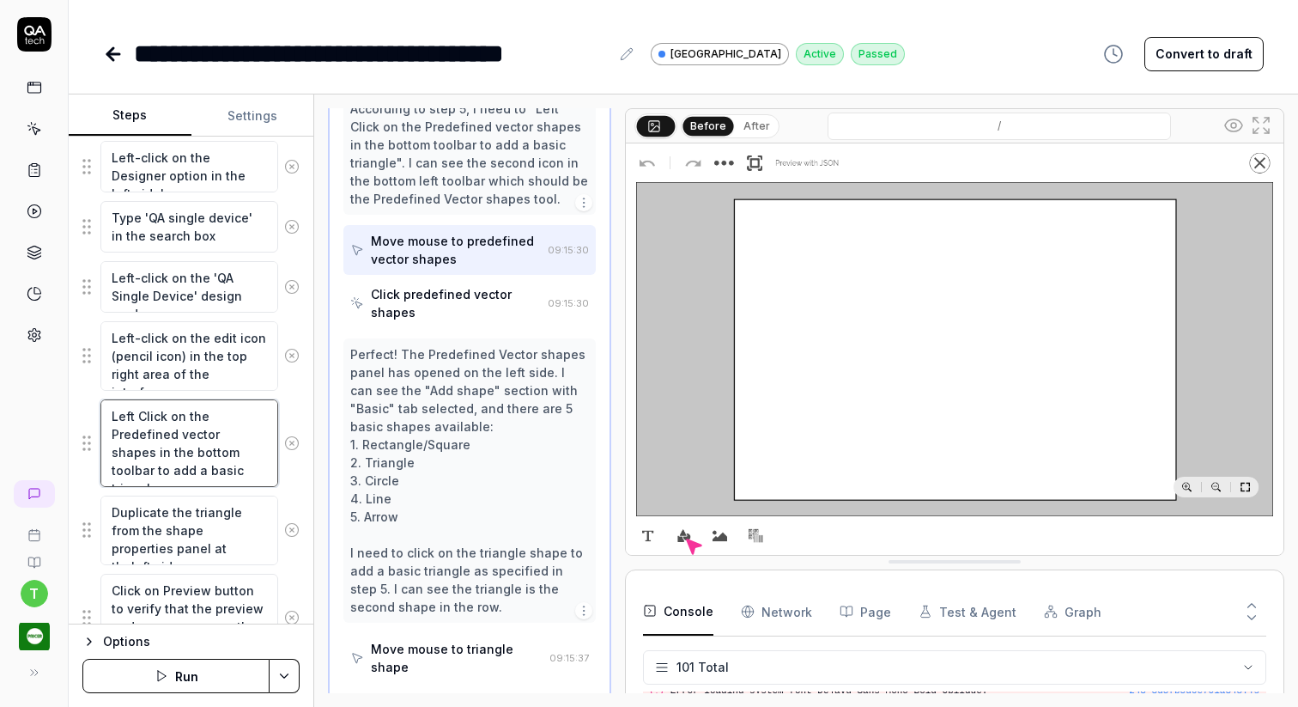
scroll to position [810, 0]
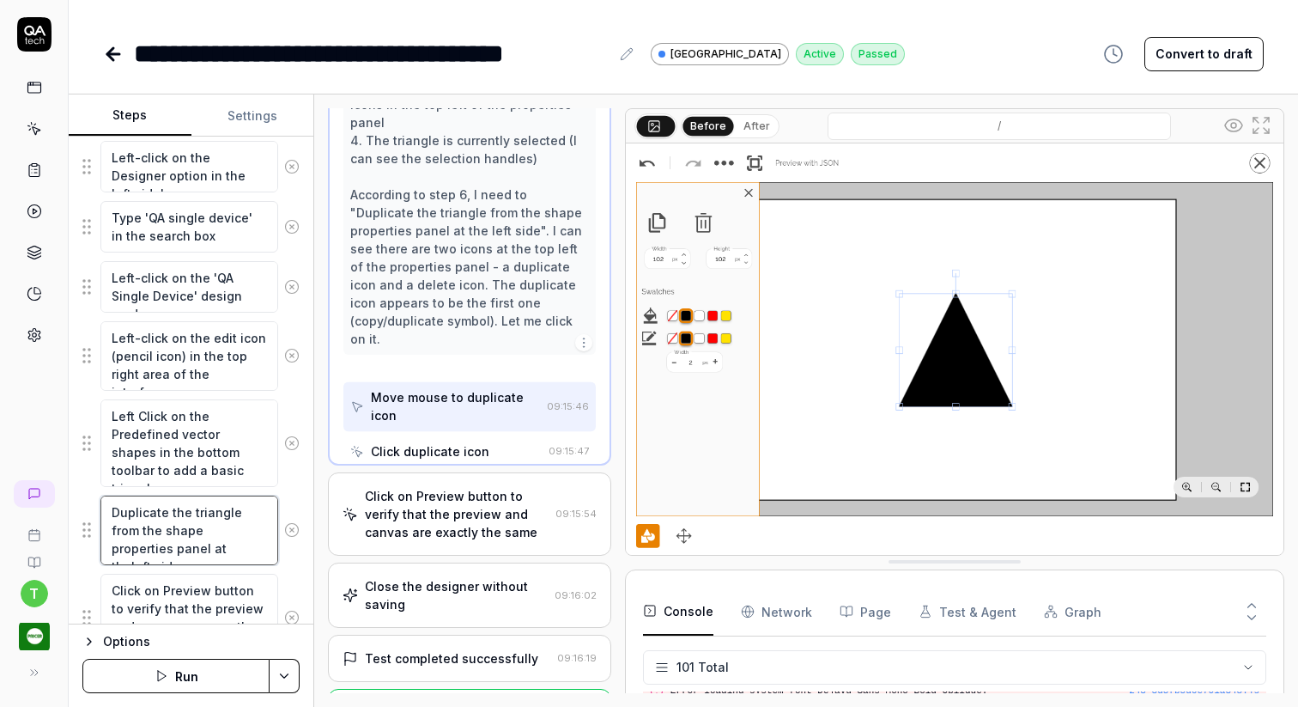
click at [191, 542] on textarea "Duplicate the triangle from the shape properties panel at theleft side" at bounding box center [189, 530] width 178 height 70
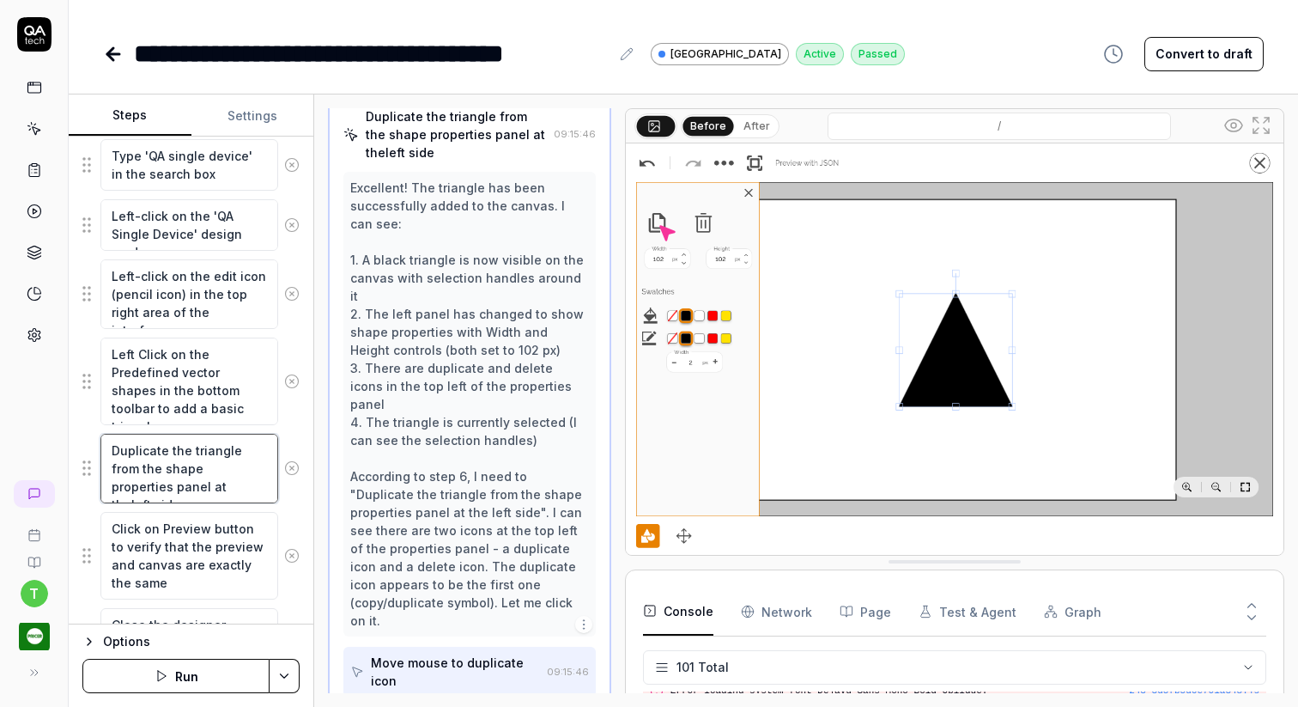
scroll to position [363, 0]
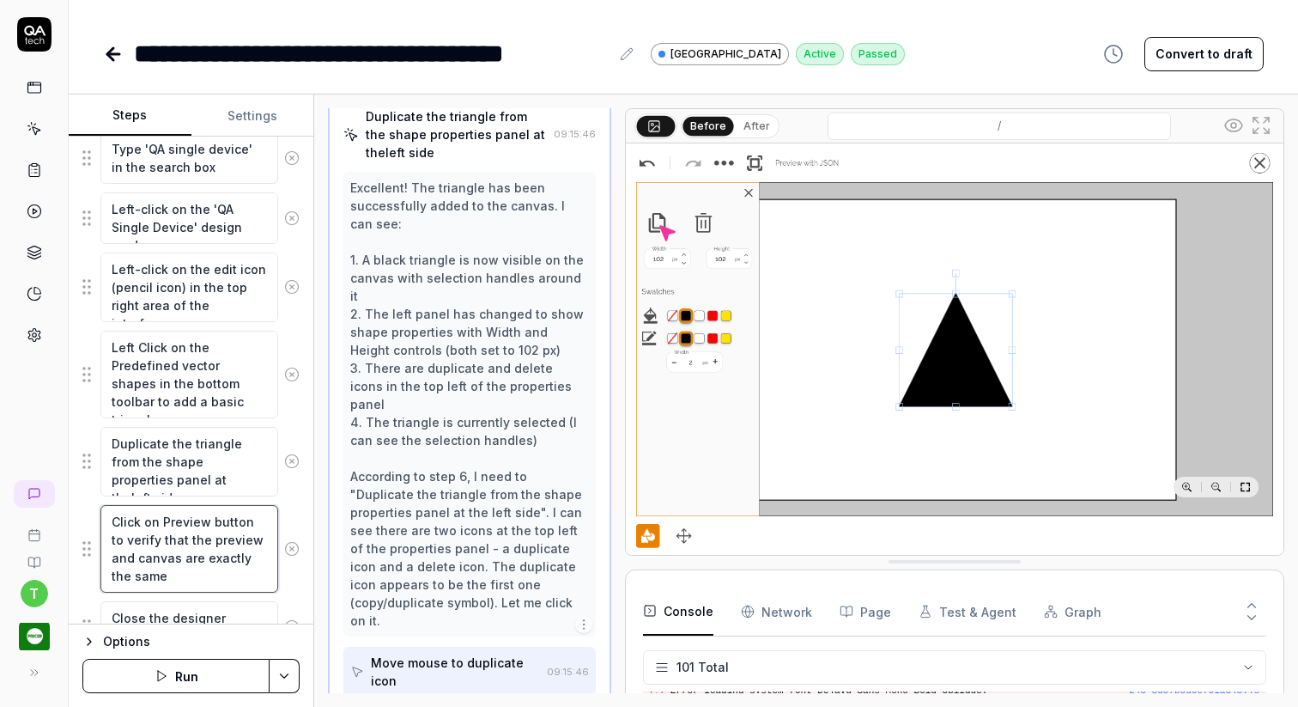
click at [209, 553] on textarea "Click on Preview button to verify that the preview and canvas are exactly the s…" at bounding box center [189, 549] width 178 height 88
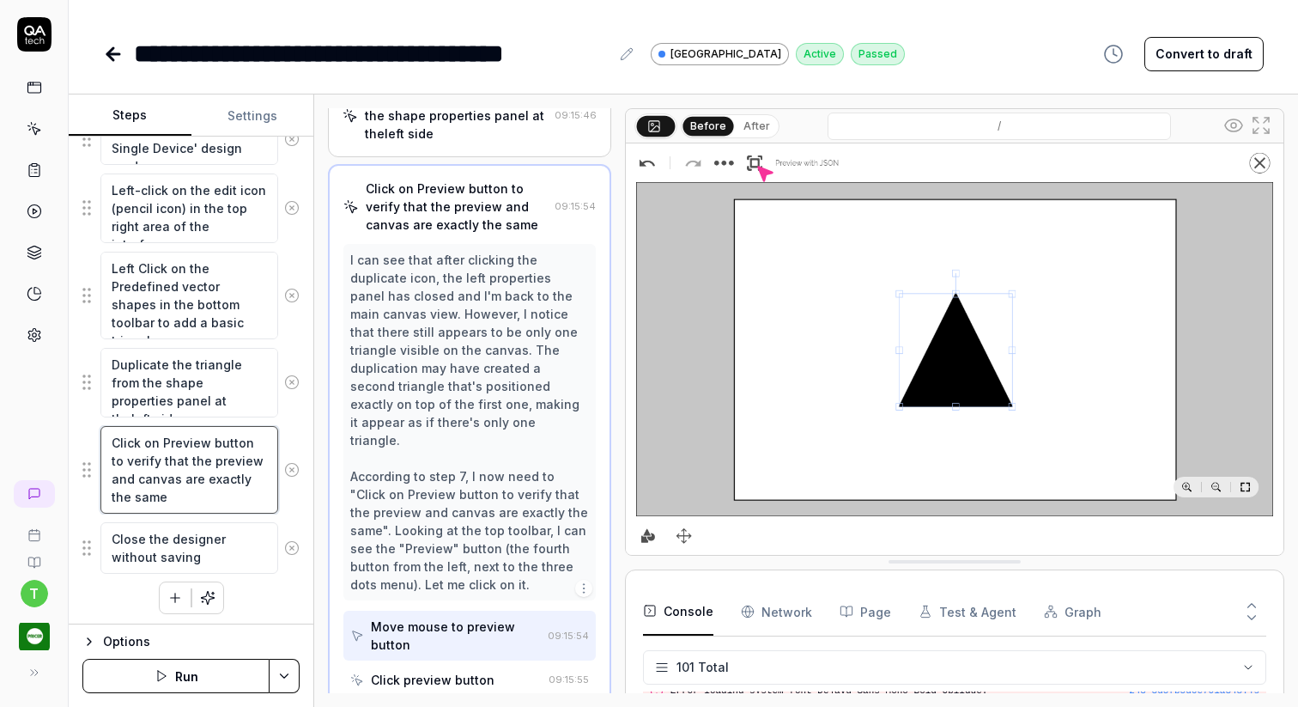
scroll to position [446, 0]
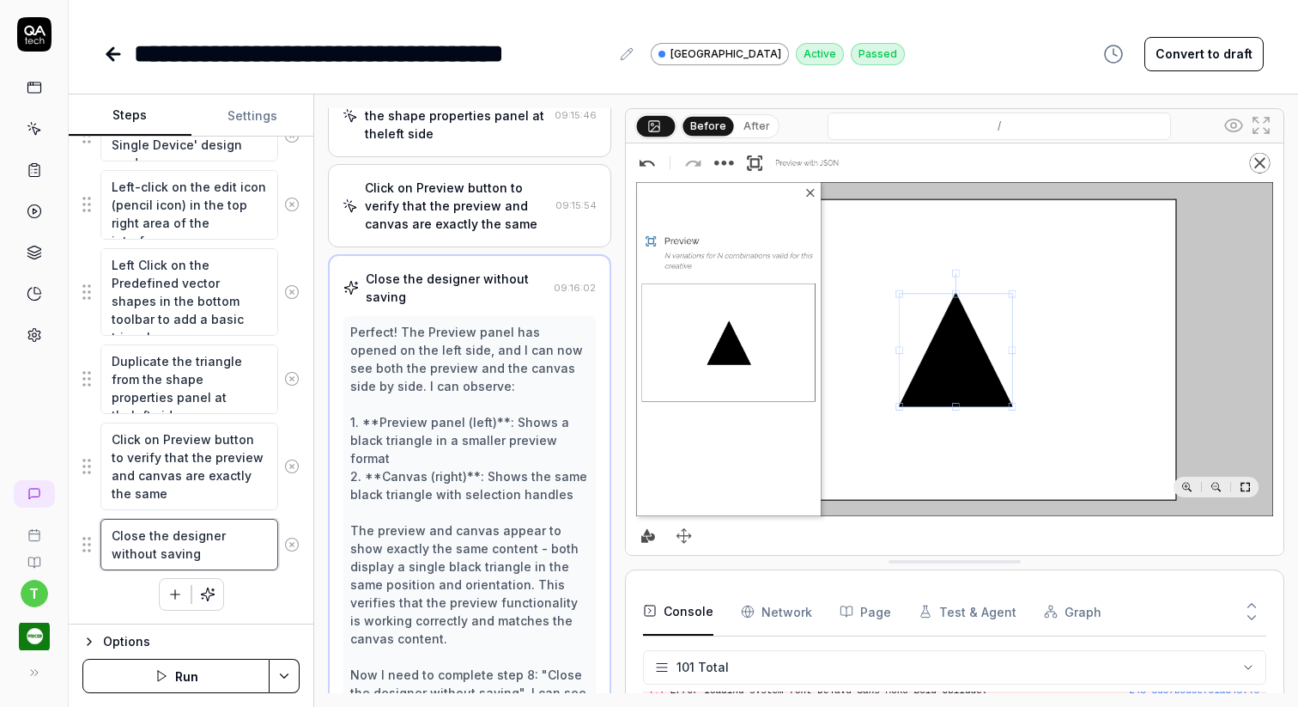
click at [213, 543] on textarea "Close the designer without saving" at bounding box center [189, 545] width 178 height 52
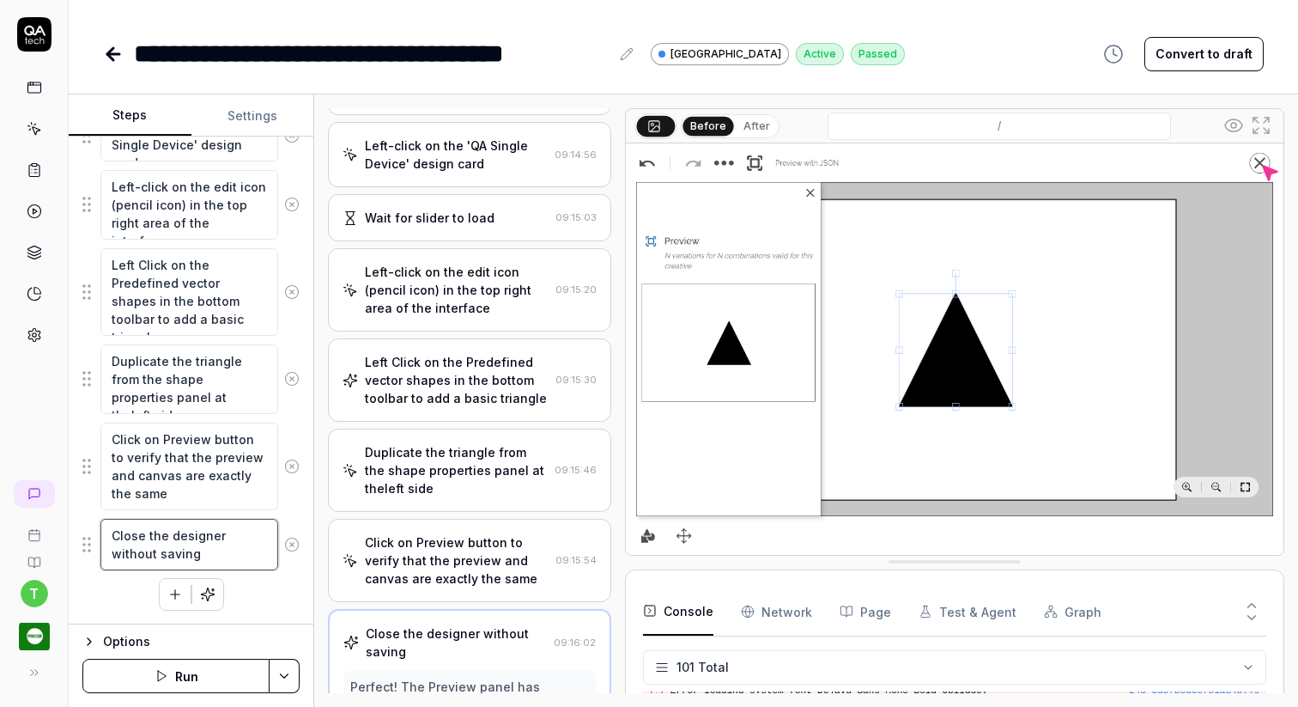
scroll to position [0, 0]
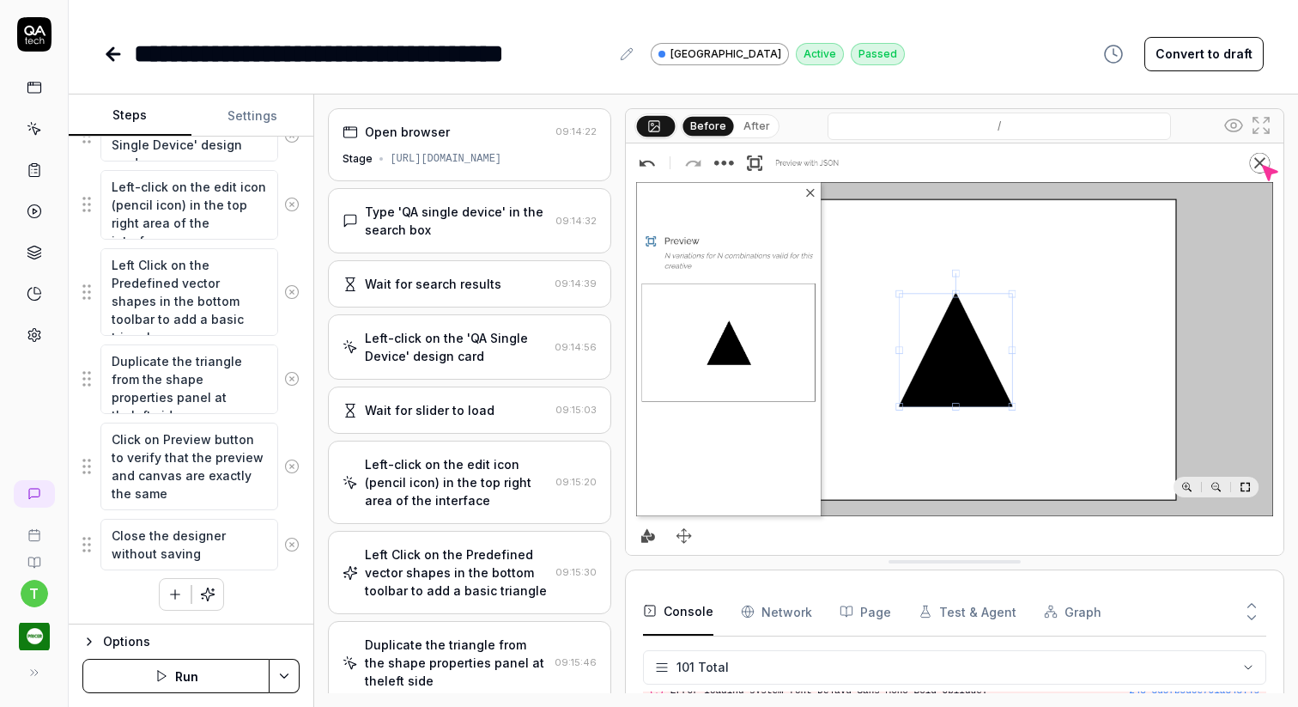
click at [118, 48] on icon at bounding box center [113, 54] width 21 height 21
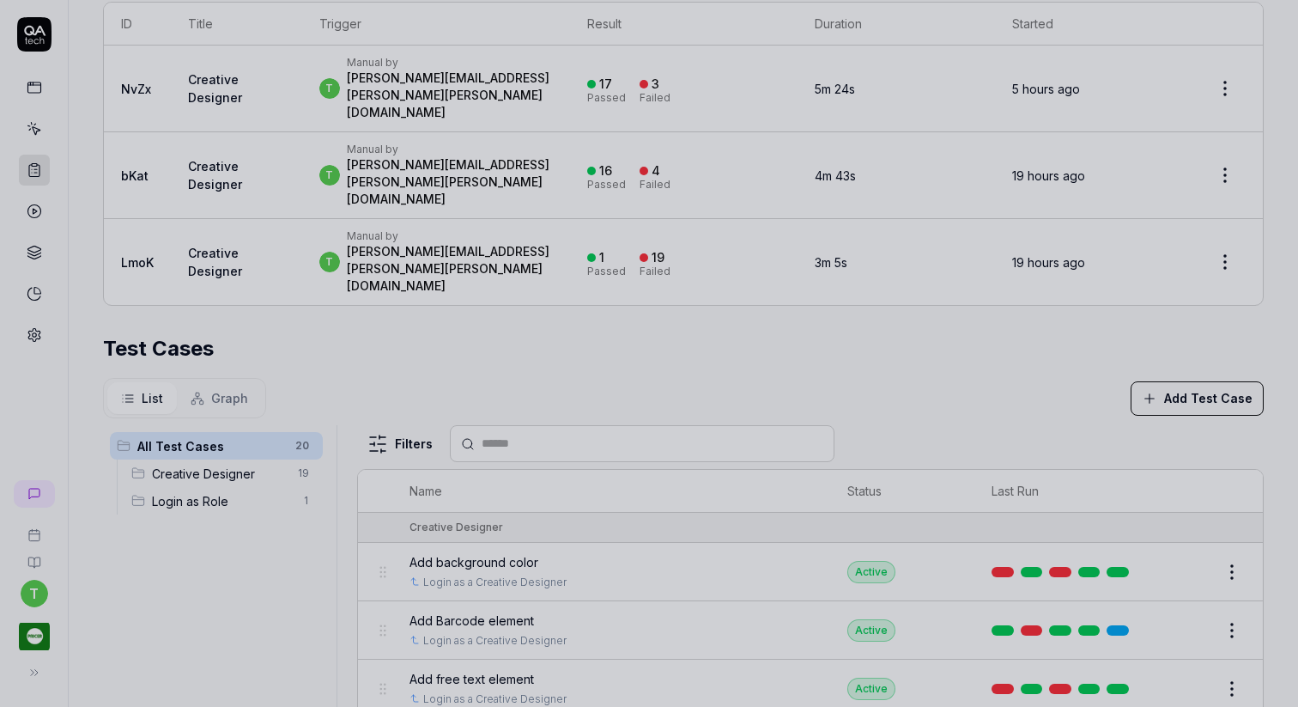
click at [772, 282] on div at bounding box center [649, 353] width 1298 height 707
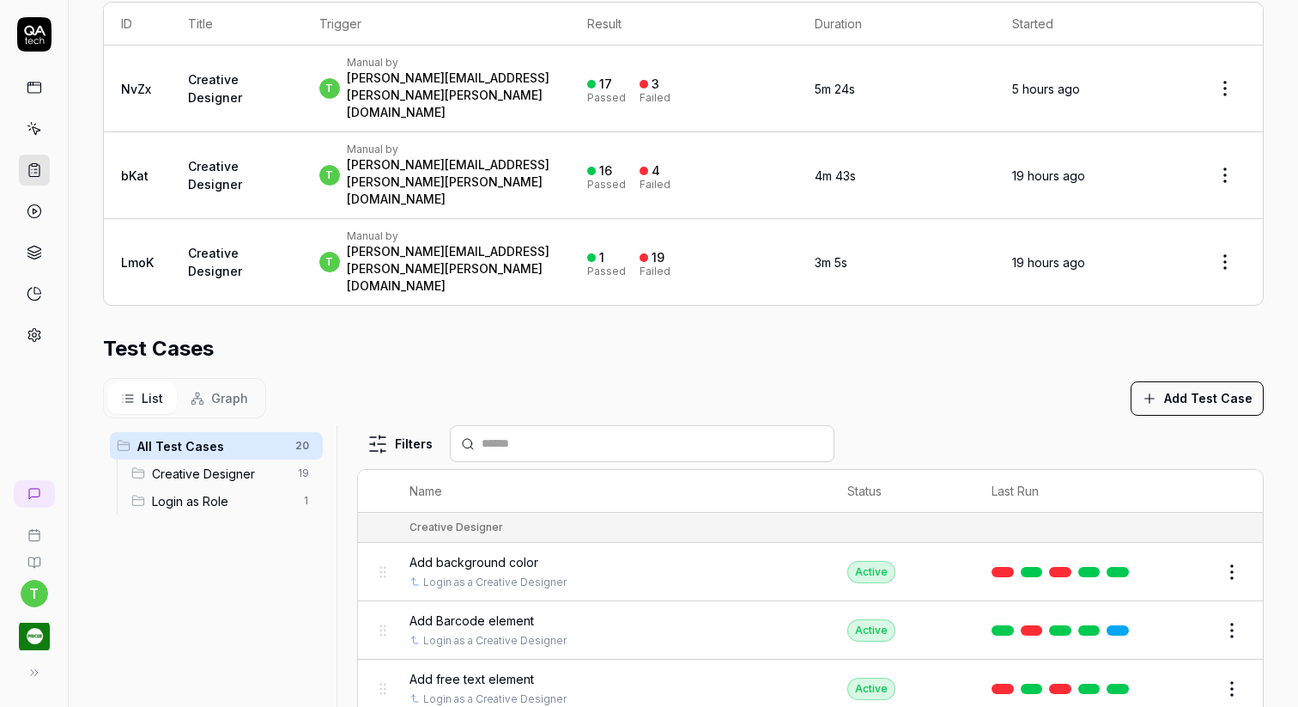
click at [38, 21] on icon at bounding box center [34, 34] width 34 height 34
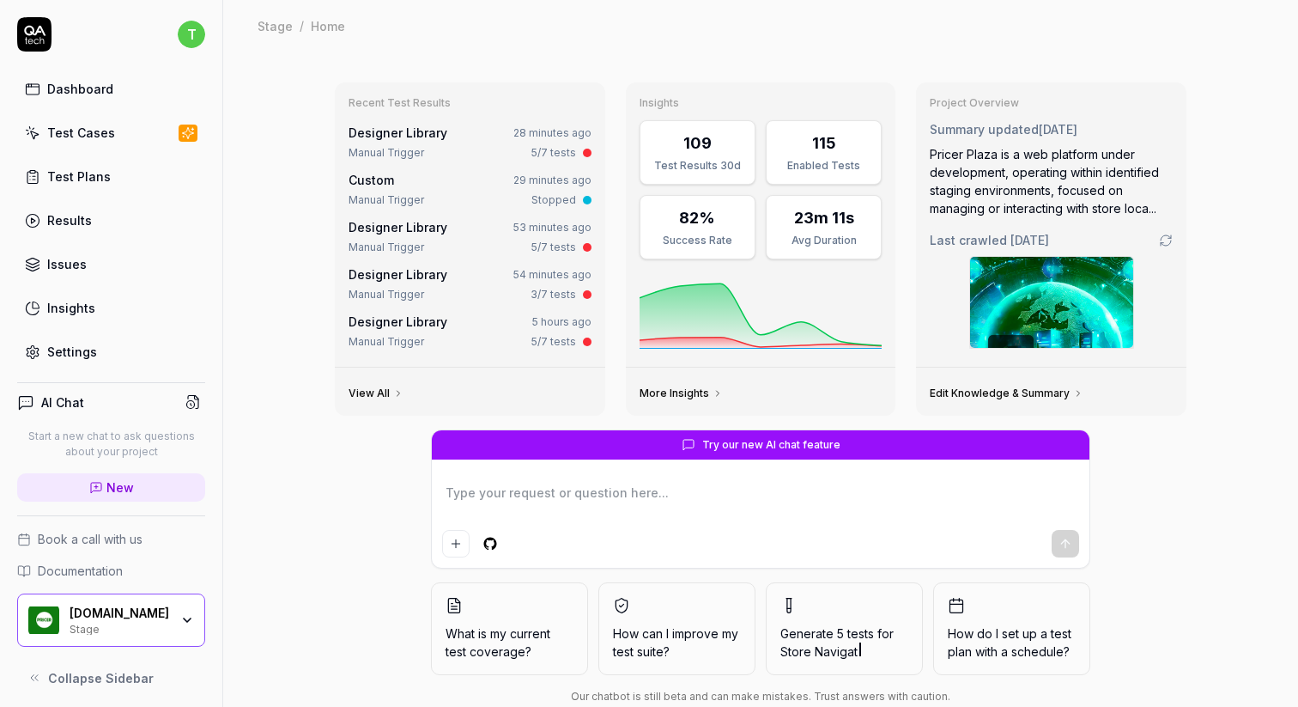
click at [130, 179] on link "Test Plans" at bounding box center [111, 176] width 188 height 33
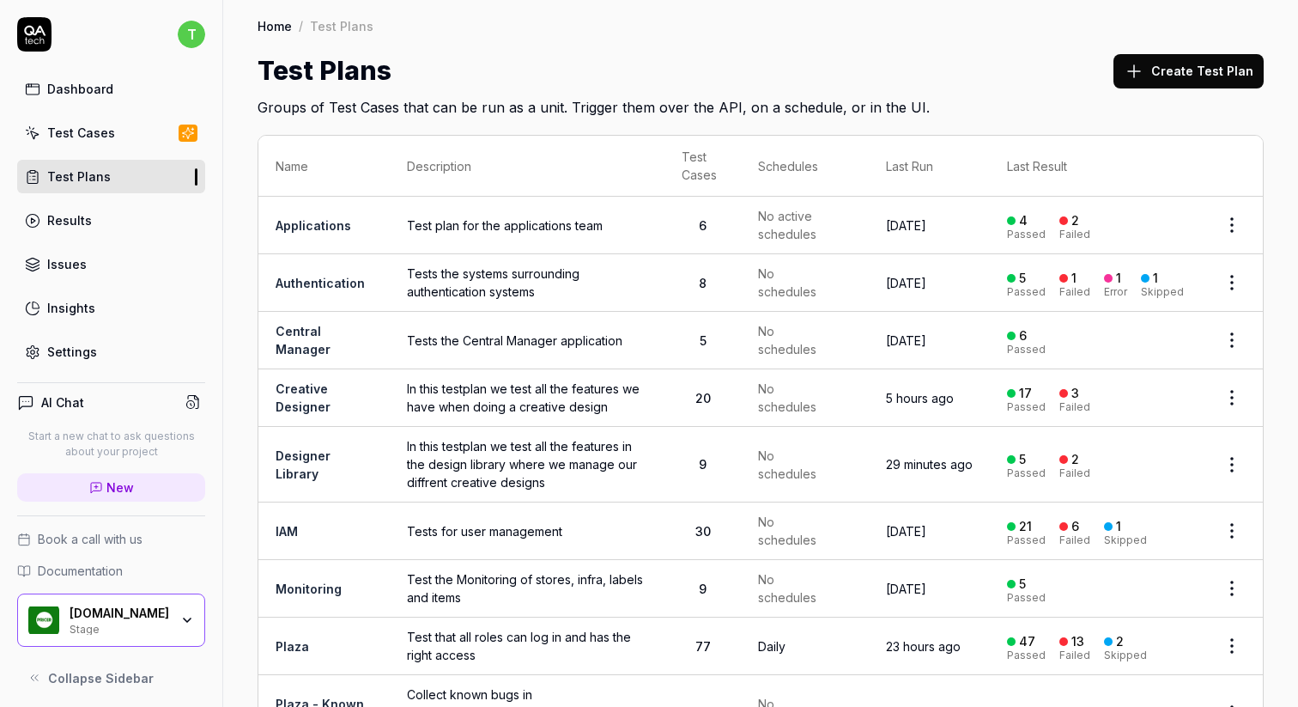
click at [313, 410] on link "Creative Designer" at bounding box center [303, 397] width 55 height 33
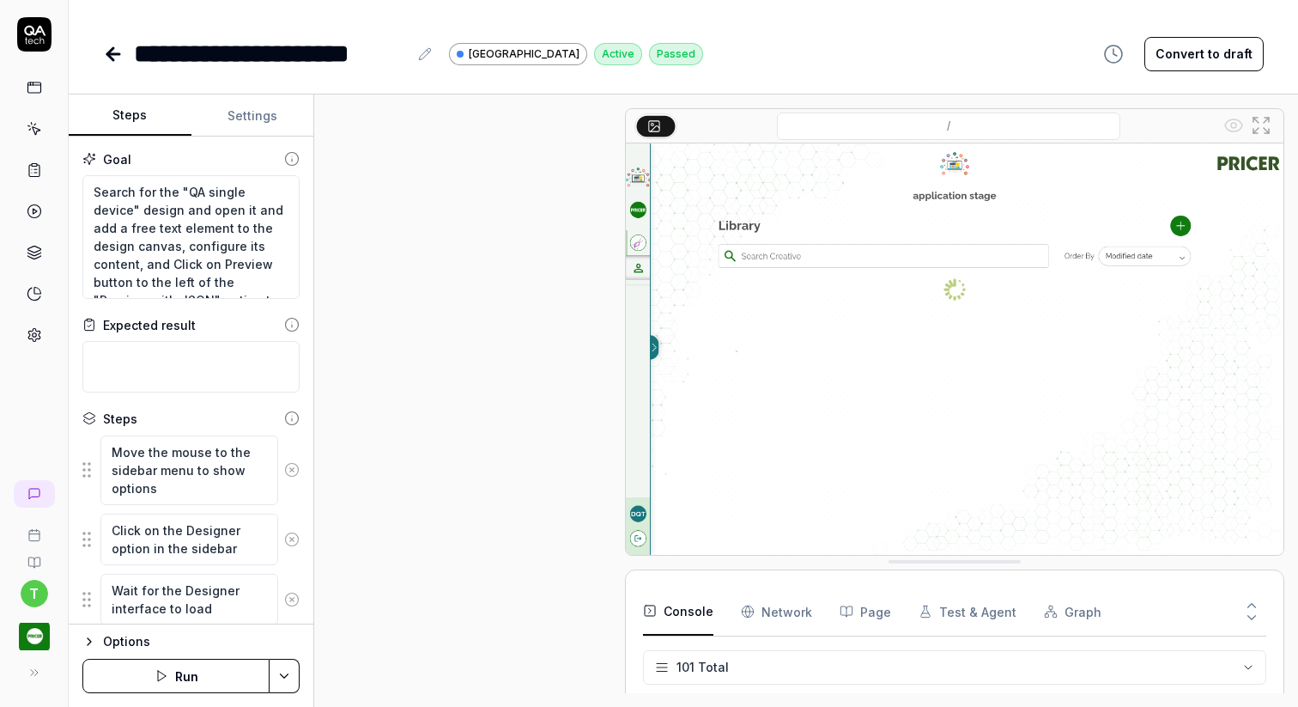
scroll to position [906, 0]
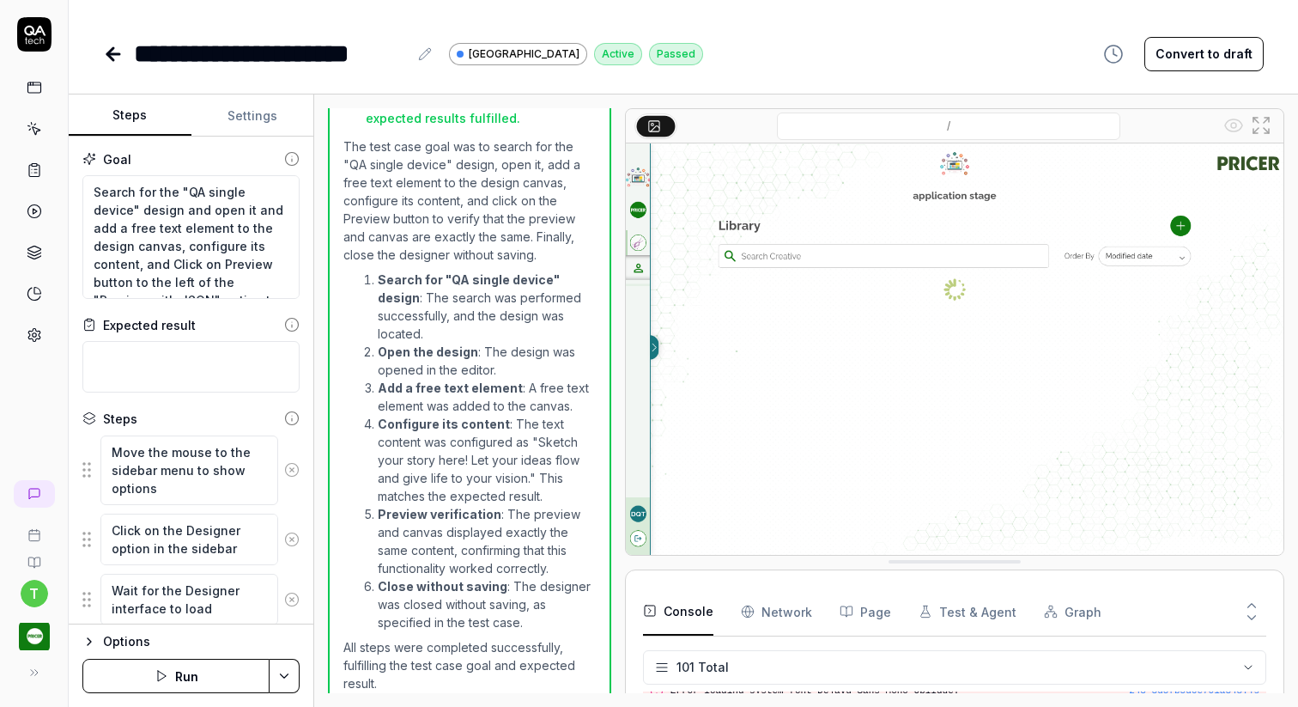
type textarea "*"
click at [261, 120] on button "Settings" at bounding box center [252, 115] width 123 height 41
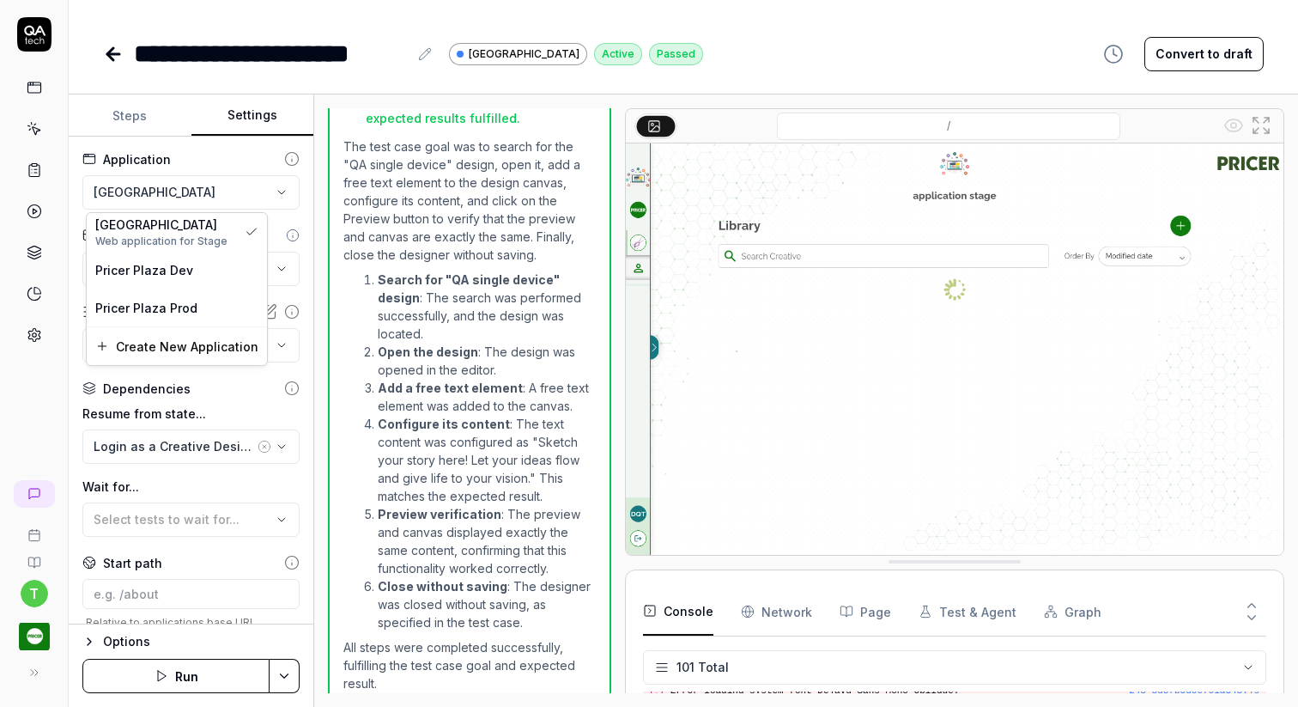
click at [278, 201] on html "**********" at bounding box center [649, 353] width 1298 height 707
click at [291, 265] on html "**********" at bounding box center [649, 353] width 1298 height 707
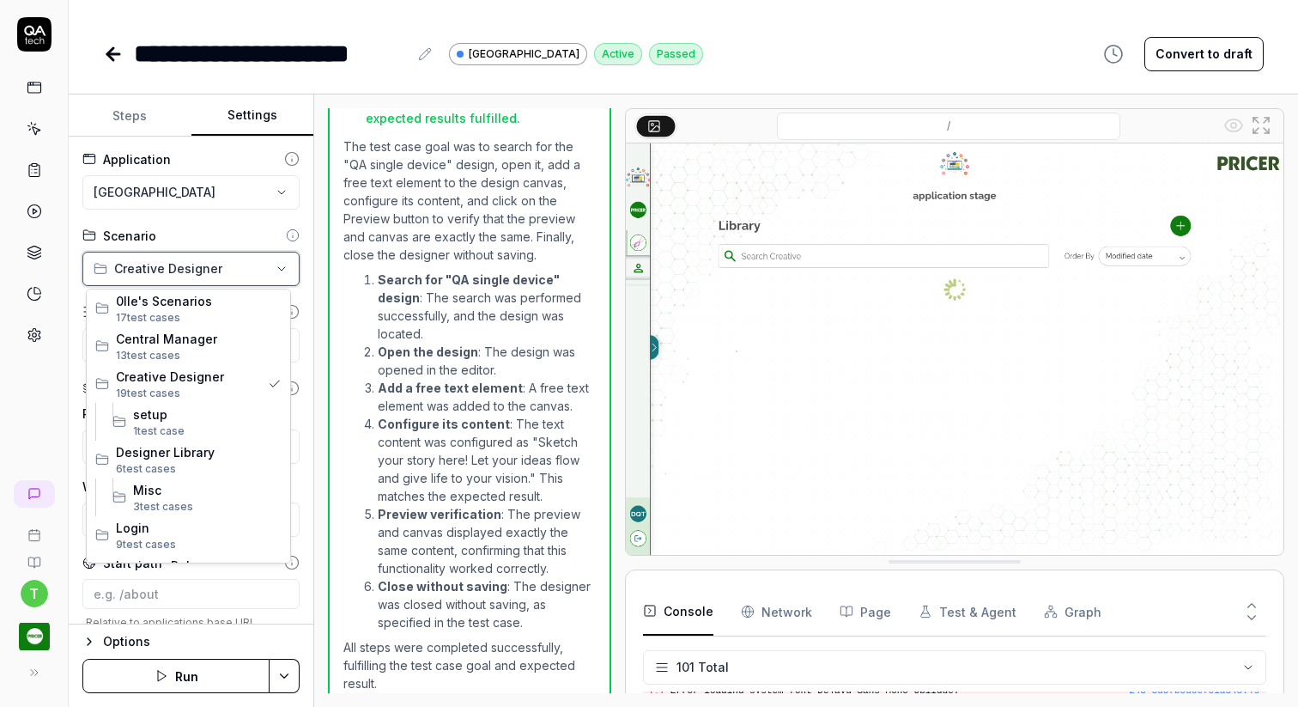
click at [290, 268] on html "**********" at bounding box center [649, 353] width 1298 height 707
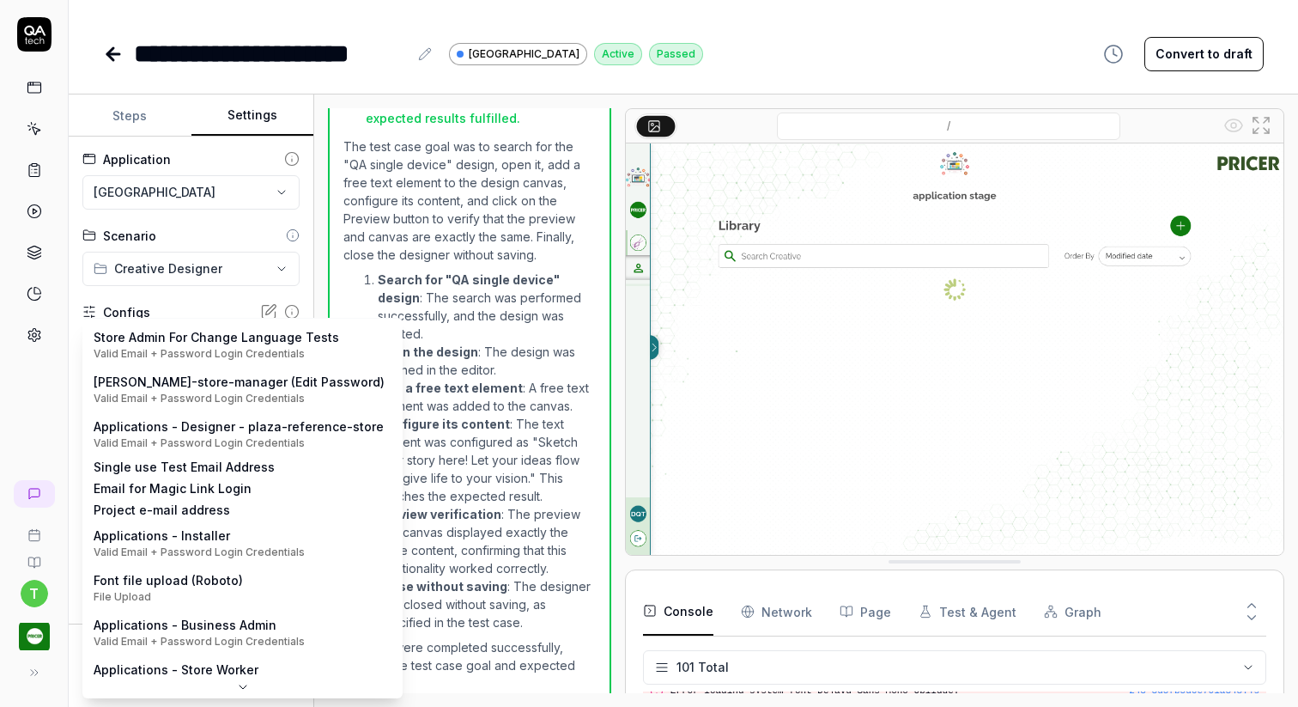
click at [278, 337] on body "**********" at bounding box center [649, 353] width 1298 height 707
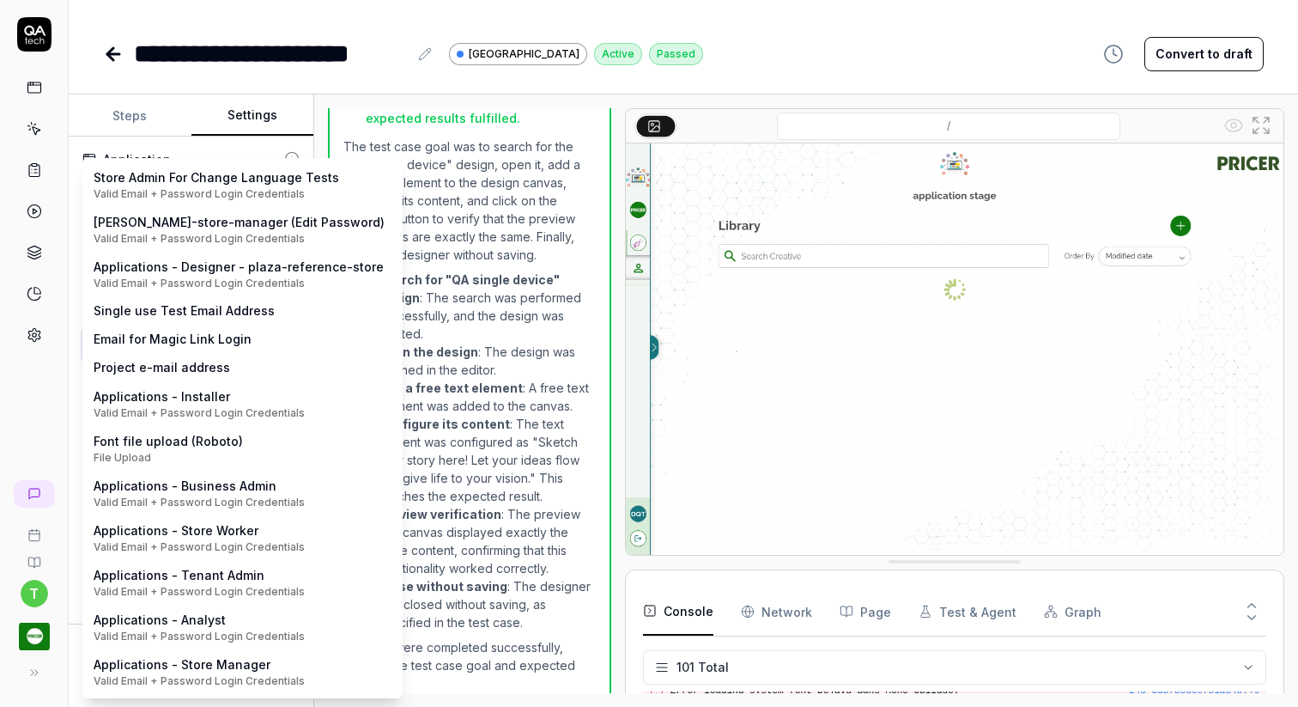
click at [480, 362] on html "**********" at bounding box center [649, 353] width 1298 height 707
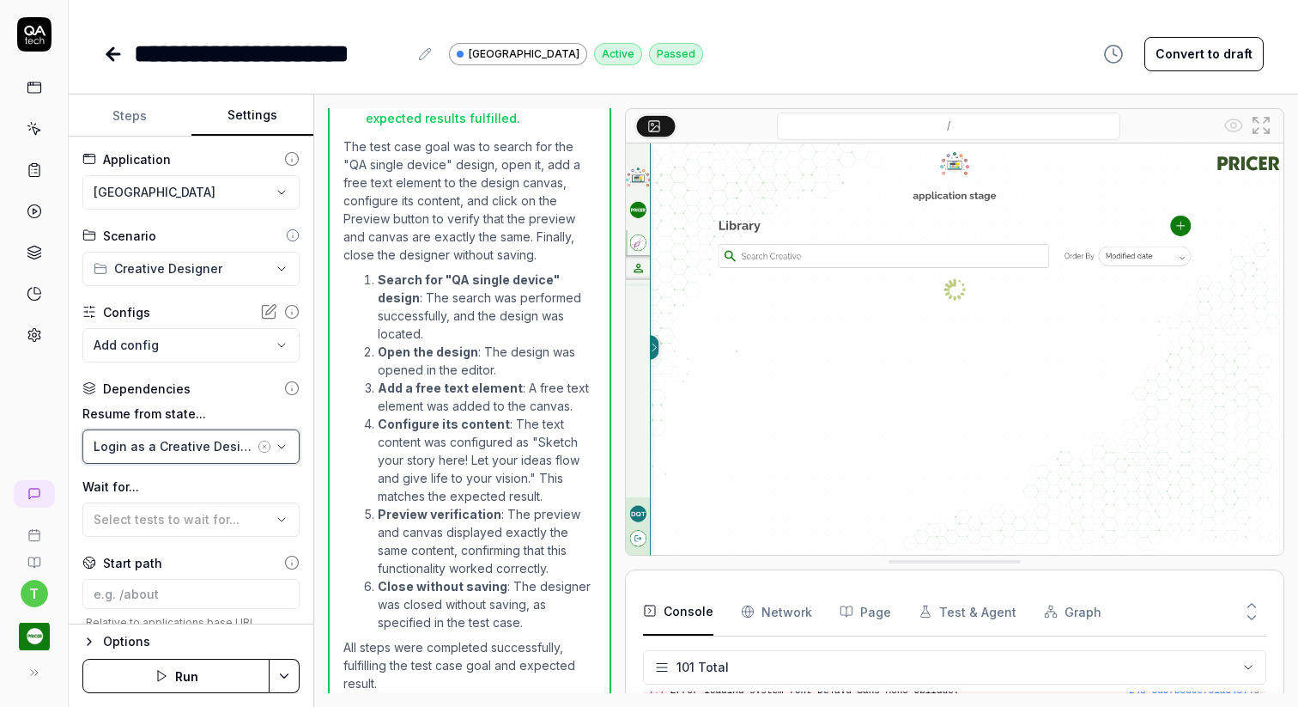
click at [281, 444] on icon "button" at bounding box center [282, 447] width 14 height 14
click at [710, 497] on img at bounding box center [955, 348] width 658 height 411
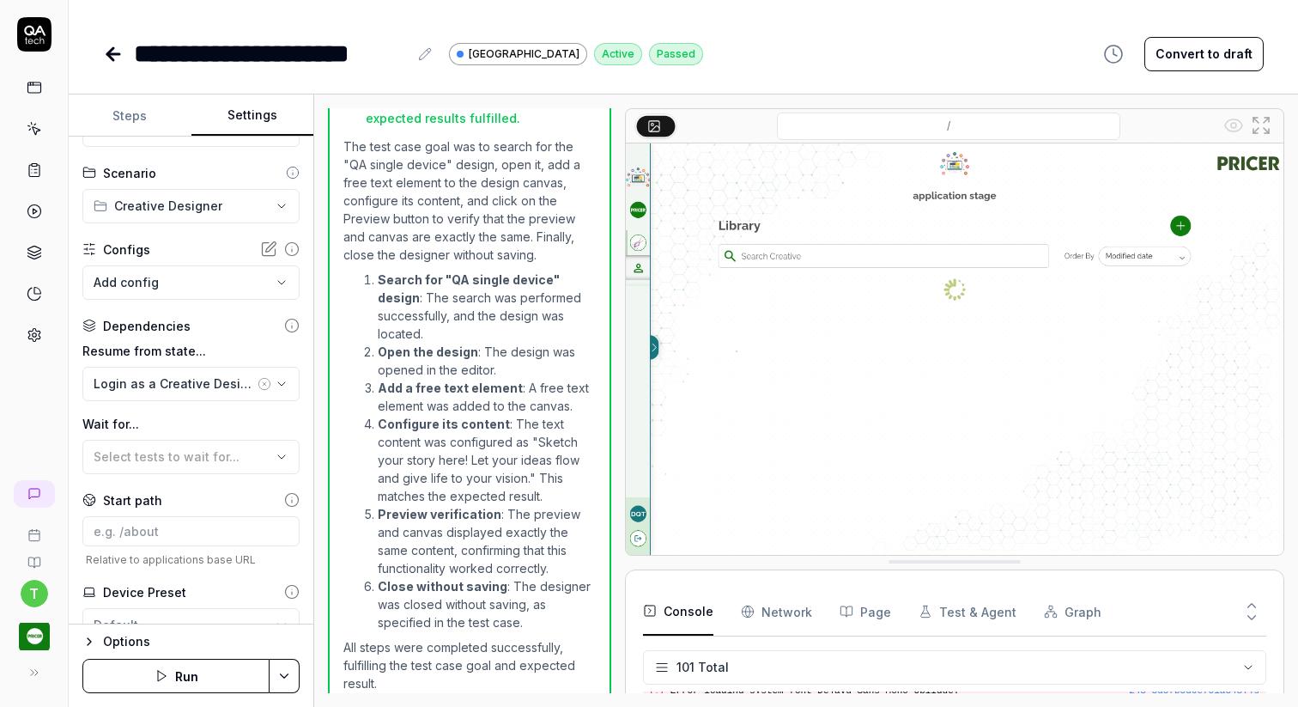
scroll to position [132, 0]
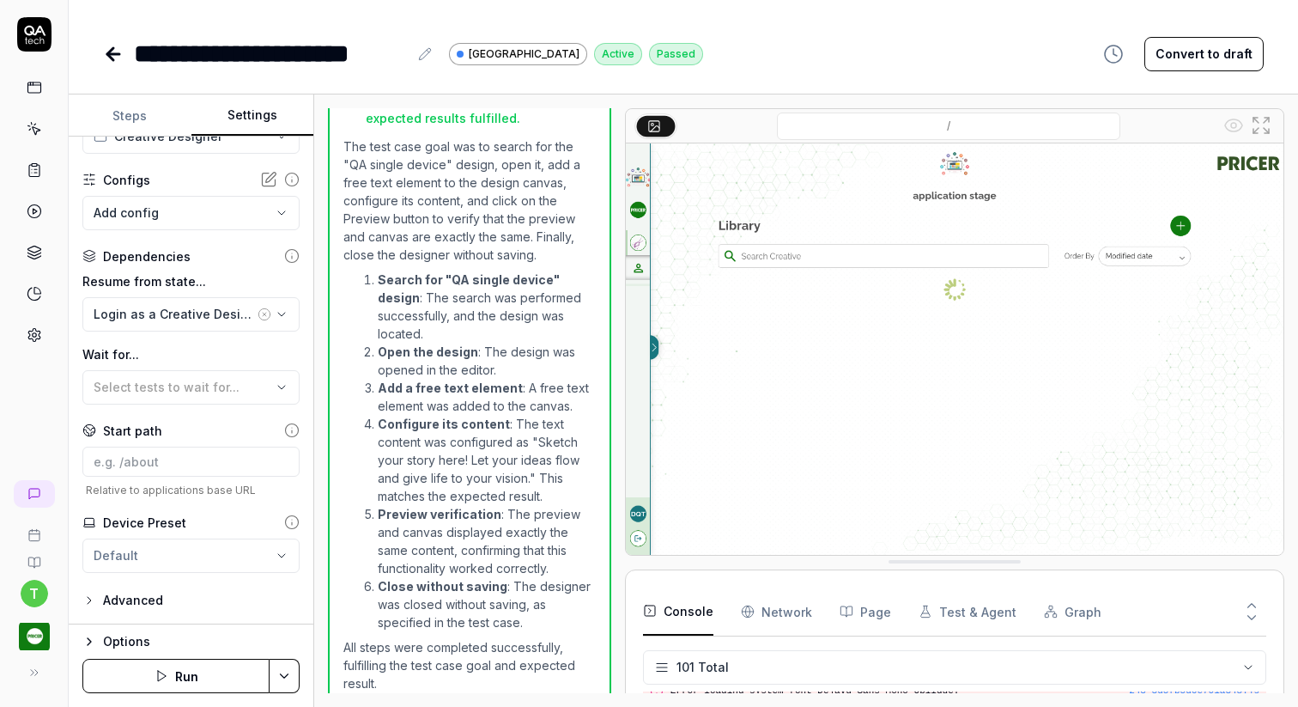
click at [287, 209] on body "**********" at bounding box center [649, 353] width 1298 height 707
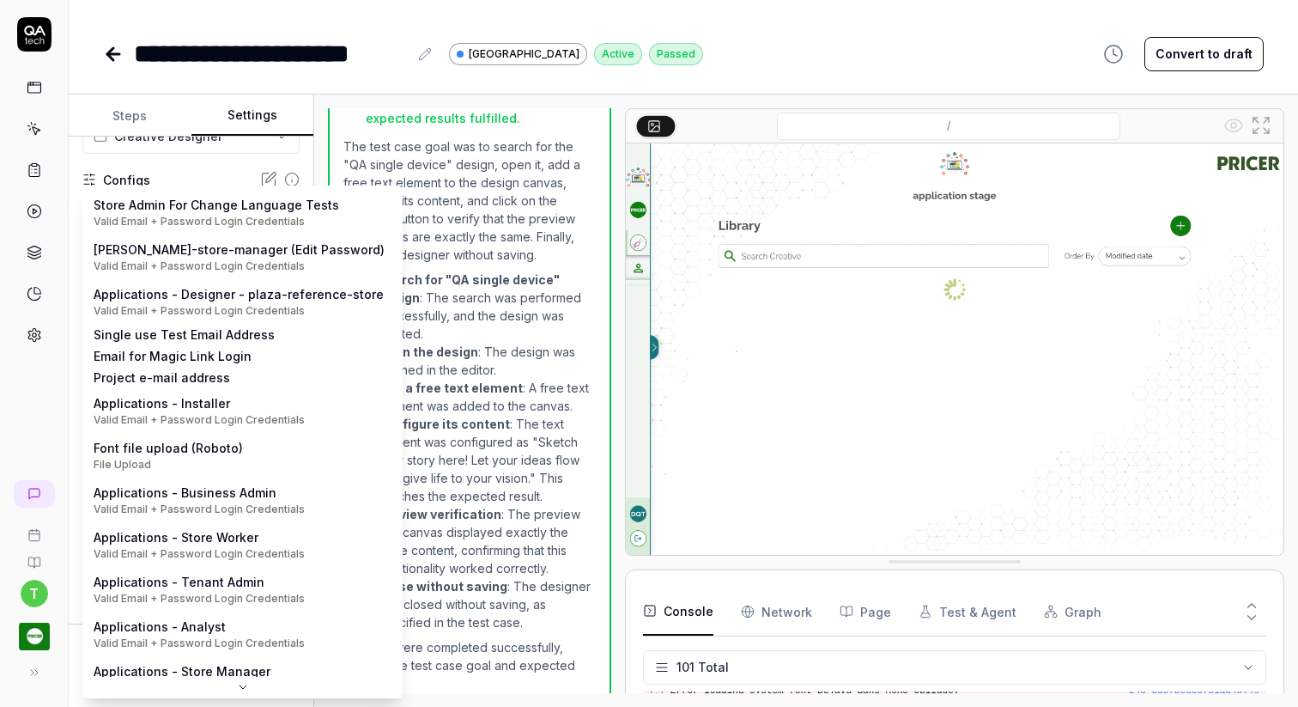
scroll to position [0, 0]
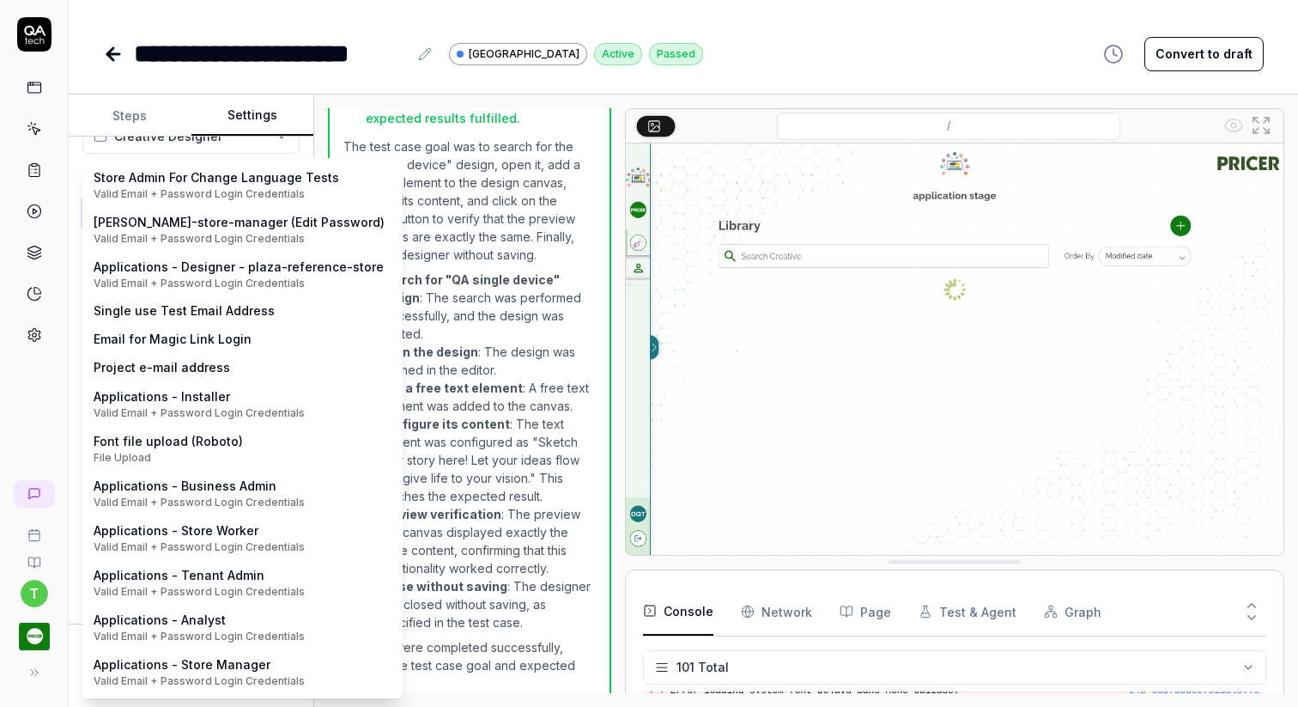
click at [755, 260] on html "**********" at bounding box center [649, 353] width 1298 height 707
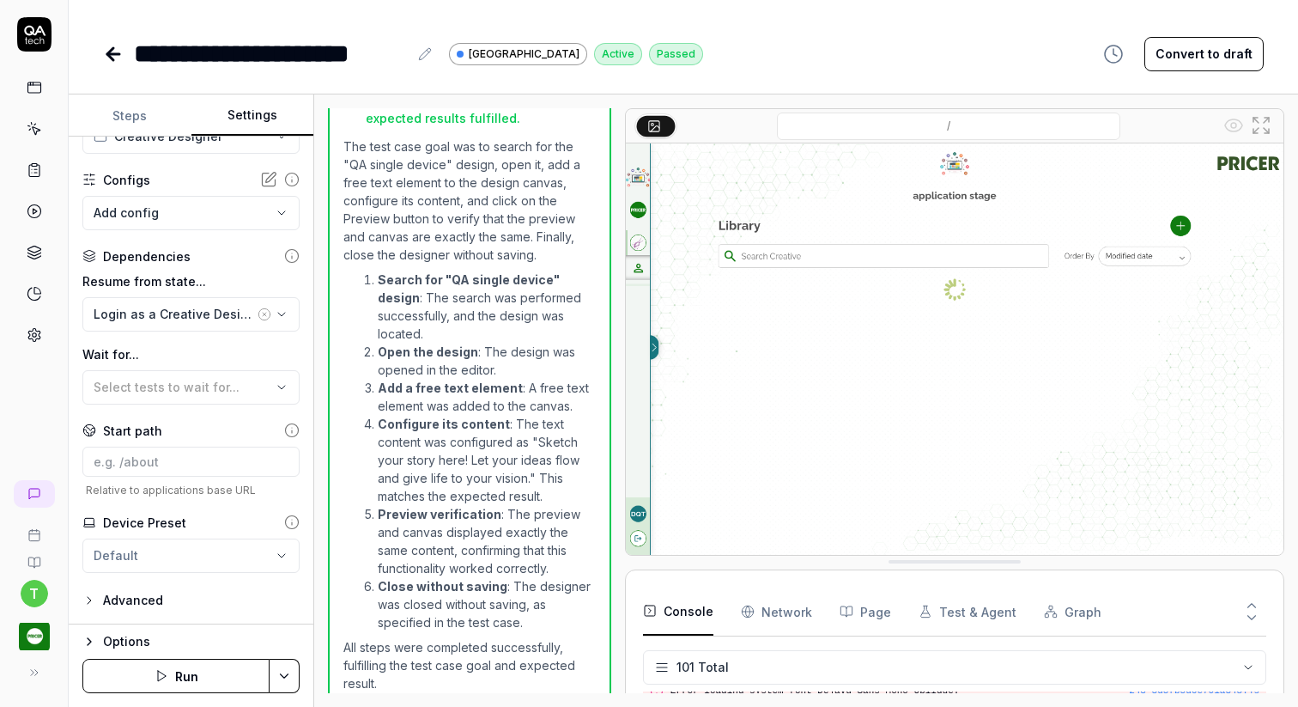
click at [292, 179] on icon at bounding box center [292, 180] width 0 height 3
click at [292, 258] on icon at bounding box center [291, 255] width 15 height 15
click at [33, 341] on icon at bounding box center [34, 335] width 12 height 13
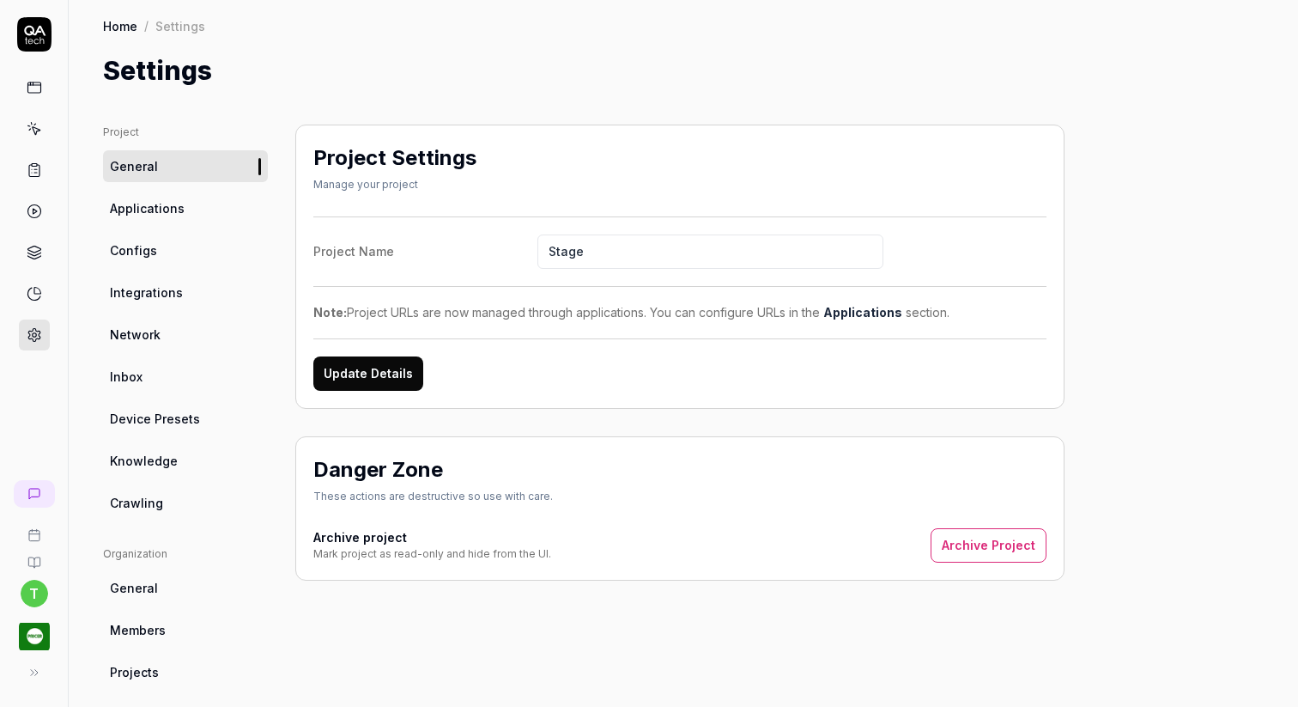
click at [202, 373] on link "Inbox" at bounding box center [185, 377] width 165 height 32
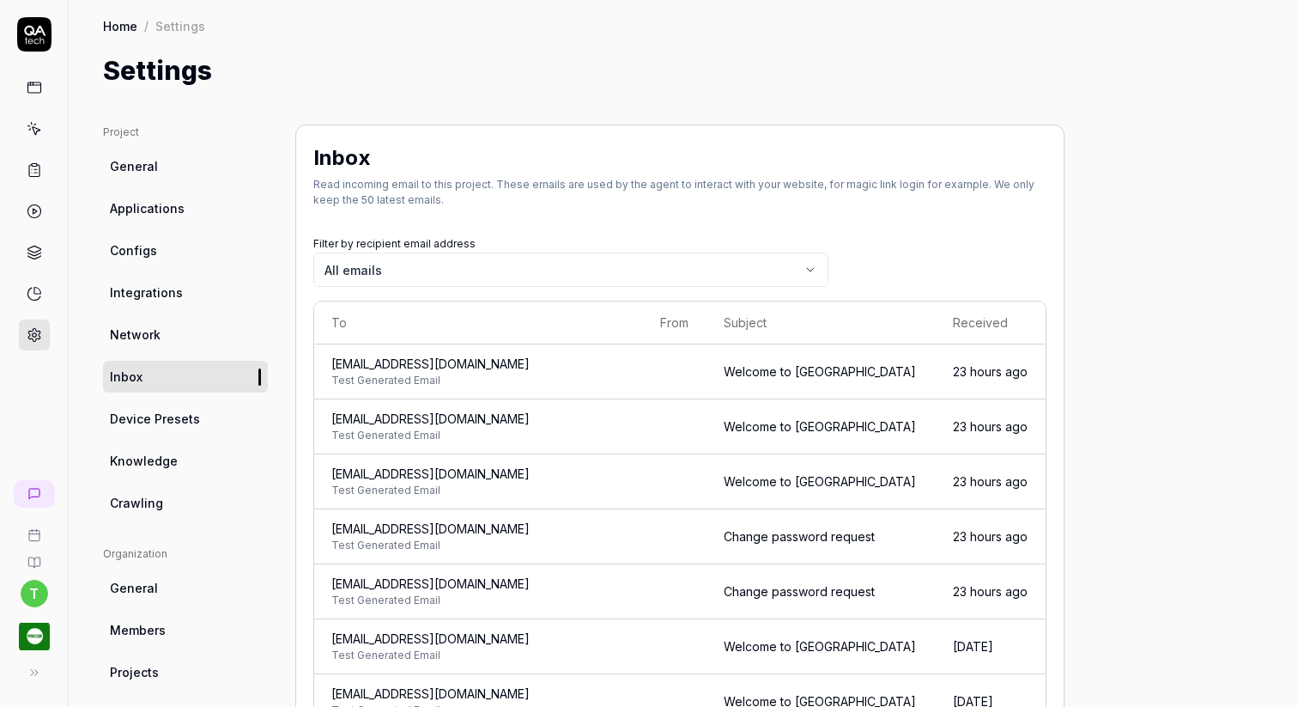
click at [555, 373] on span "Test Generated Email" at bounding box center [478, 380] width 294 height 15
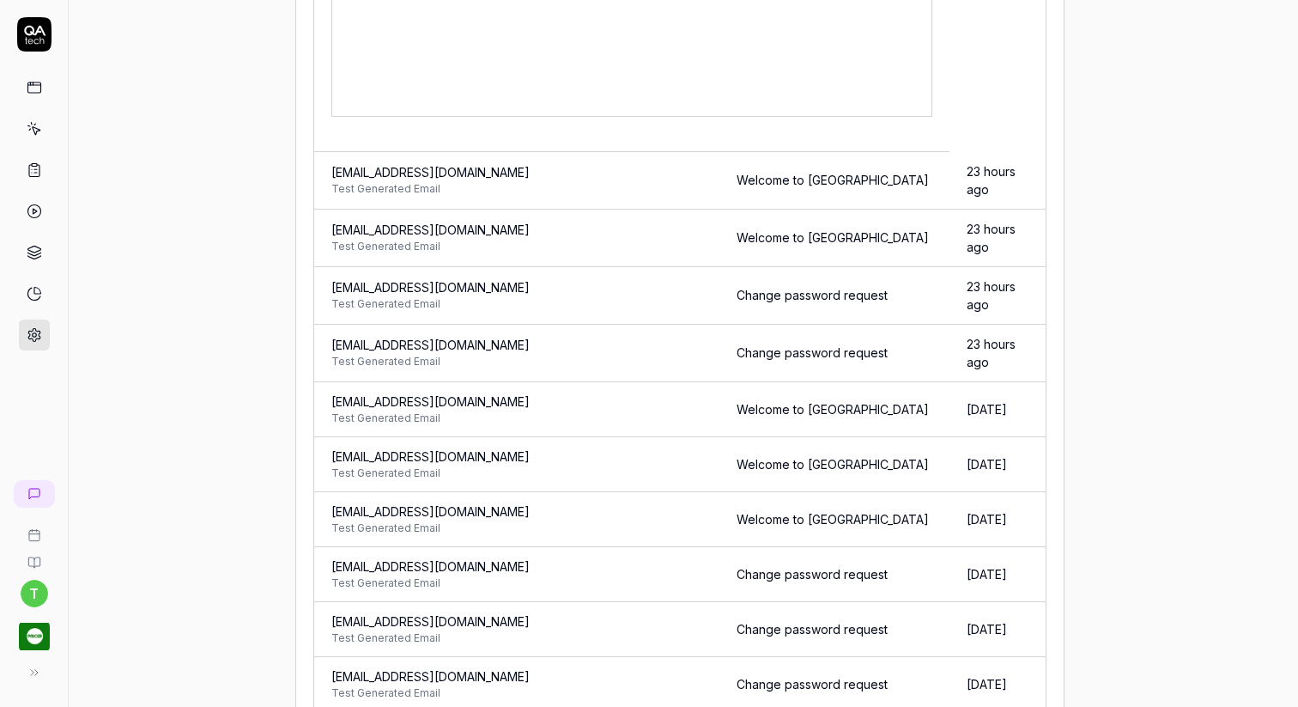
scroll to position [1513, 0]
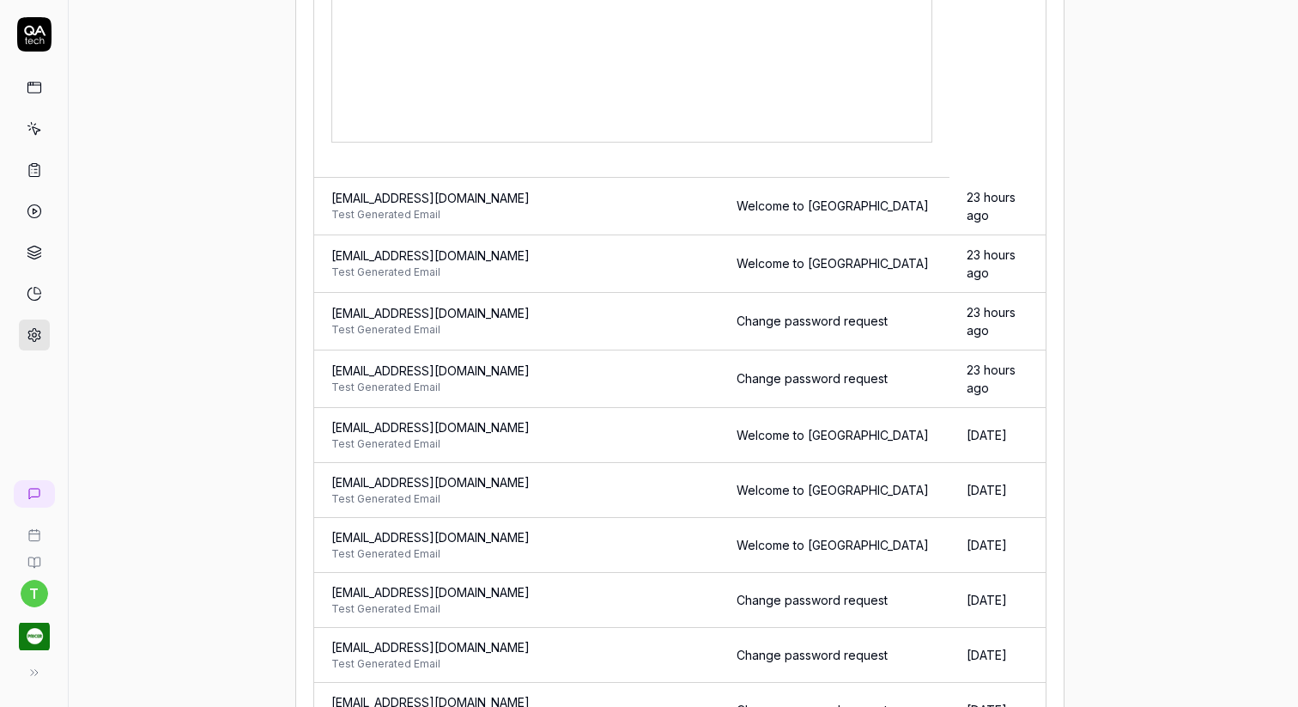
click at [621, 267] on td "ftp6913-inspector-d3mven@qatech.email Test Generated Email" at bounding box center [478, 264] width 329 height 58
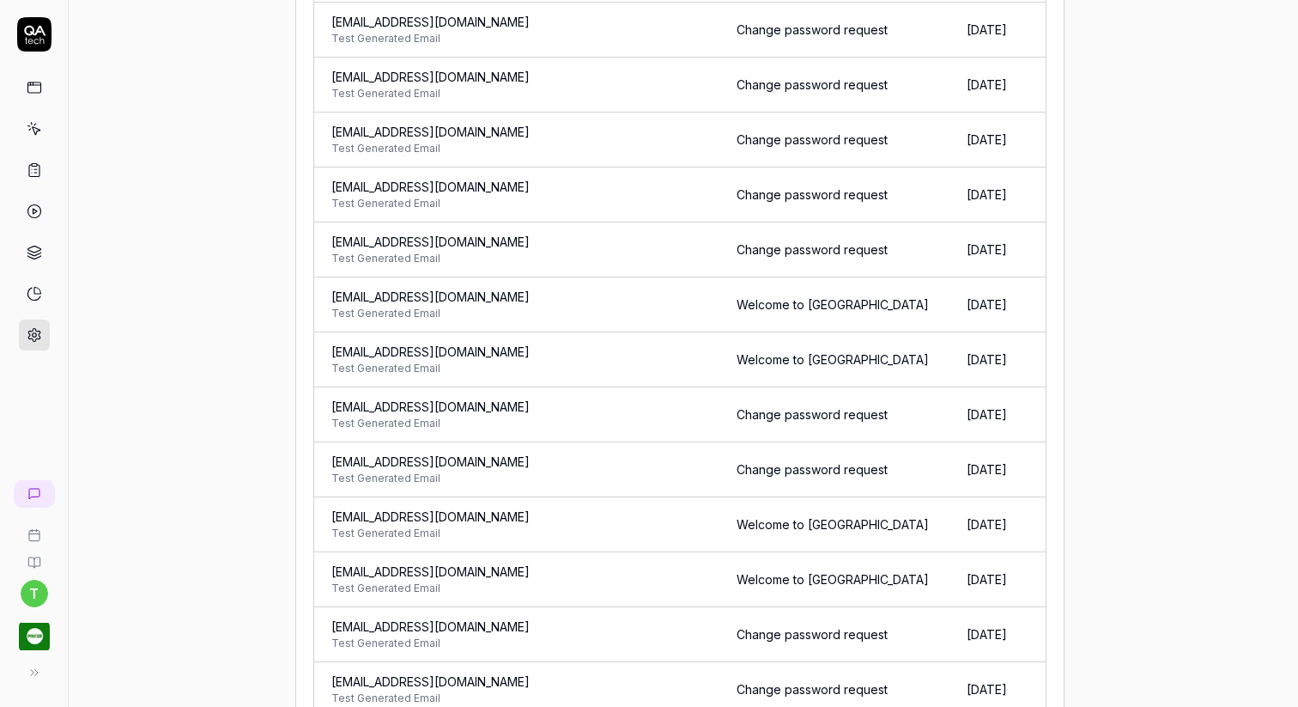
scroll to position [4804, 0]
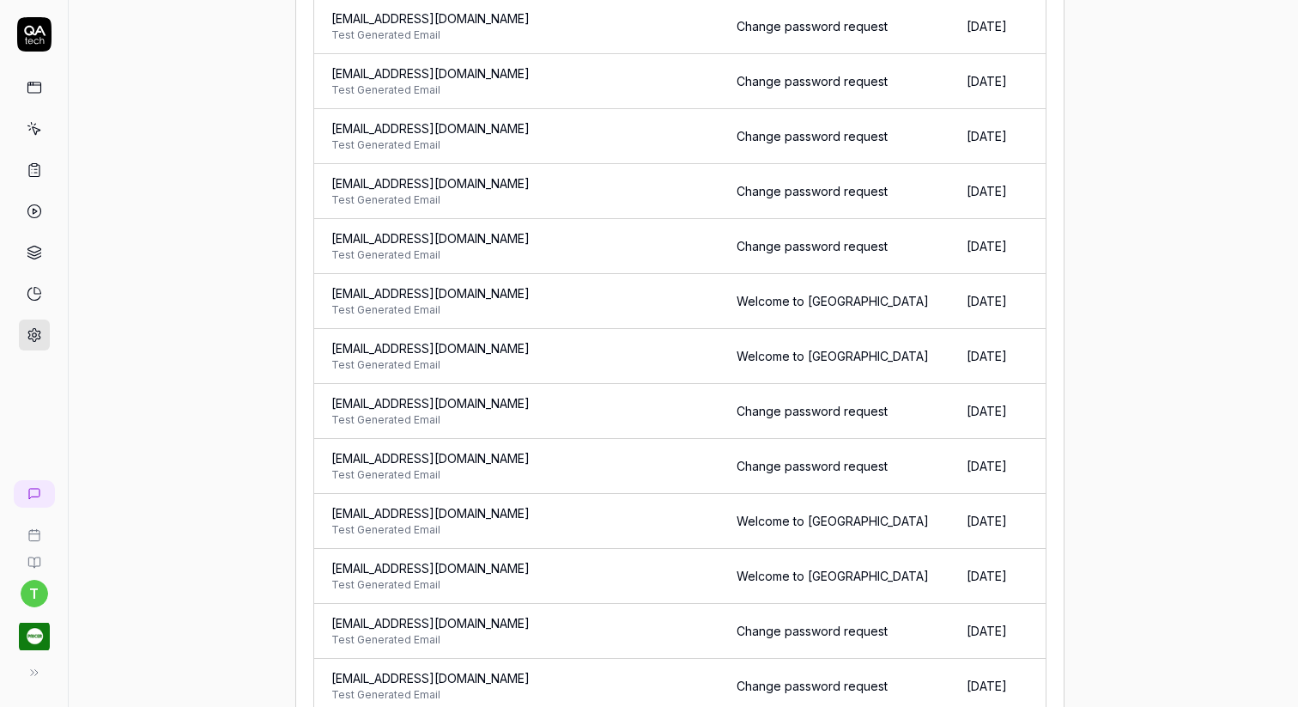
click at [643, 270] on td at bounding box center [681, 246] width 76 height 55
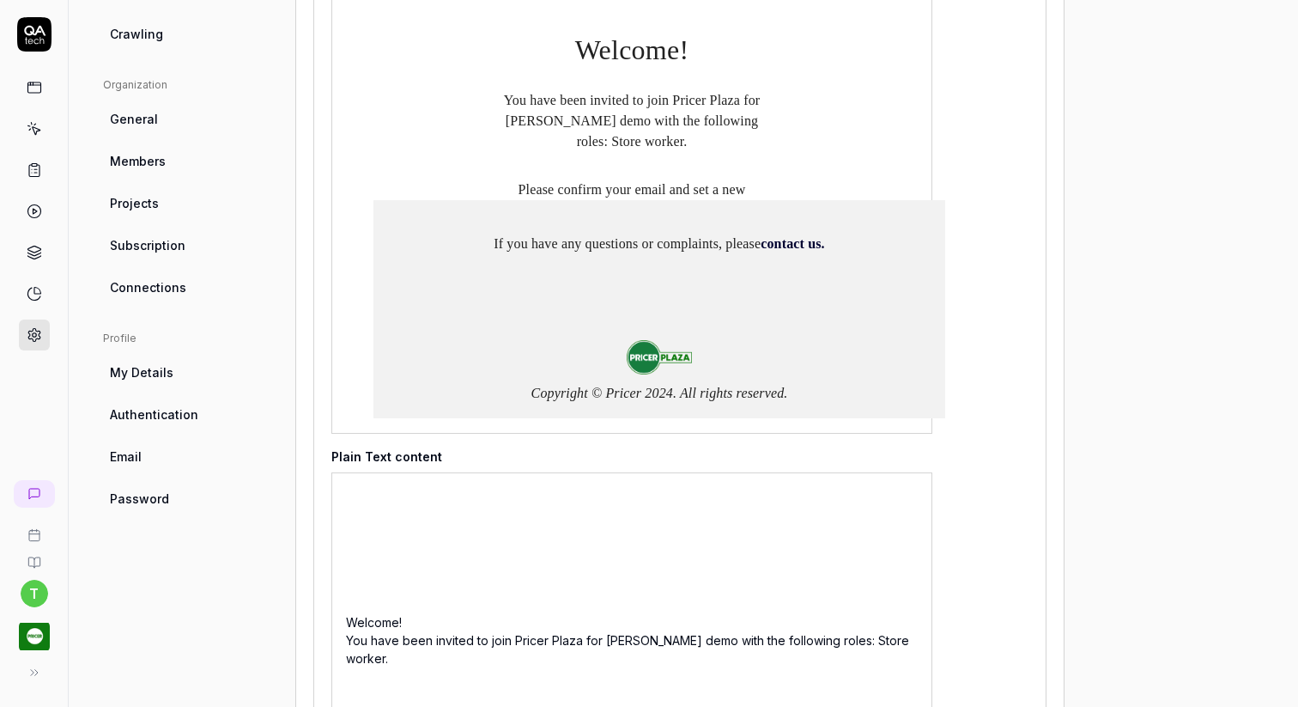
scroll to position [0, 0]
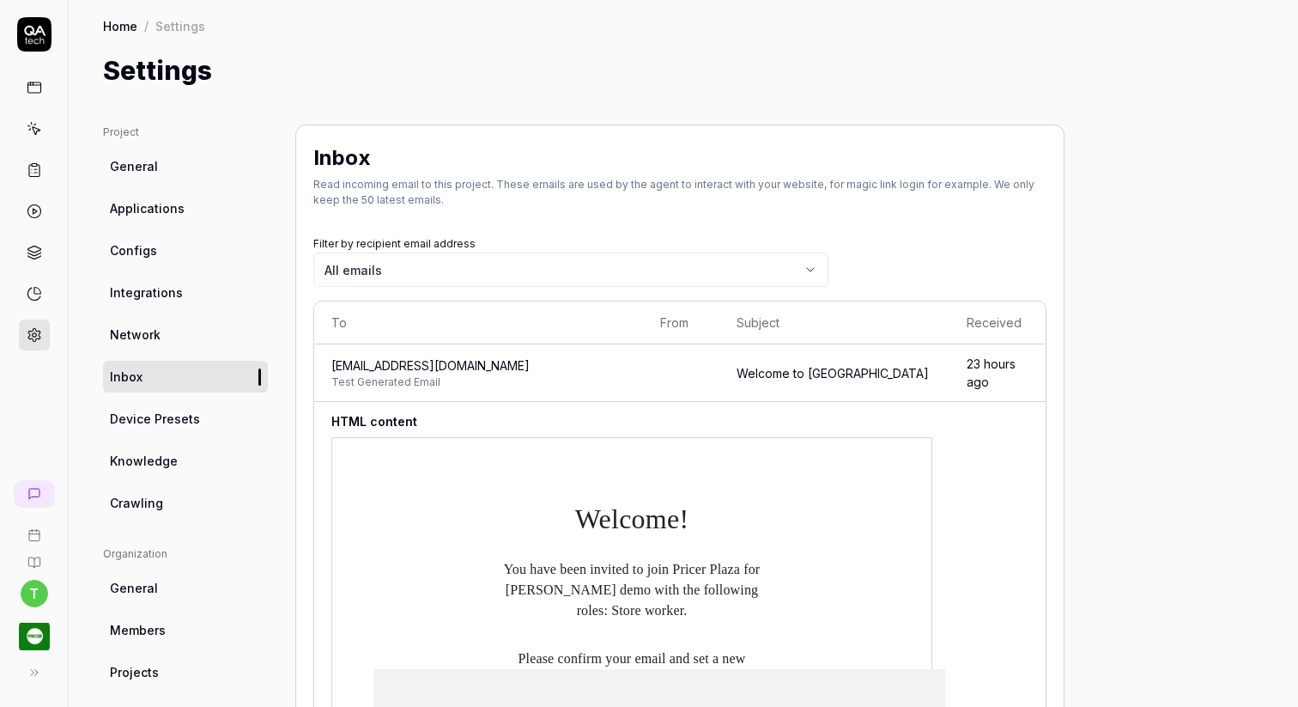
click at [152, 172] on span "General" at bounding box center [134, 166] width 48 height 18
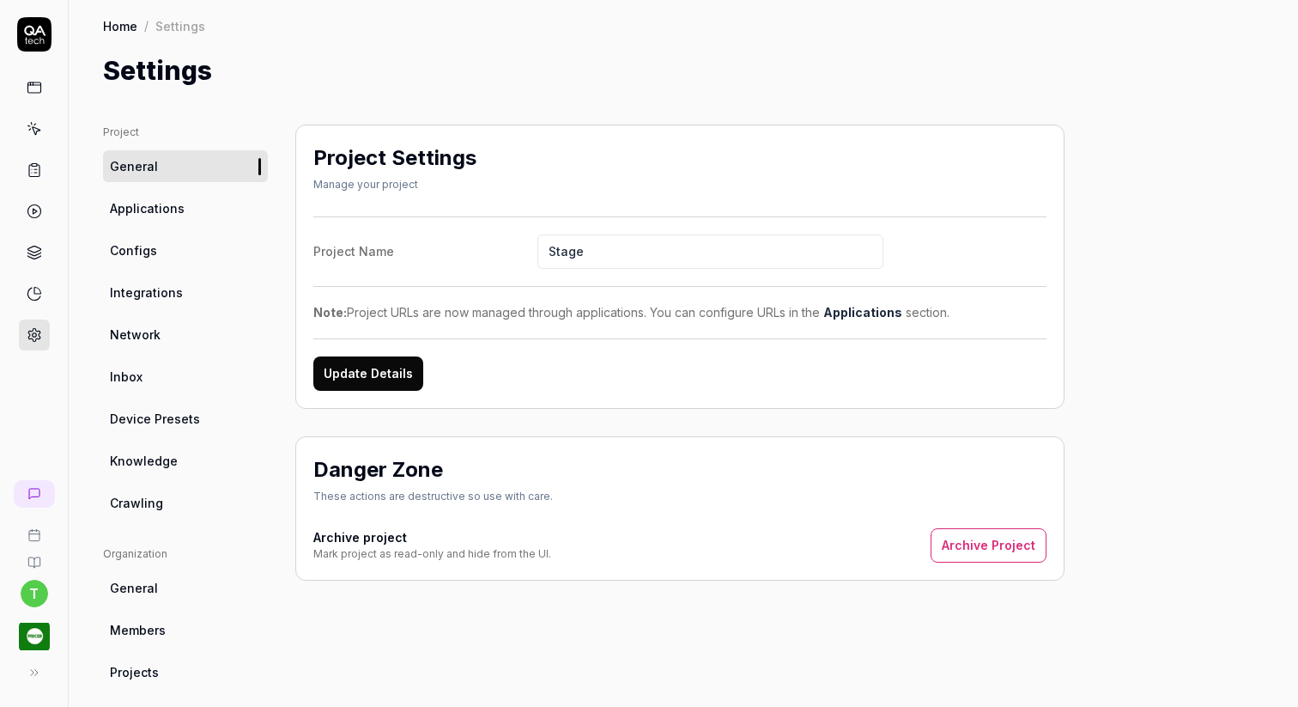
click at [196, 222] on link "Applications" at bounding box center [185, 208] width 165 height 32
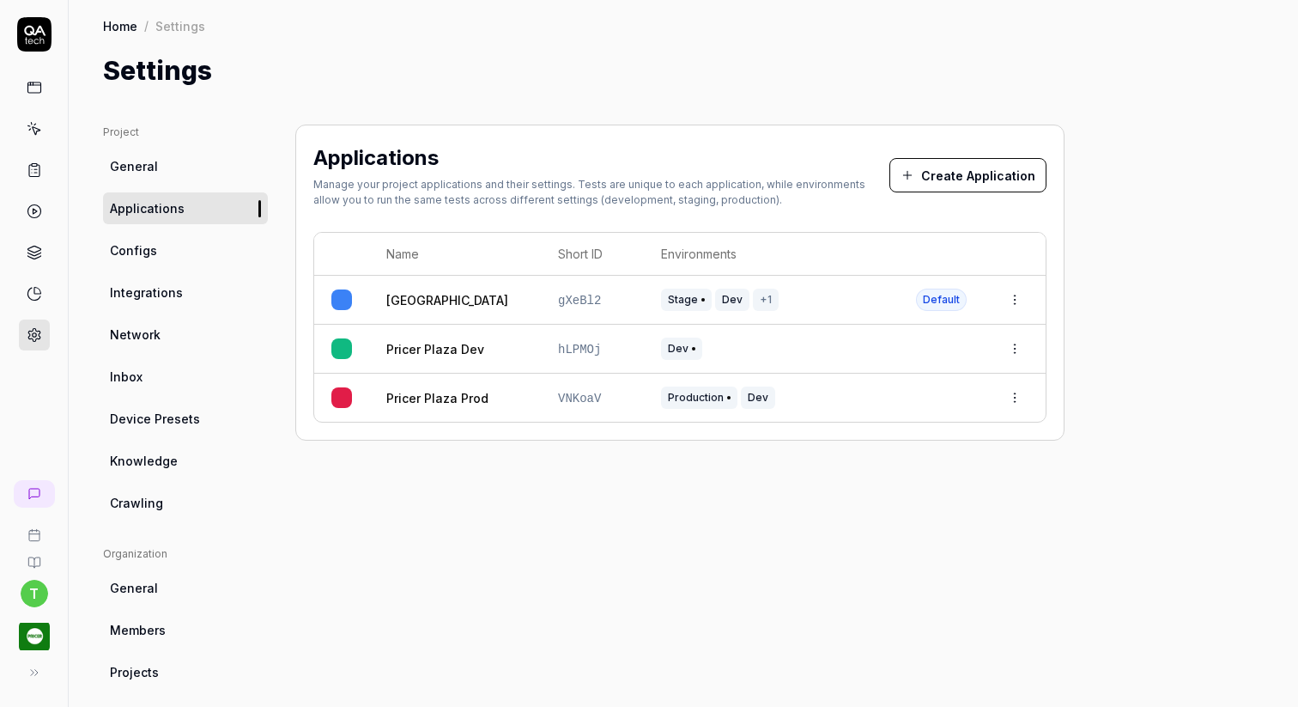
click at [36, 172] on icon at bounding box center [34, 169] width 15 height 15
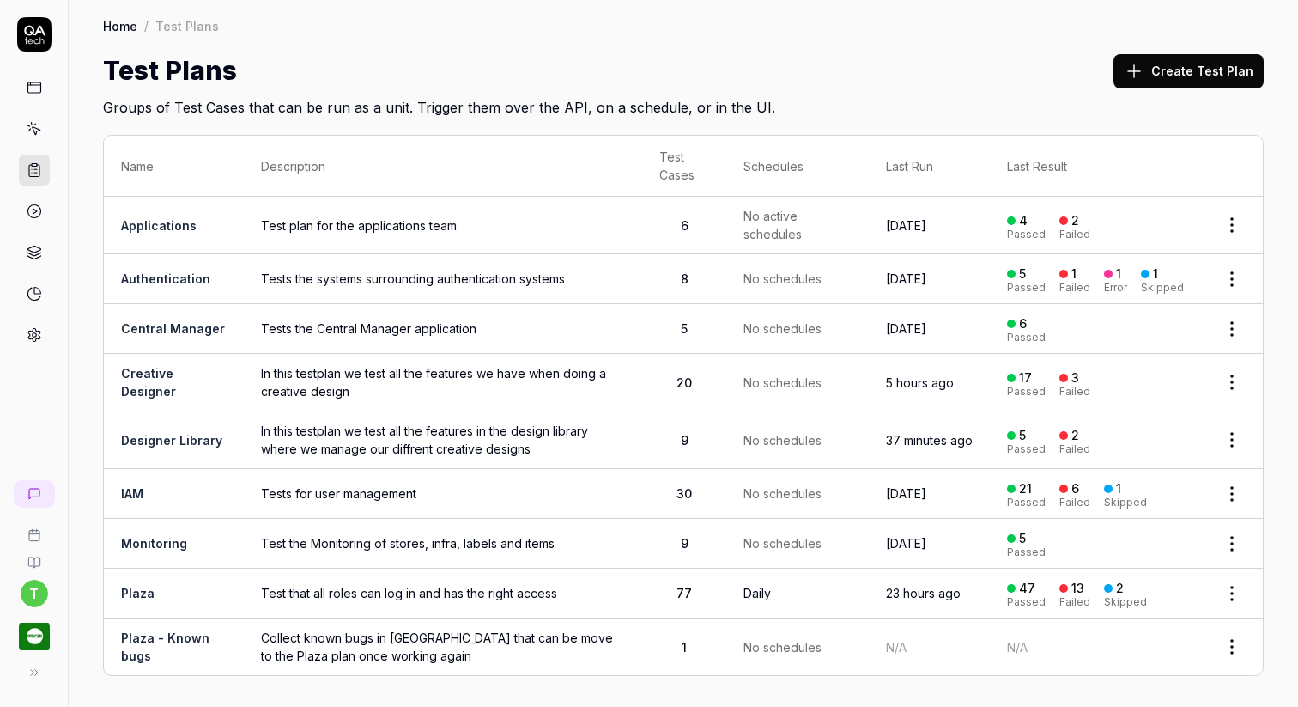
click at [322, 380] on span "In this testplan we test all the features we have when doing a creative design" at bounding box center [443, 382] width 364 height 36
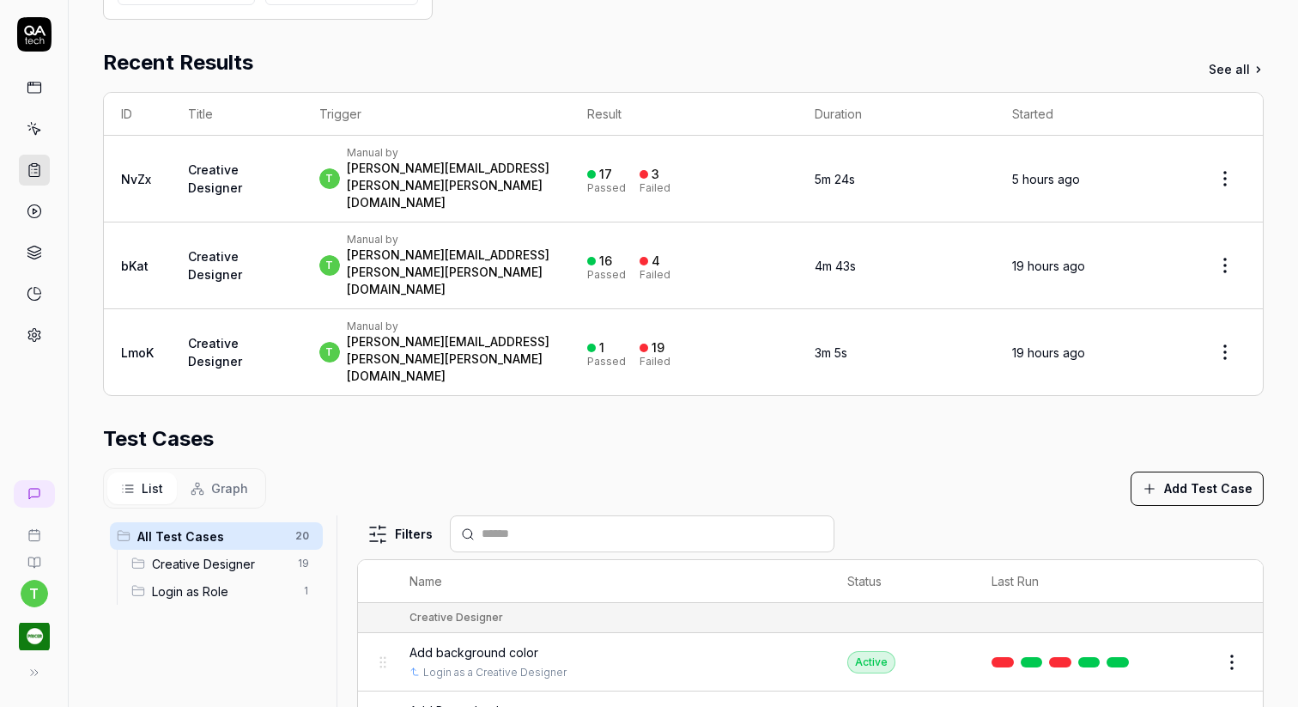
scroll to position [226, 0]
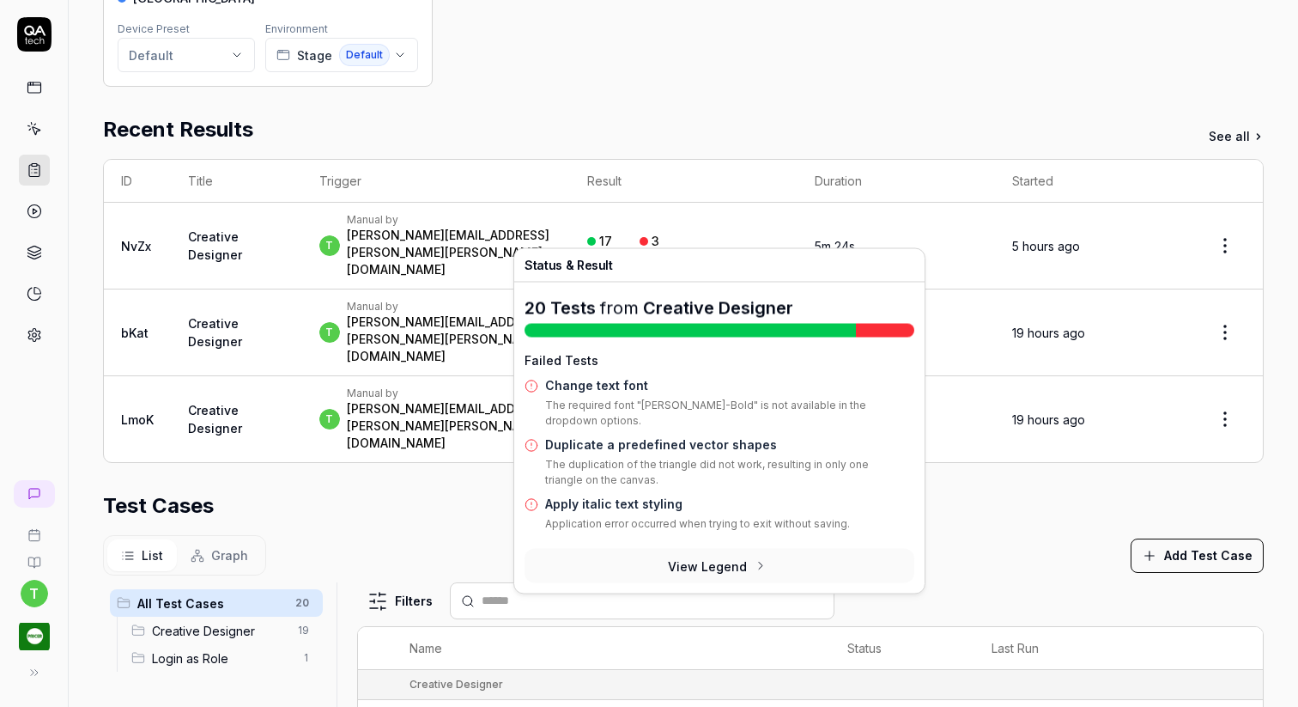
click at [616, 507] on link "Apply italic text styling" at bounding box center [613, 503] width 137 height 15
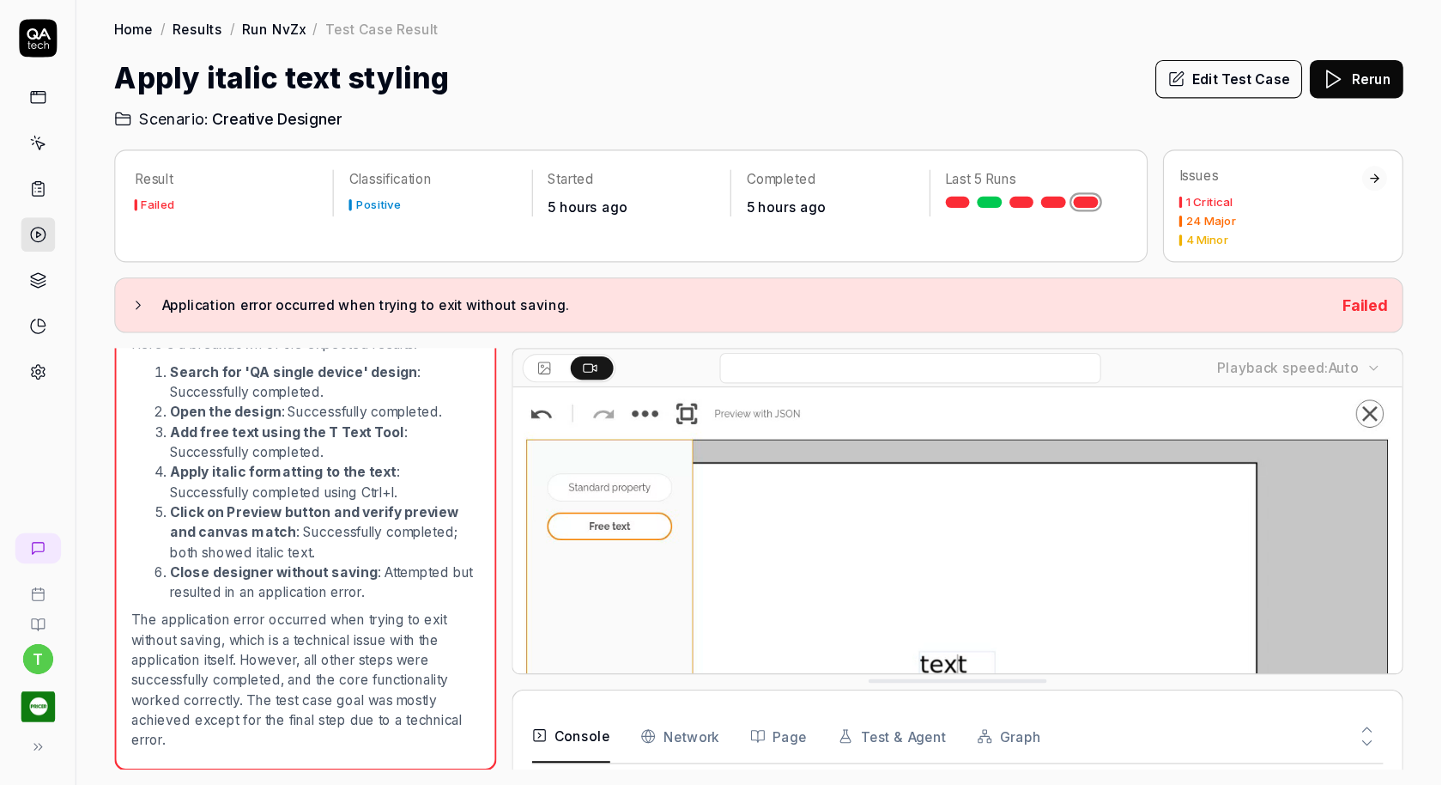
scroll to position [3386, 0]
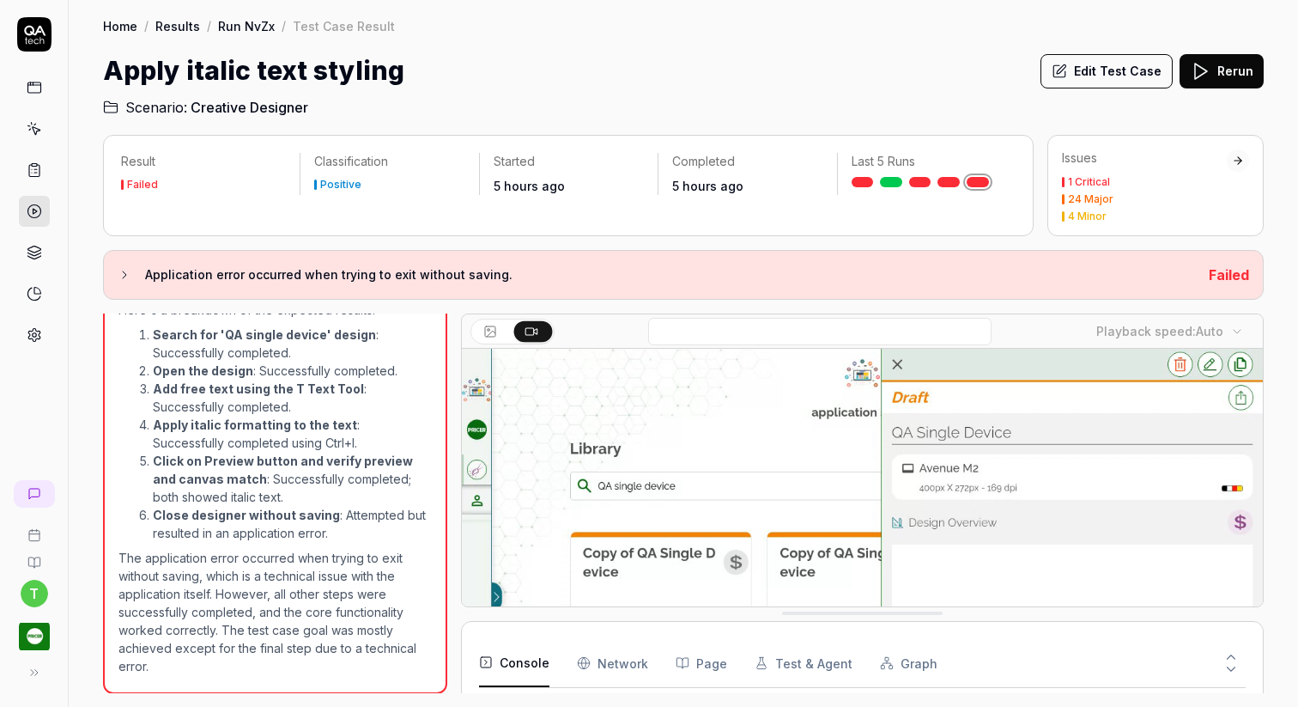
click at [1228, 669] on icon at bounding box center [1230, 668] width 15 height 15
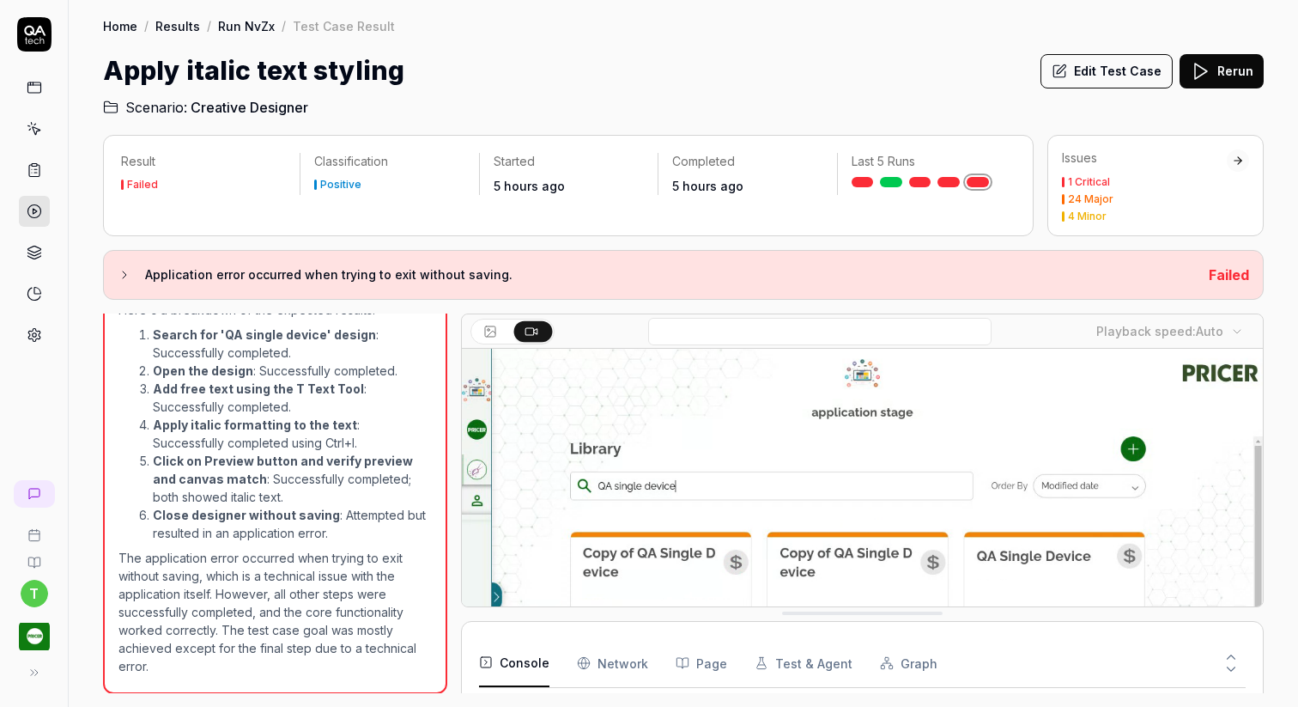
click at [906, 47] on div "Home / Results / Run NvZx / Test Case Result Home / Results / Run NvZx / Test C…" at bounding box center [683, 59] width 1229 height 118
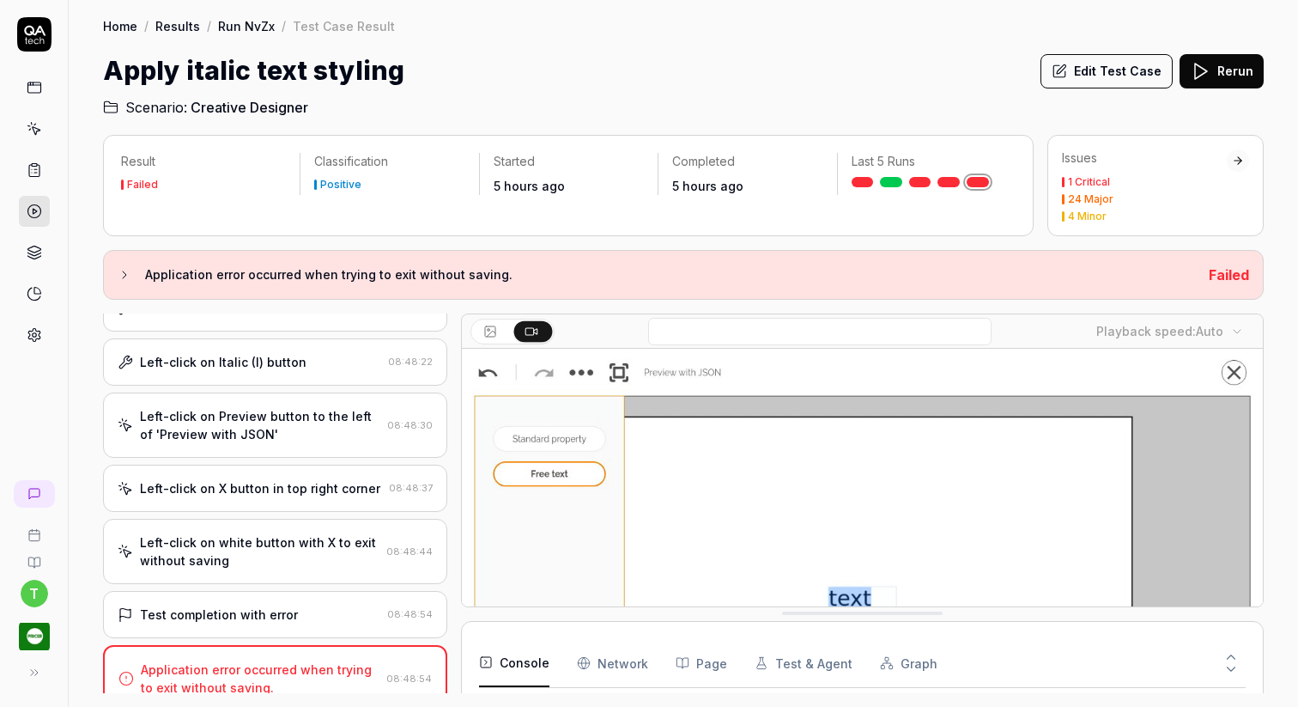
scroll to position [3384, 0]
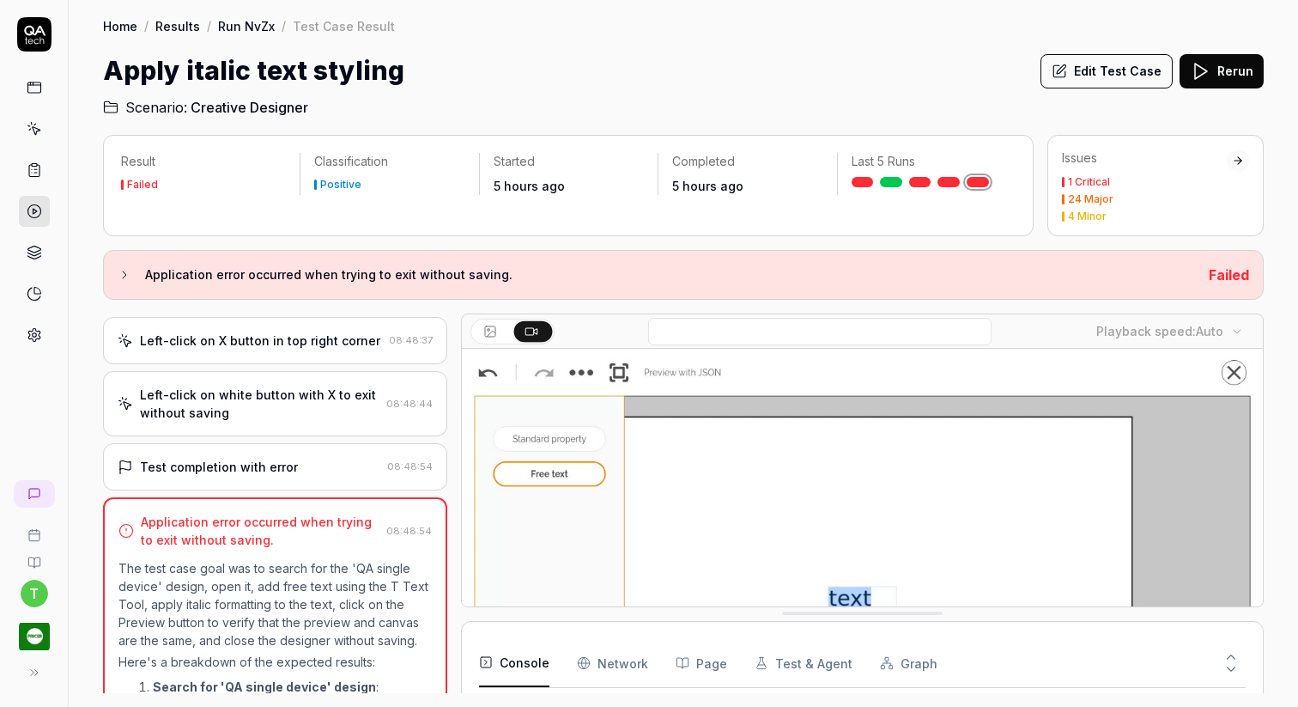
click at [1229, 669] on icon at bounding box center [1230, 668] width 15 height 15
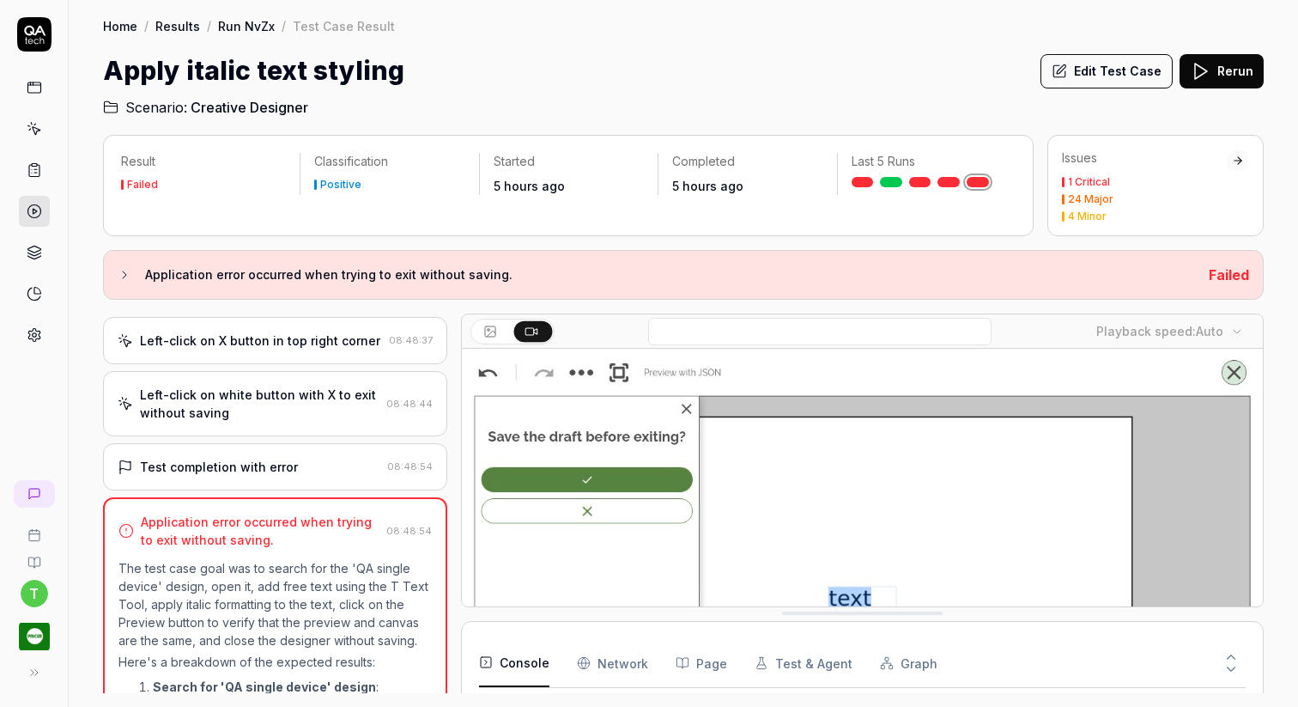
click at [1233, 653] on icon at bounding box center [1230, 656] width 15 height 15
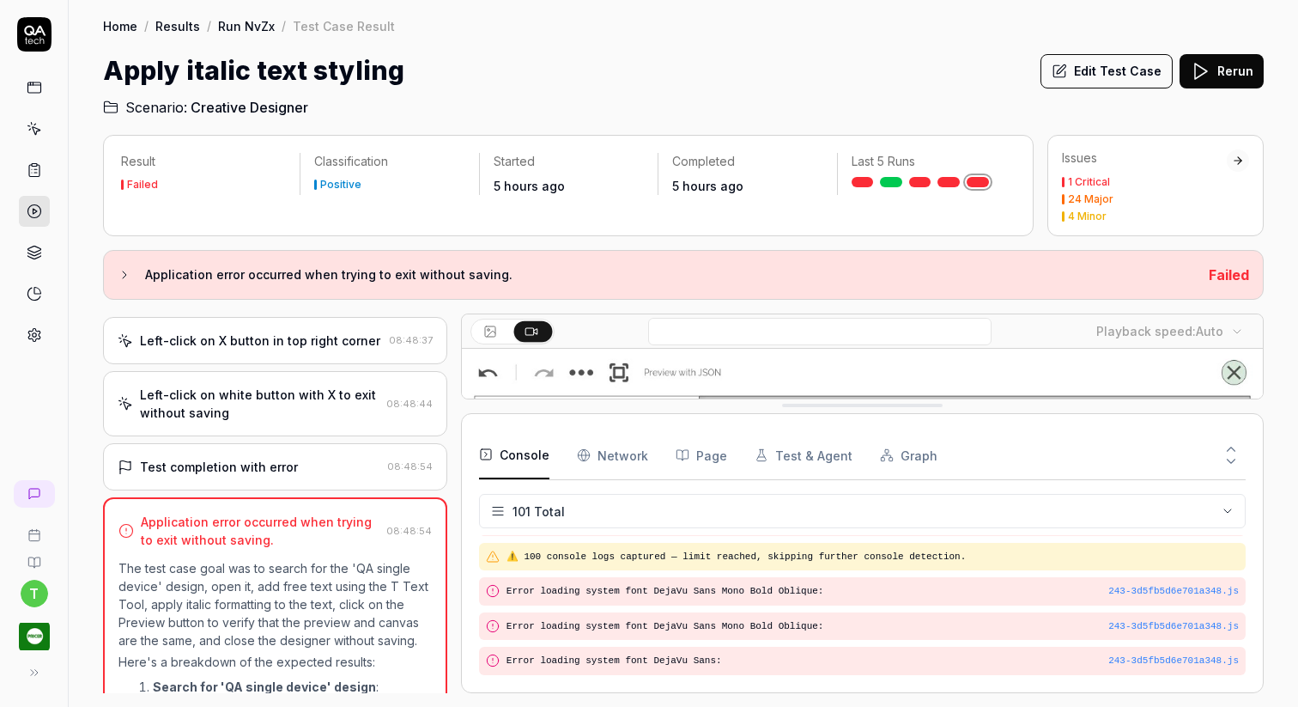
scroll to position [3363, 0]
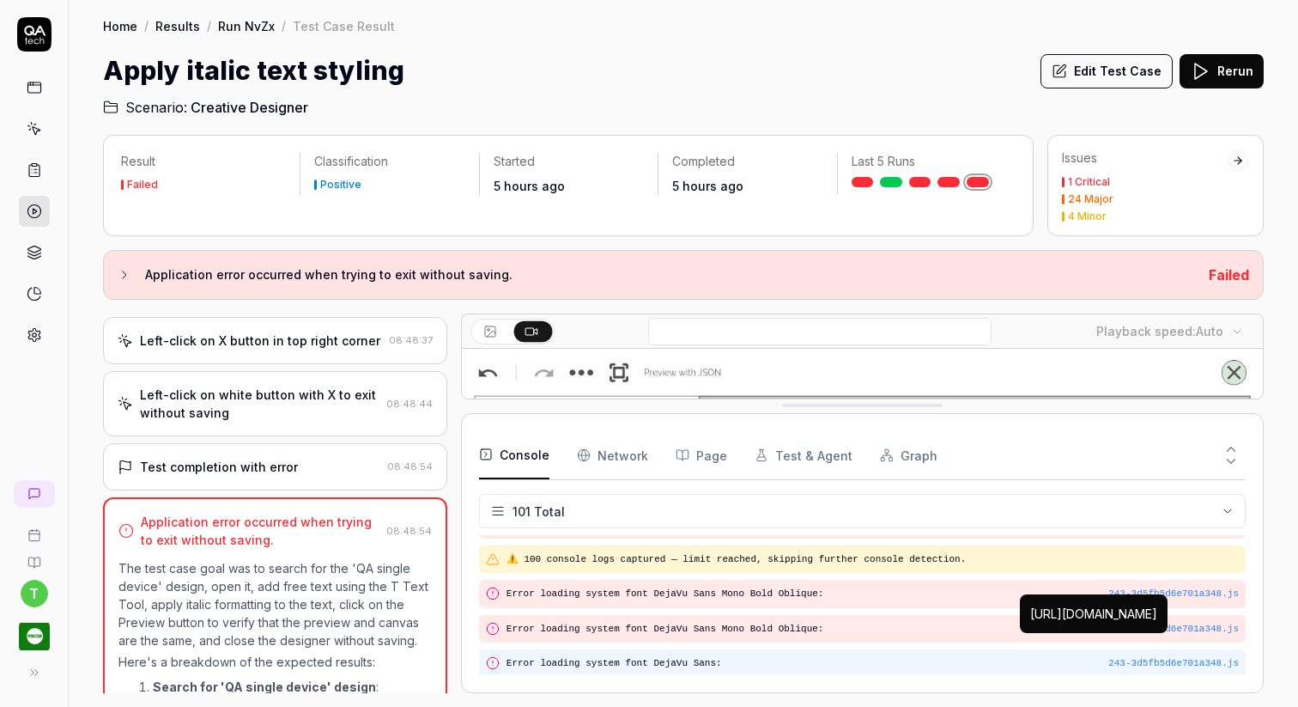
click at [1147, 633] on div "https://design.stage.pricer-plaza.com/_next/static/chunks/243-3d5fb5d6e701a348.…" at bounding box center [1094, 613] width 148 height 39
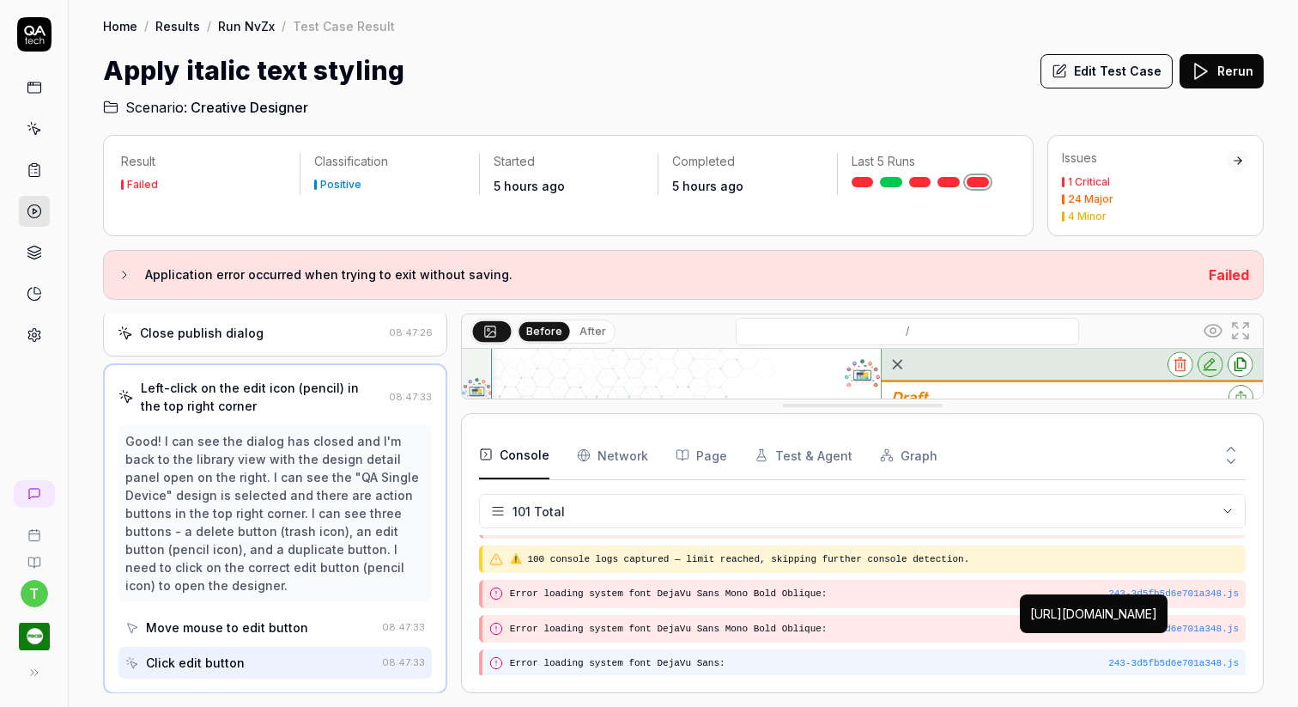
scroll to position [463, 0]
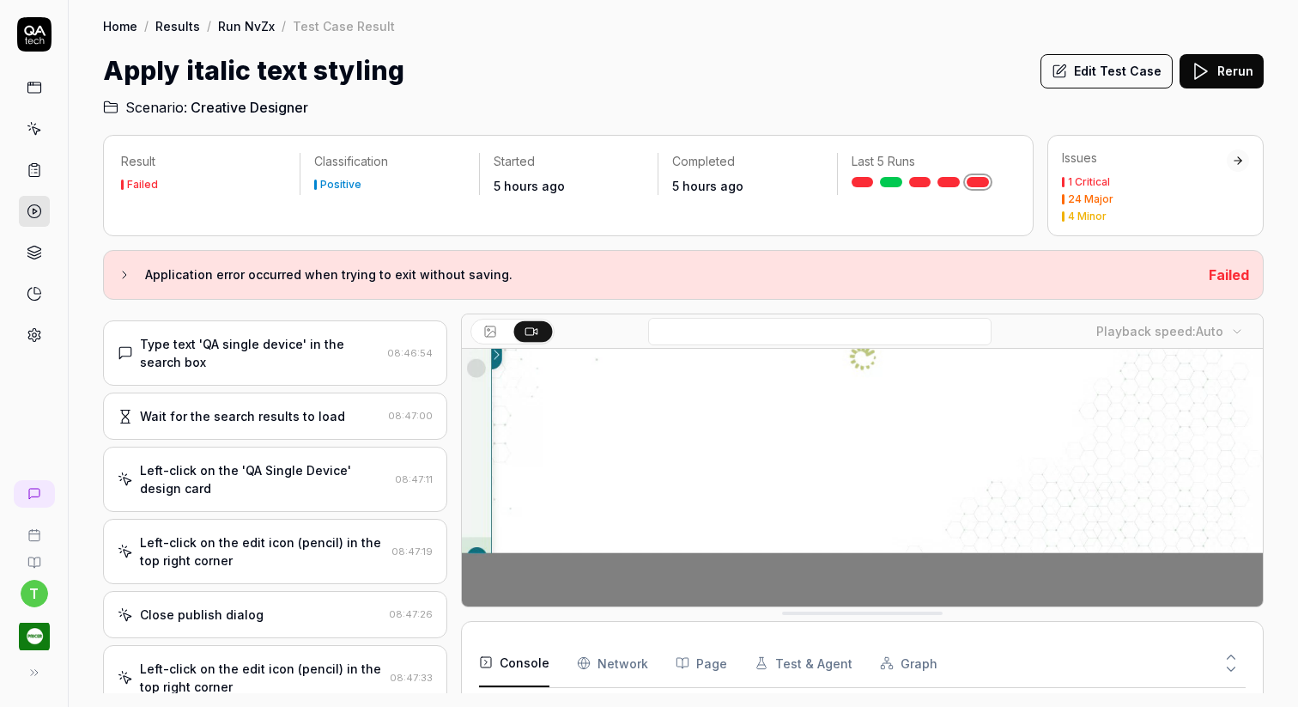
scroll to position [201, 0]
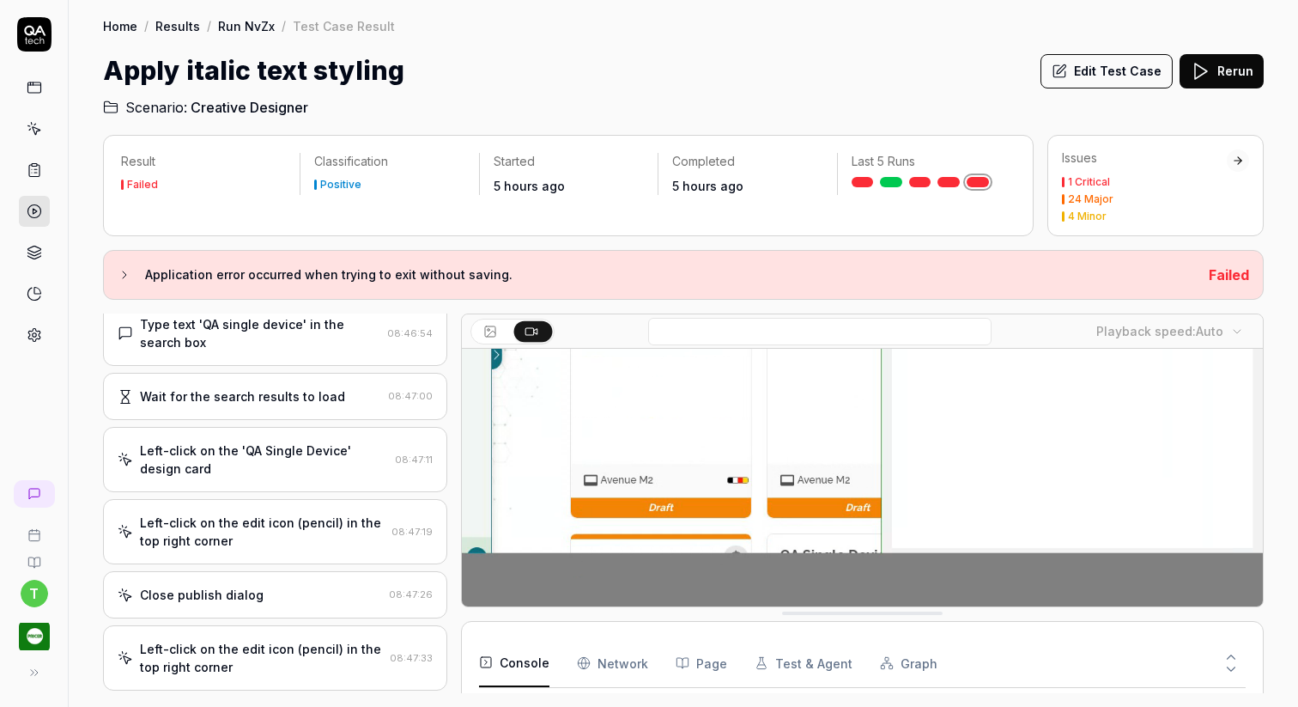
click at [124, 268] on icon at bounding box center [125, 275] width 14 height 14
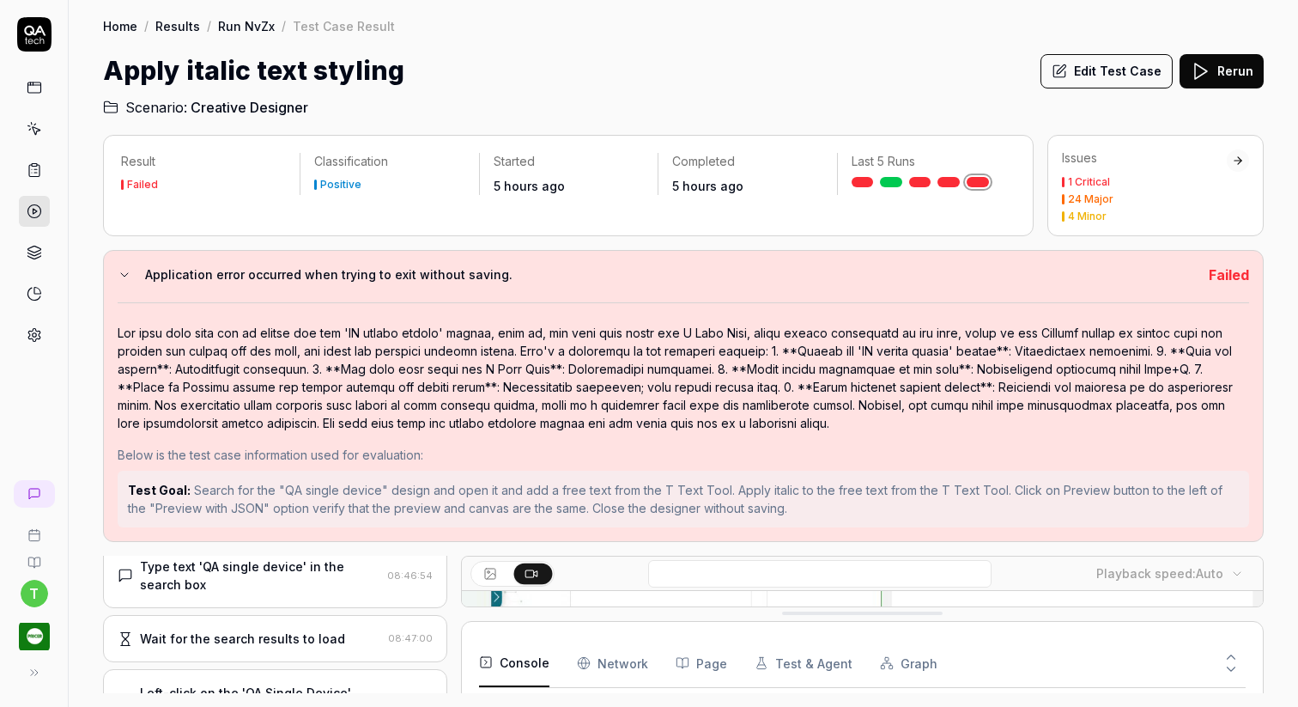
click at [124, 268] on icon at bounding box center [125, 275] width 14 height 14
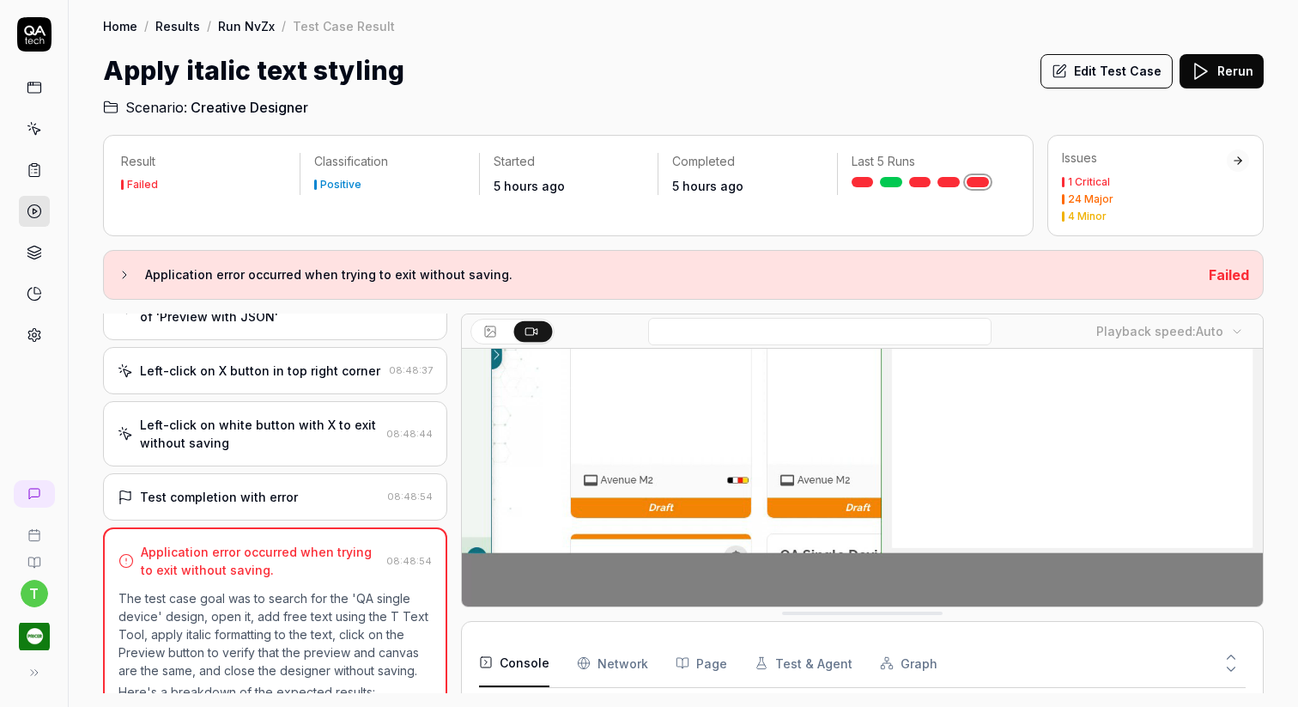
scroll to position [1011, 0]
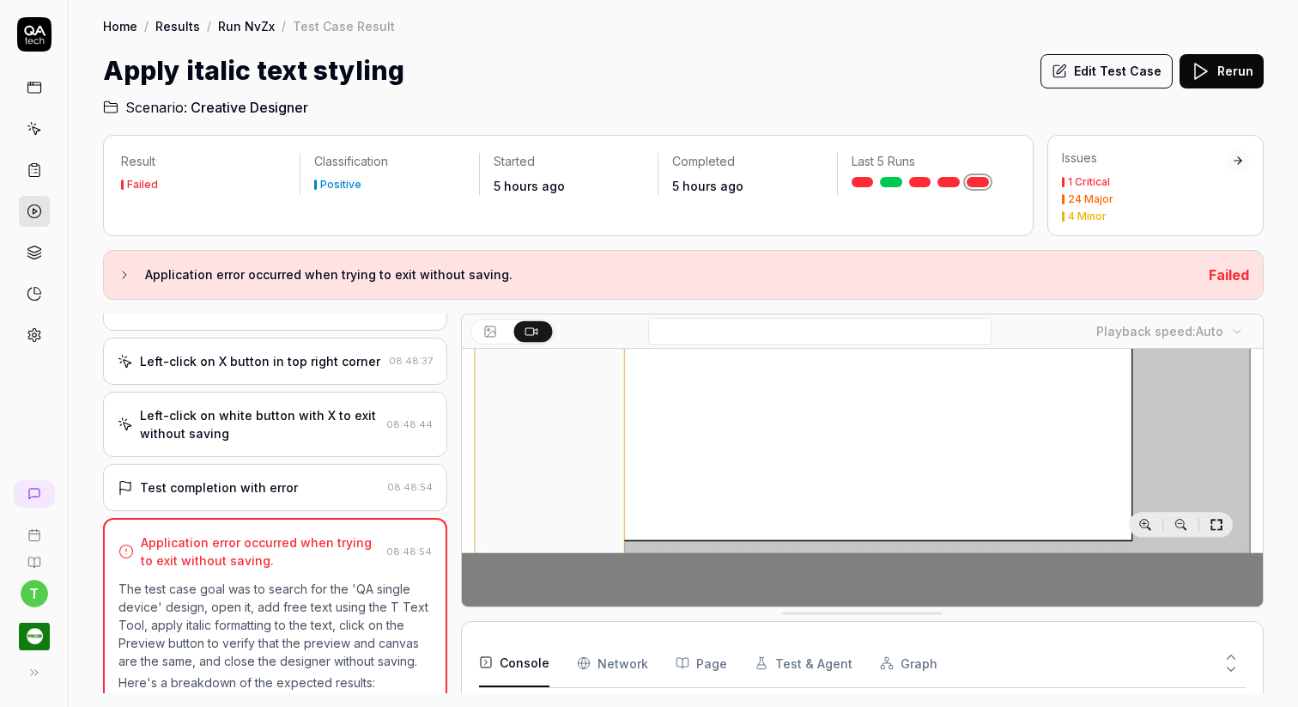
click at [193, 613] on p "The test case goal was to search for the 'QA single device' design, open it, ad…" at bounding box center [274, 625] width 313 height 90
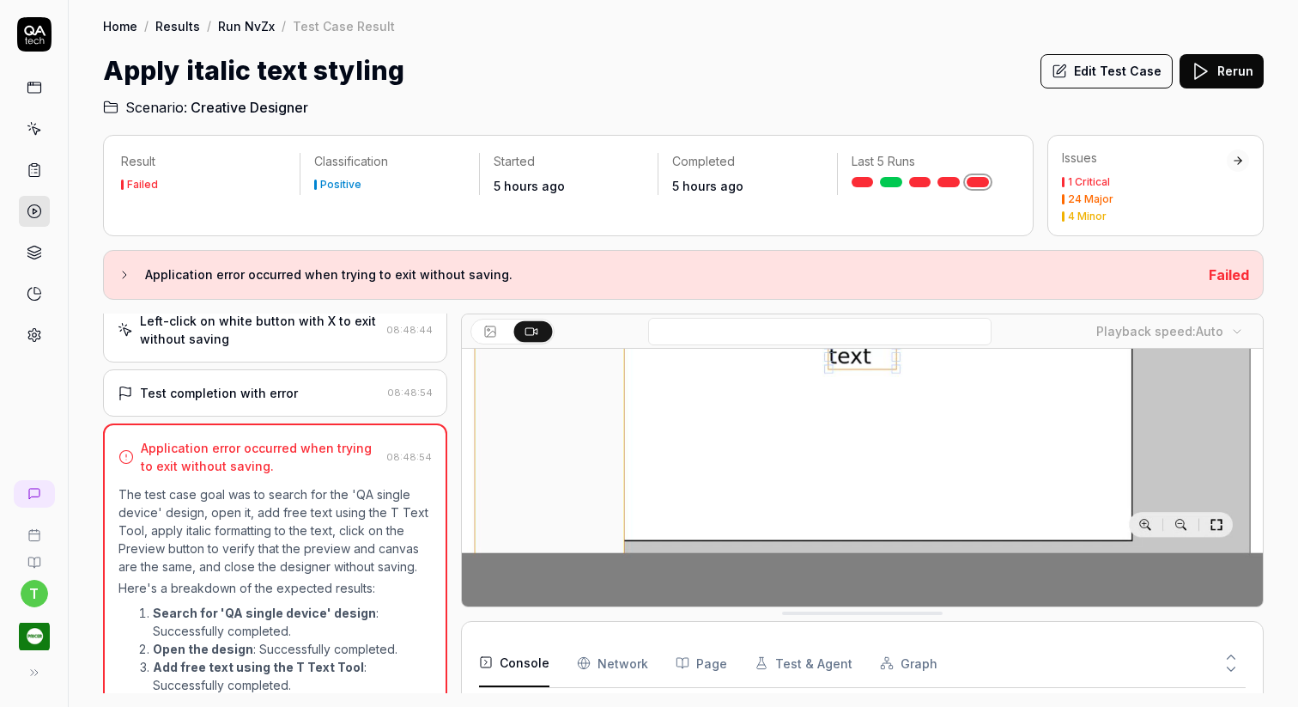
scroll to position [1116, 0]
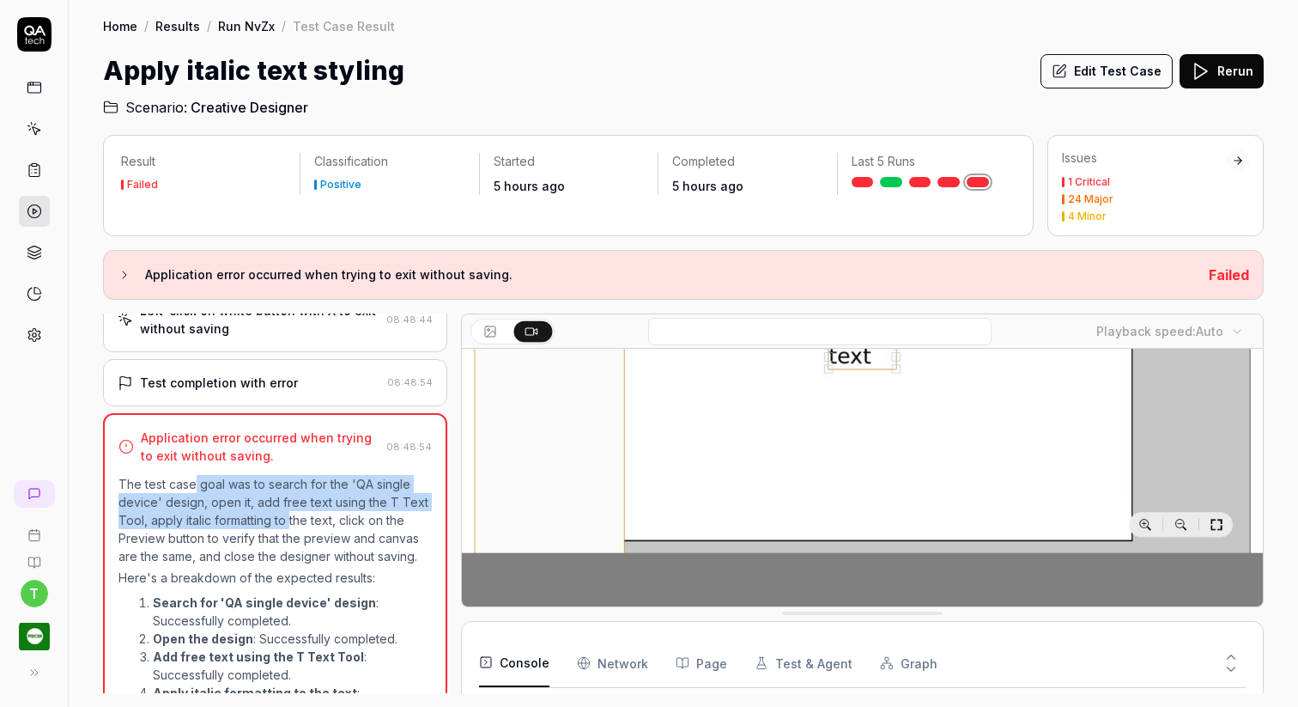
drag, startPoint x: 195, startPoint y: 483, endPoint x: 291, endPoint y: 512, distance: 100.5
click at [291, 512] on p "The test case goal was to search for the 'QA single device' design, open it, ad…" at bounding box center [274, 520] width 313 height 90
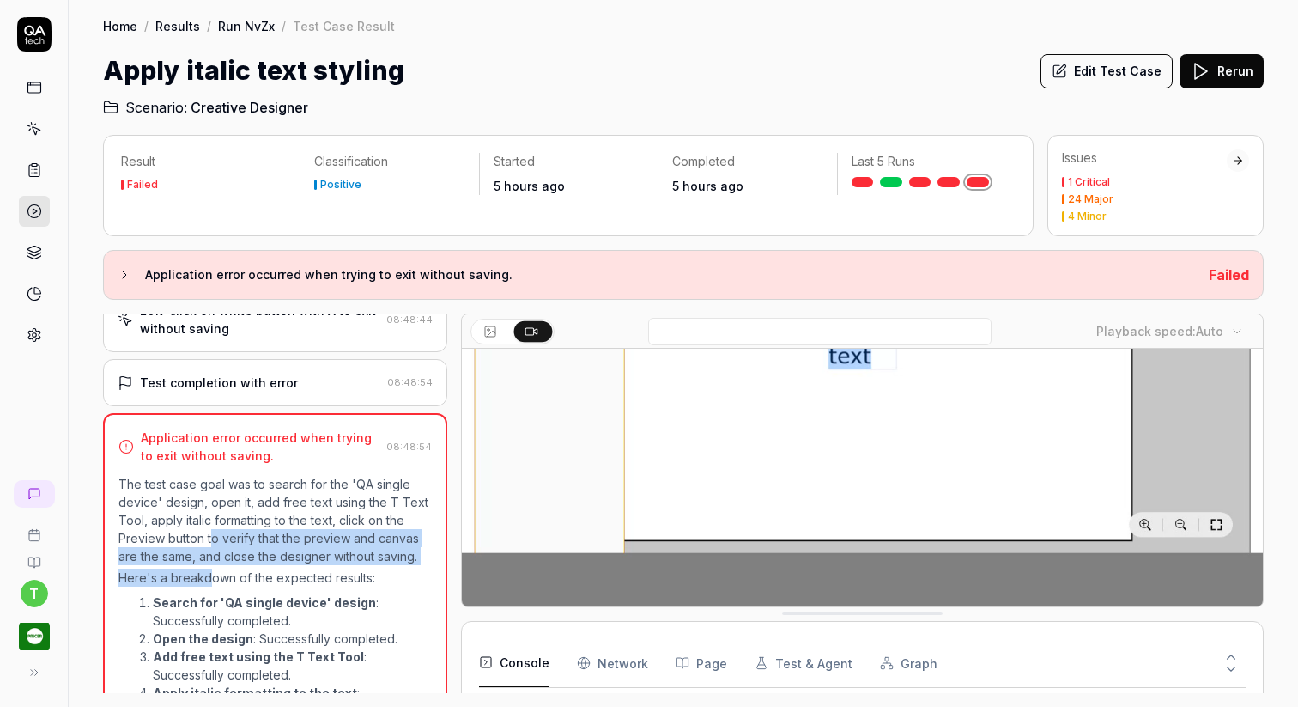
drag, startPoint x: 214, startPoint y: 542, endPoint x: 211, endPoint y: 579, distance: 37.0
click at [211, 579] on div "The test case goal was to search for the 'QA single device' design, open it, ad…" at bounding box center [274, 709] width 313 height 468
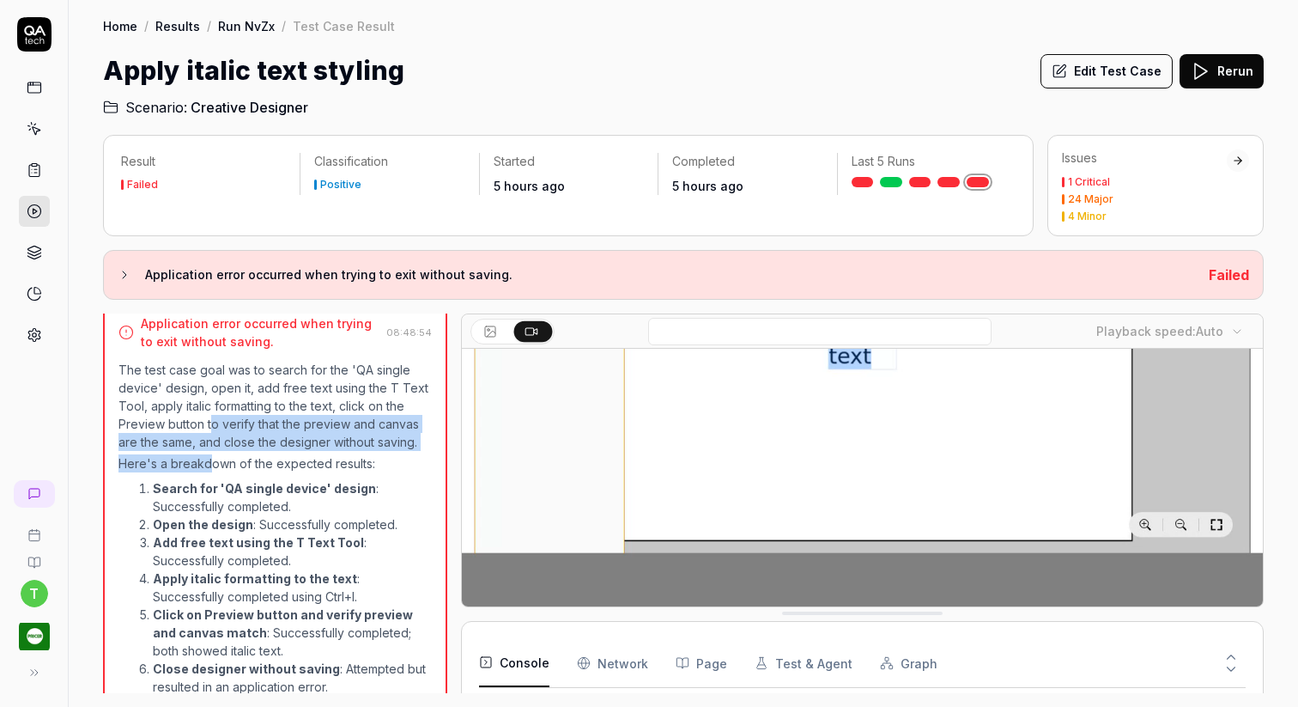
scroll to position [1239, 0]
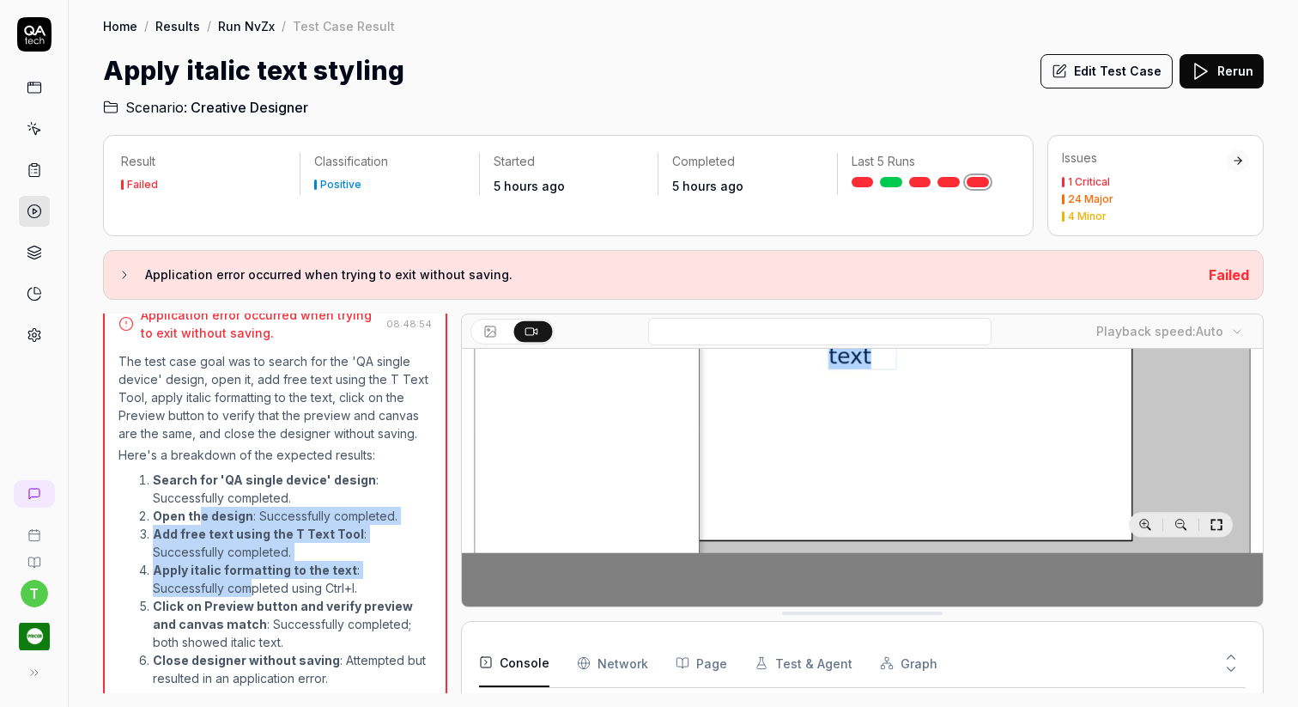
drag, startPoint x: 197, startPoint y: 513, endPoint x: 179, endPoint y: 578, distance: 66.9
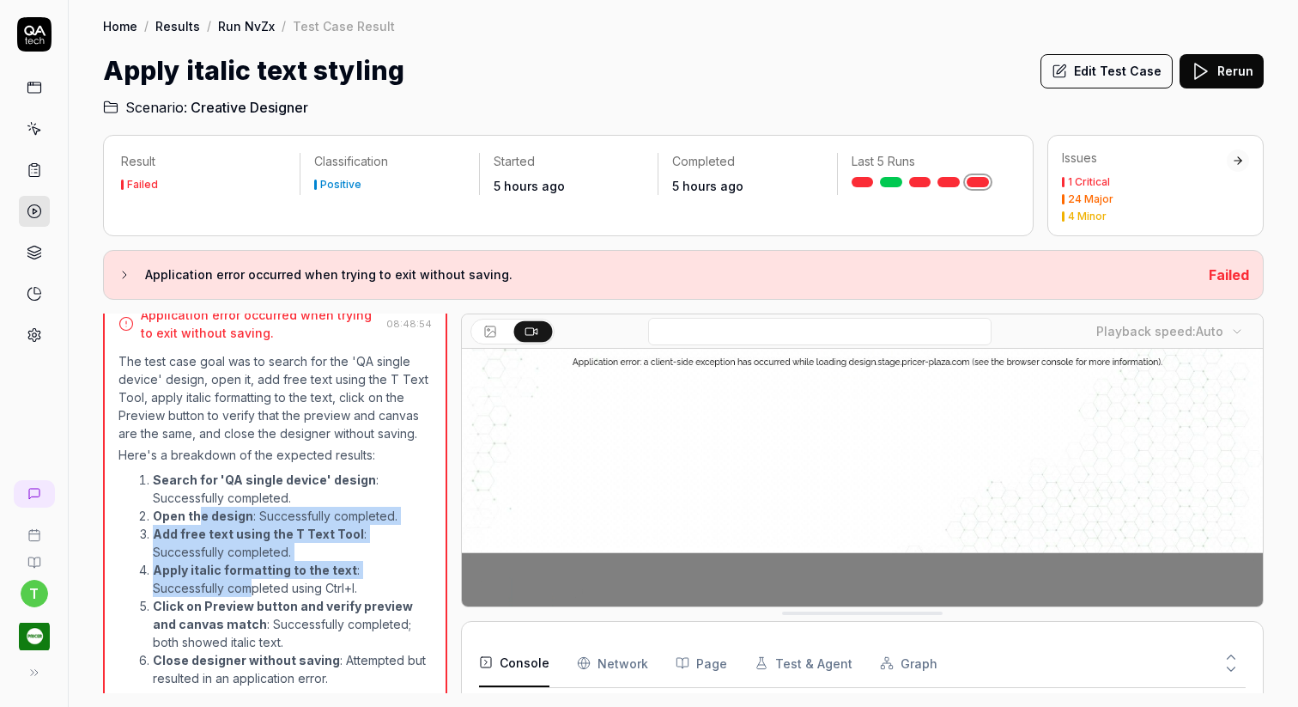
click at [179, 578] on ol "Search for 'QA single device' design : Successfully completed. Open the design …" at bounding box center [274, 578] width 313 height 223
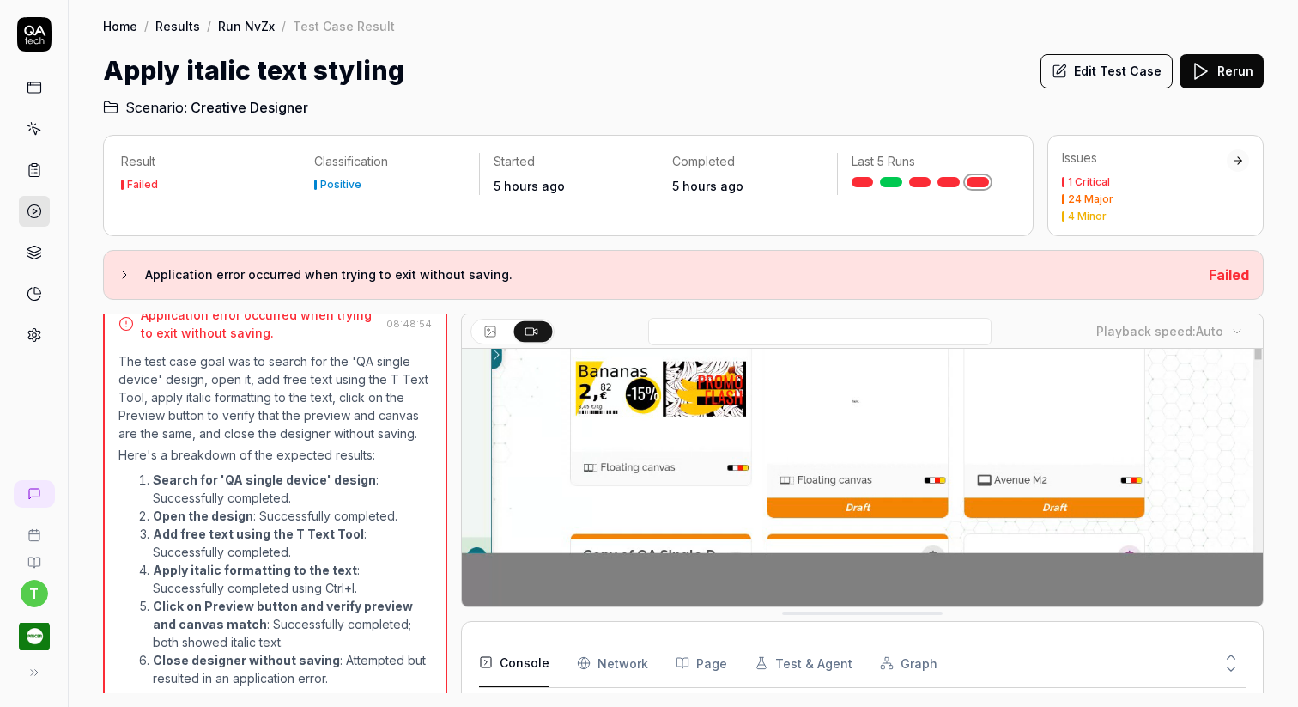
click at [195, 584] on li "Apply italic formatting to the text : Successfully completed using Ctrl+I." at bounding box center [292, 579] width 279 height 36
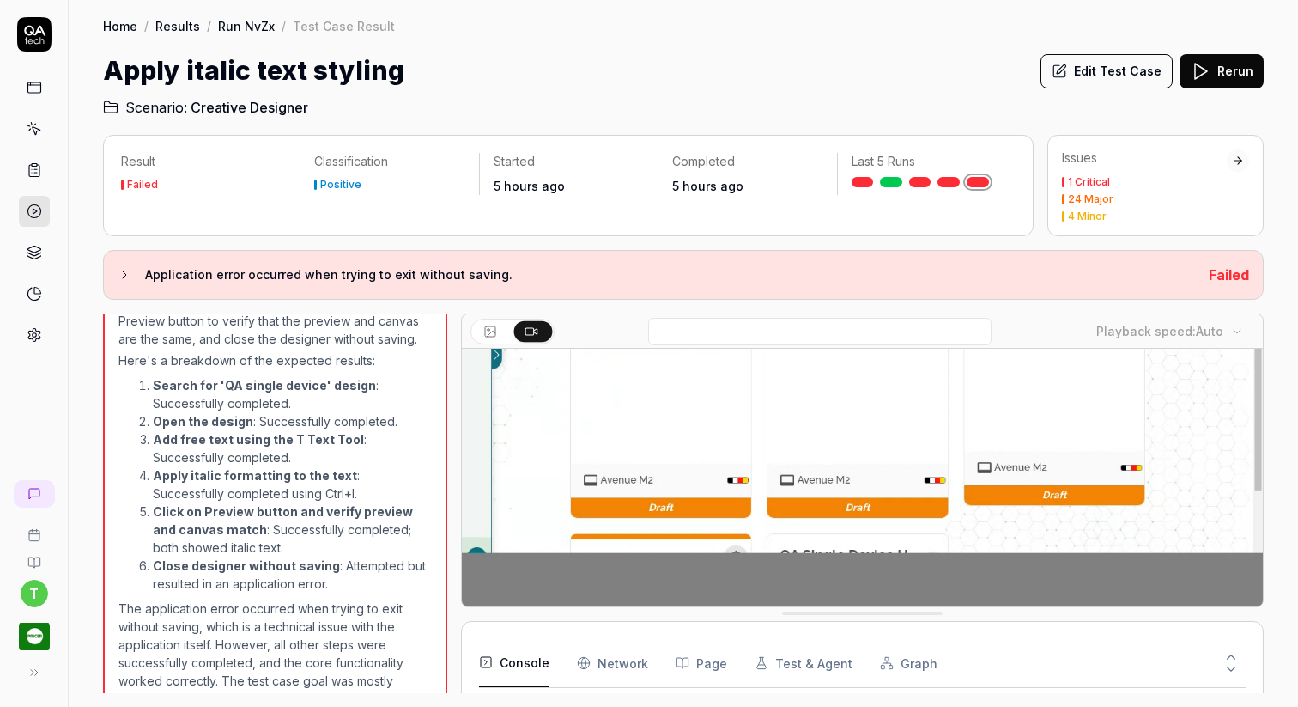
scroll to position [1344, 0]
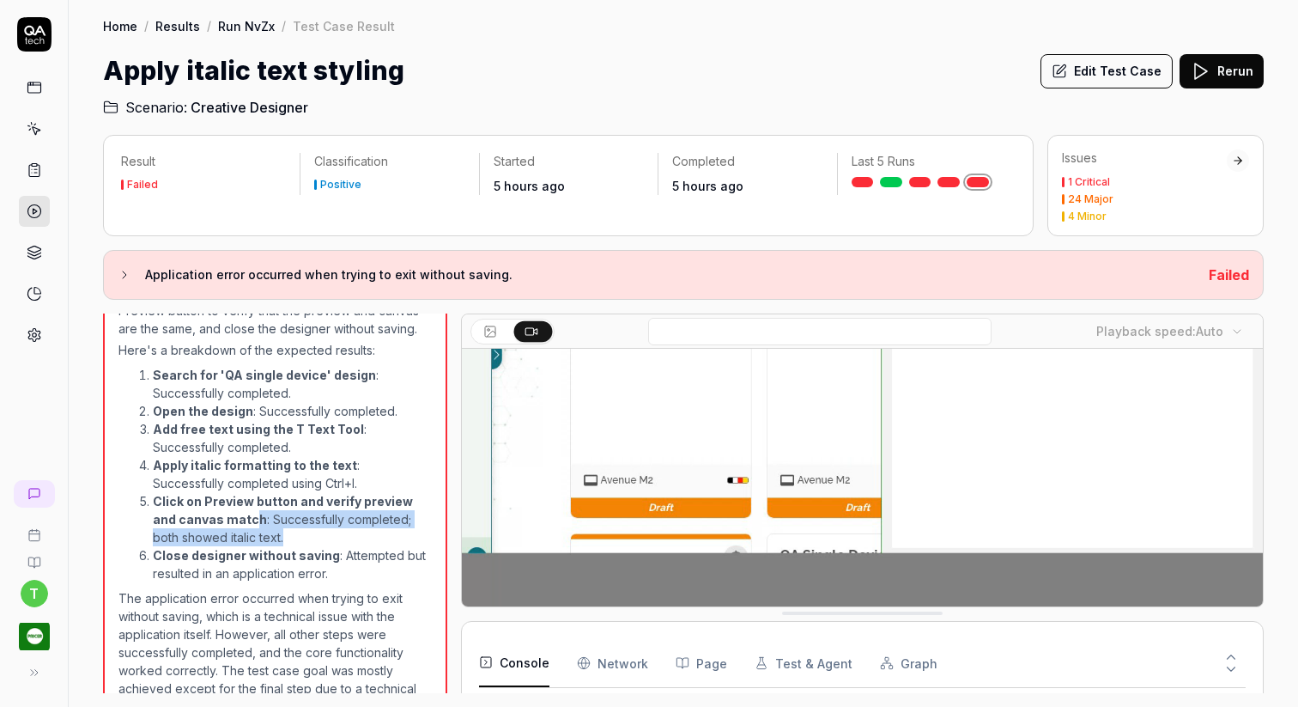
drag, startPoint x: 230, startPoint y: 513, endPoint x: 306, endPoint y: 532, distance: 78.1
click at [306, 532] on li "Click on Preview button and verify preview and canvas match : Successfully comp…" at bounding box center [292, 519] width 279 height 54
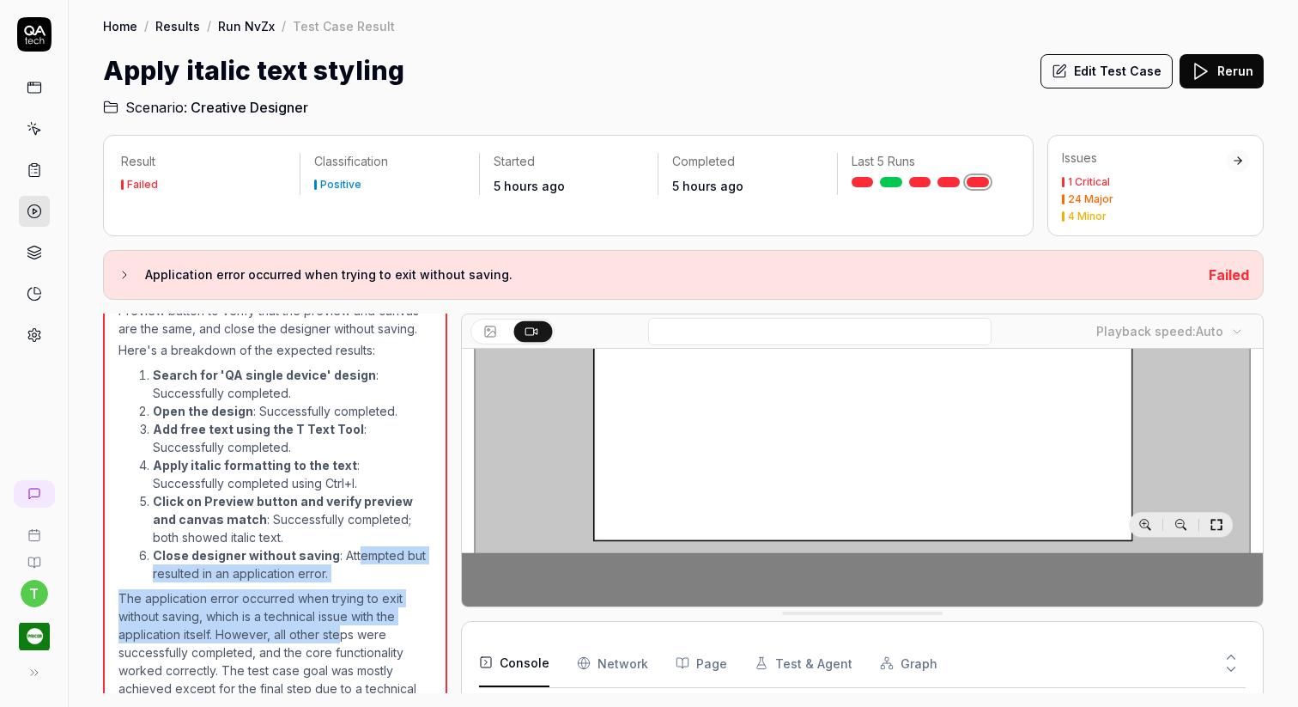
drag, startPoint x: 351, startPoint y: 554, endPoint x: 342, endPoint y: 630, distance: 77.0
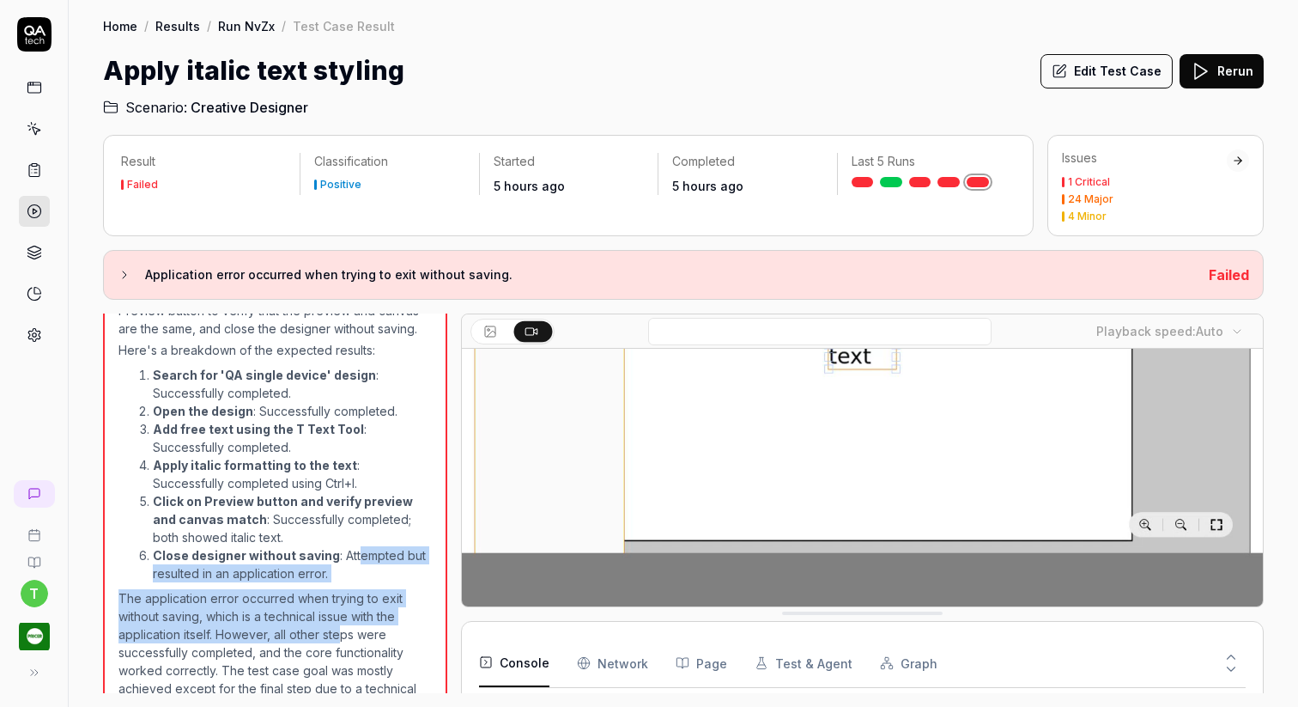
click at [342, 630] on div "The test case goal was to search for the 'QA single device' design, open it, ad…" at bounding box center [274, 481] width 313 height 468
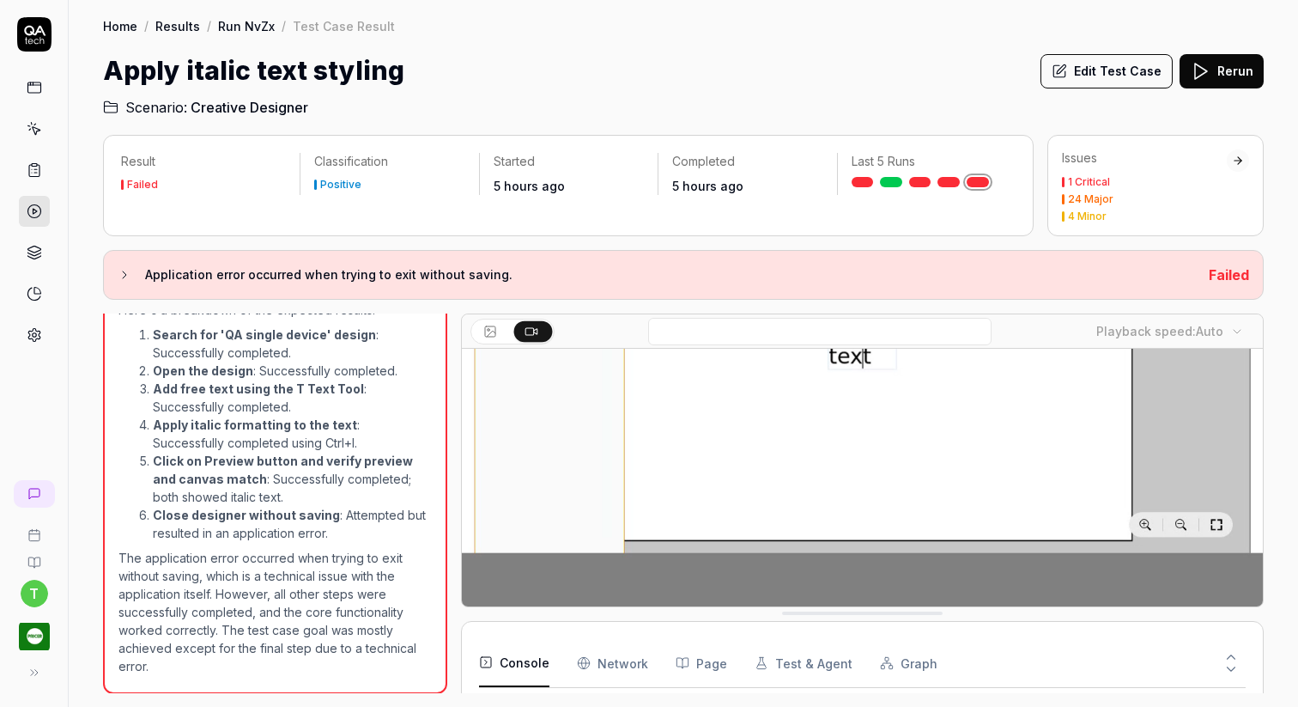
click at [262, 624] on p "The application error occurred when trying to exit without saving, which is a t…" at bounding box center [274, 612] width 313 height 126
drag, startPoint x: 215, startPoint y: 595, endPoint x: 294, endPoint y: 611, distance: 80.7
click at [294, 614] on p "The application error occurred when trying to exit without saving, which is a t…" at bounding box center [274, 612] width 313 height 126
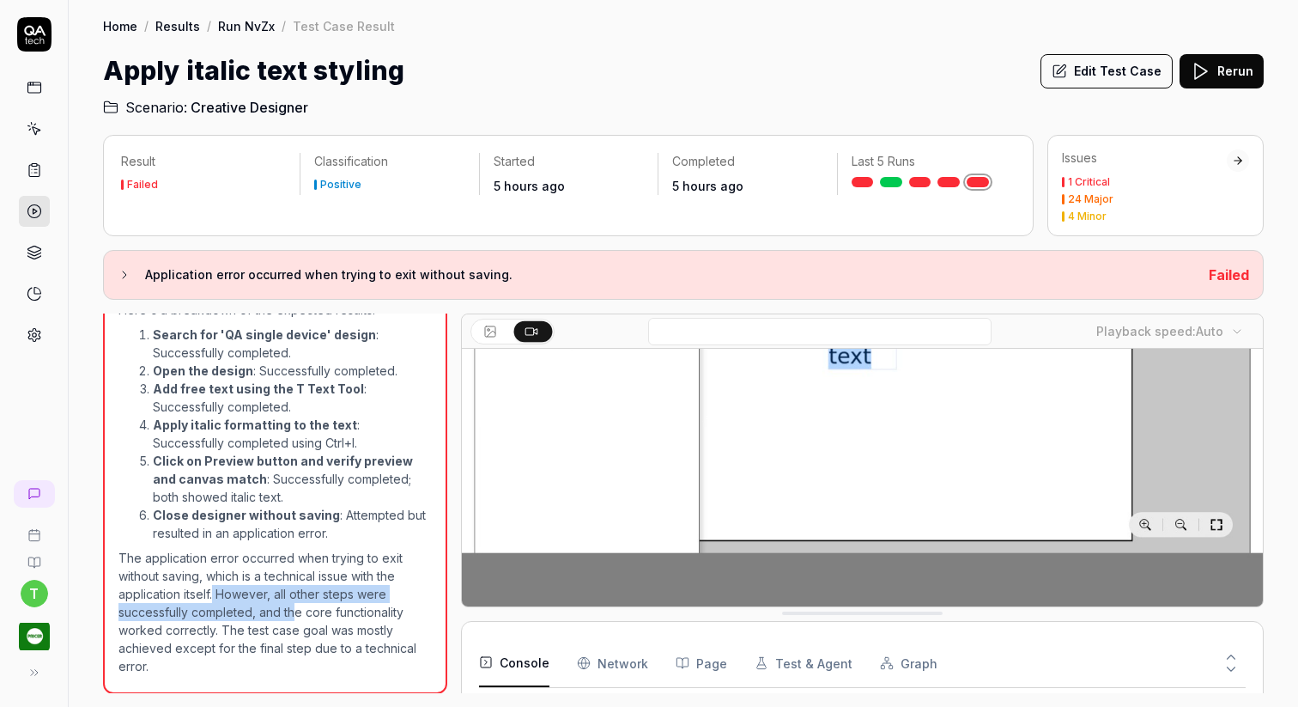
click at [294, 611] on p "The application error occurred when trying to exit without saving, which is a t…" at bounding box center [274, 612] width 313 height 126
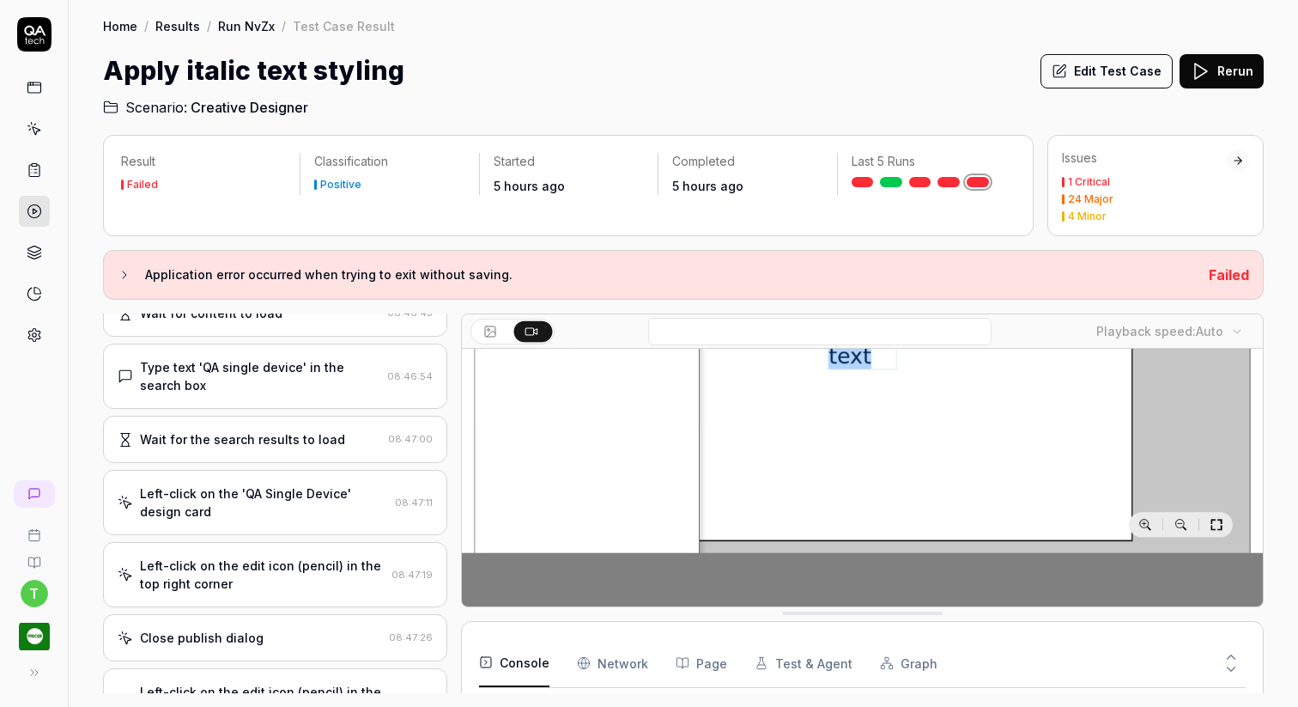
scroll to position [0, 0]
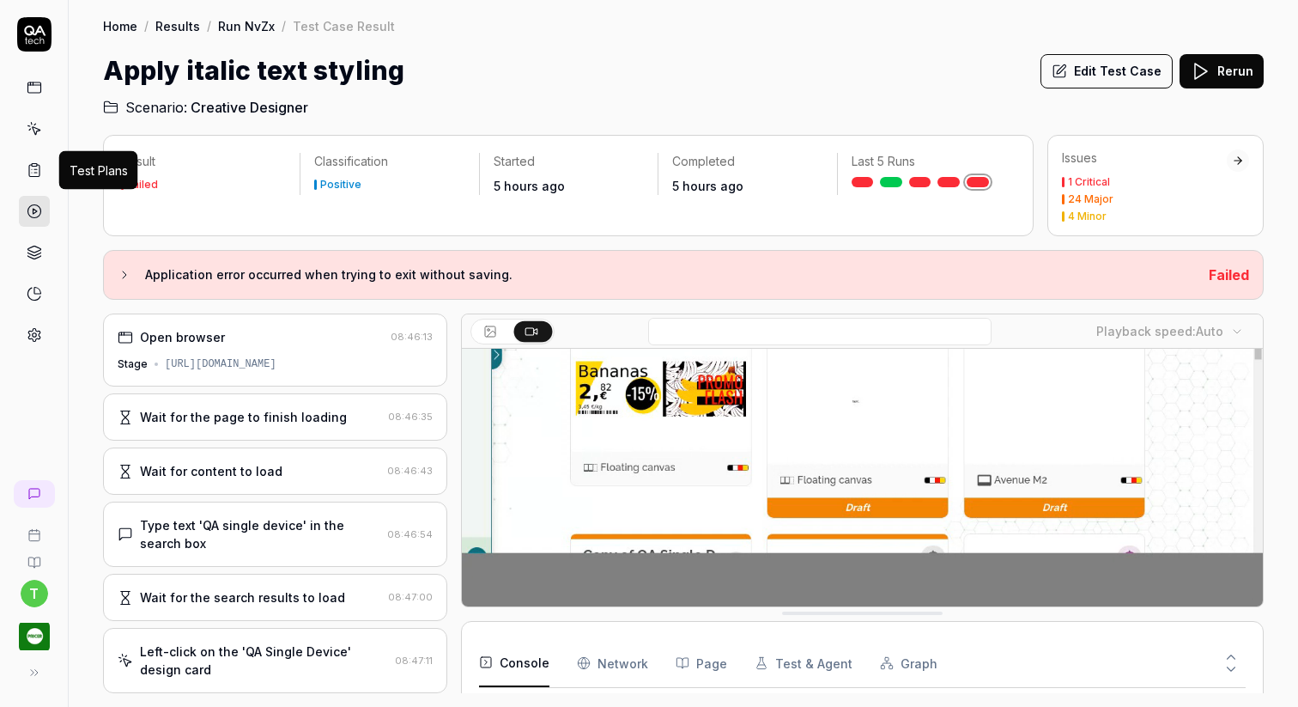
click at [29, 168] on icon at bounding box center [34, 169] width 15 height 15
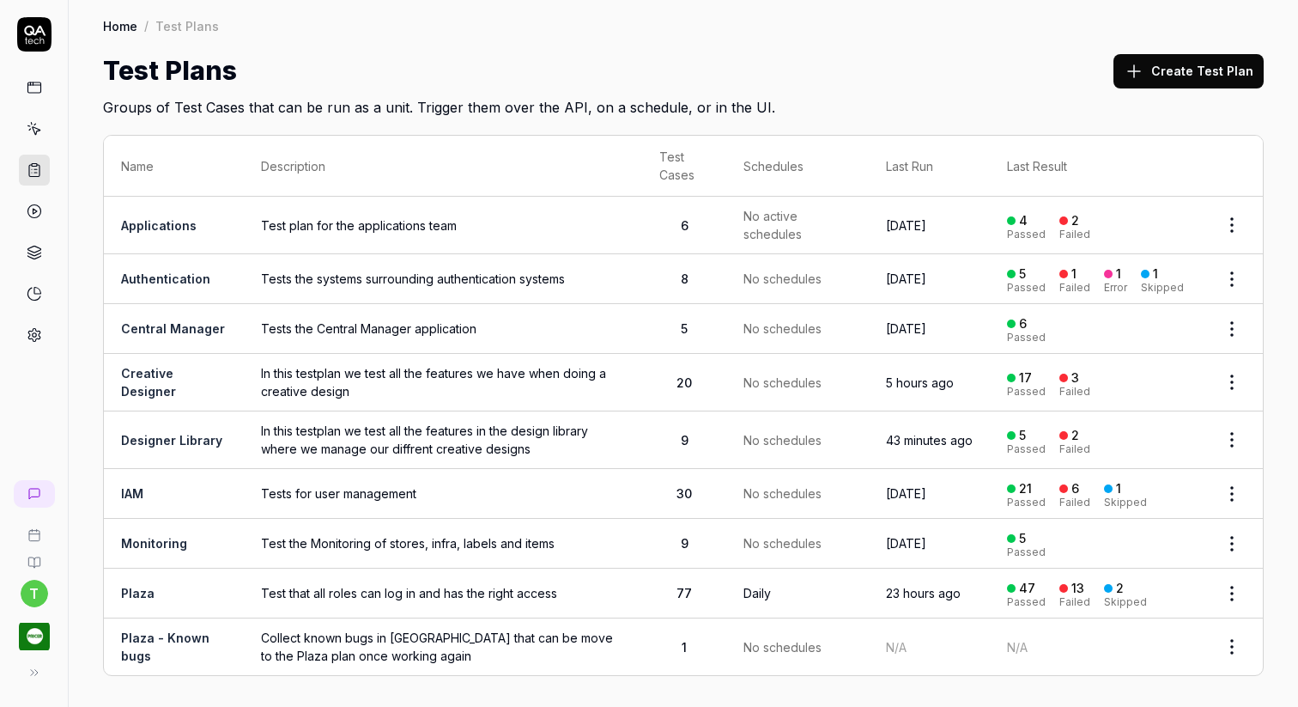
click at [151, 382] on link "Creative Designer" at bounding box center [148, 382] width 55 height 33
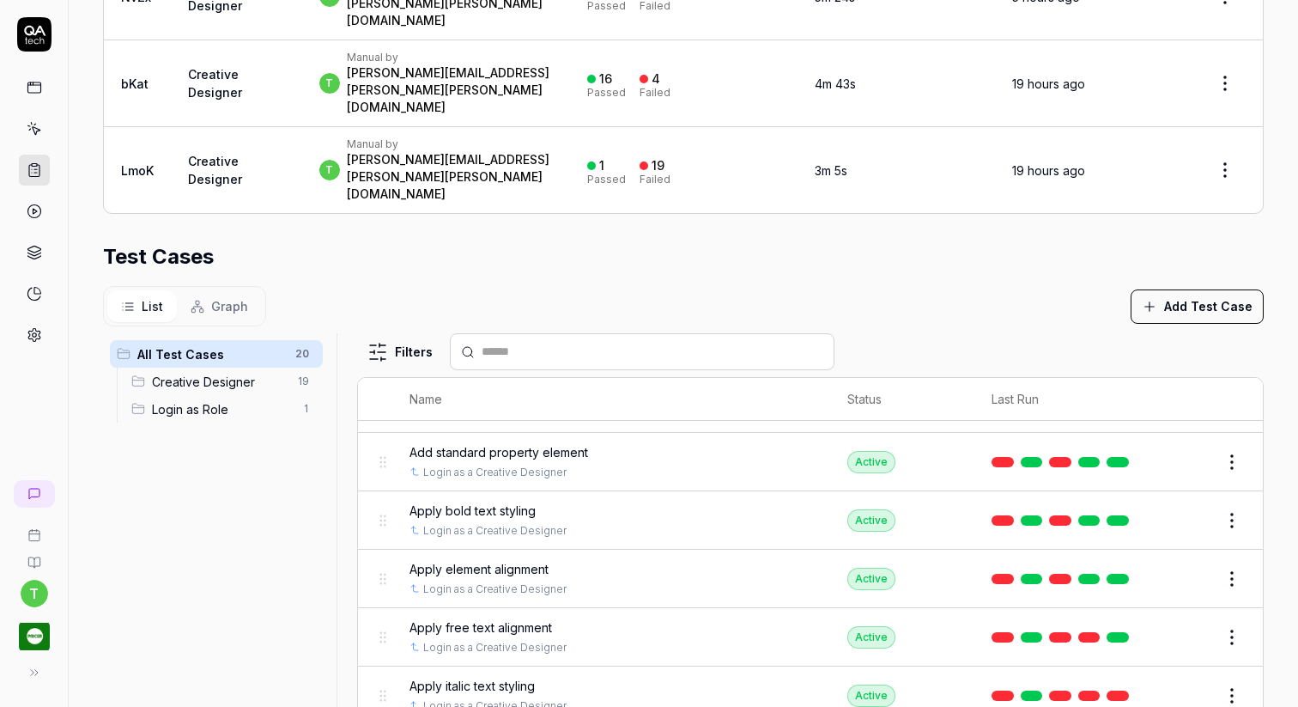
scroll to position [436, 0]
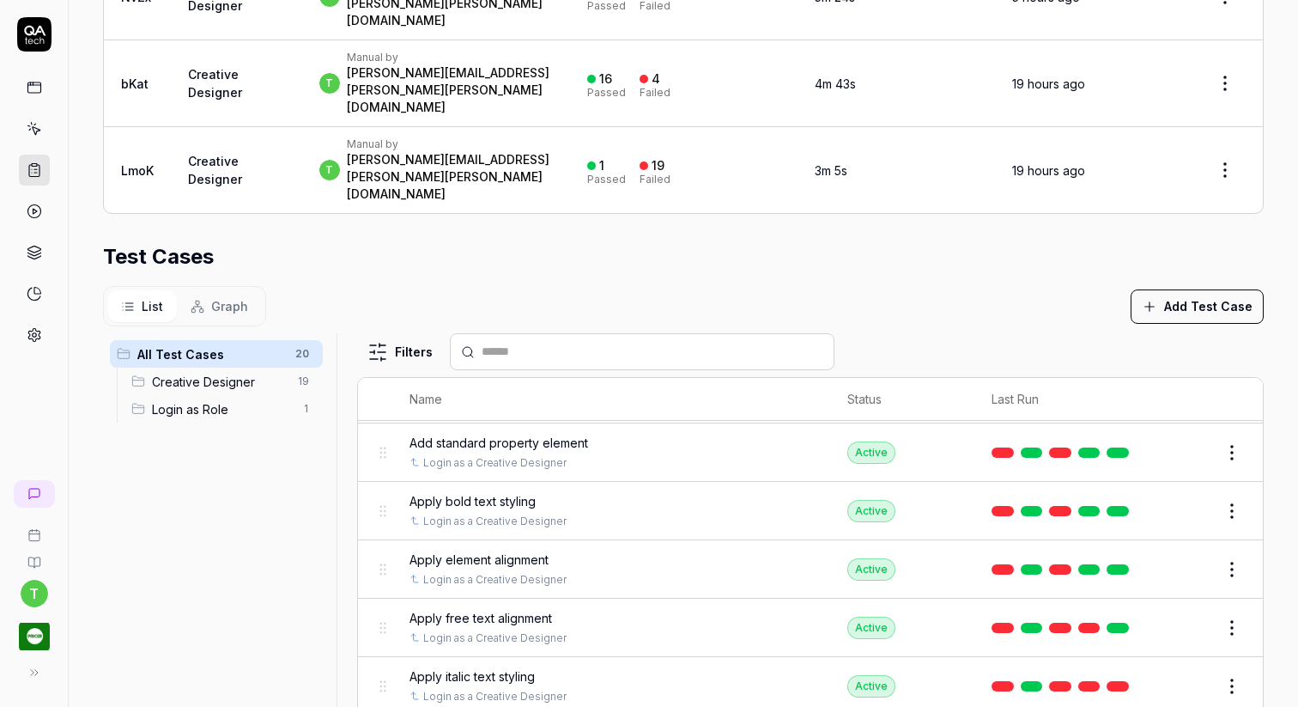
click at [519, 667] on span "Apply italic text styling" at bounding box center [472, 676] width 125 height 18
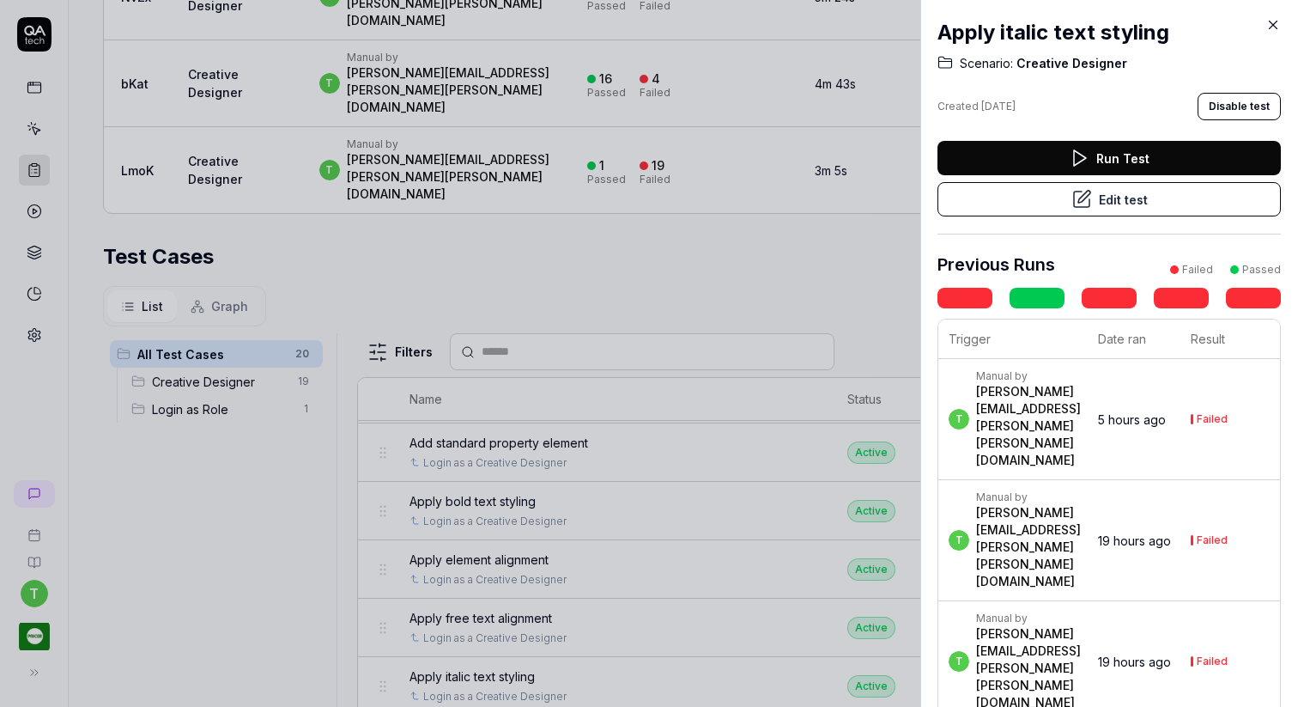
click at [1158, 207] on button "Edit test" at bounding box center [1109, 199] width 343 height 34
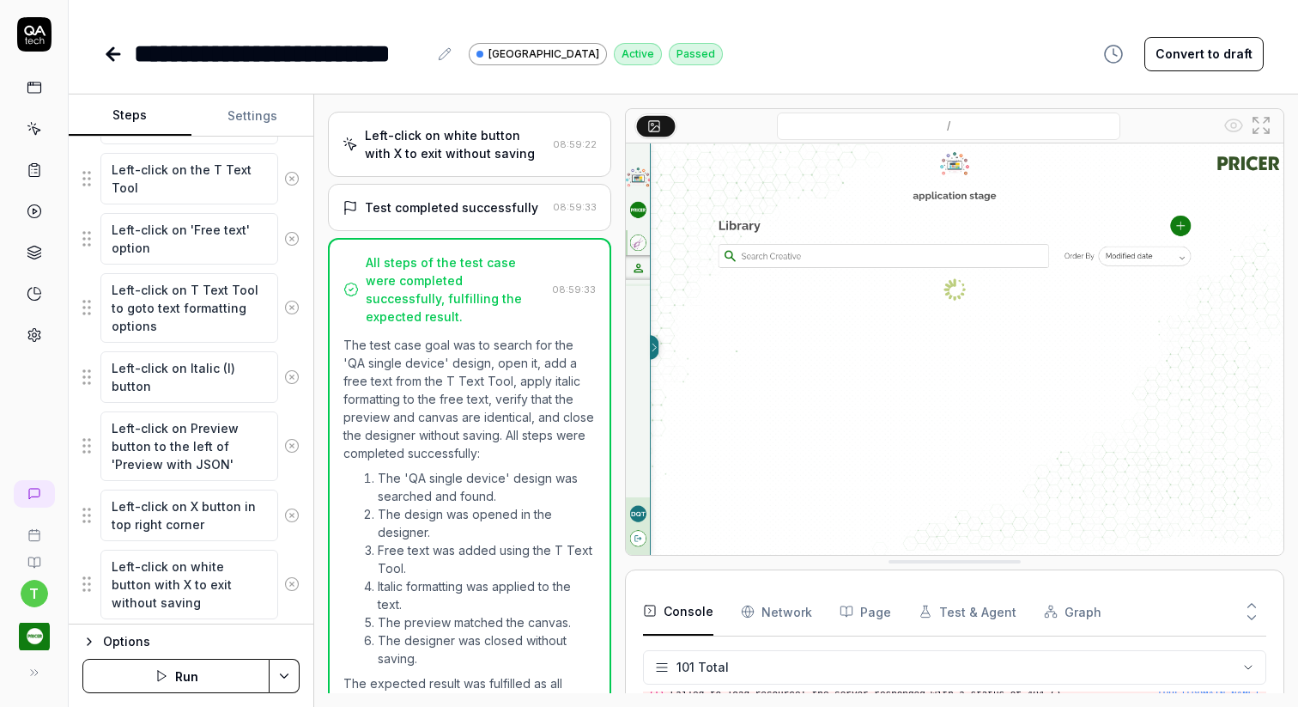
scroll to position [710, 0]
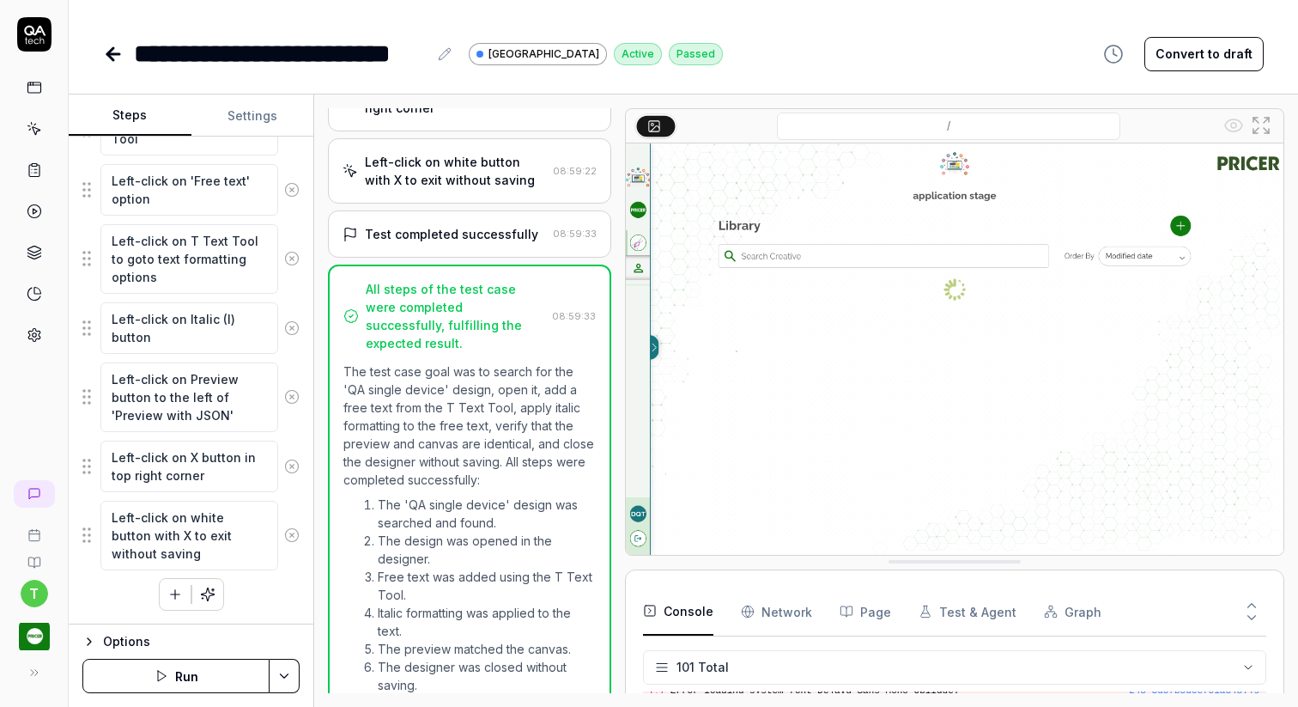
scroll to position [852, 0]
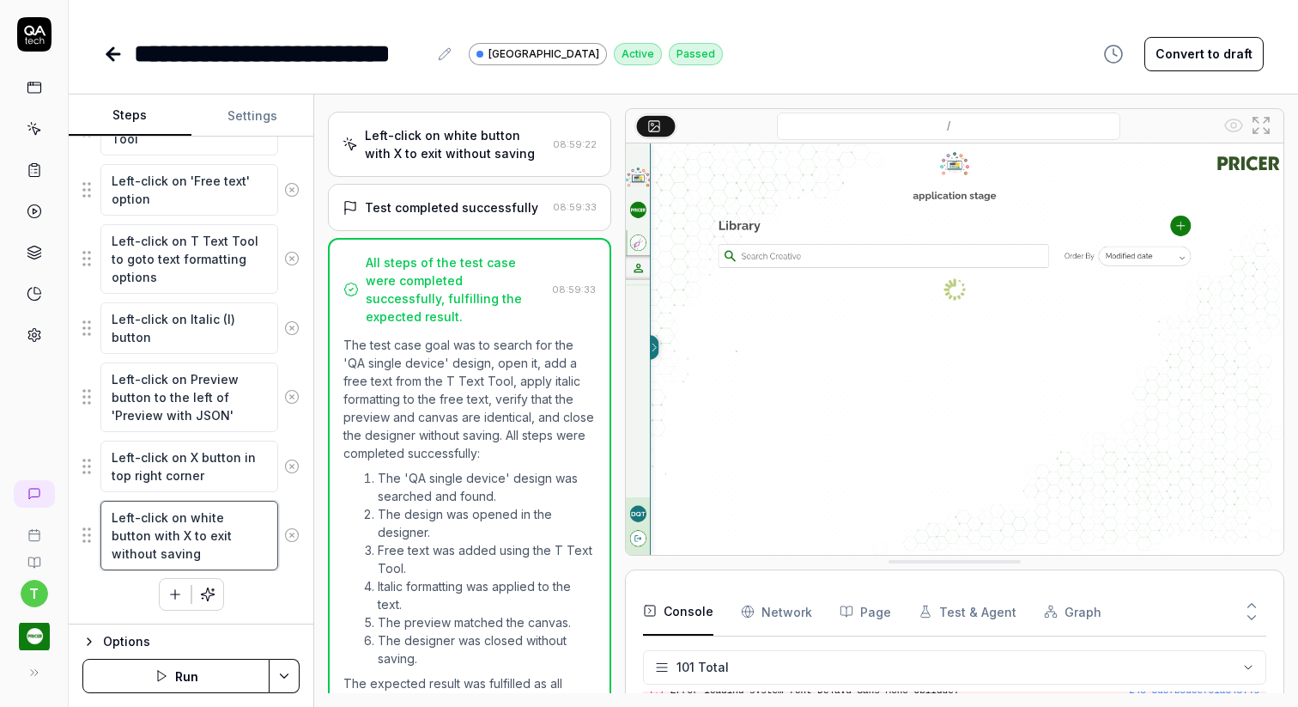
click at [174, 530] on textarea "Left-click on white button with X to exit without saving" at bounding box center [189, 536] width 178 height 70
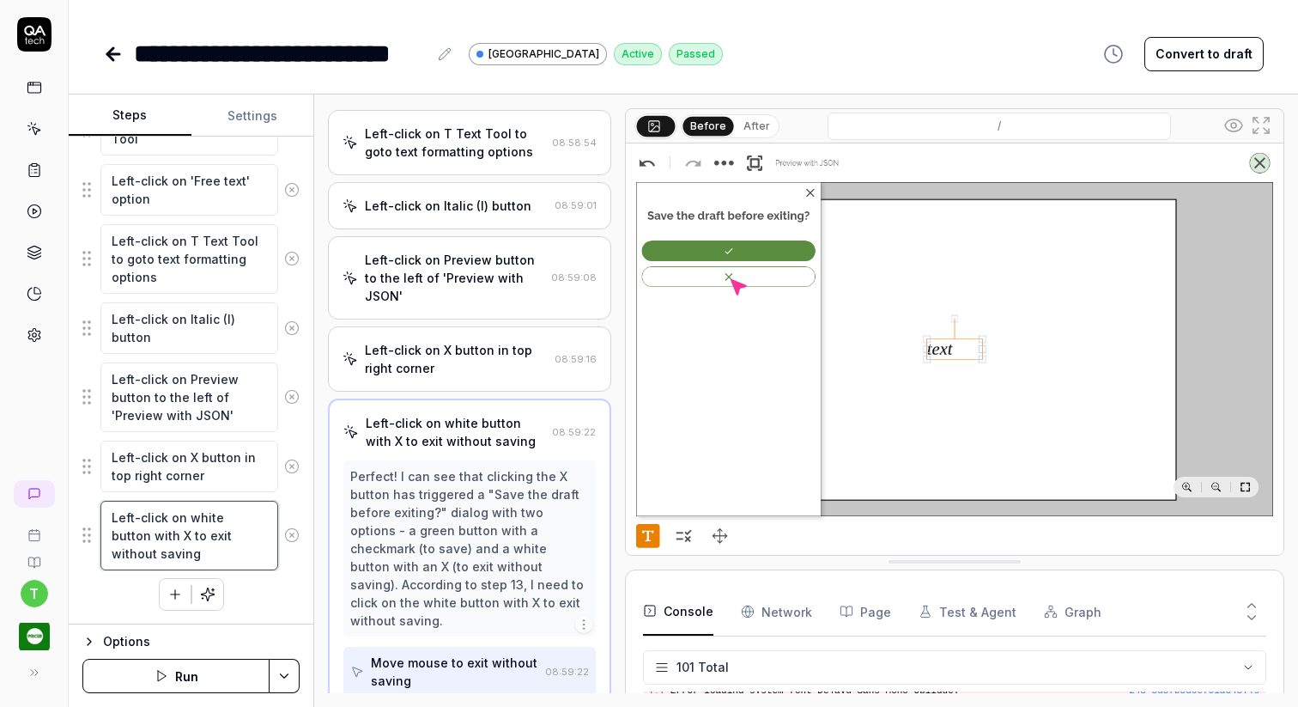
scroll to position [709, 0]
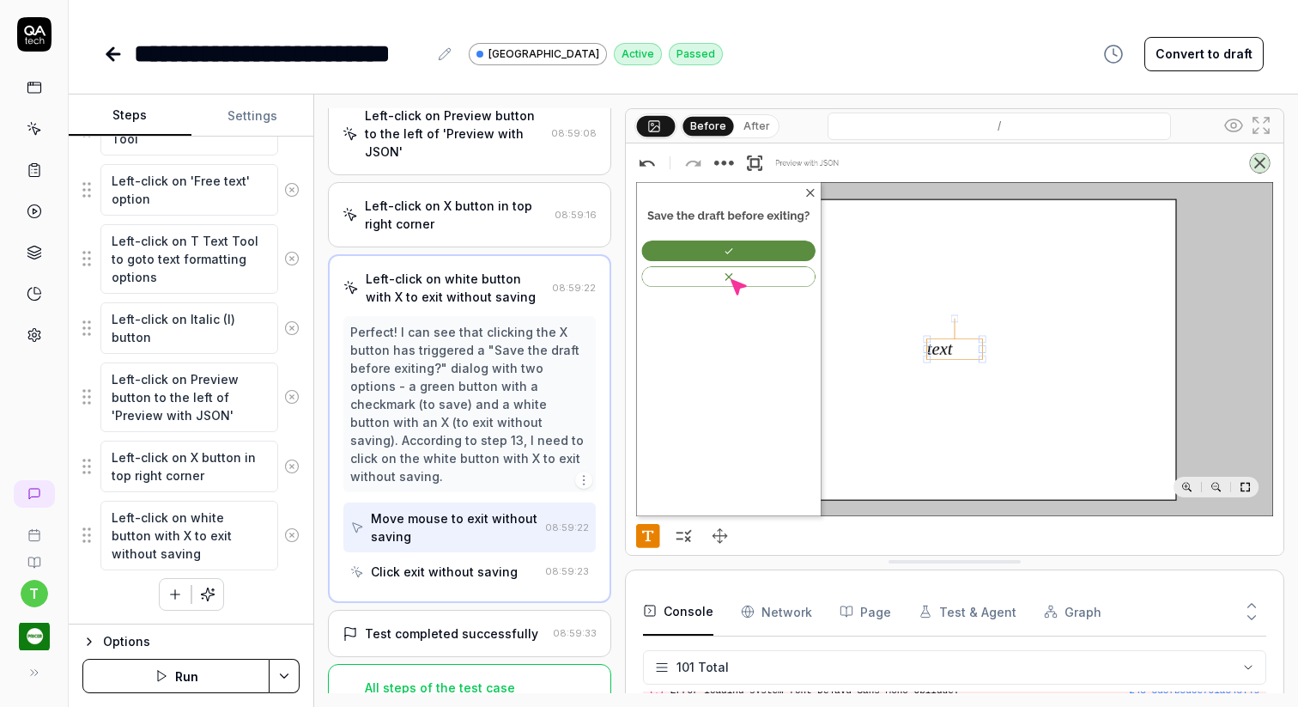
click at [169, 358] on fieldset "Left-click on the Designer link in the sidebar Wait for the page to finish load…" at bounding box center [190, 147] width 217 height 847
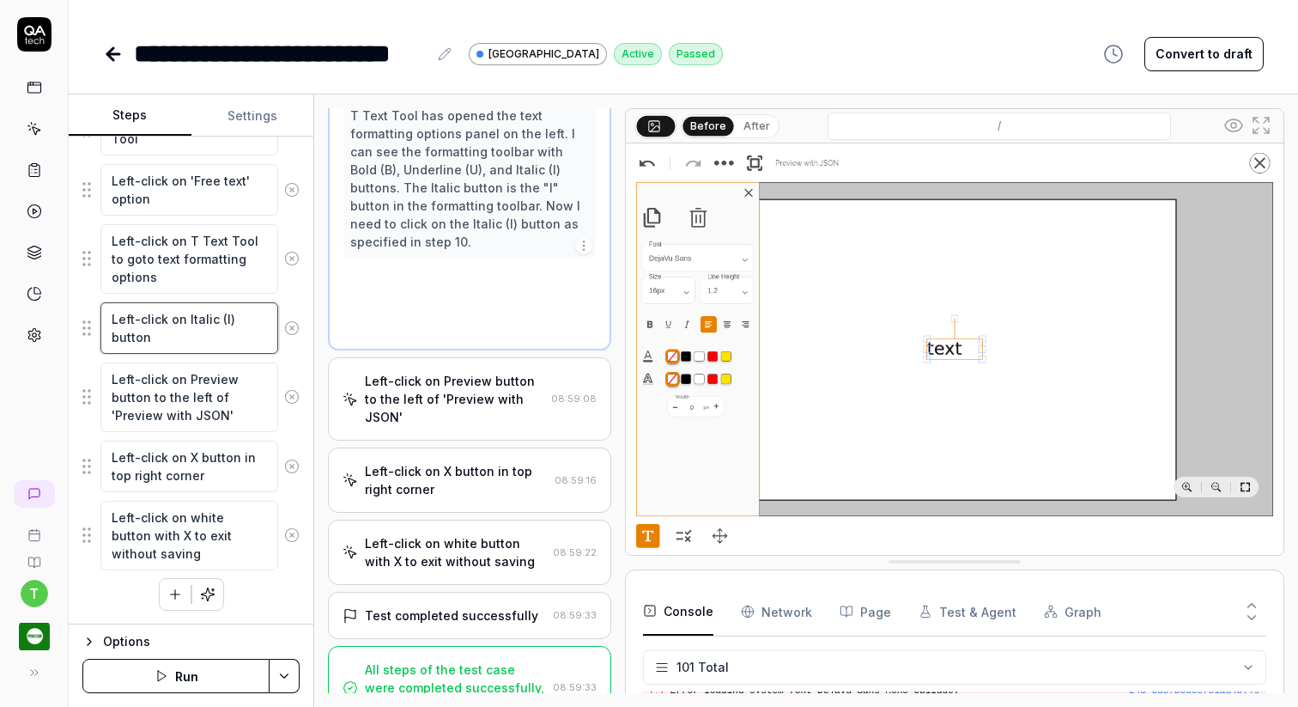
click at [214, 318] on textarea "Left-click on Italic (I) button" at bounding box center [189, 328] width 178 height 52
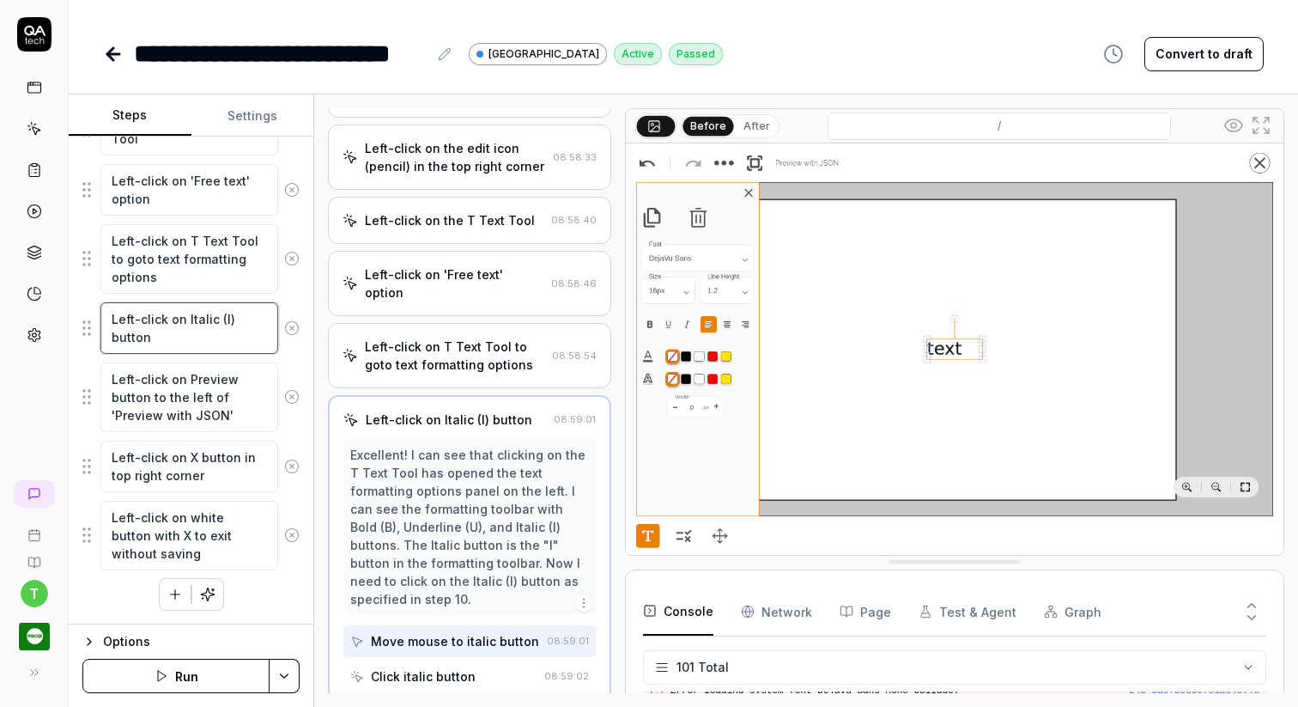
scroll to position [349, 0]
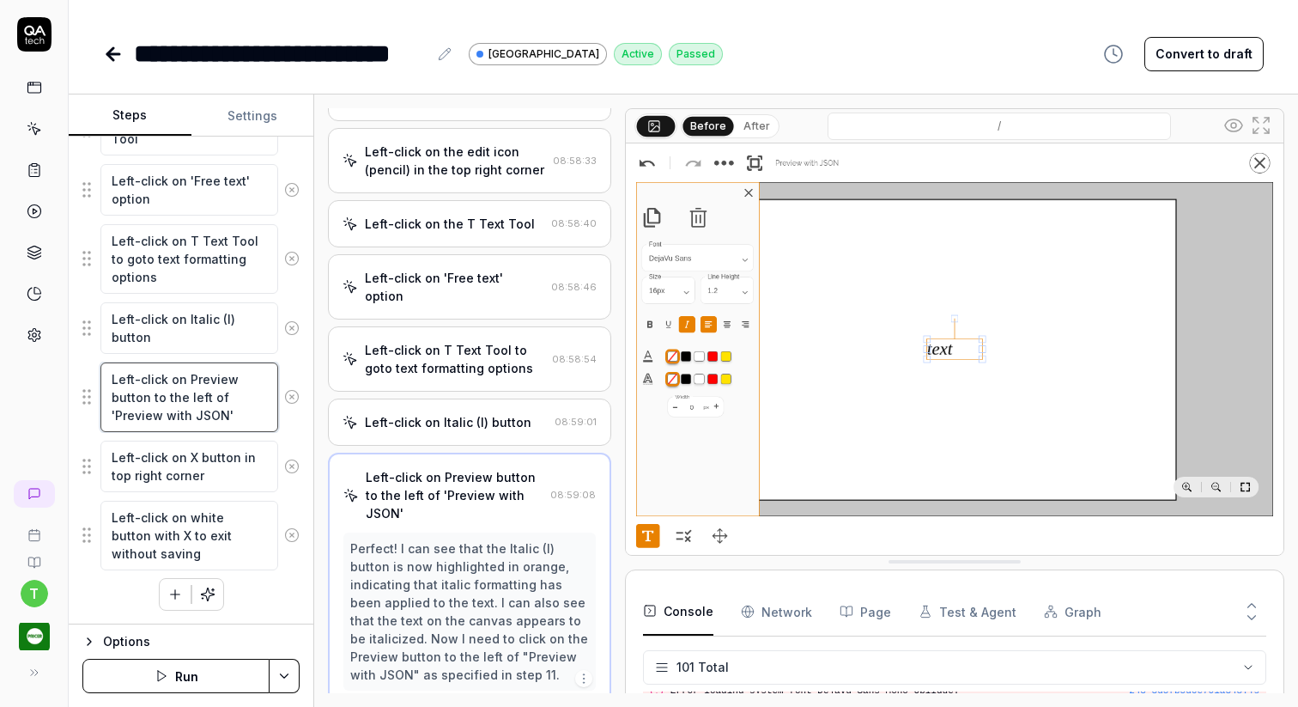
click at [193, 402] on textarea "Left-click on Preview button to the left of 'Preview with JSON'" at bounding box center [189, 397] width 178 height 70
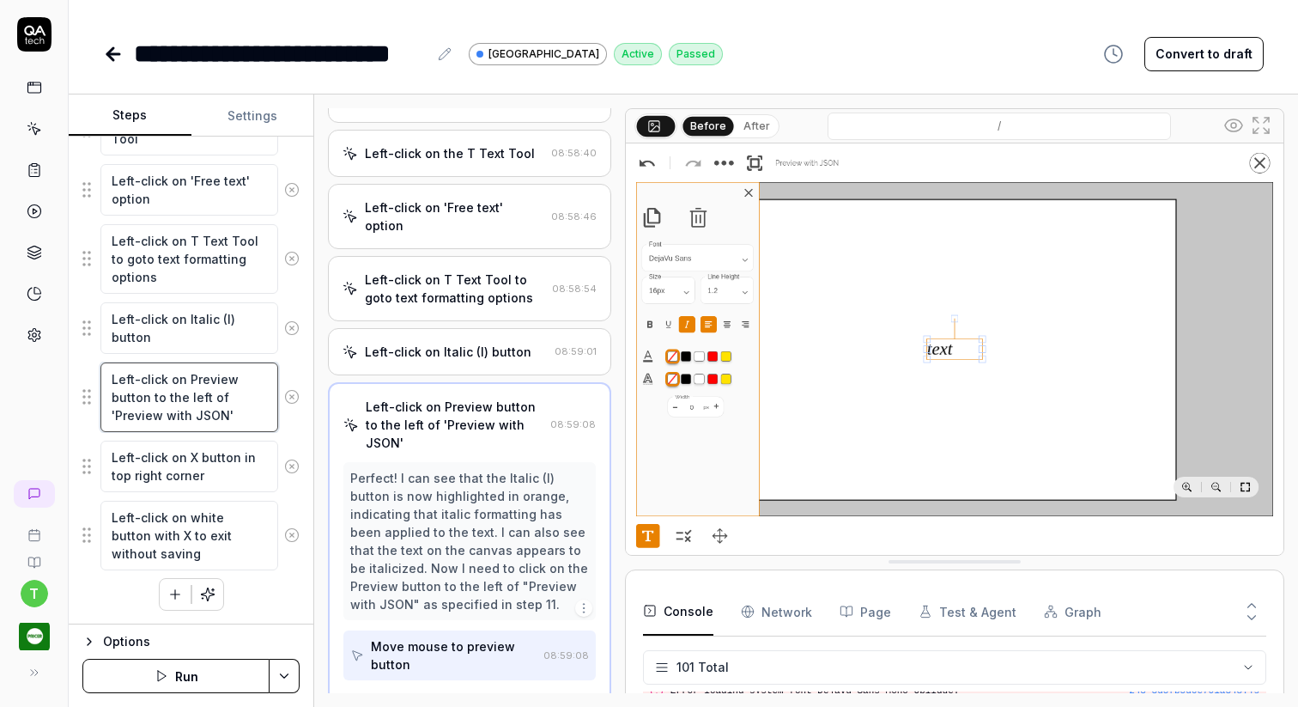
scroll to position [421, 0]
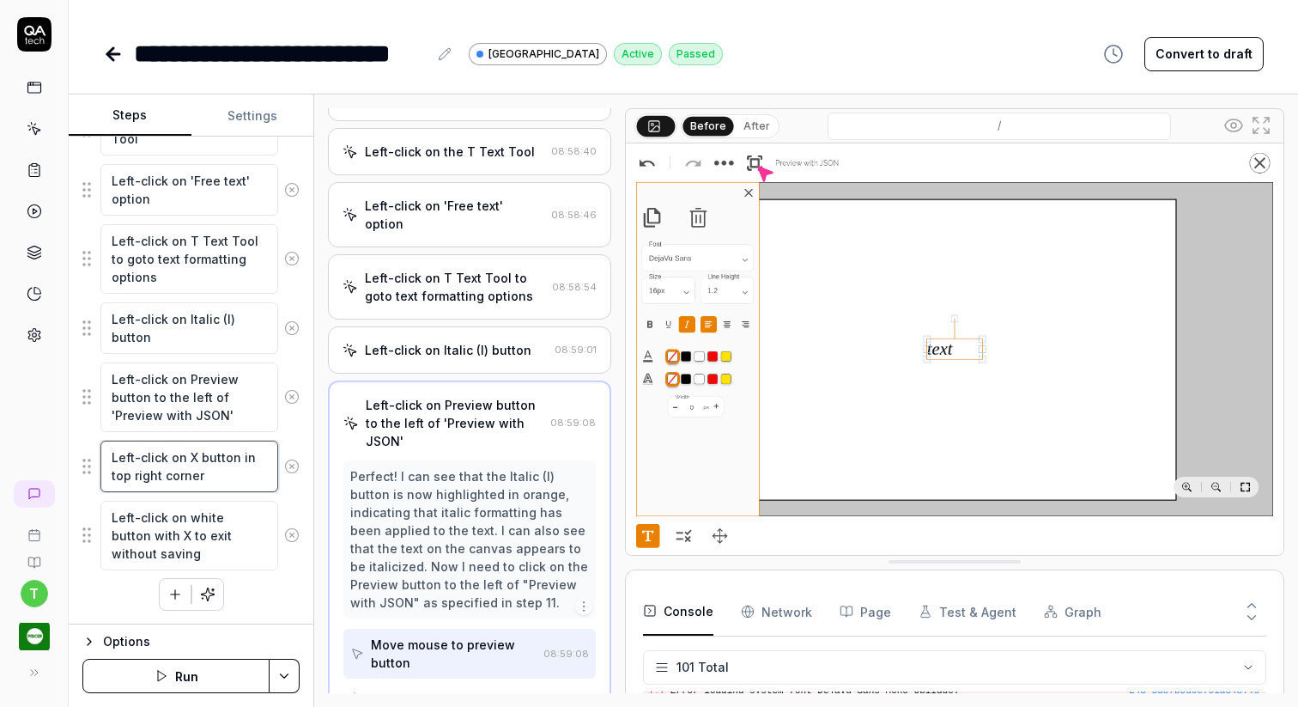
click at [173, 483] on textarea "Left-click on X button in top right corner" at bounding box center [189, 466] width 178 height 52
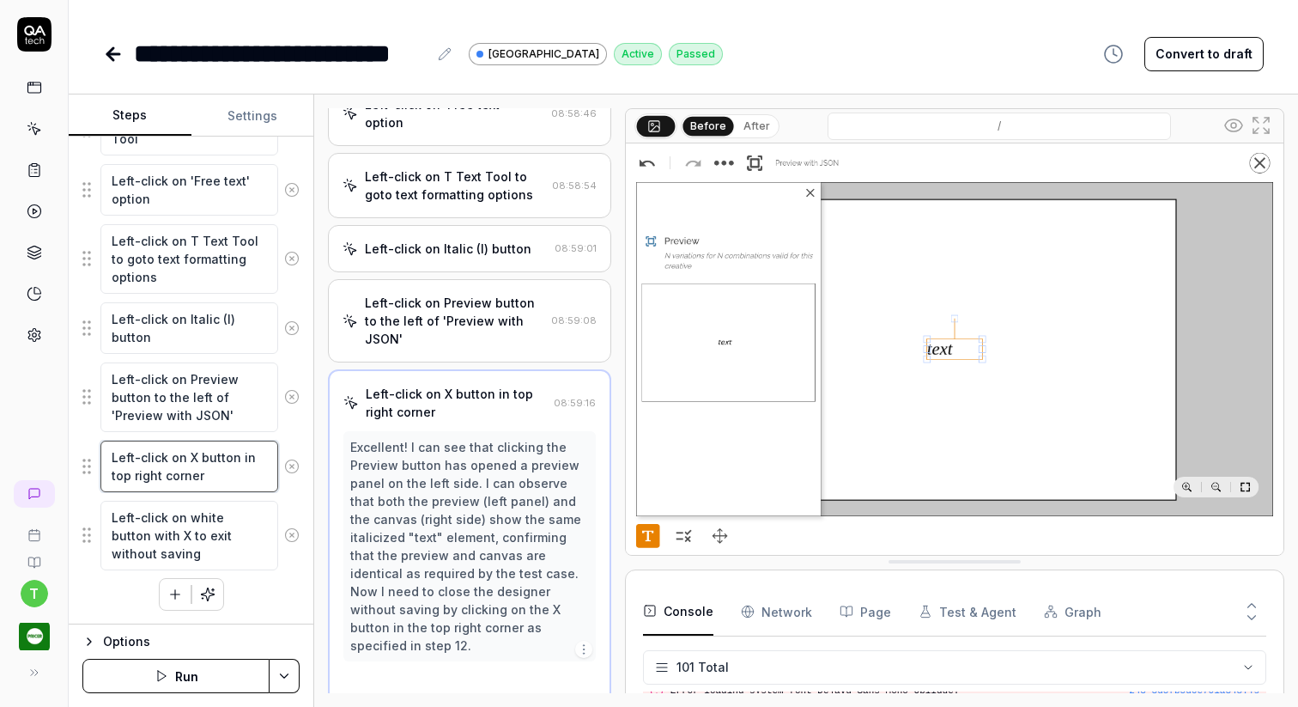
scroll to position [529, 0]
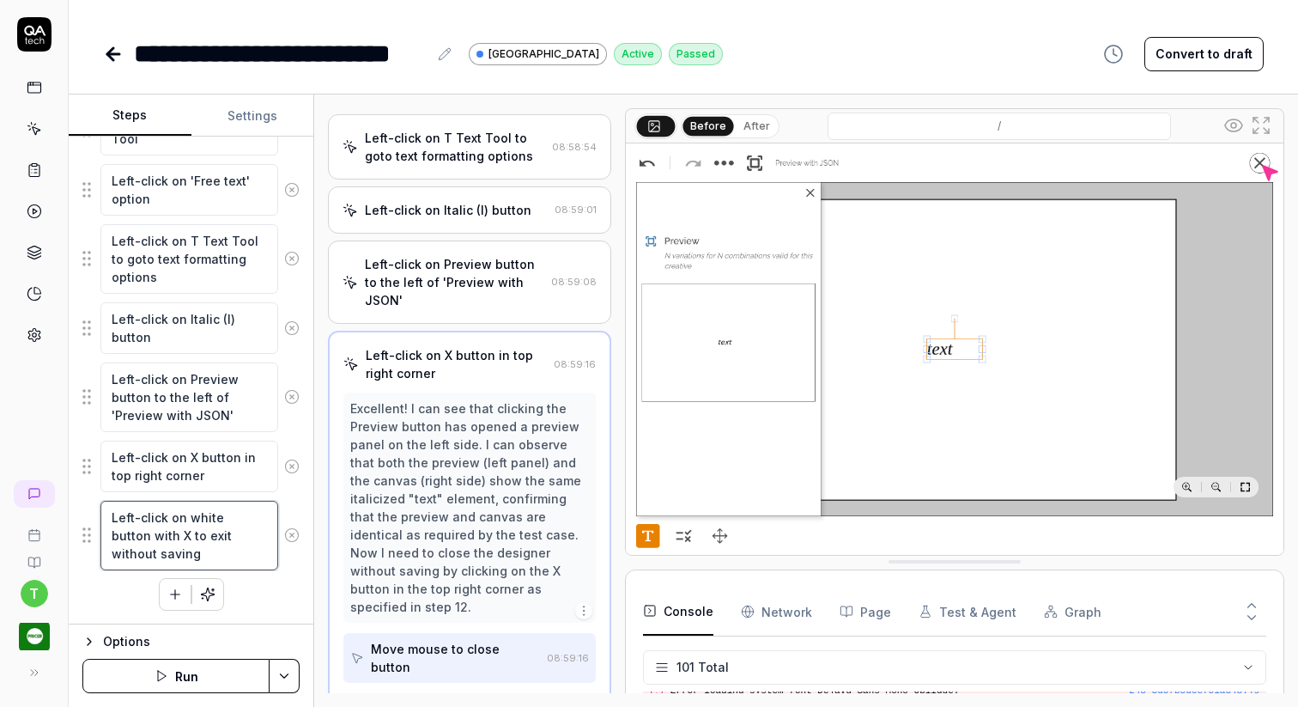
click at [179, 543] on textarea "Left-click on white button with X to exit without saving" at bounding box center [189, 536] width 178 height 70
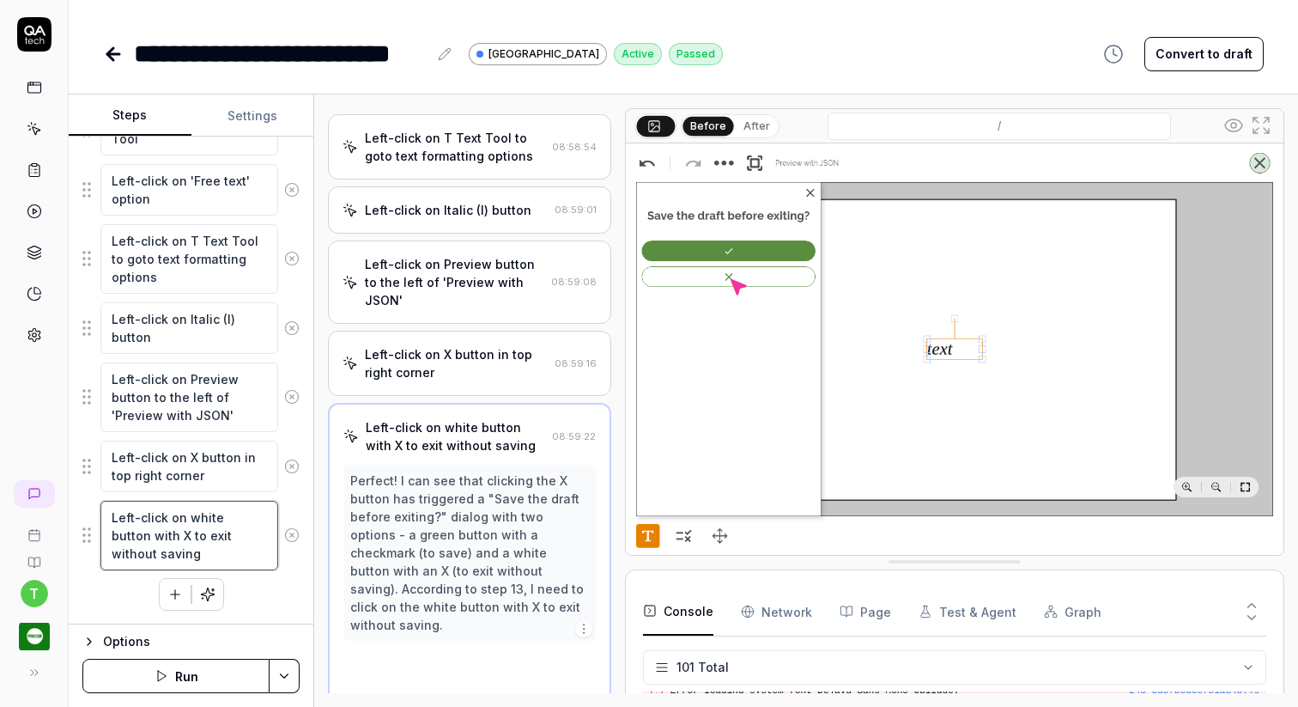
scroll to position [565, 0]
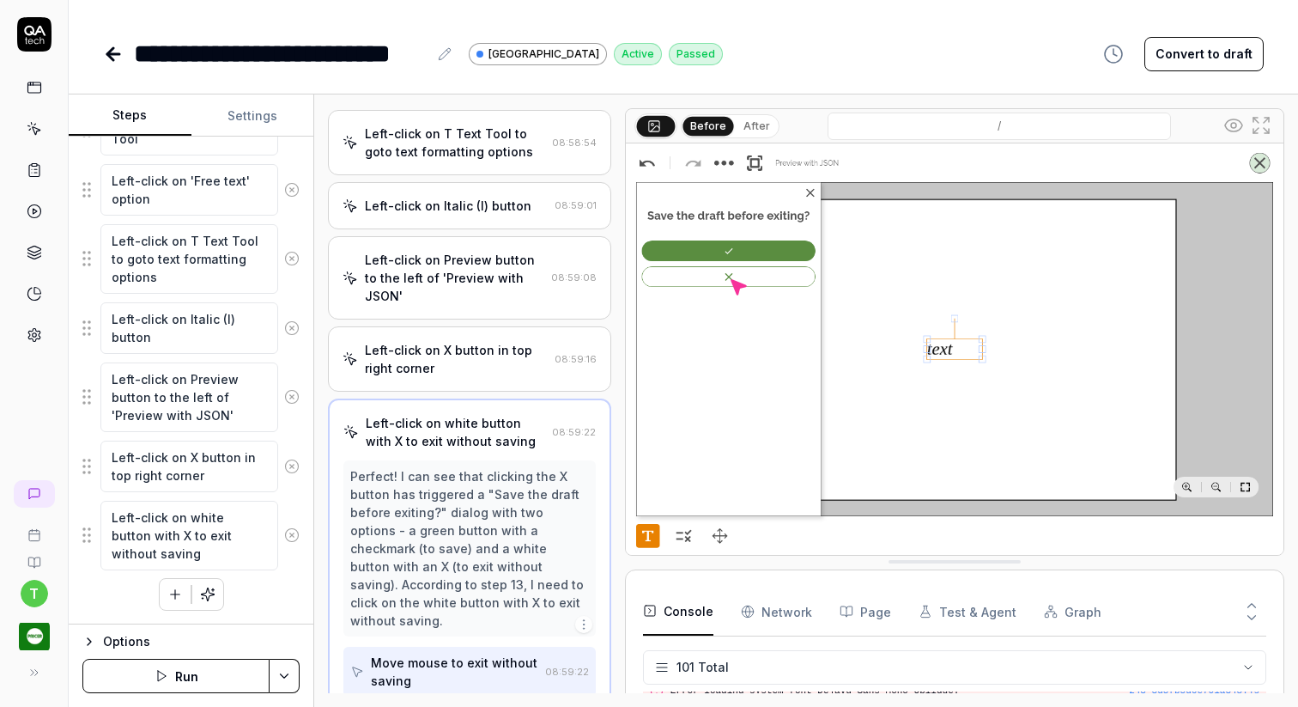
click at [118, 61] on icon at bounding box center [113, 54] width 21 height 21
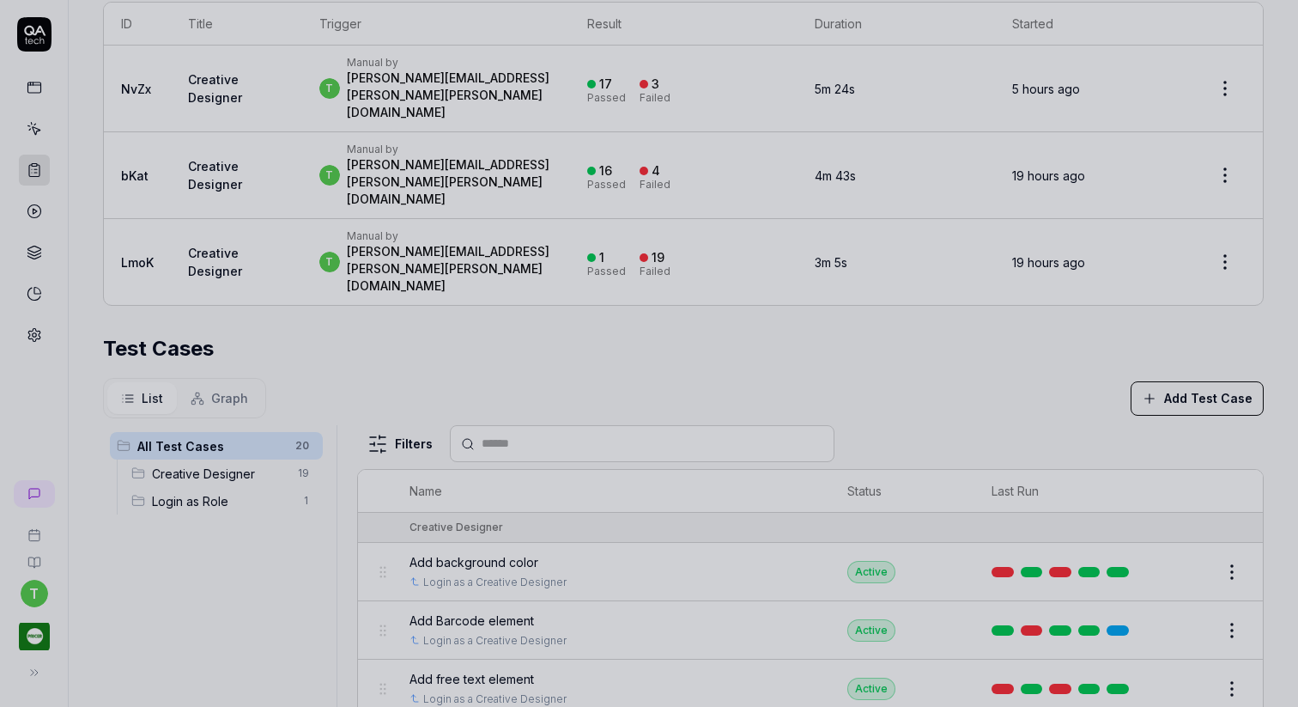
click at [312, 514] on div at bounding box center [649, 353] width 1298 height 707
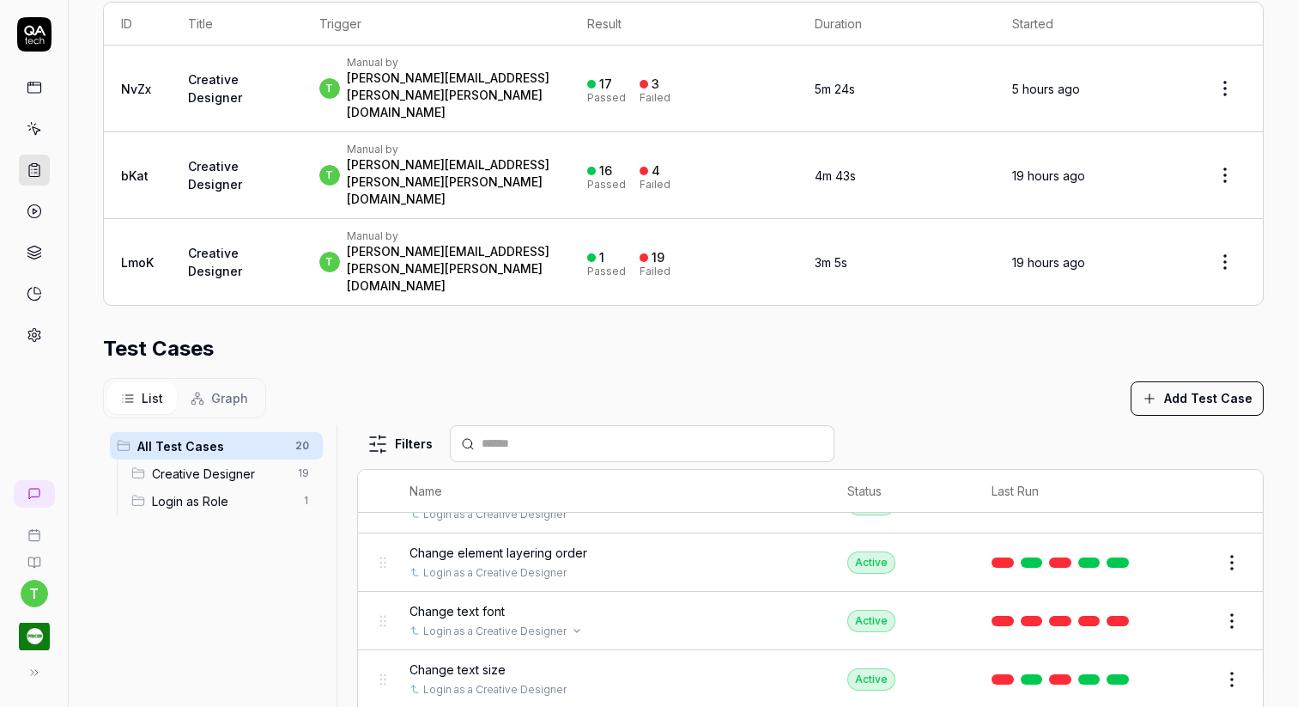
scroll to position [889, 0]
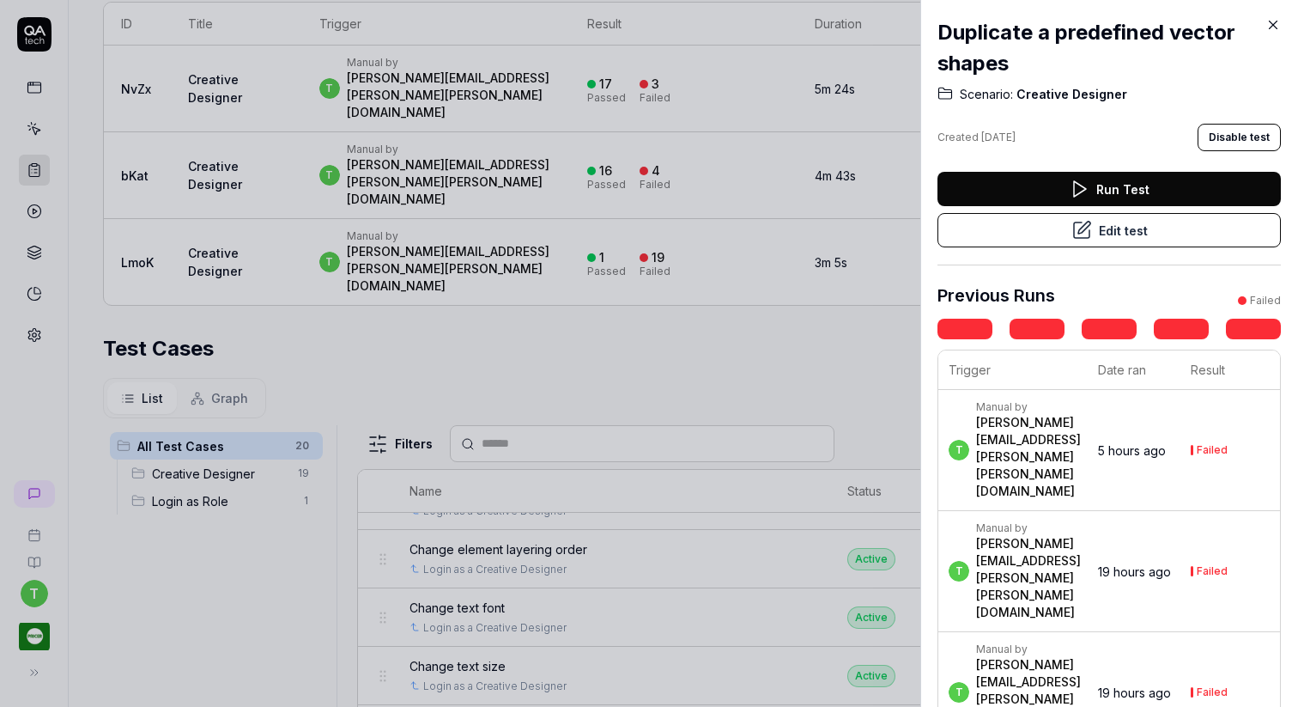
click at [1173, 228] on button "Edit test" at bounding box center [1109, 230] width 343 height 34
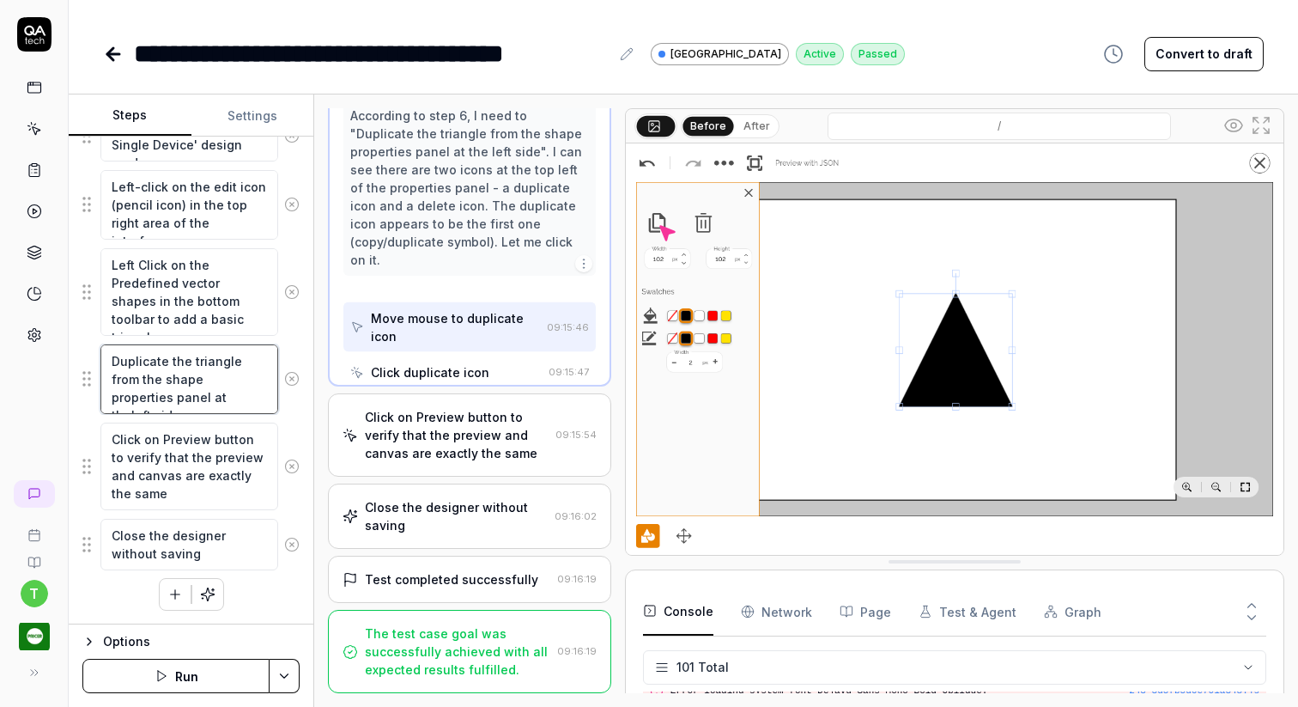
click at [220, 378] on textarea "Duplicate the triangle from the shape properties panel at theleft side" at bounding box center [189, 379] width 178 height 70
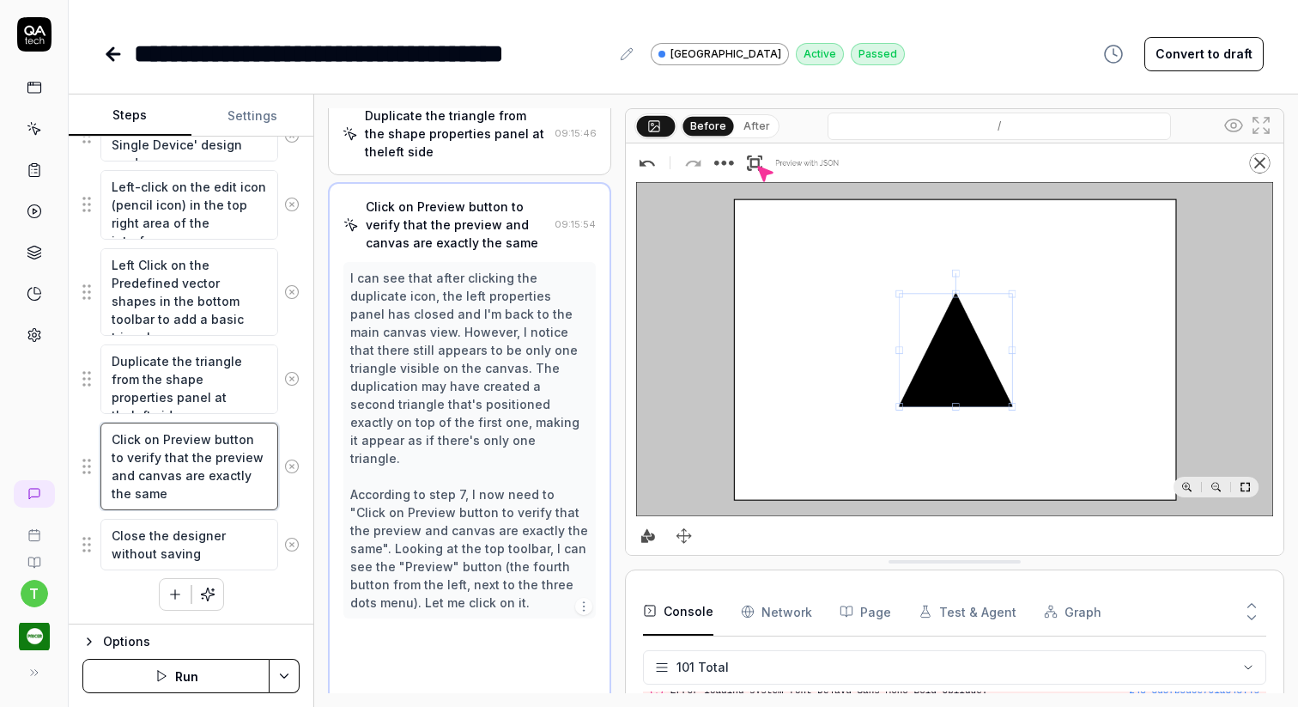
click at [200, 503] on textarea "Click on Preview button to verify that the preview and canvas are exactly the s…" at bounding box center [189, 466] width 178 height 88
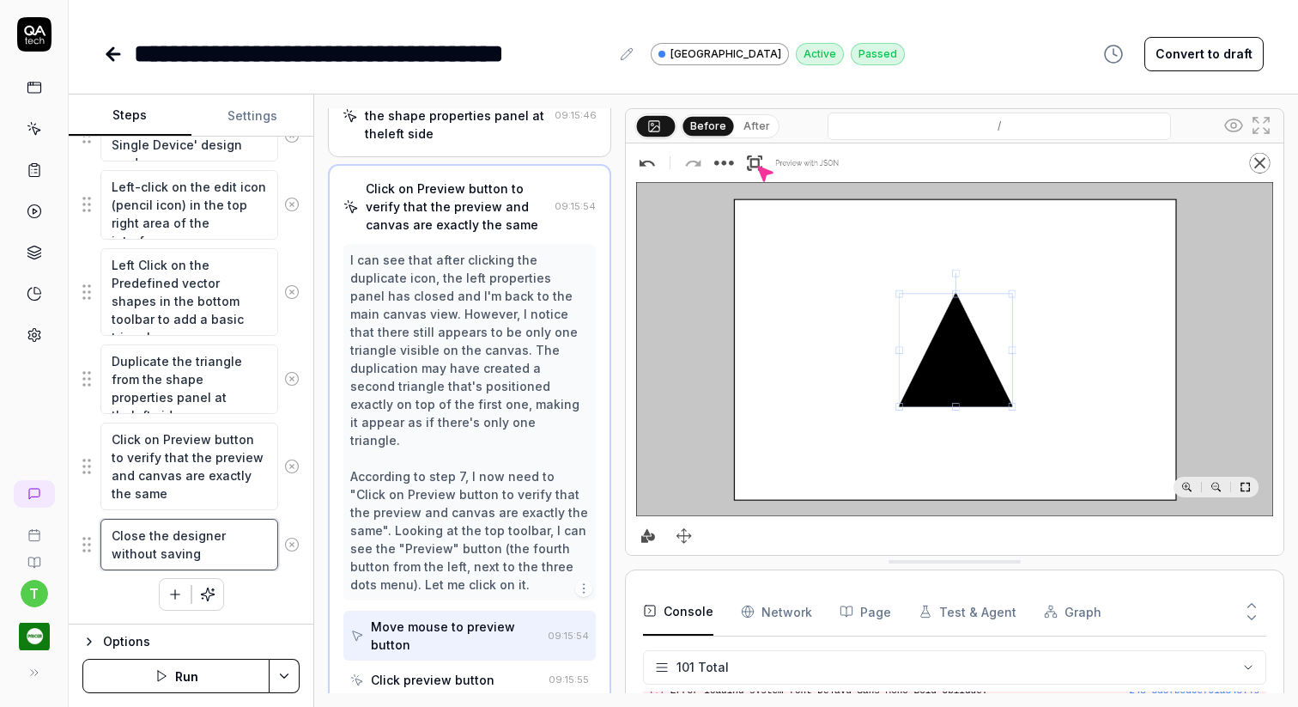
click at [198, 549] on textarea "Close the designer without saving" at bounding box center [189, 545] width 178 height 52
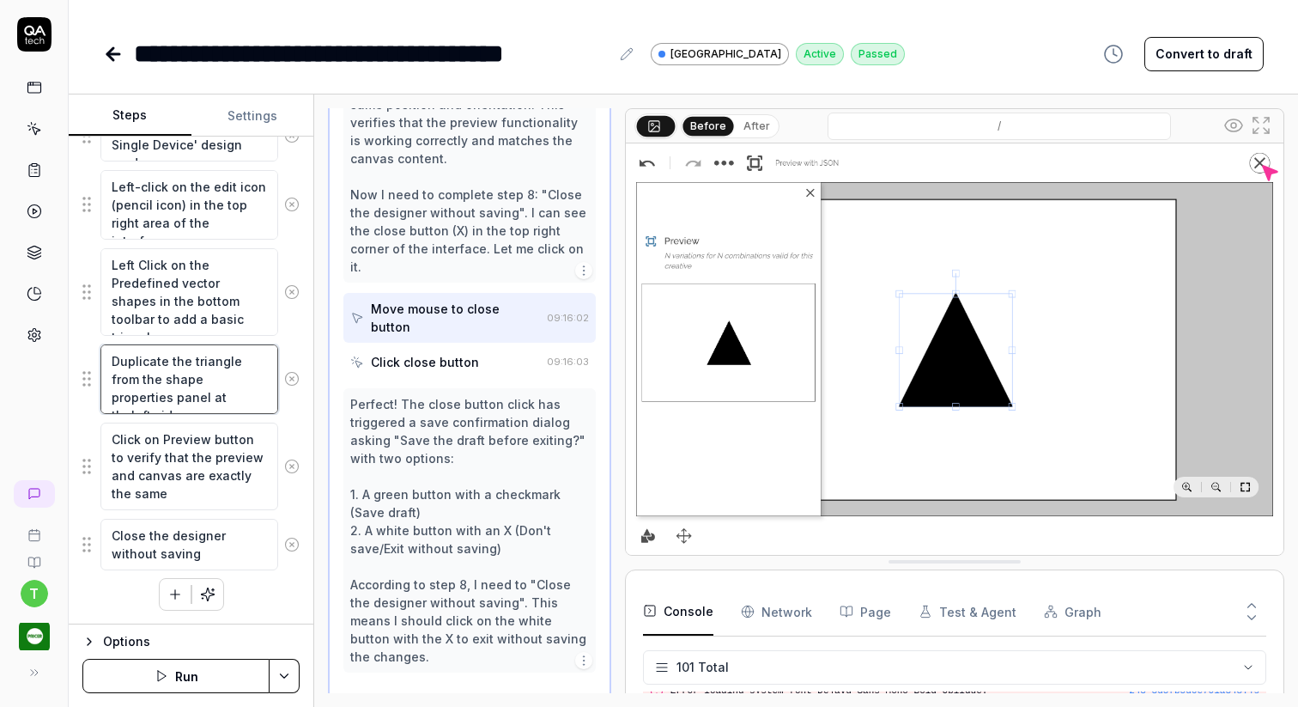
click at [198, 366] on textarea "Duplicate the triangle from the shape properties panel at theleft side" at bounding box center [189, 379] width 178 height 70
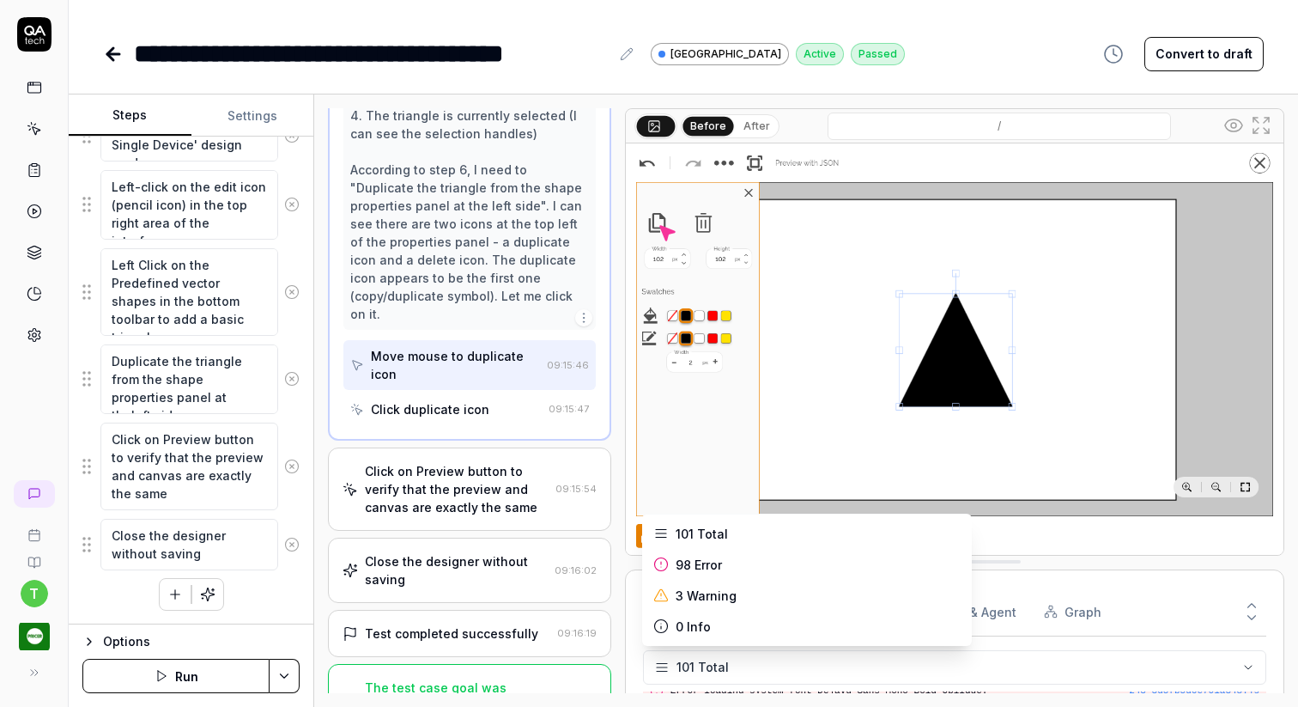
click at [1088, 662] on html "**********" at bounding box center [649, 353] width 1298 height 707
type textarea "*"
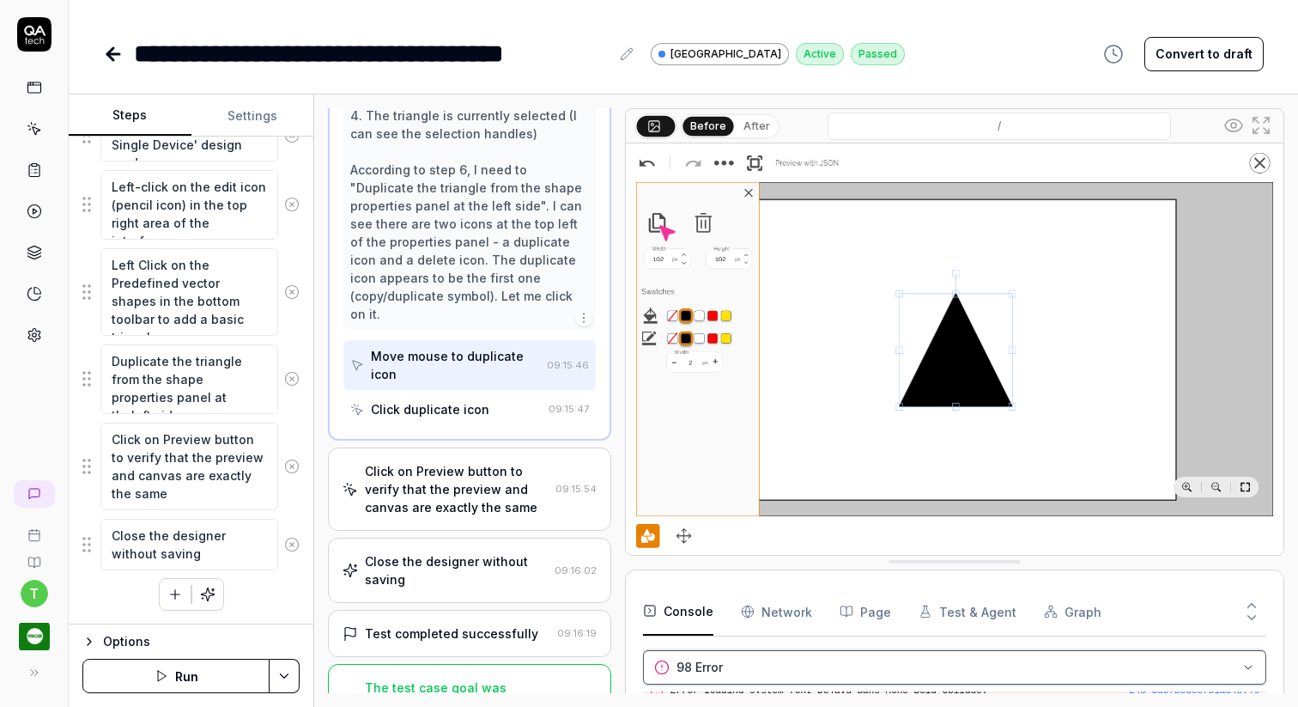
scroll to position [3919, 0]
click at [1243, 671] on html "**********" at bounding box center [649, 353] width 1298 height 707
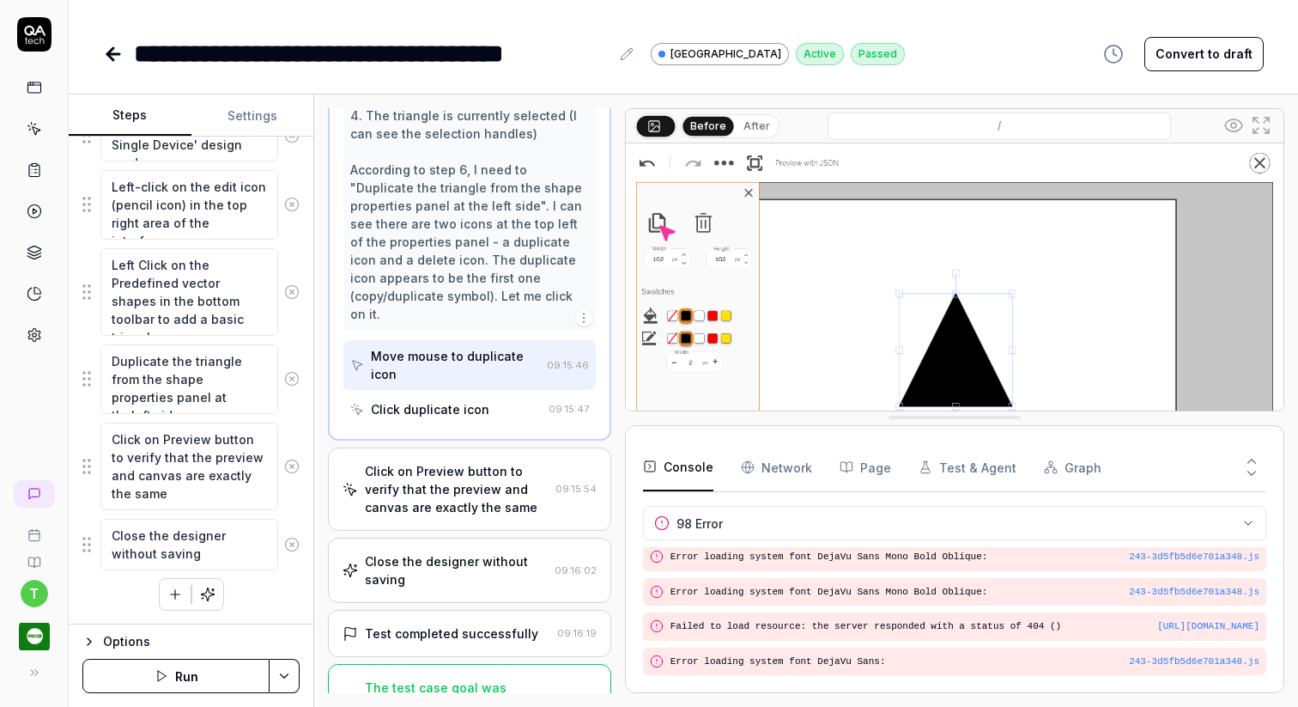
scroll to position [3900, 0]
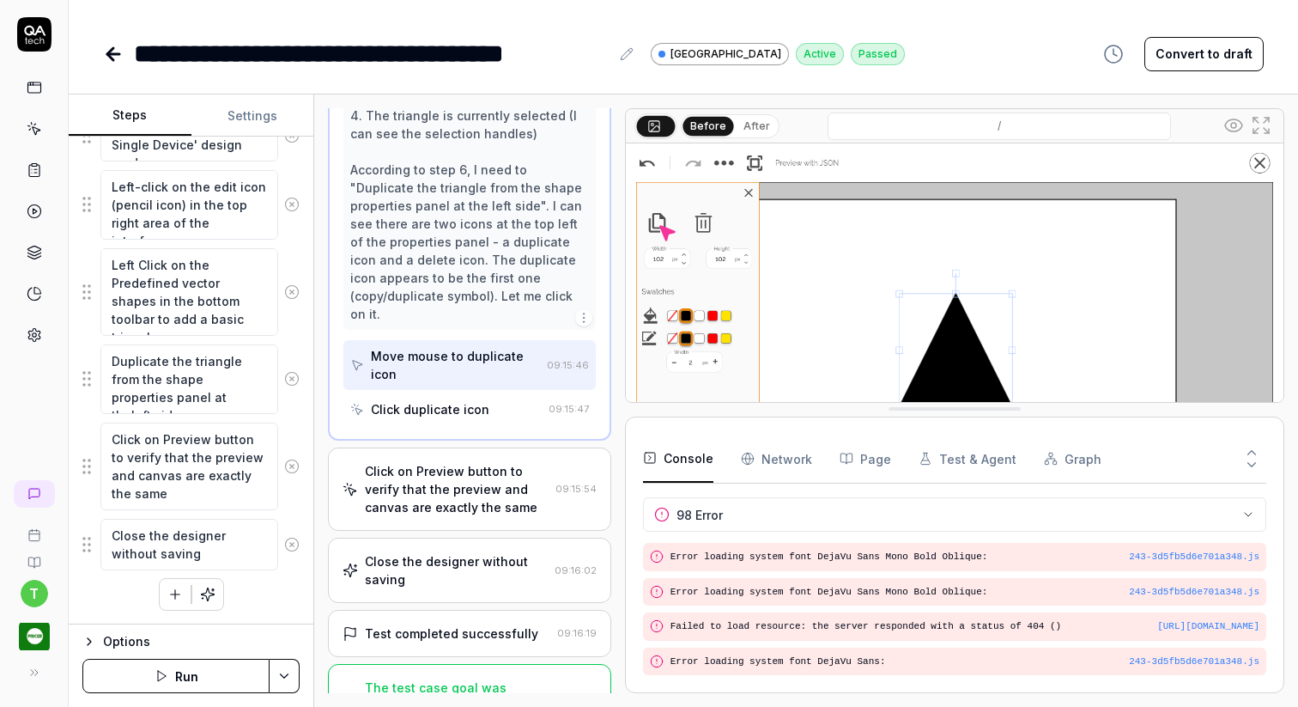
drag, startPoint x: 977, startPoint y: 559, endPoint x: 987, endPoint y: 406, distance: 153.2
click at [105, 47] on icon at bounding box center [113, 54] width 21 height 21
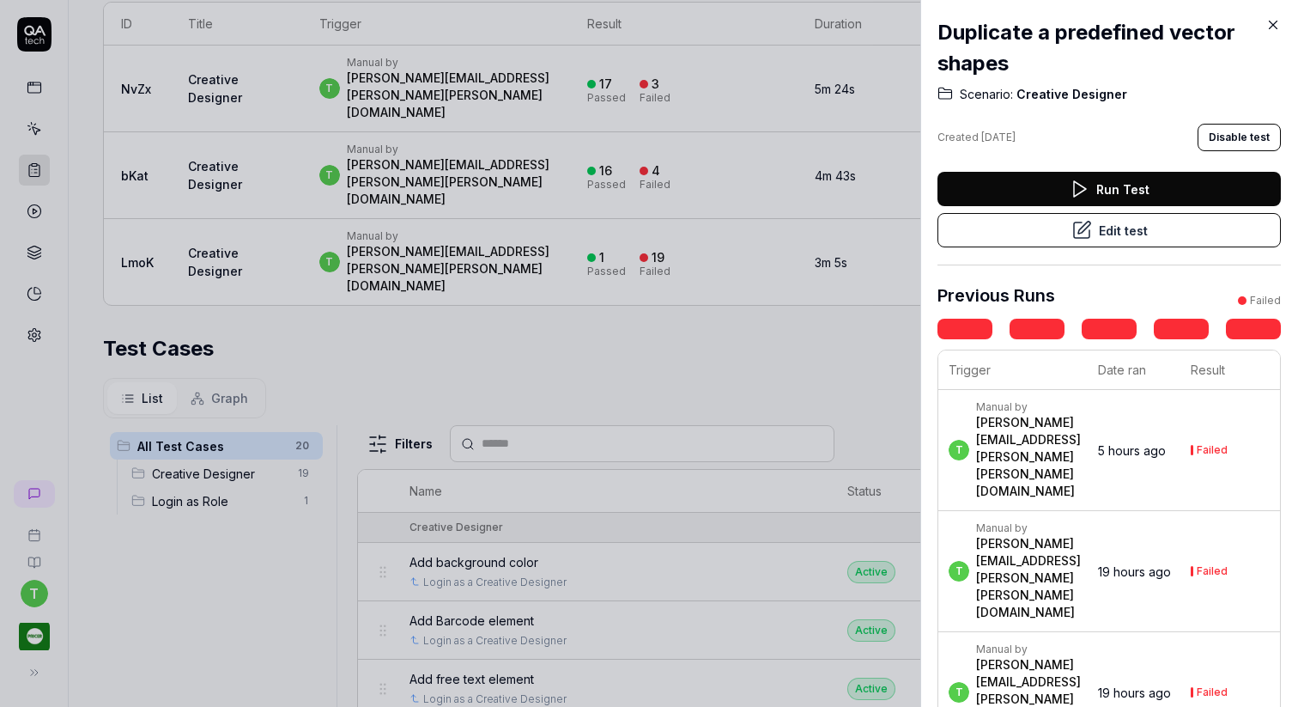
click at [32, 349] on div at bounding box center [649, 353] width 1298 height 707
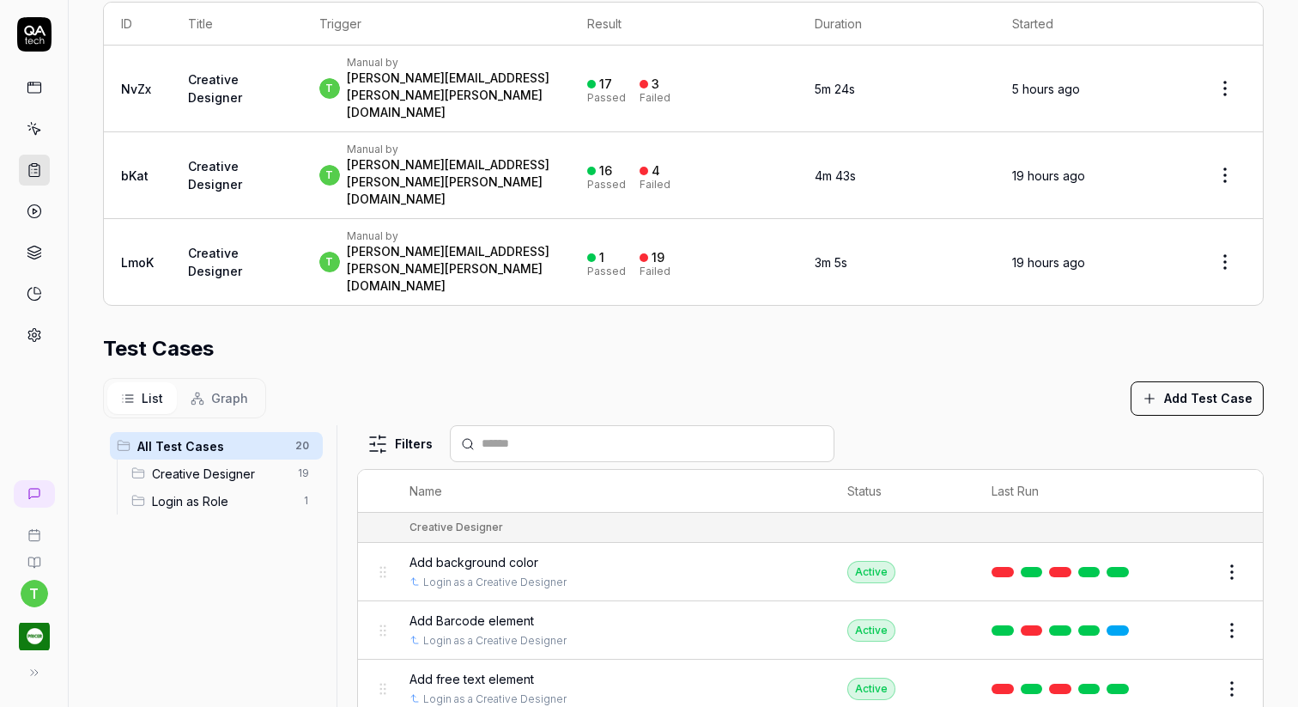
click at [27, 328] on icon at bounding box center [34, 334] width 15 height 15
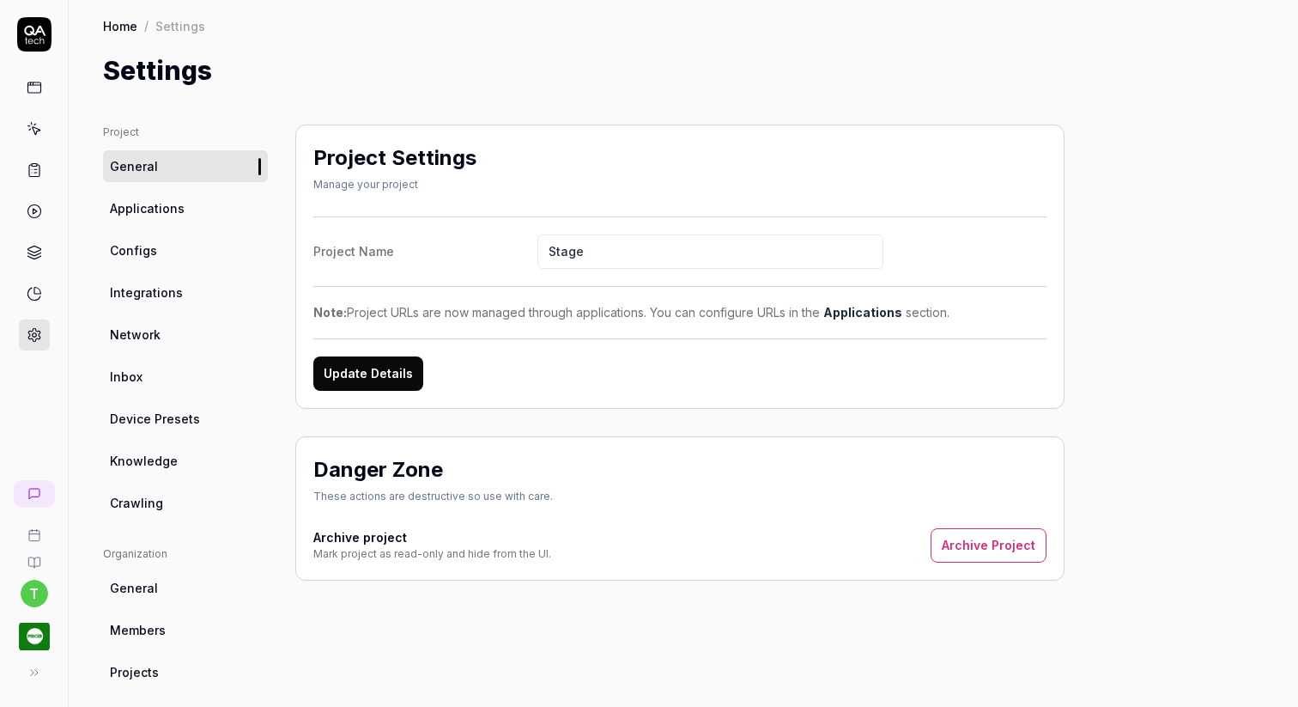
click at [166, 435] on ul "Project General Applications Configs Integrations Network Inbox Device Presets …" at bounding box center [185, 321] width 165 height 394
click at [199, 410] on link "Device Presets" at bounding box center [185, 419] width 165 height 32
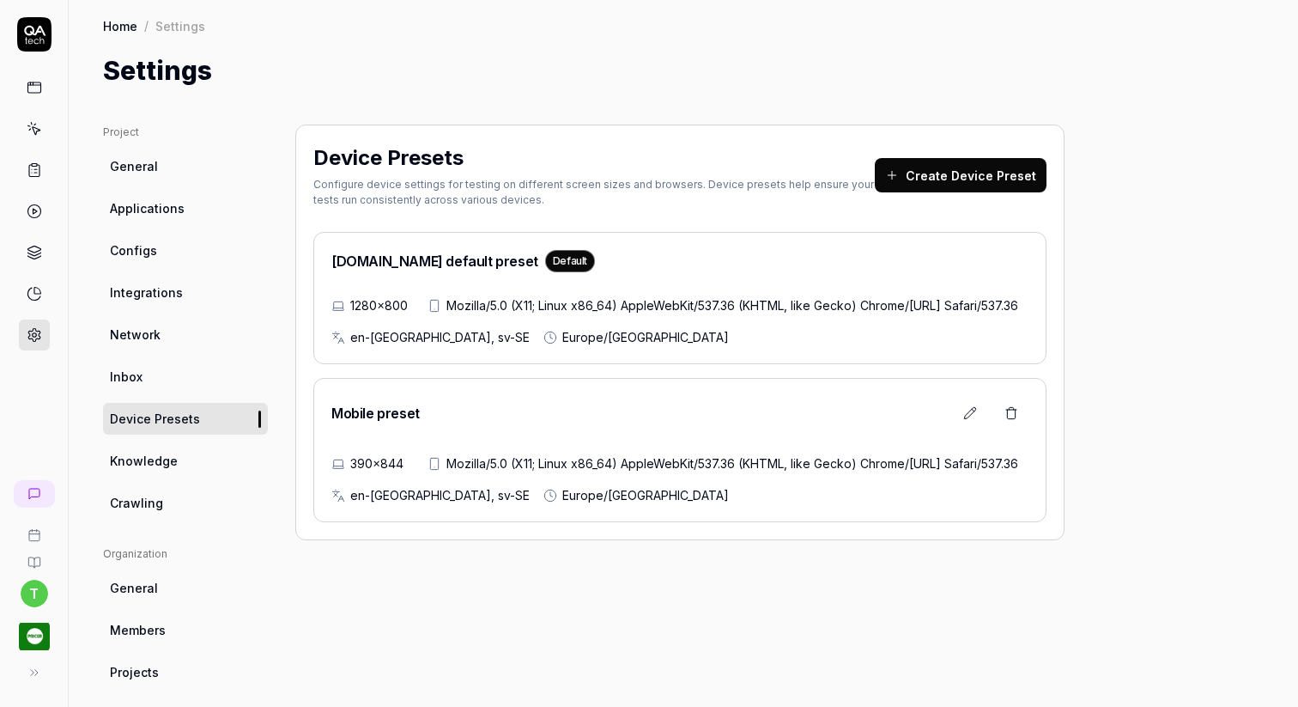
click at [962, 430] on button at bounding box center [970, 413] width 34 height 34
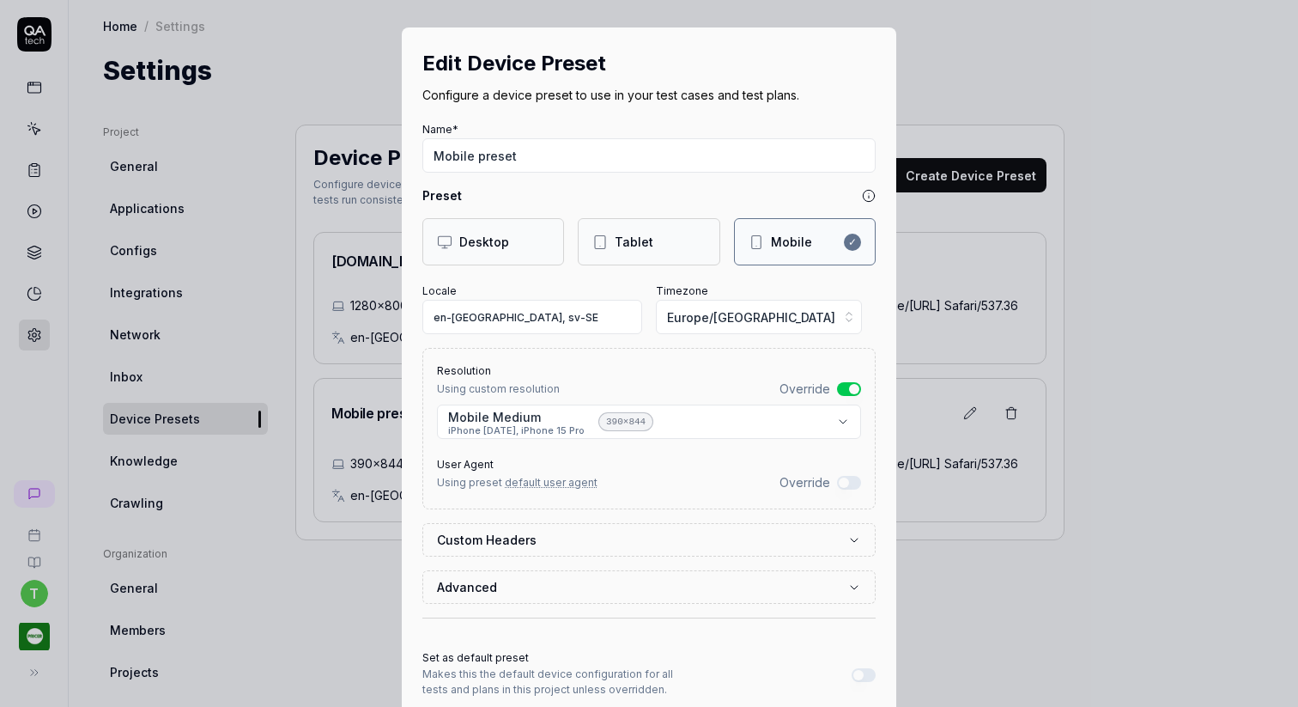
click at [847, 428] on body "t Home / Settings Home / Settings Settings Project General Applications Configs…" at bounding box center [649, 353] width 1298 height 707
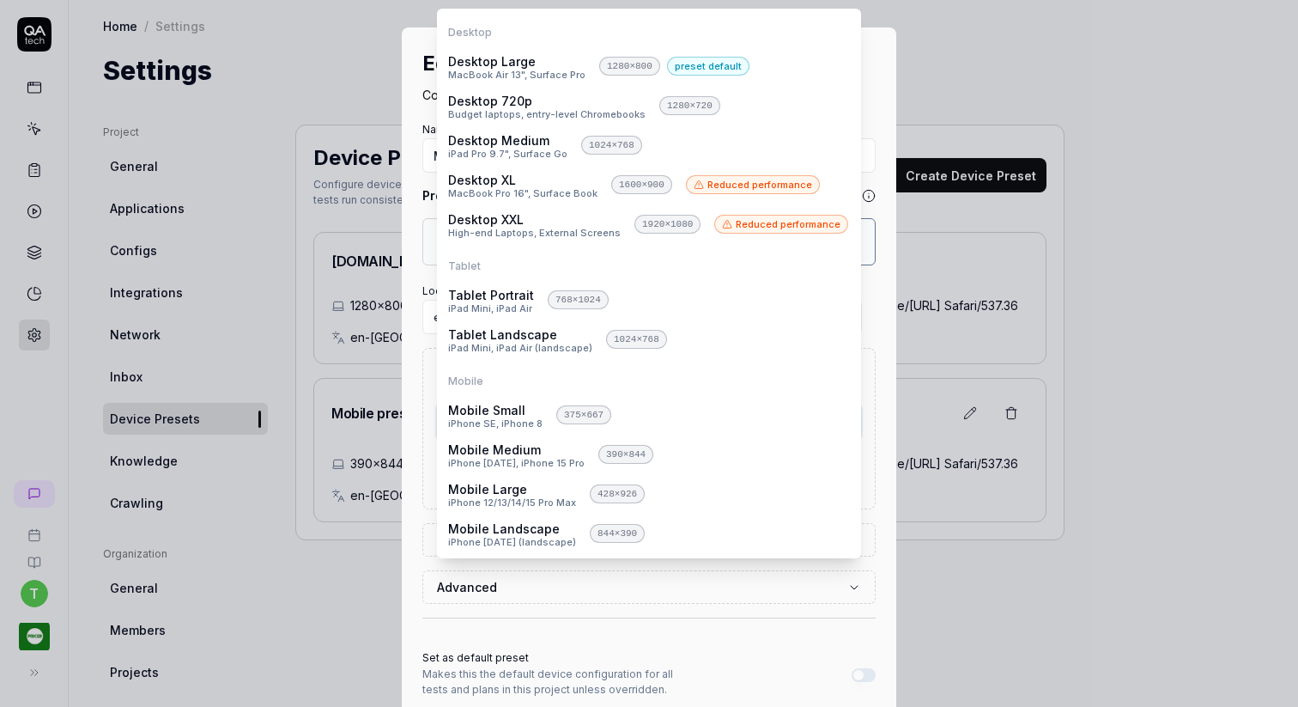
click at [998, 483] on div "**********" at bounding box center [649, 353] width 1298 height 707
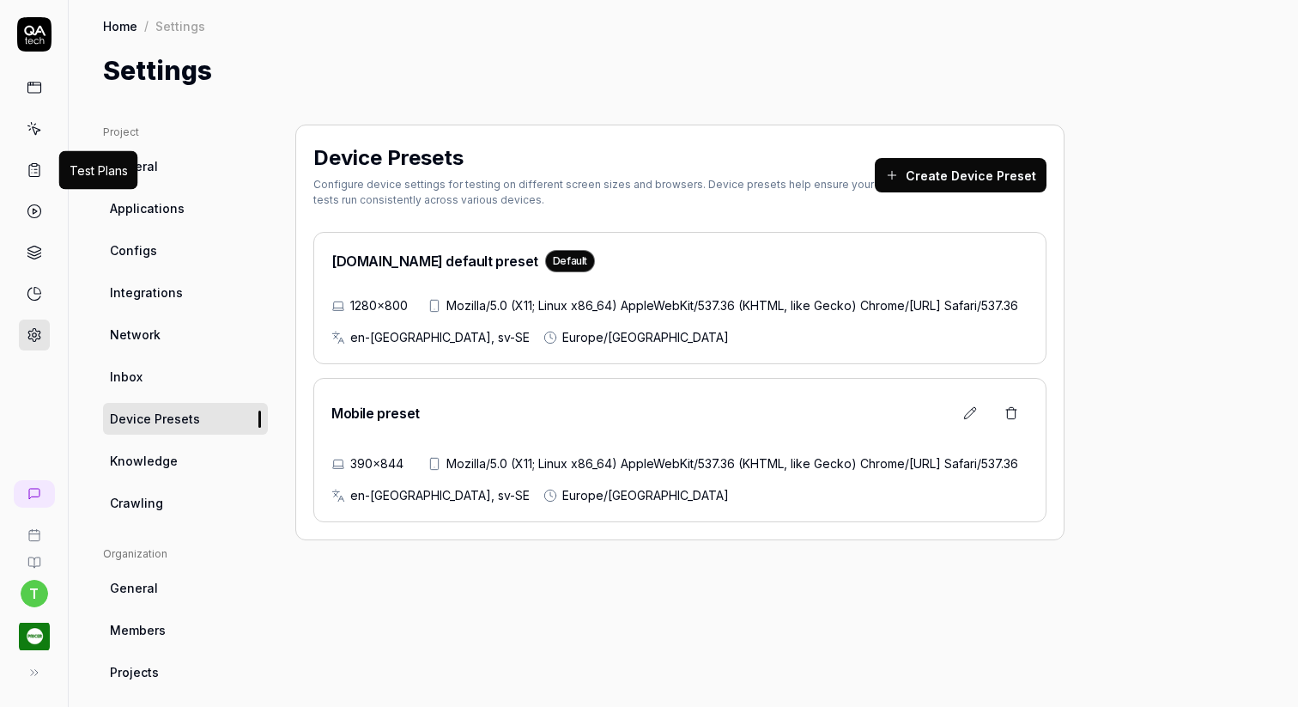
click at [34, 164] on rect at bounding box center [34, 165] width 5 height 3
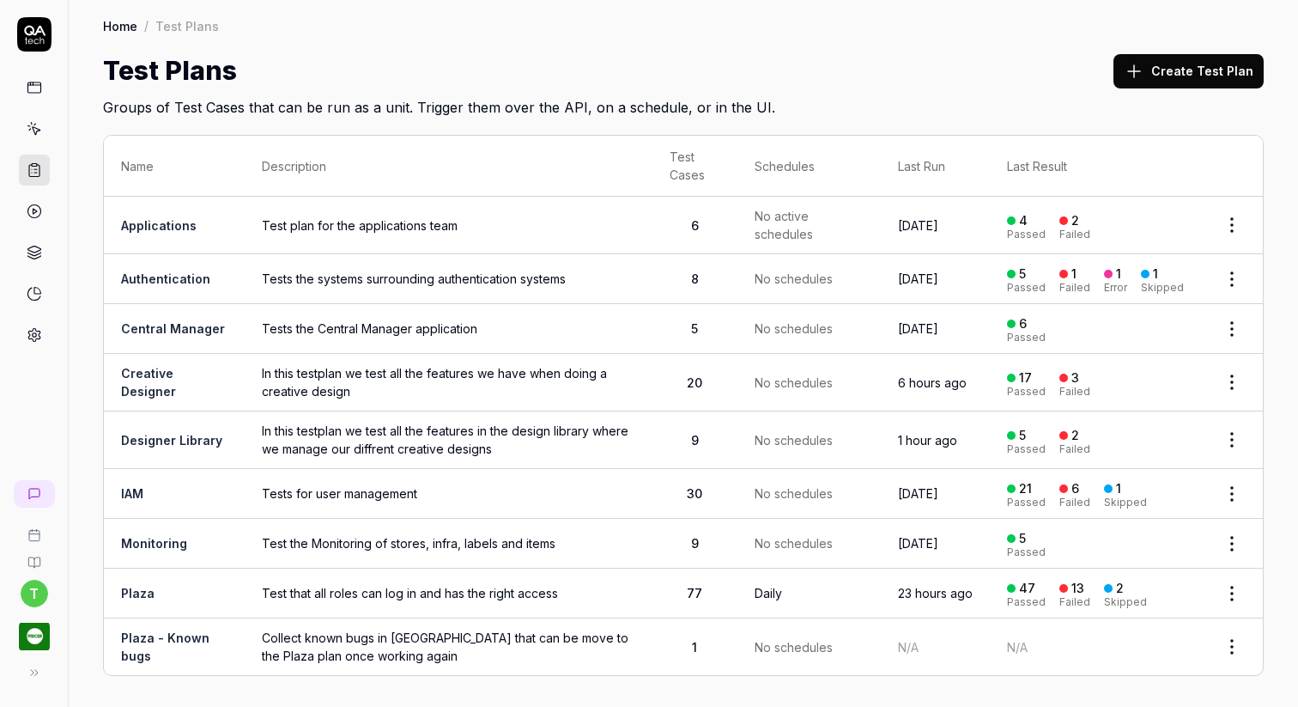
click at [162, 380] on td "Creative Designer" at bounding box center [174, 383] width 141 height 58
click at [152, 433] on link "Designer Library" at bounding box center [171, 440] width 101 height 15
